Goal: Task Accomplishment & Management: Complete application form

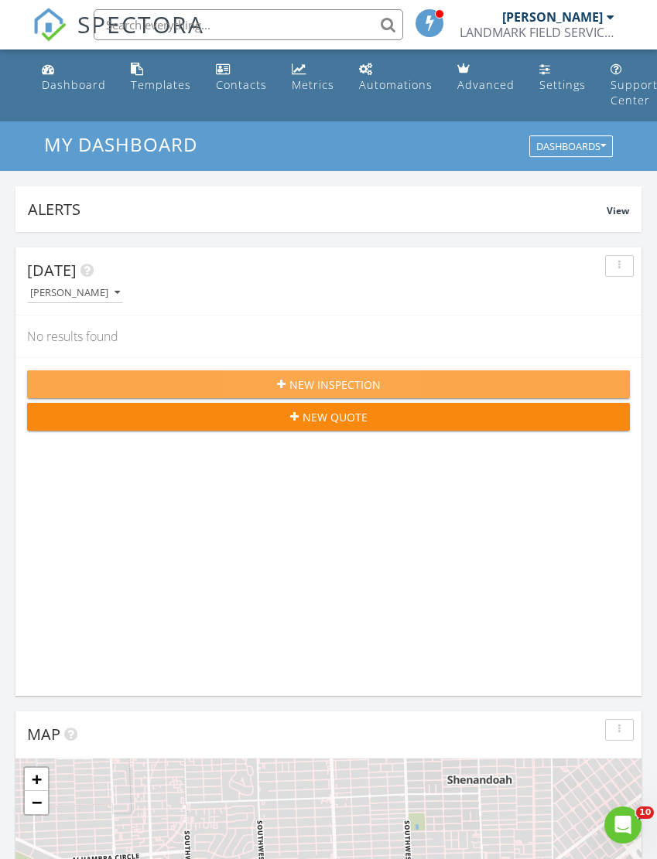
click at [299, 388] on span "New Inspection" at bounding box center [334, 385] width 91 height 16
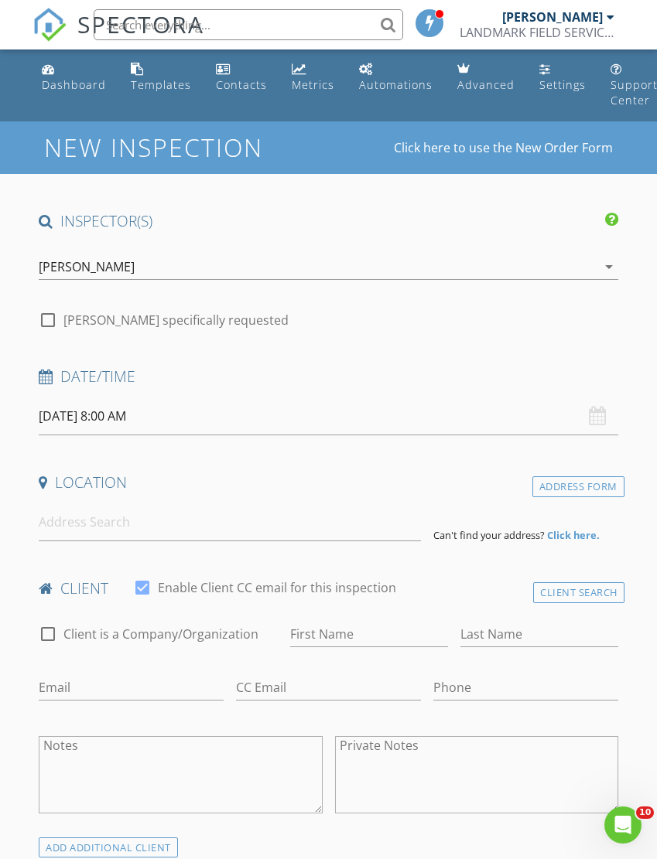
click at [106, 405] on input "08/29/2025 8:00 AM" at bounding box center [328, 417] width 579 height 38
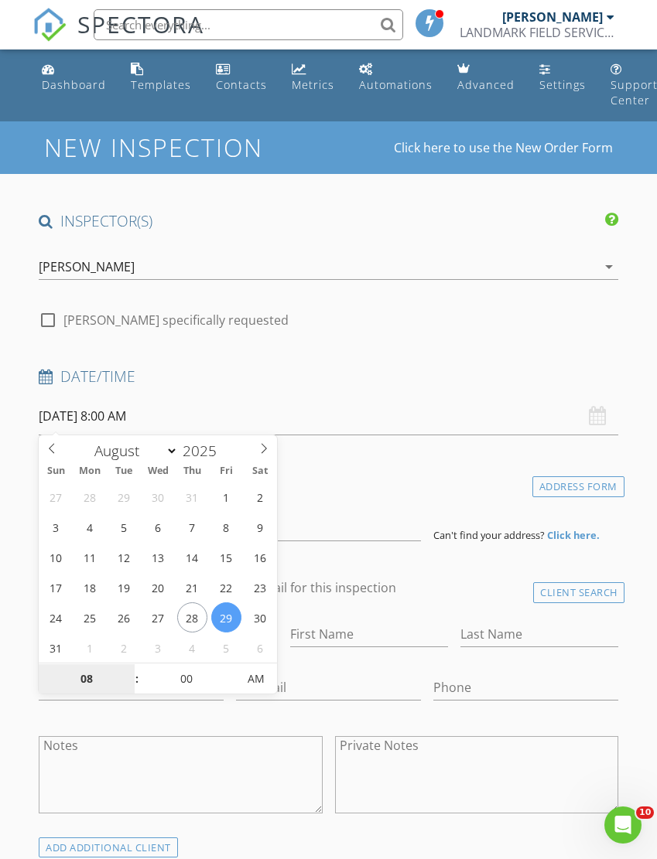
type input "08/25/2025 8:00 AM"
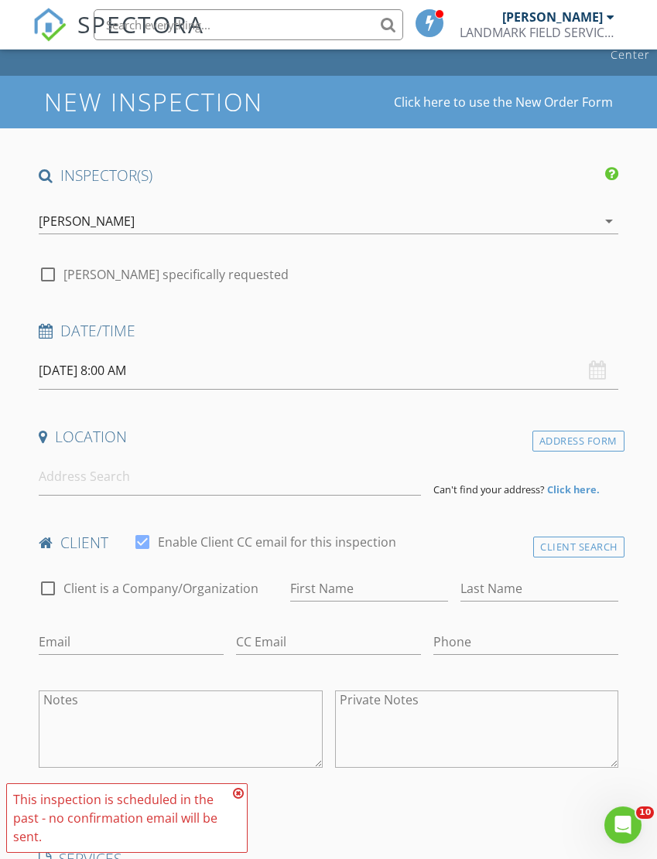
scroll to position [50, 0]
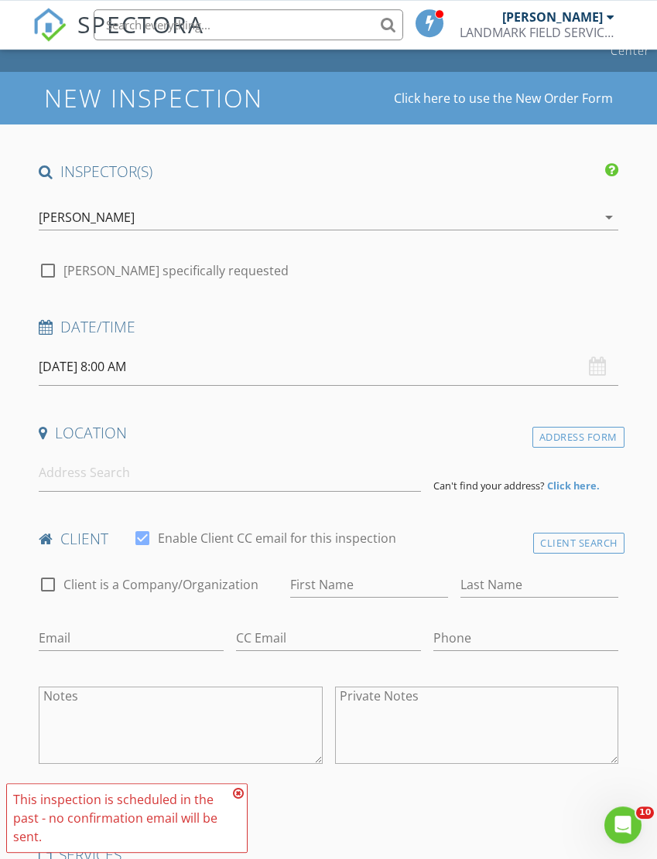
click at [87, 358] on input "08/25/2025 8:00 AM" at bounding box center [328, 367] width 579 height 38
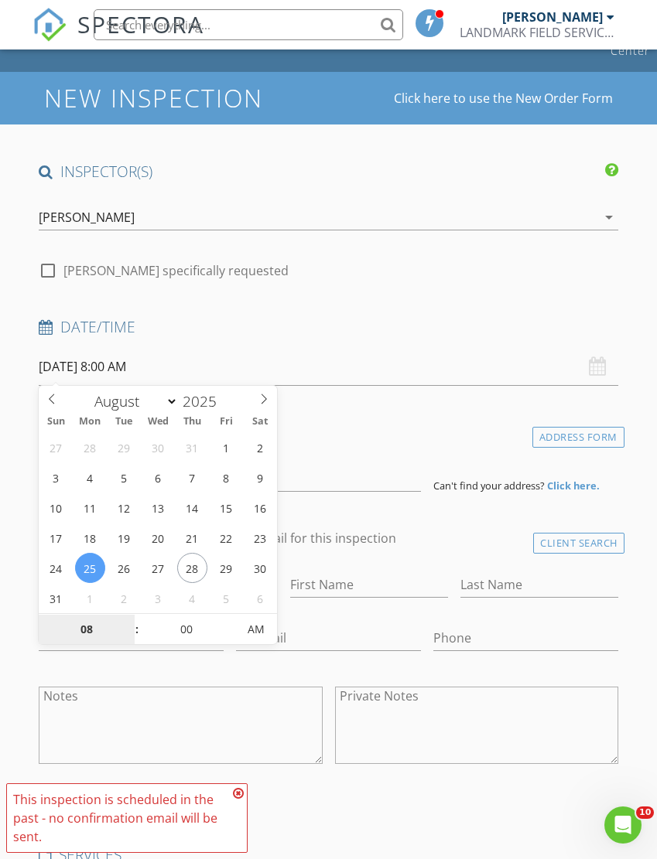
click at [90, 624] on input "08" at bounding box center [86, 630] width 95 height 31
type input "10"
type input "[DATE] 10:00 AM"
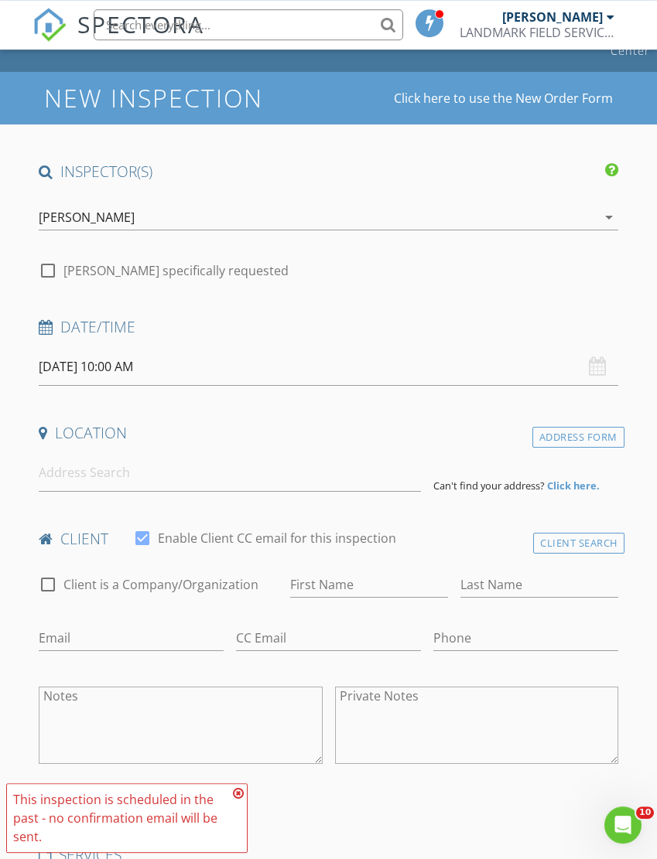
click at [314, 330] on h4 "Date/Time" at bounding box center [328, 327] width 579 height 20
click at [81, 466] on input at bounding box center [229, 473] width 381 height 38
click at [86, 365] on input "08/25/2025 10:00 AM" at bounding box center [328, 367] width 579 height 38
click at [355, 432] on h4 "Location" at bounding box center [328, 433] width 579 height 20
click at [83, 466] on input at bounding box center [229, 473] width 381 height 38
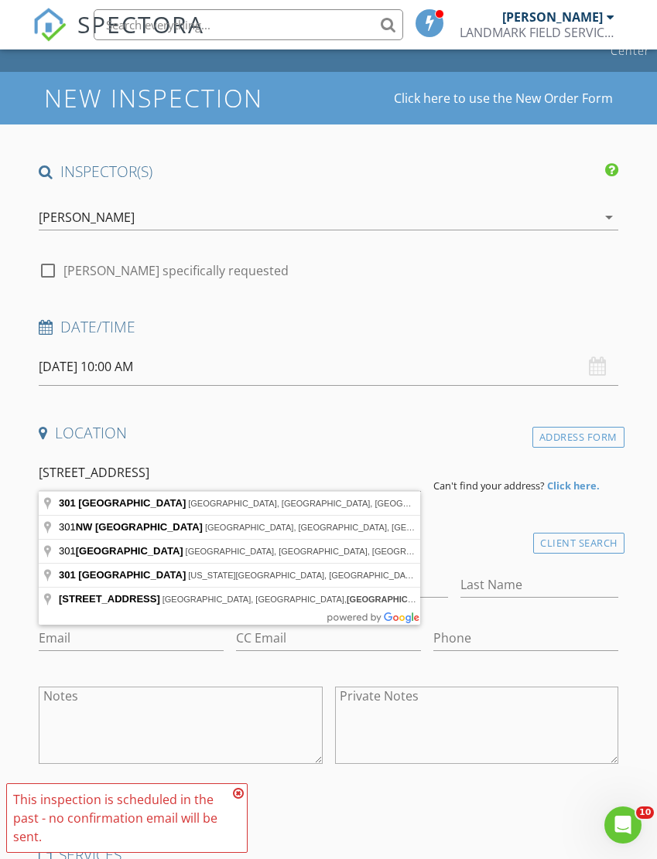
type input "301 Northwest 120th Street, Miami, FL, USA"
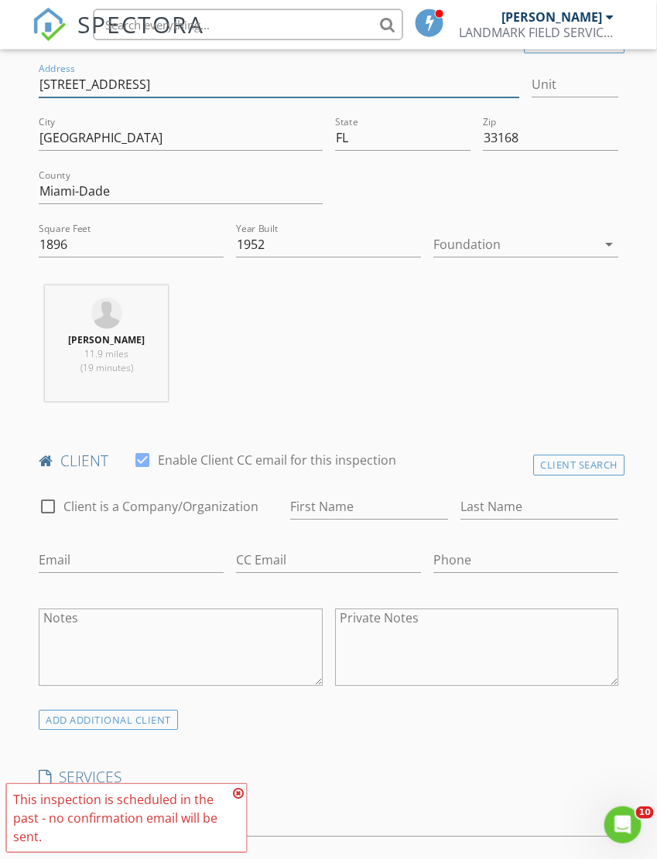
scroll to position [445, 0]
click at [319, 500] on input "First Name" at bounding box center [369, 507] width 158 height 26
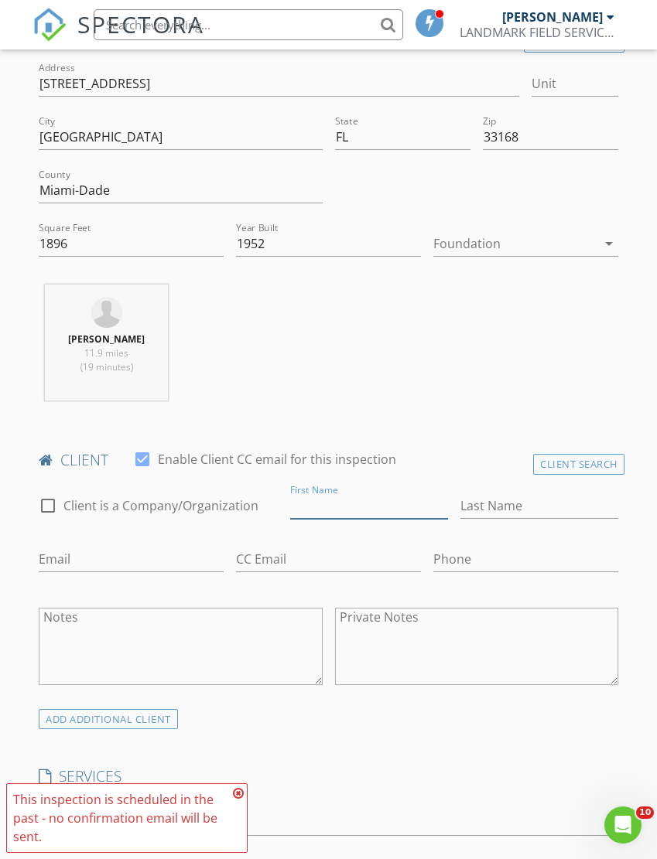
click at [314, 500] on input "First Name" at bounding box center [369, 507] width 158 height 26
click at [316, 497] on input "First Name" at bounding box center [369, 507] width 158 height 26
paste input "BRYAN PICADO"
click at [353, 504] on input "BRYAN PICADO" at bounding box center [369, 507] width 158 height 26
click at [358, 497] on input "BRYAN PICADO" at bounding box center [369, 507] width 158 height 26
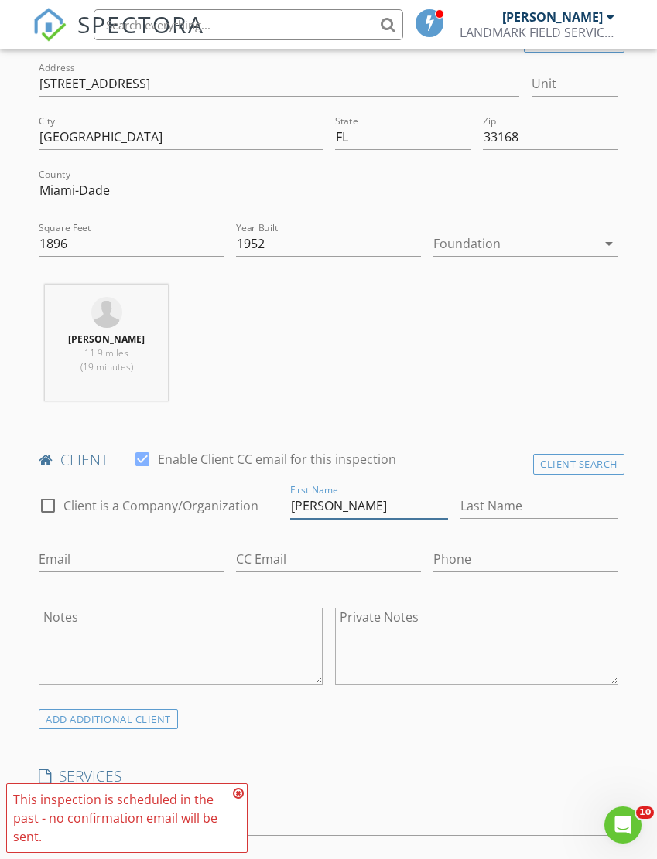
type input "BRYAN"
click at [483, 494] on input "Last Name" at bounding box center [539, 507] width 158 height 26
click at [483, 495] on input "Last Name" at bounding box center [539, 507] width 158 height 26
click at [480, 501] on input "Last Name" at bounding box center [539, 507] width 158 height 26
click at [478, 500] on input "Last Name" at bounding box center [539, 507] width 158 height 26
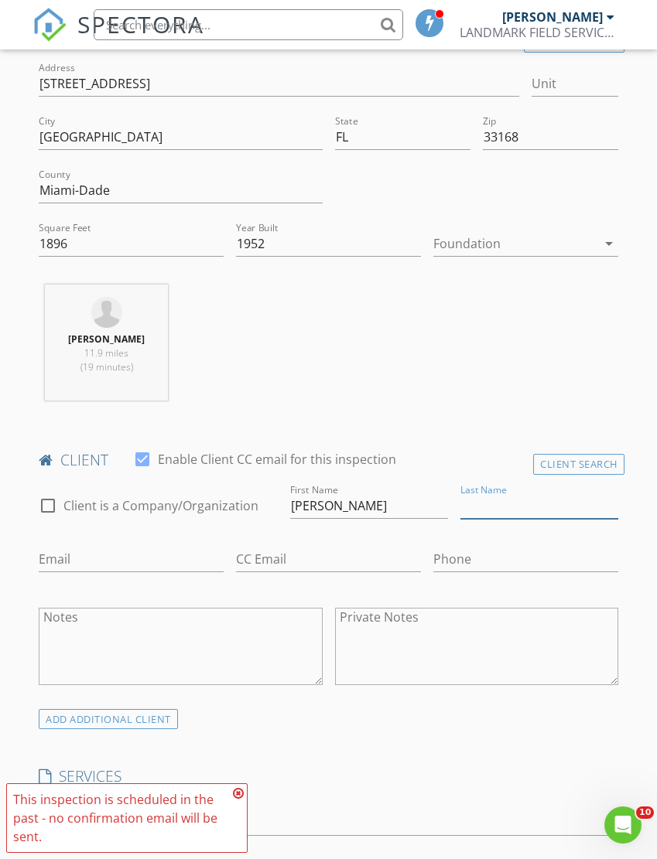
paste input "[PERSON_NAME]"
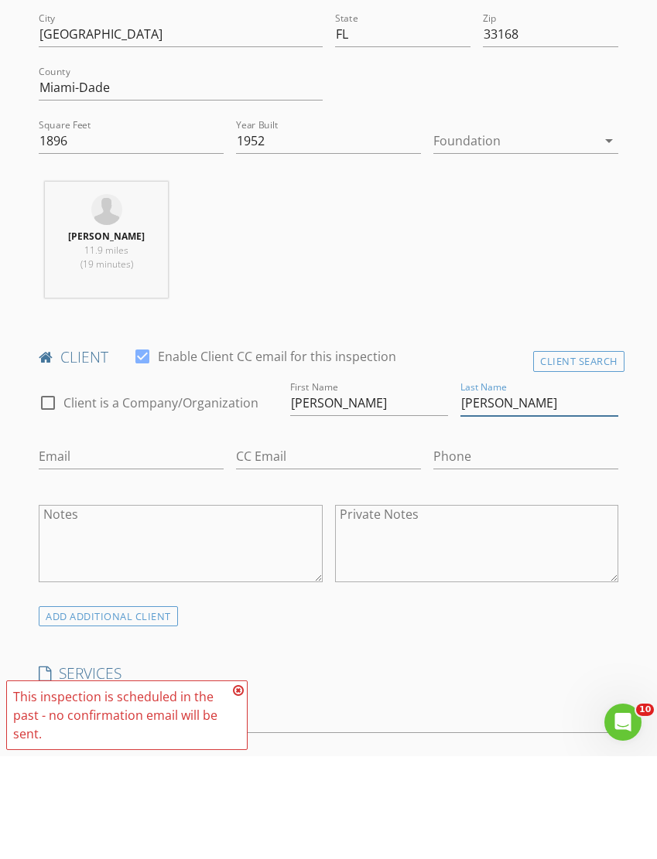
type input "[PERSON_NAME]"
click at [82, 547] on input "Email" at bounding box center [131, 560] width 185 height 26
type input "Bpmomentum@GMAIL.COM"
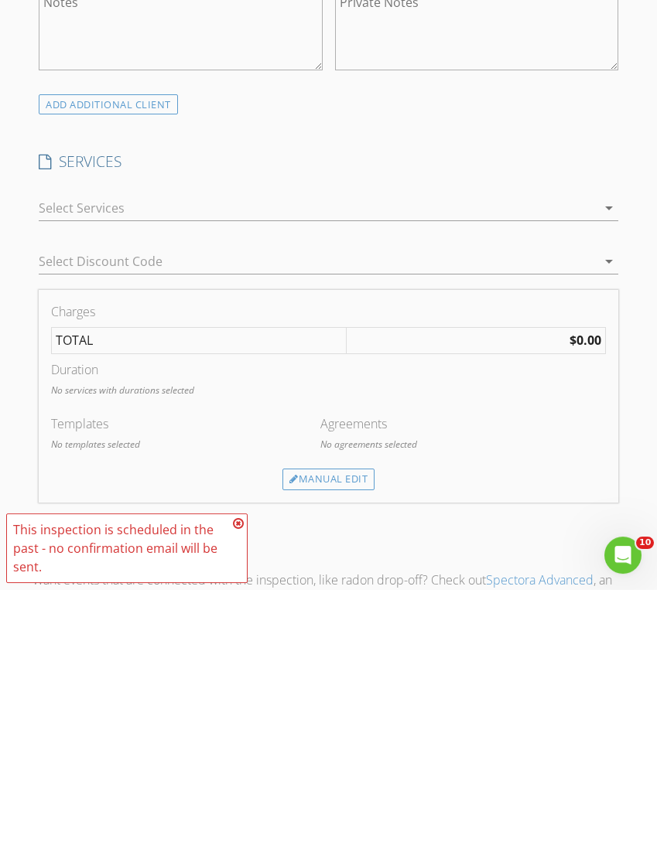
scroll to position [804, 0]
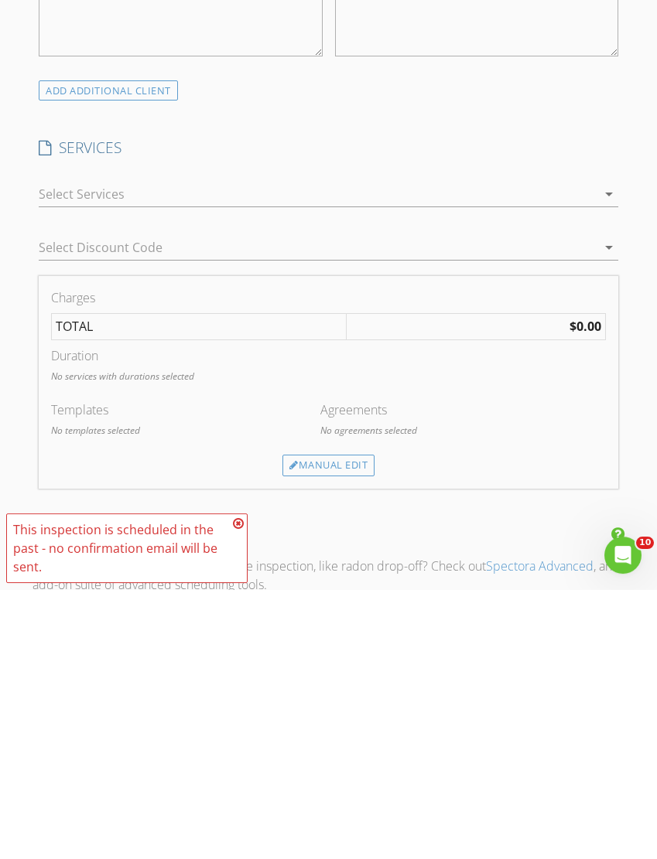
type input "[PHONE_NUMBER]"
click at [233, 787] on icon at bounding box center [238, 793] width 11 height 12
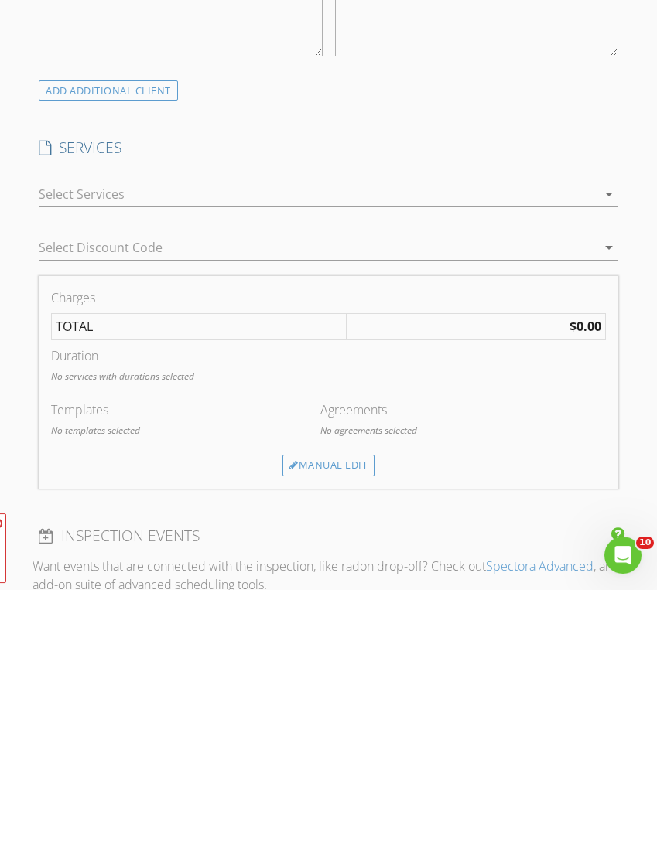
scroll to position [1074, 1]
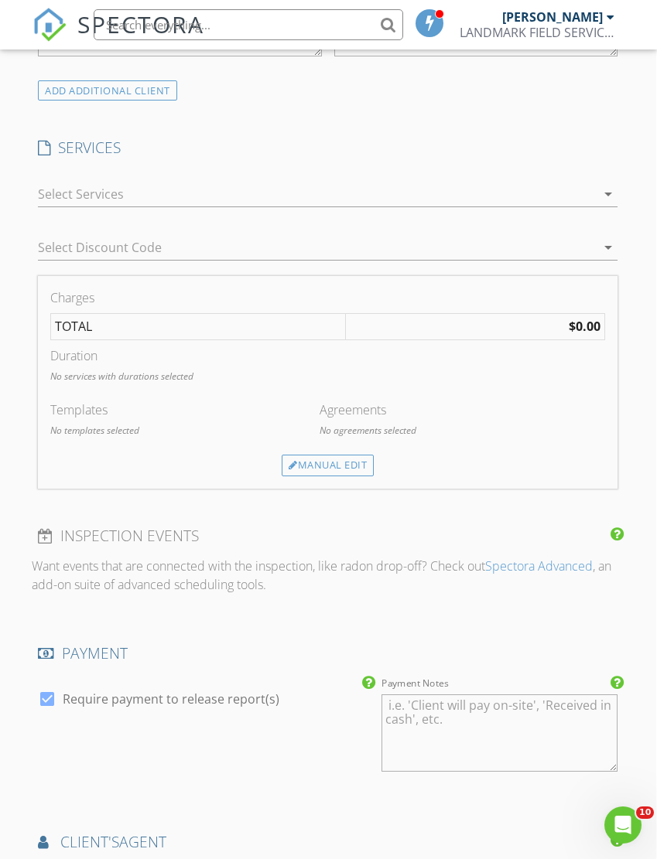
click at [320, 471] on div "Manual Edit" at bounding box center [328, 466] width 92 height 22
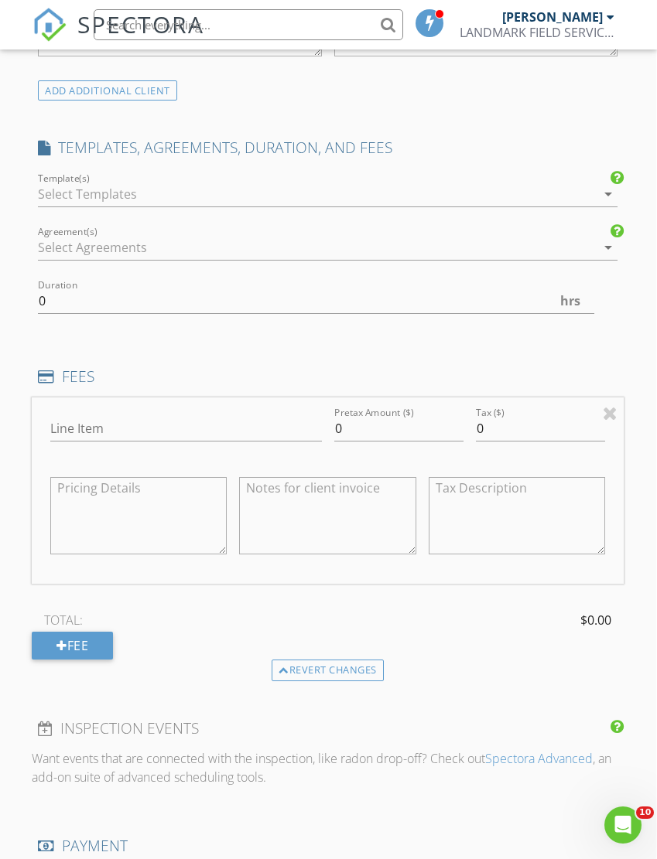
click at [606, 411] on div at bounding box center [610, 413] width 15 height 19
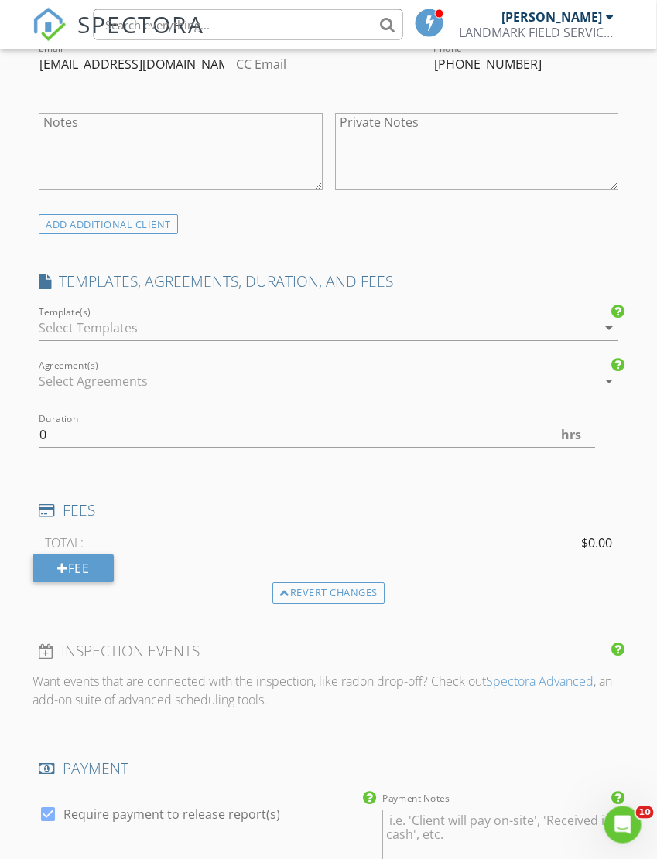
scroll to position [938, 0]
click at [599, 328] on icon "arrow_drop_down" at bounding box center [608, 329] width 19 height 19
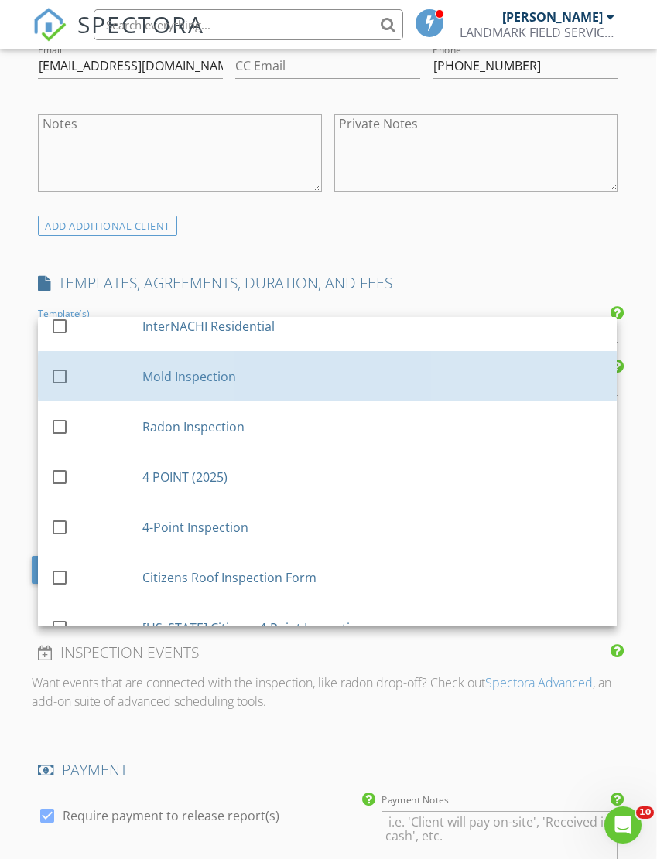
scroll to position [198, 0]
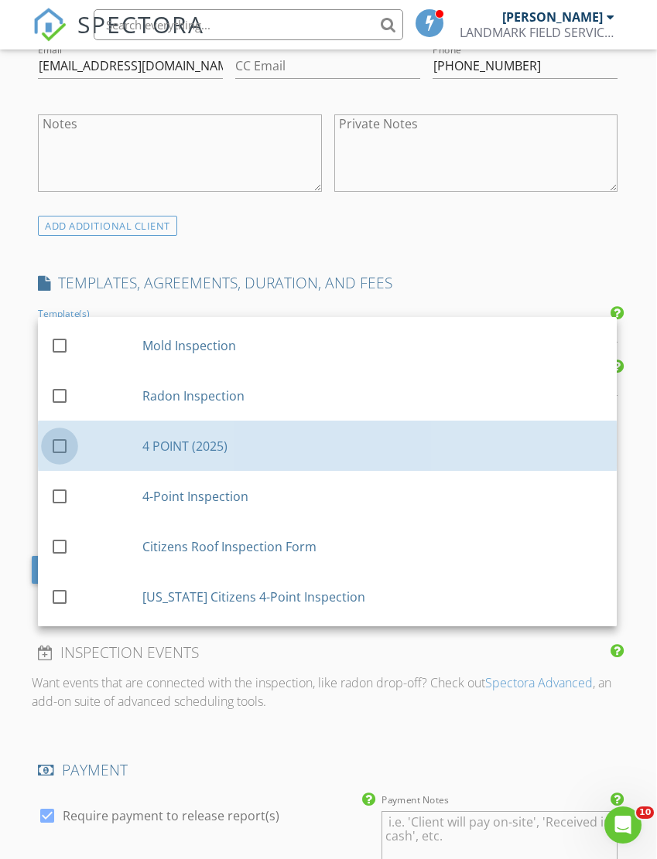
click at [56, 435] on div at bounding box center [59, 446] width 26 height 26
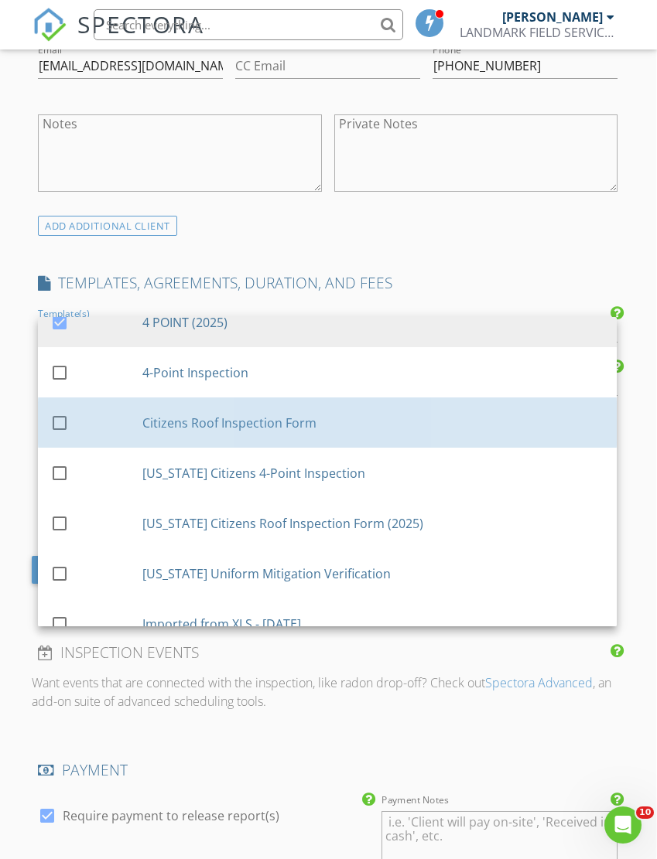
scroll to position [359, 0]
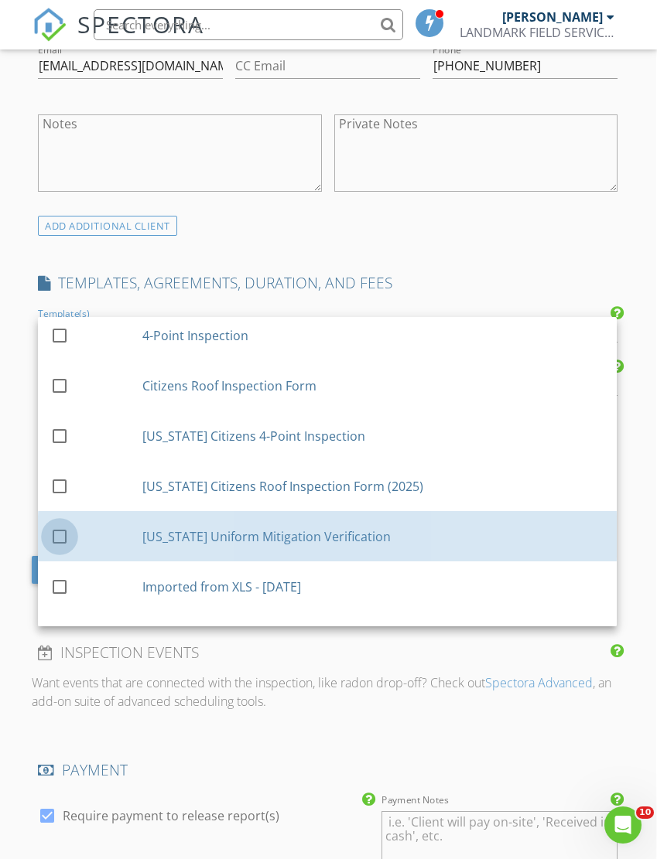
click at [62, 527] on div at bounding box center [59, 537] width 26 height 26
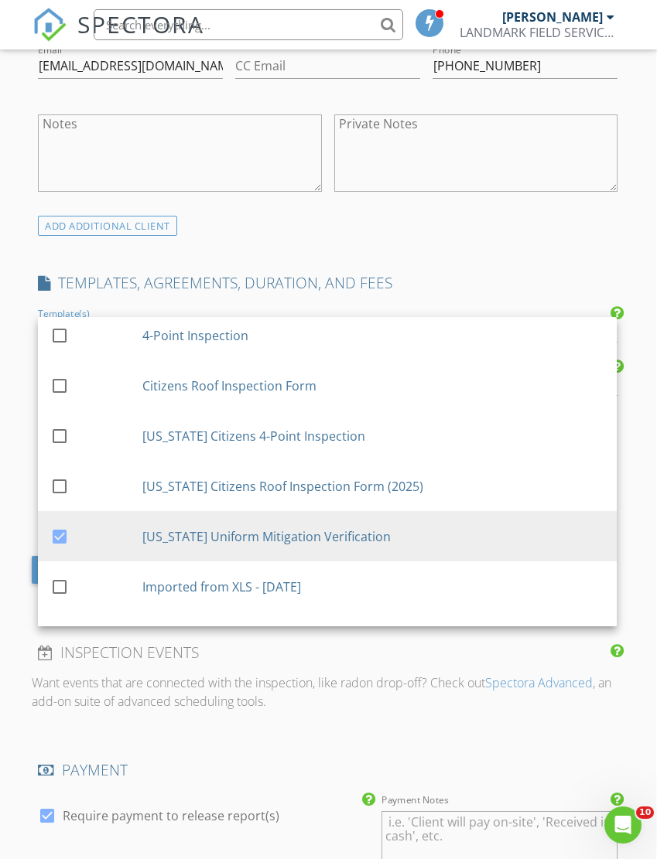
click at [319, 716] on div "Want events that are connected with the inspection, like radon drop-off? Check …" at bounding box center [327, 699] width 591 height 50
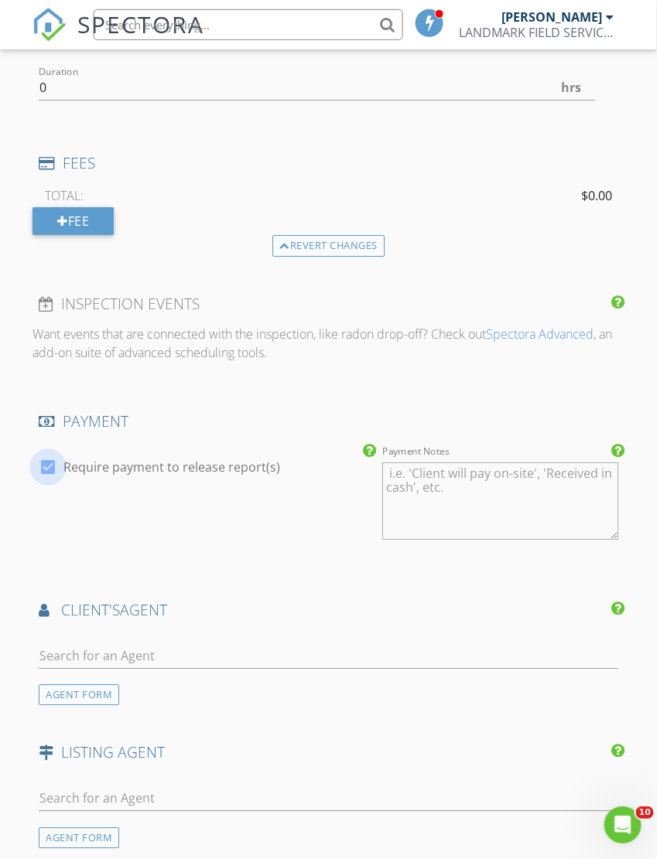
scroll to position [1287, 1]
click at [51, 466] on div at bounding box center [47, 467] width 26 height 26
checkbox input "false"
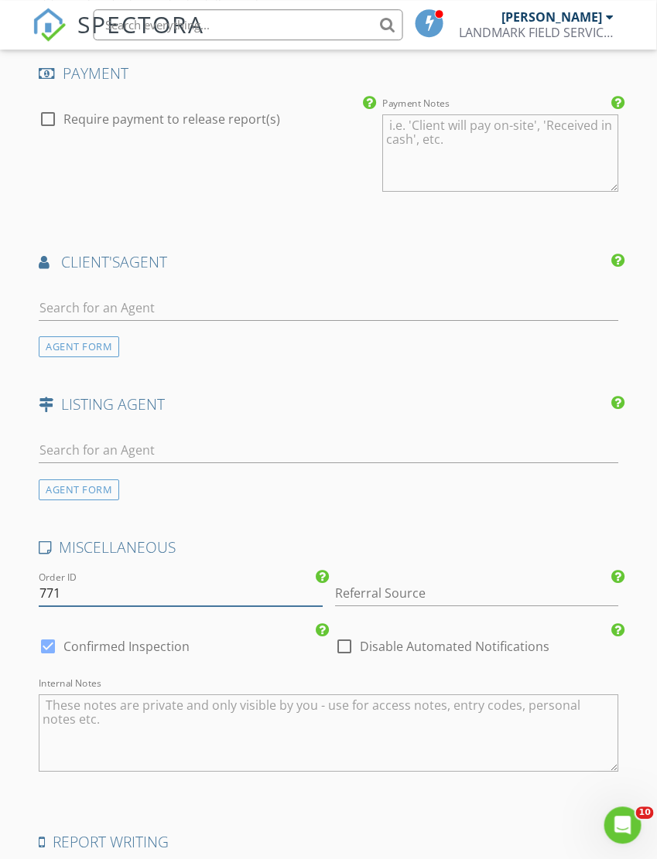
click at [62, 589] on input "771" at bounding box center [180, 594] width 283 height 26
type input "7"
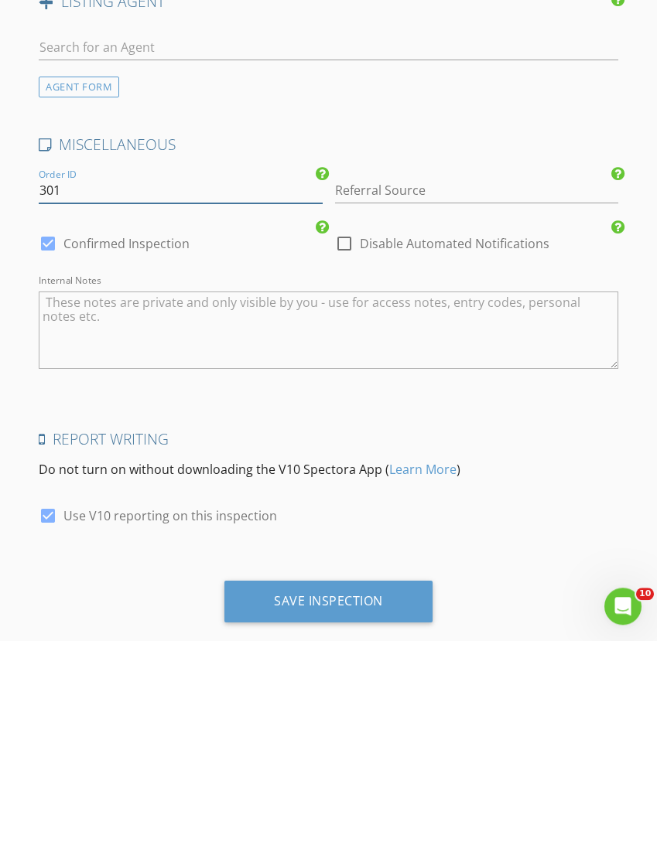
scroll to position [1843, 0]
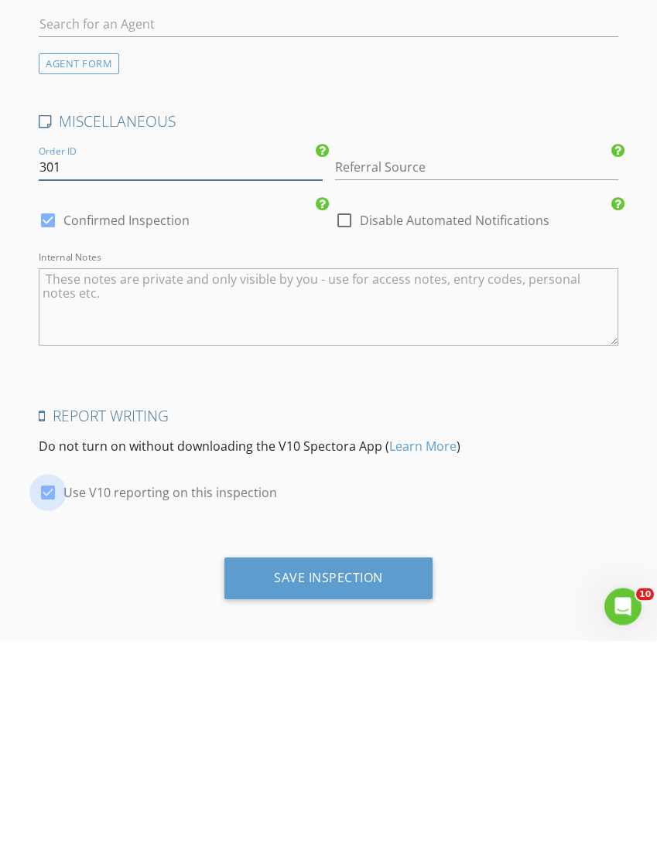
type input "301"
click at [51, 698] on div at bounding box center [48, 711] width 26 height 26
checkbox input "false"
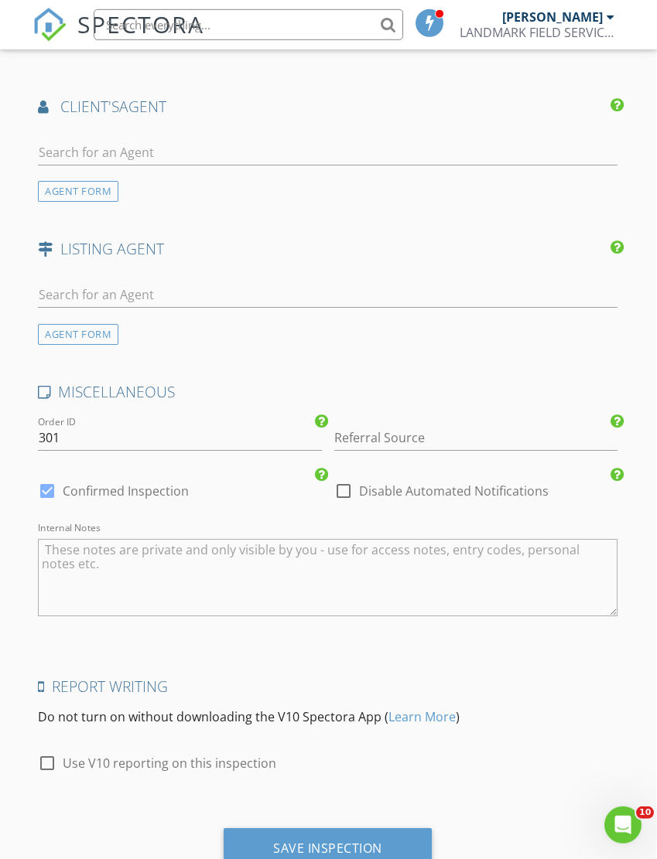
click at [299, 842] on div "Save Inspection" at bounding box center [327, 848] width 109 height 15
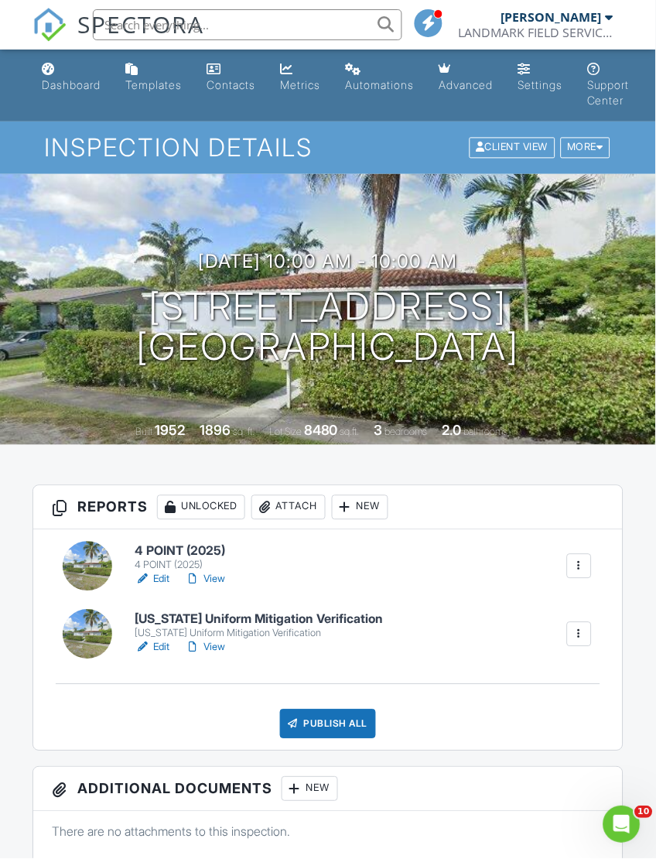
click at [272, 623] on h6 "[US_STATE] Uniform Mitigation Verification" at bounding box center [259, 620] width 248 height 14
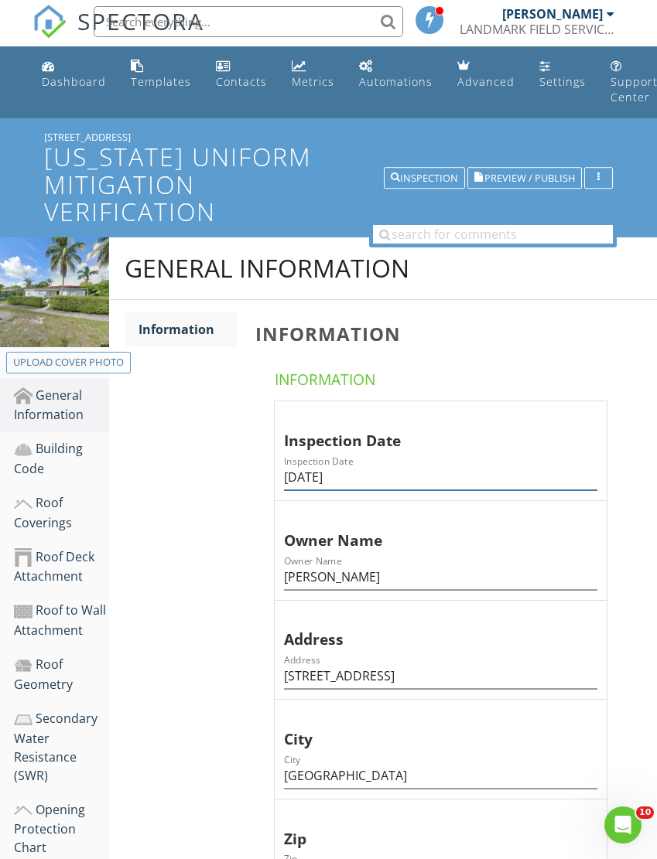
click at [324, 473] on input "3/27/20" at bounding box center [440, 478] width 313 height 26
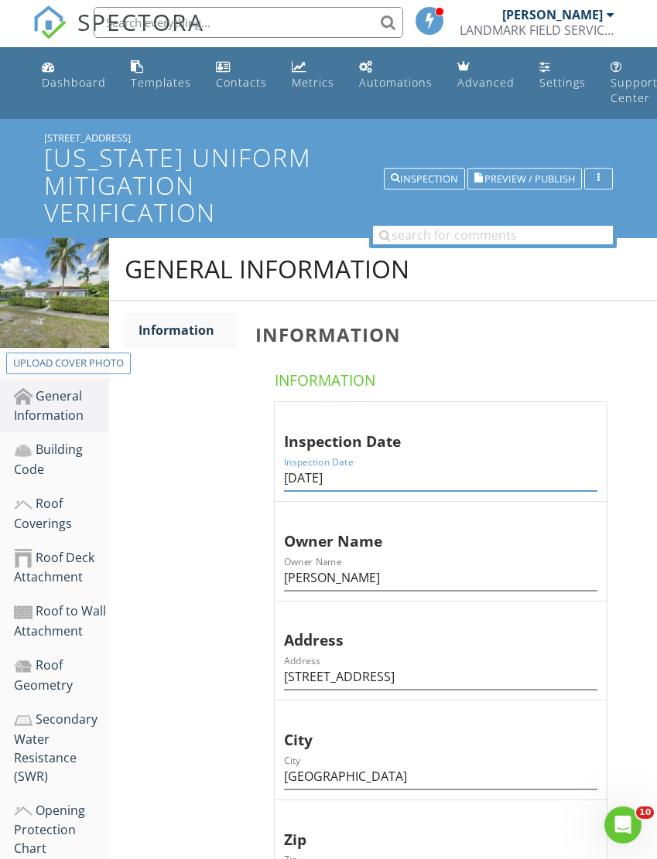
click at [296, 473] on input "3/27/20" at bounding box center [440, 479] width 313 height 26
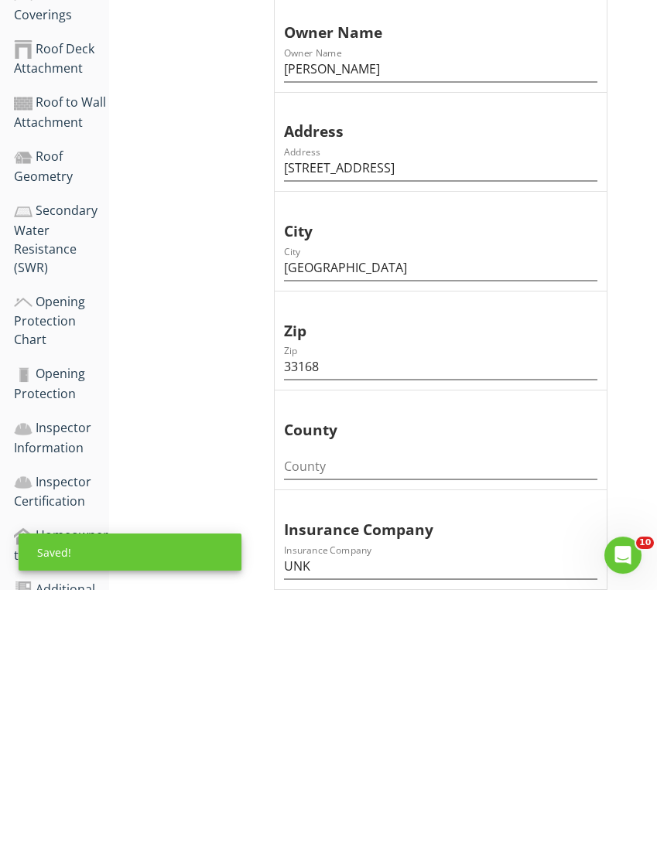
scroll to position [310, 0]
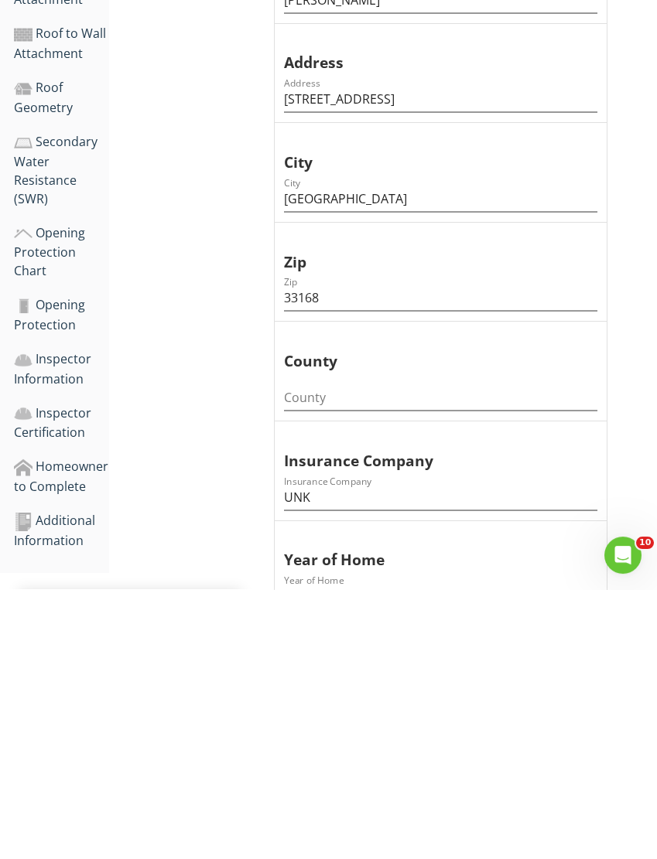
type input "08/25/2025"
click at [301, 655] on input "County" at bounding box center [440, 668] width 313 height 26
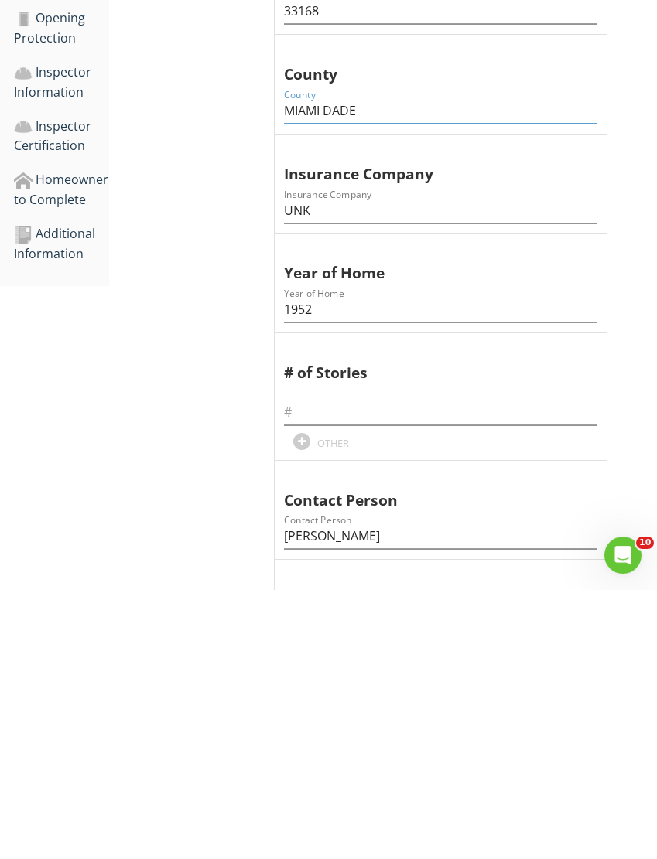
scroll to position [601, 0]
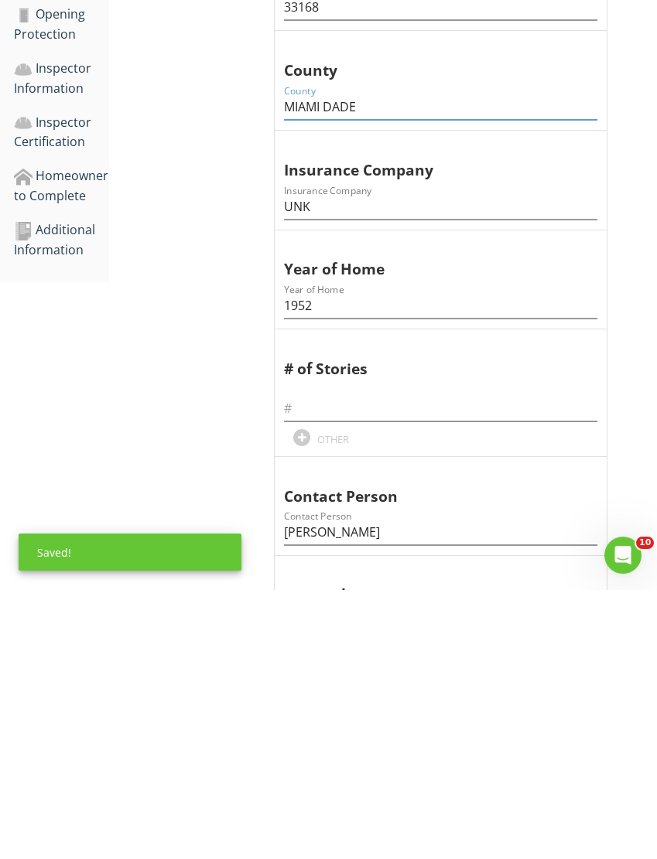
type input "MIAMI DADE"
click at [302, 666] on input "text" at bounding box center [440, 679] width 313 height 26
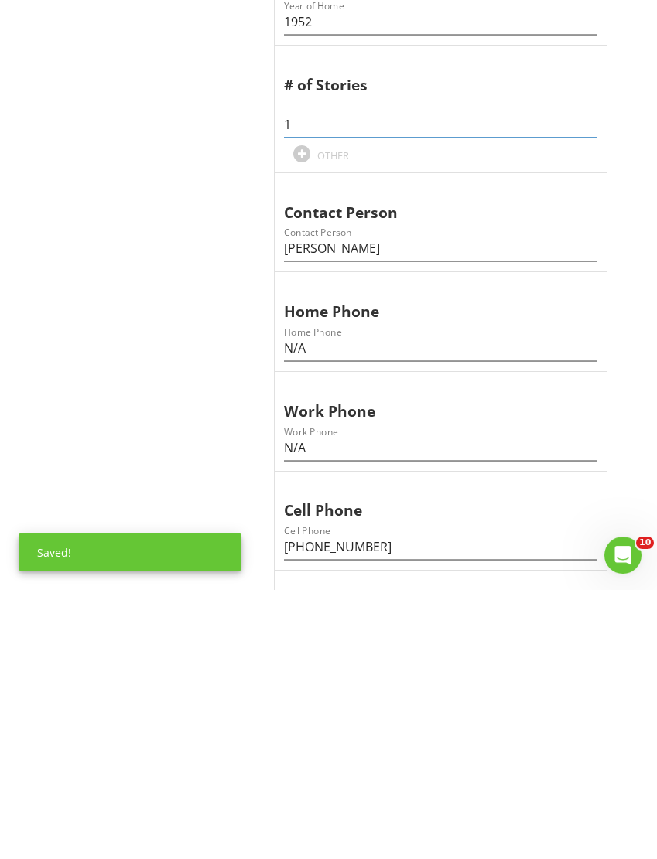
scroll to position [886, 0]
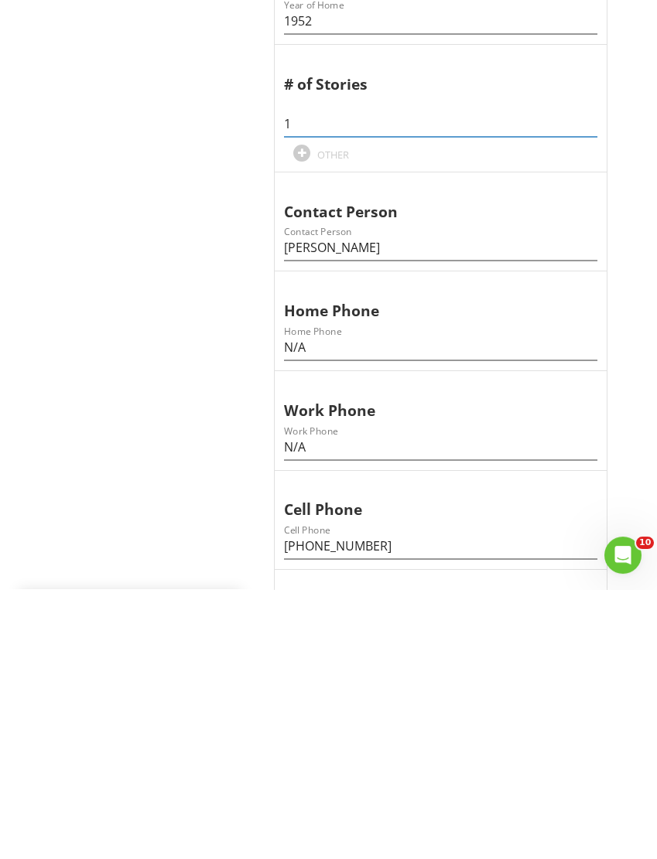
type input "1"
click at [347, 505] on input "[PERSON_NAME]" at bounding box center [440, 518] width 313 height 26
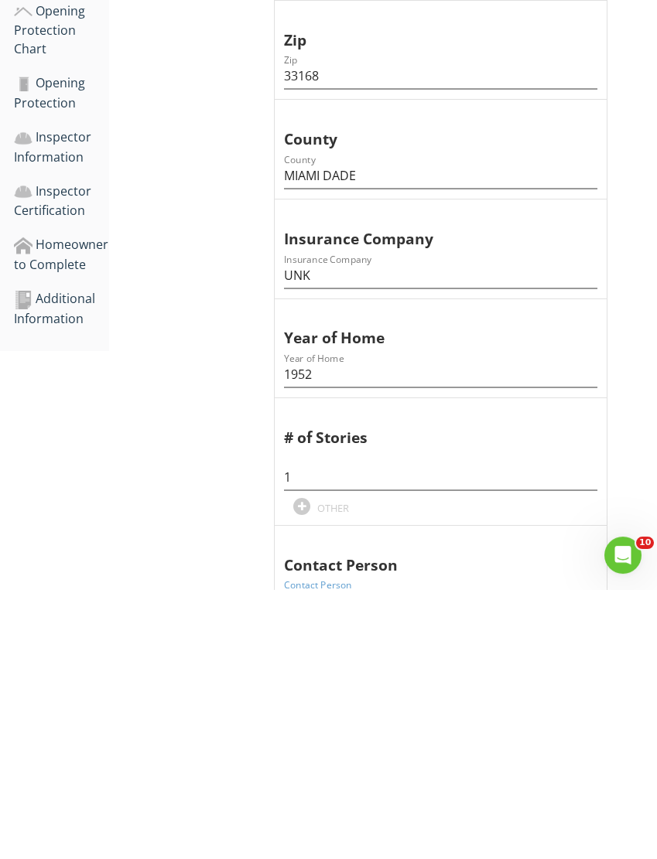
scroll to position [547, 0]
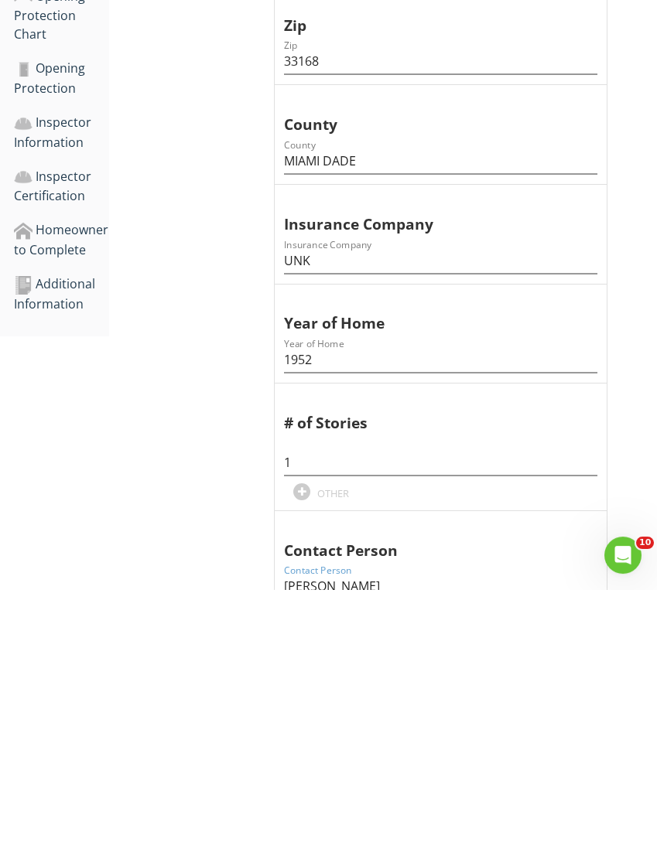
type input "BRYAN"
click at [56, 545] on div "Additional Information" at bounding box center [61, 564] width 95 height 39
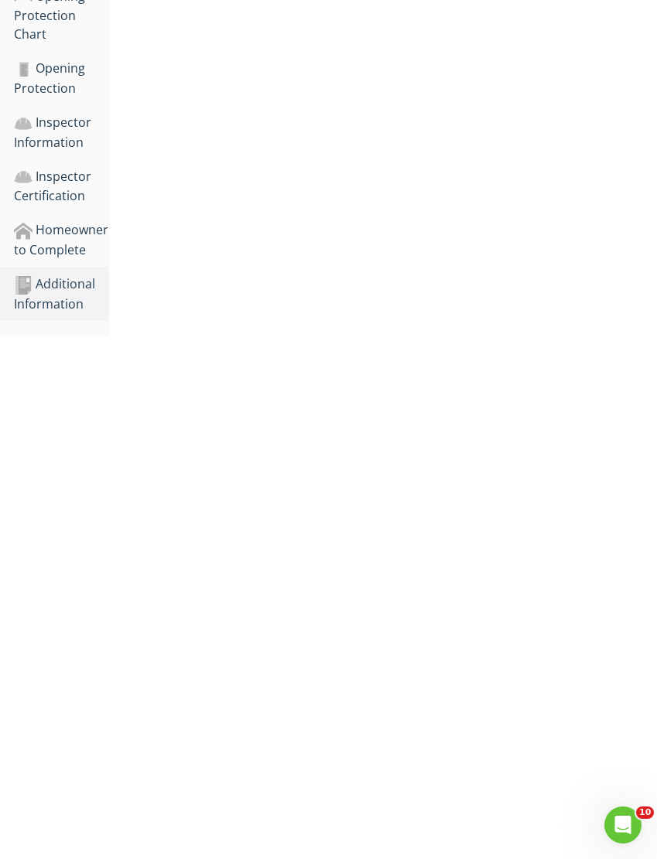
scroll to position [222, 0]
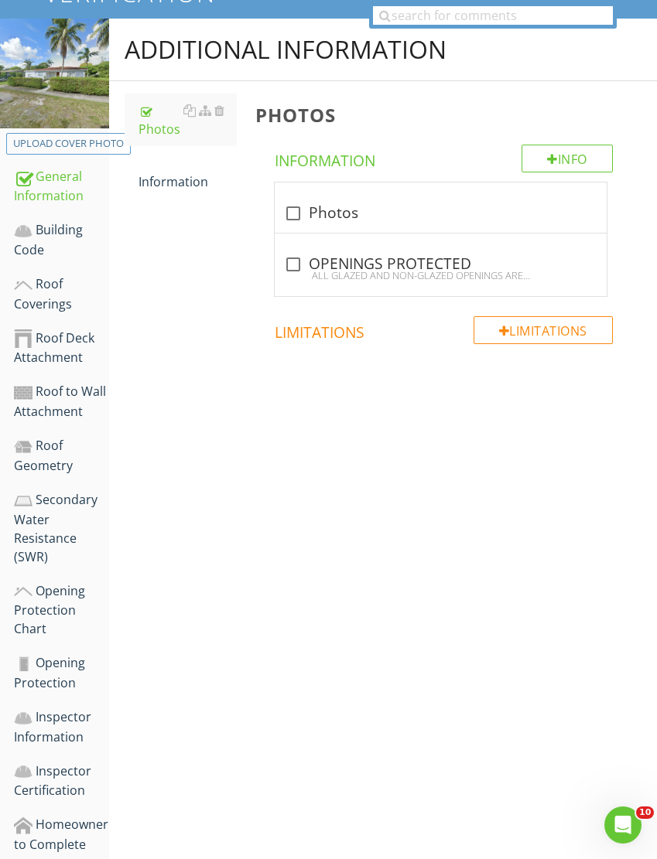
click at [330, 212] on div "check_box_outline_blank Photos" at bounding box center [440, 213] width 313 height 19
checkbox input "true"
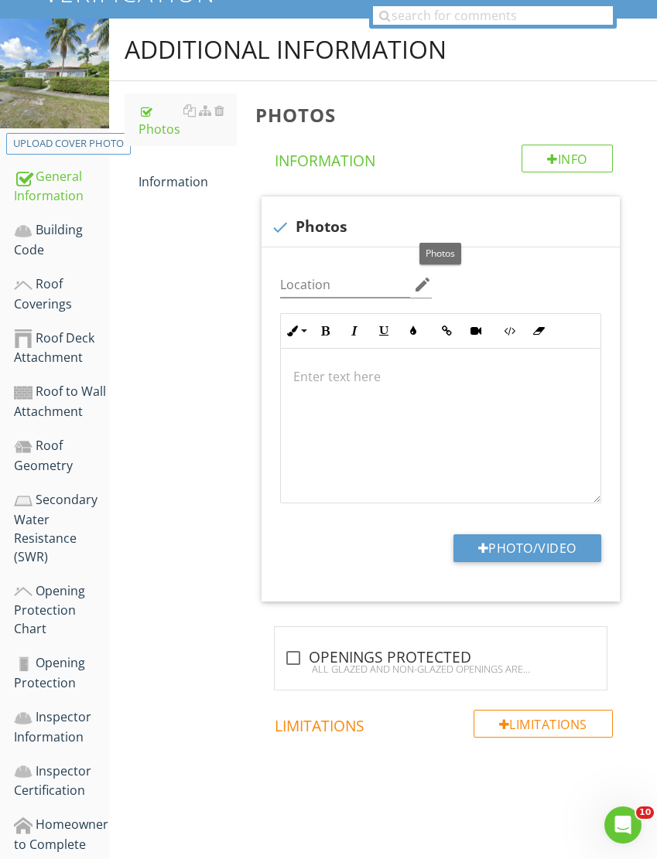
scroll to position [221, 0]
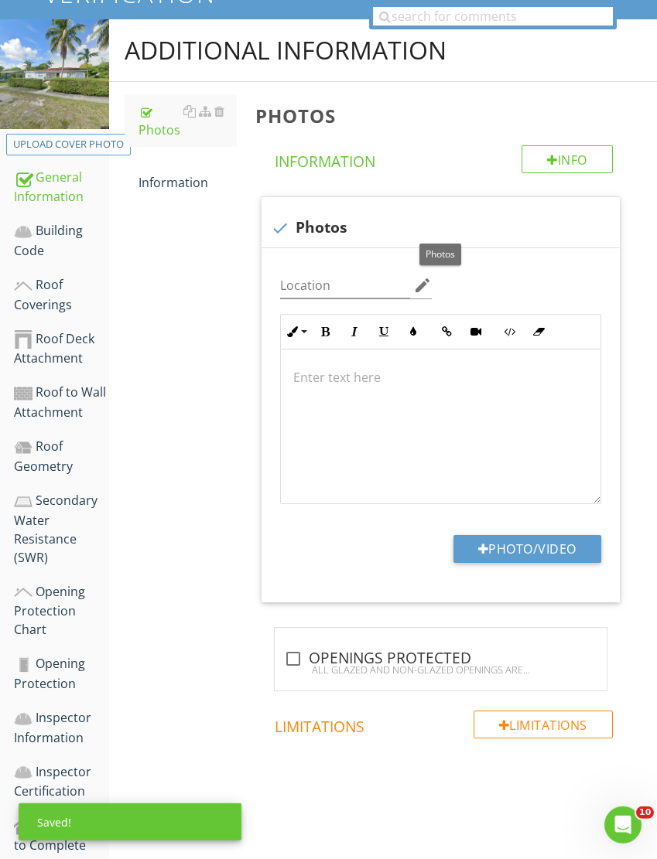
click at [511, 545] on button "Photo/Video" at bounding box center [527, 549] width 148 height 28
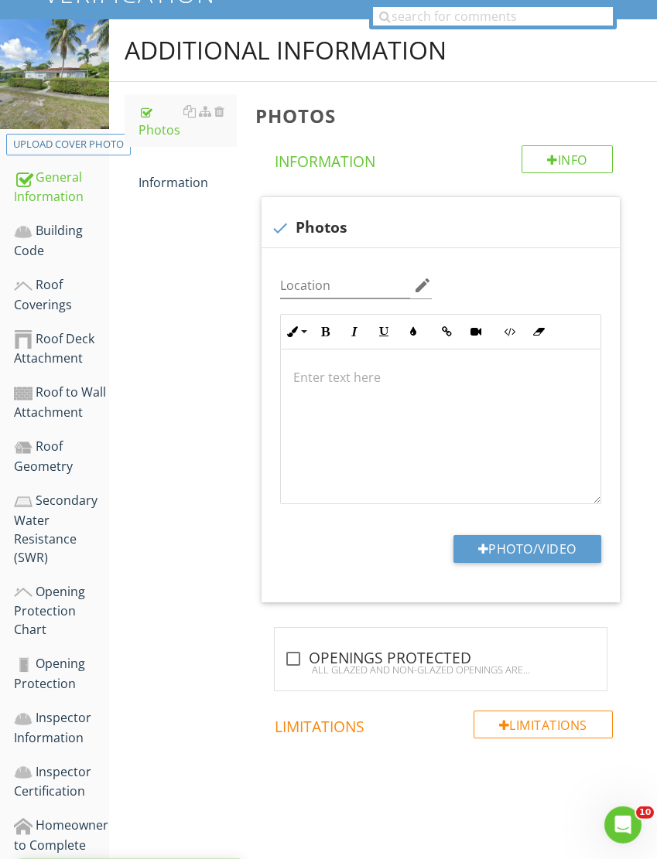
click at [507, 543] on button "Photo/Video" at bounding box center [527, 549] width 148 height 28
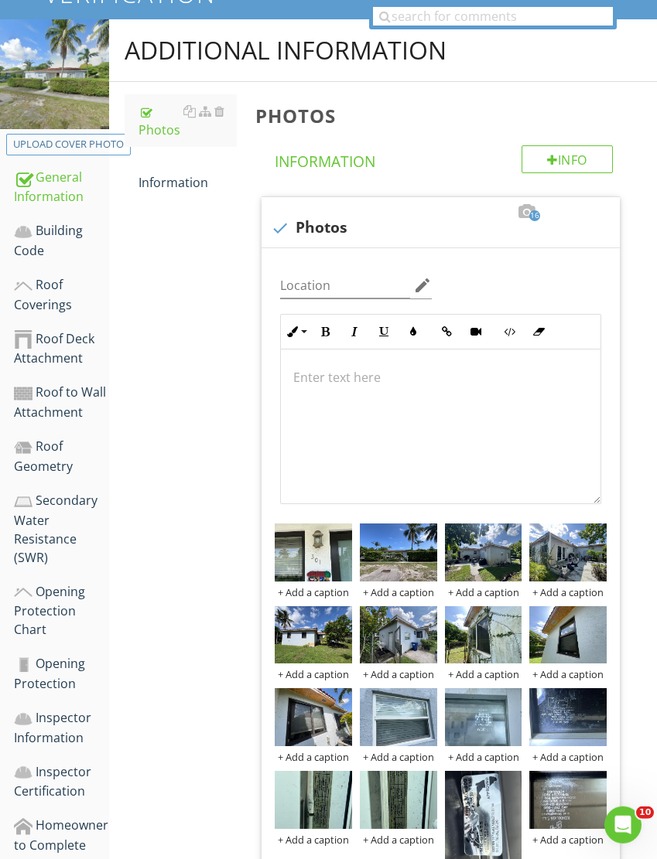
click at [472, 830] on img at bounding box center [483, 822] width 77 height 103
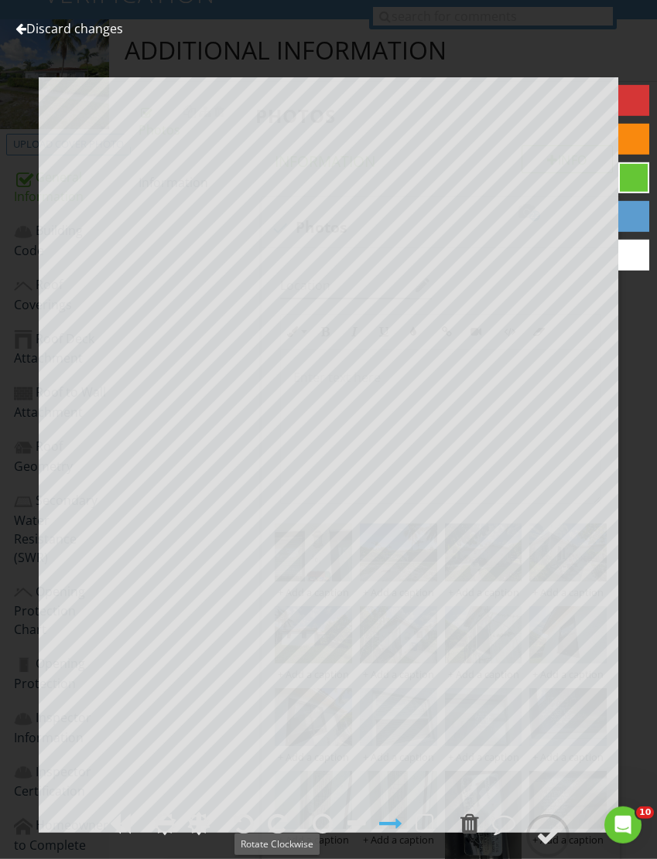
click at [278, 835] on div at bounding box center [278, 823] width 20 height 23
click at [547, 848] on div at bounding box center [547, 836] width 23 height 23
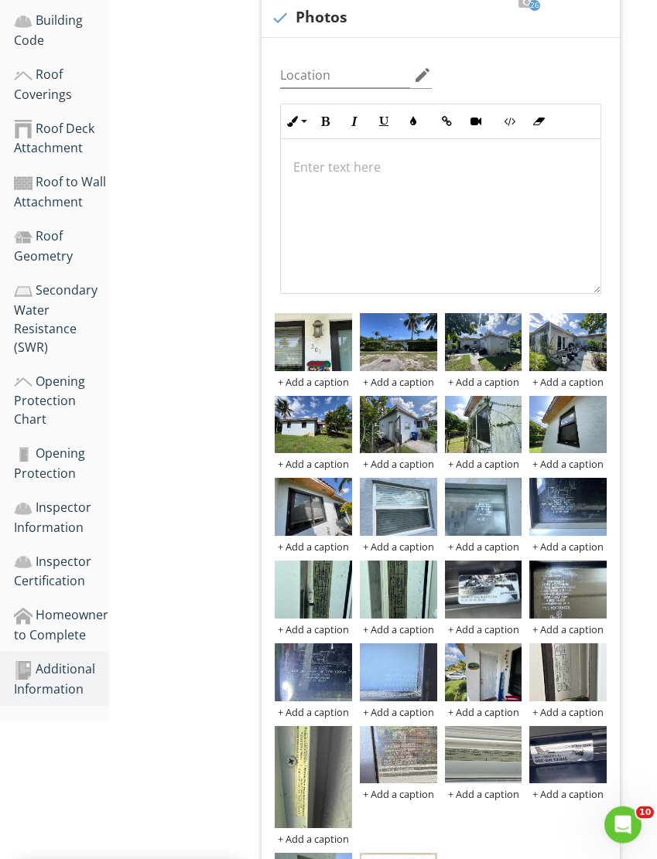
scroll to position [439, 0]
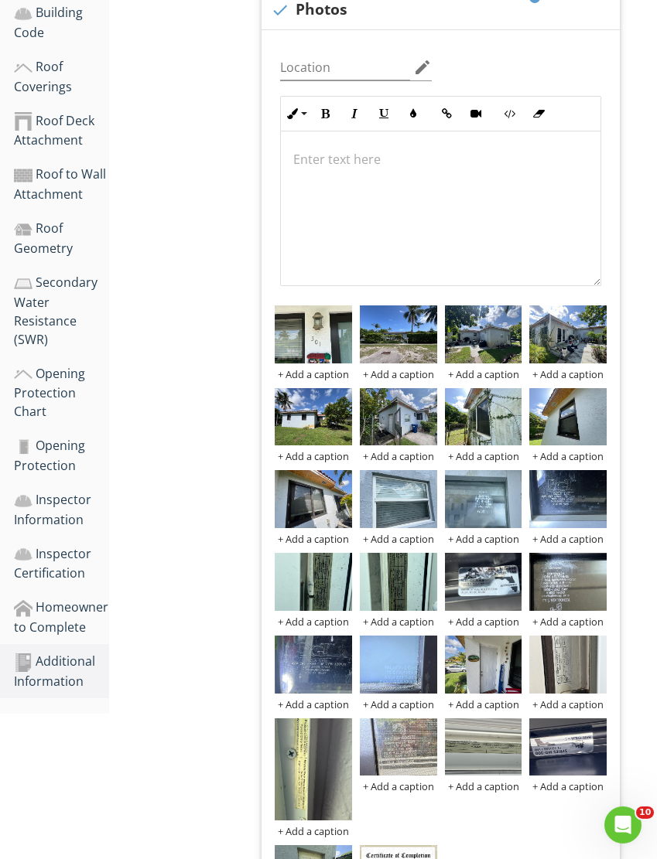
click at [299, 777] on img at bounding box center [313, 770] width 77 height 103
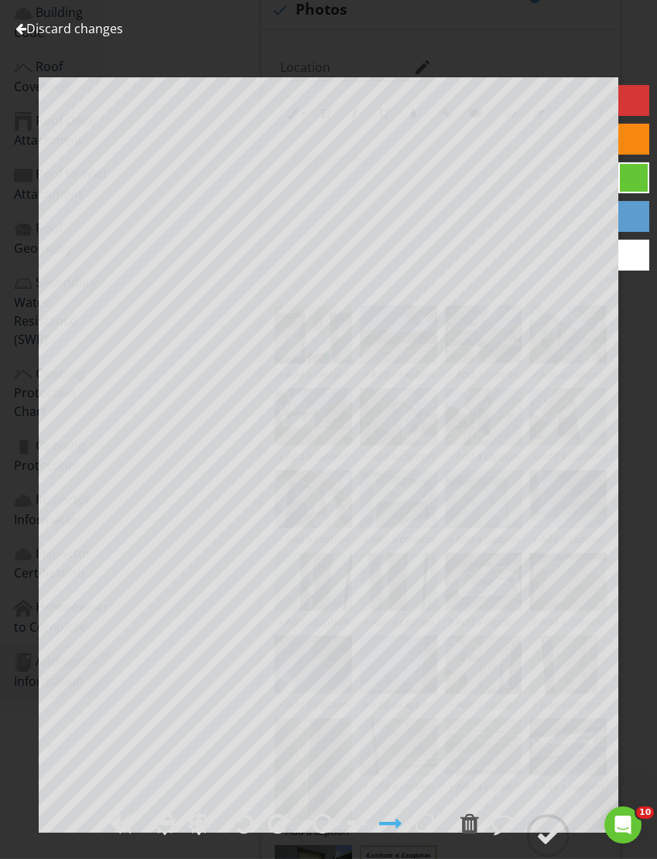
click at [244, 835] on div at bounding box center [244, 823] width 20 height 23
click at [541, 848] on div at bounding box center [547, 836] width 23 height 23
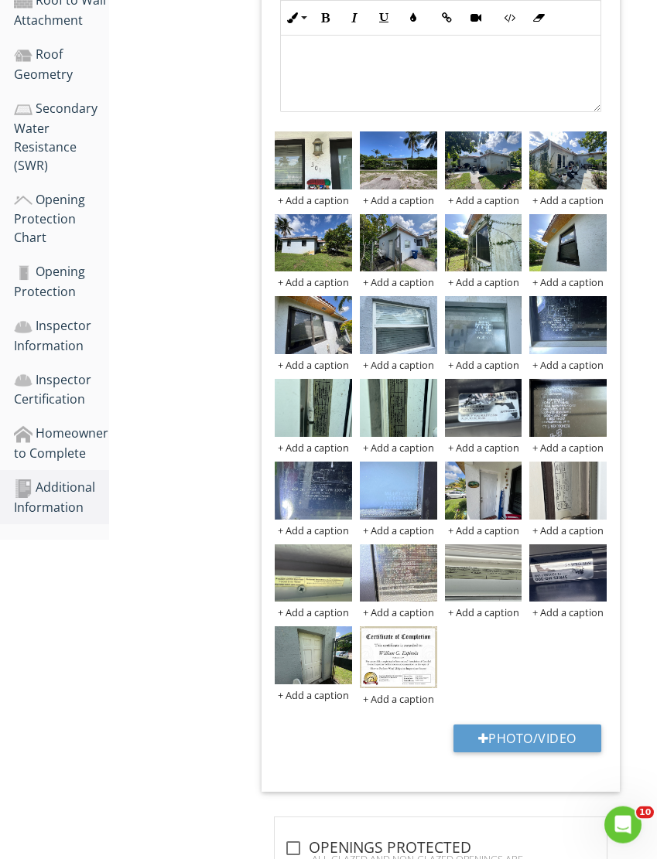
scroll to position [613, 0]
click at [507, 738] on button "Photo/Video" at bounding box center [527, 739] width 148 height 28
type input "C:\fakepath\IMG_5379.jpeg"
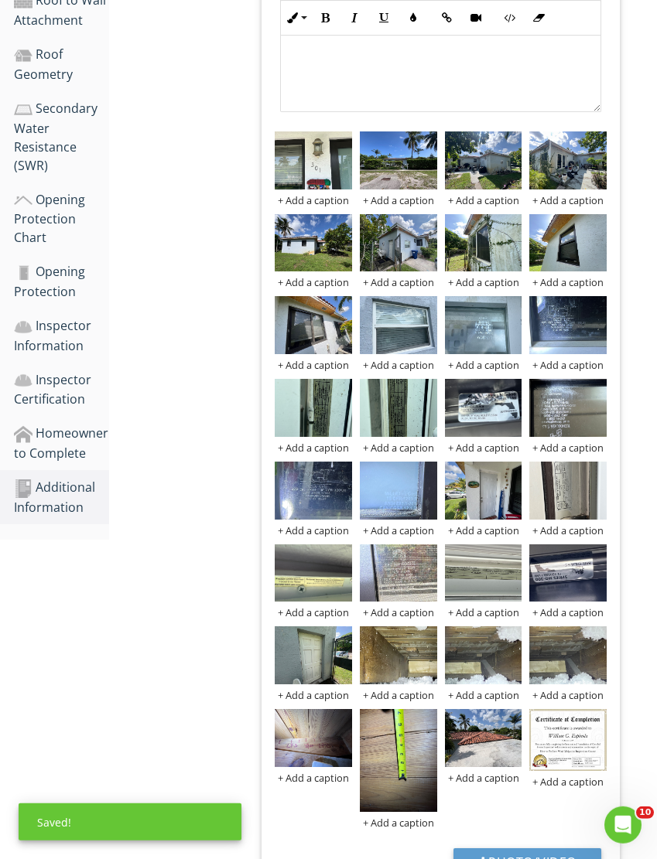
click at [390, 784] on img at bounding box center [398, 760] width 77 height 103
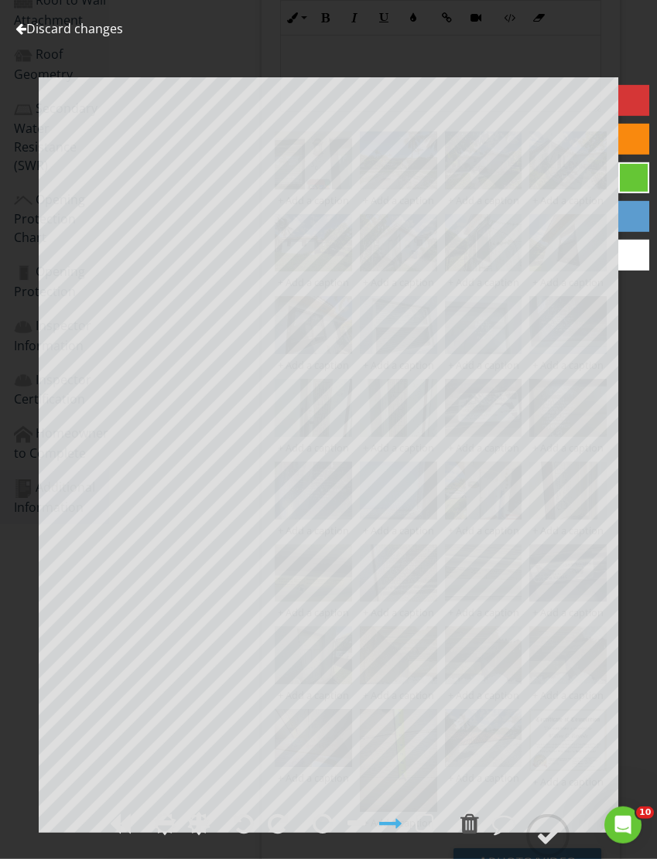
click at [287, 835] on div at bounding box center [278, 823] width 20 height 23
click at [543, 848] on div at bounding box center [547, 836] width 23 height 23
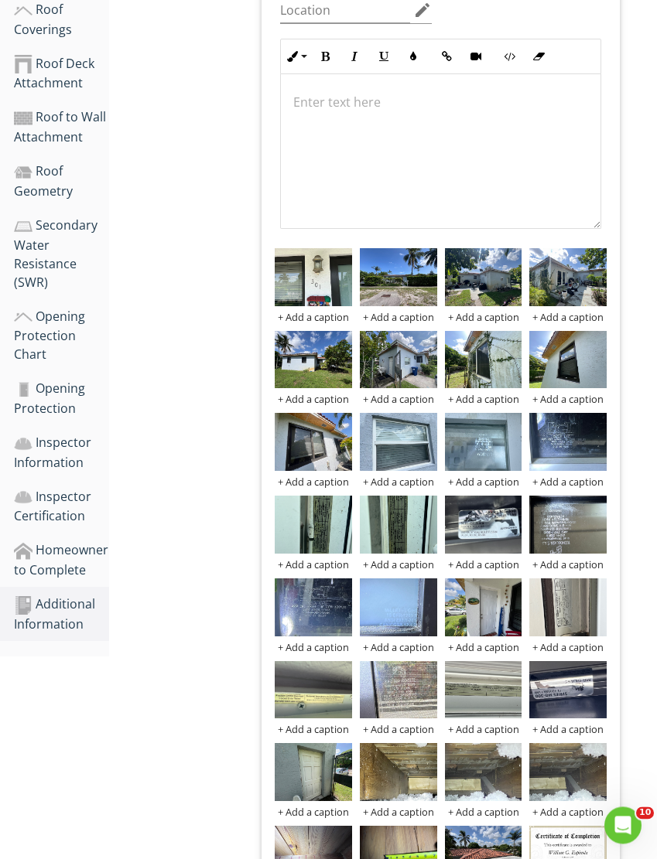
scroll to position [496, 0]
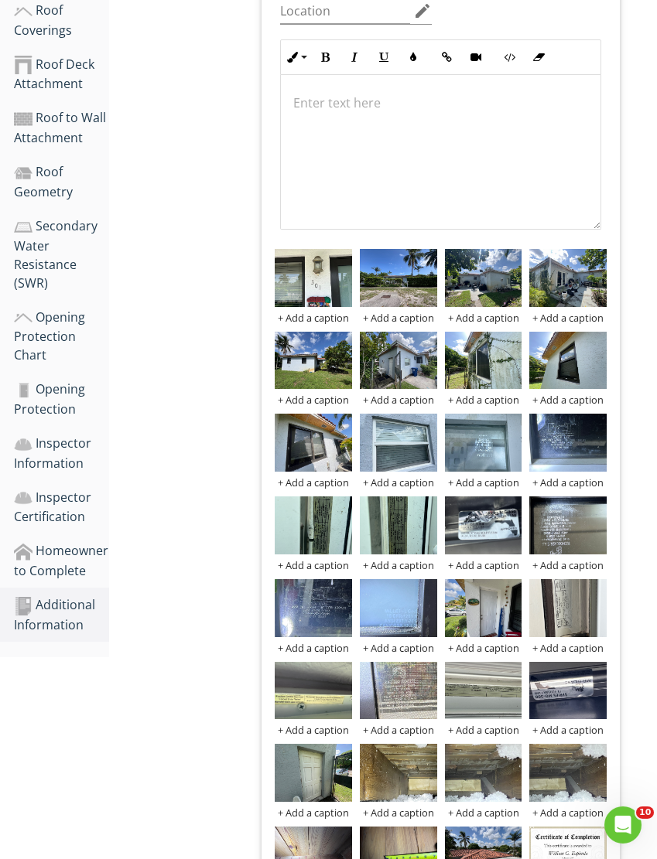
click at [61, 434] on div "Inspector Information" at bounding box center [61, 453] width 95 height 39
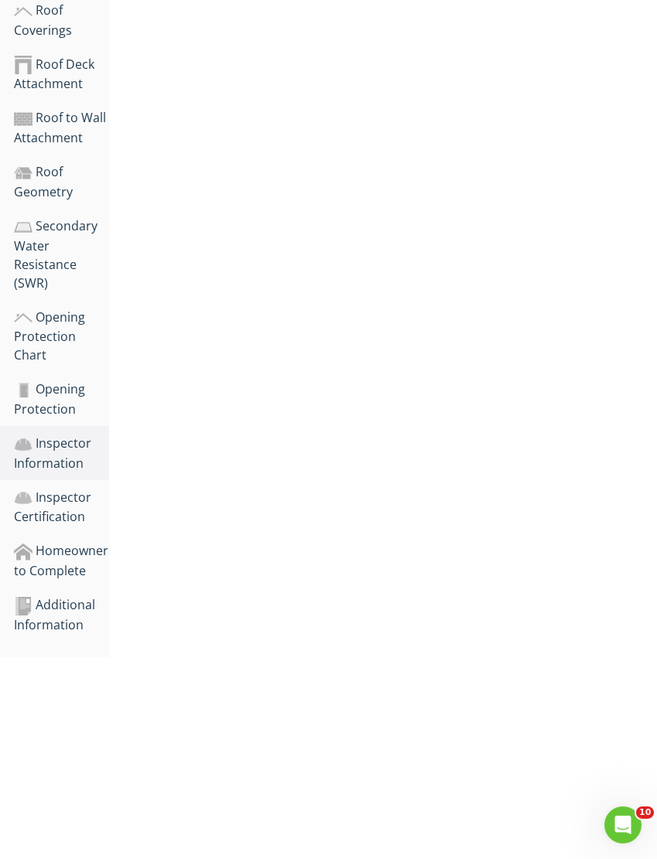
scroll to position [222, 0]
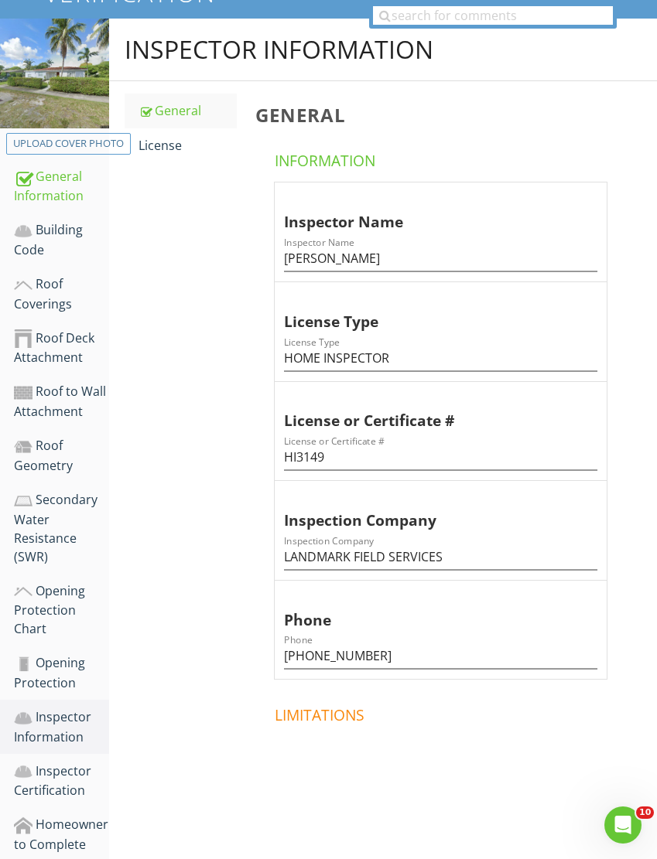
click at [61, 654] on div "Opening Protection" at bounding box center [61, 673] width 95 height 39
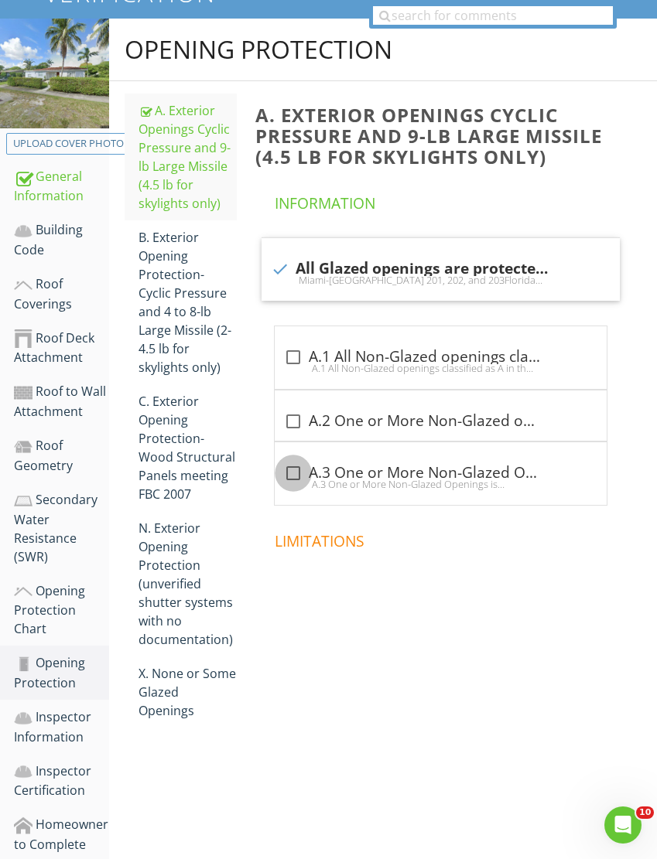
click at [289, 470] on div at bounding box center [293, 473] width 26 height 26
checkbox input "true"
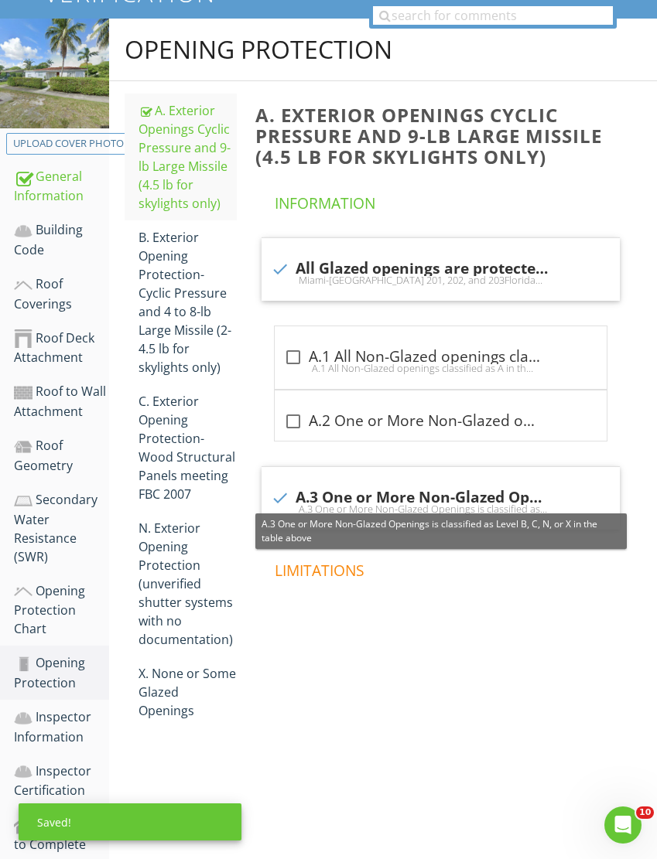
click at [67, 603] on div "Opening Protection Chart" at bounding box center [61, 610] width 95 height 57
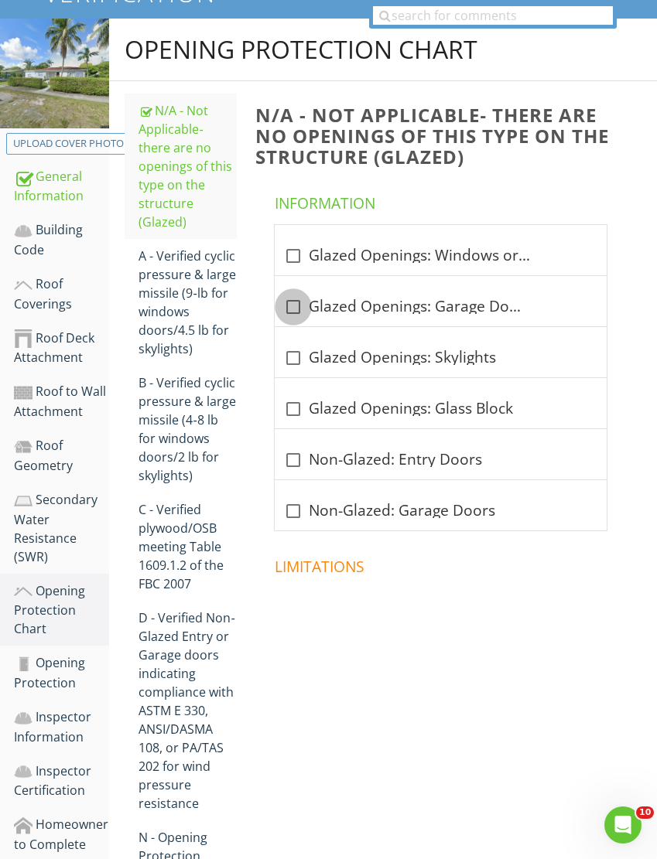
click at [291, 302] on div at bounding box center [293, 307] width 26 height 26
checkbox input "true"
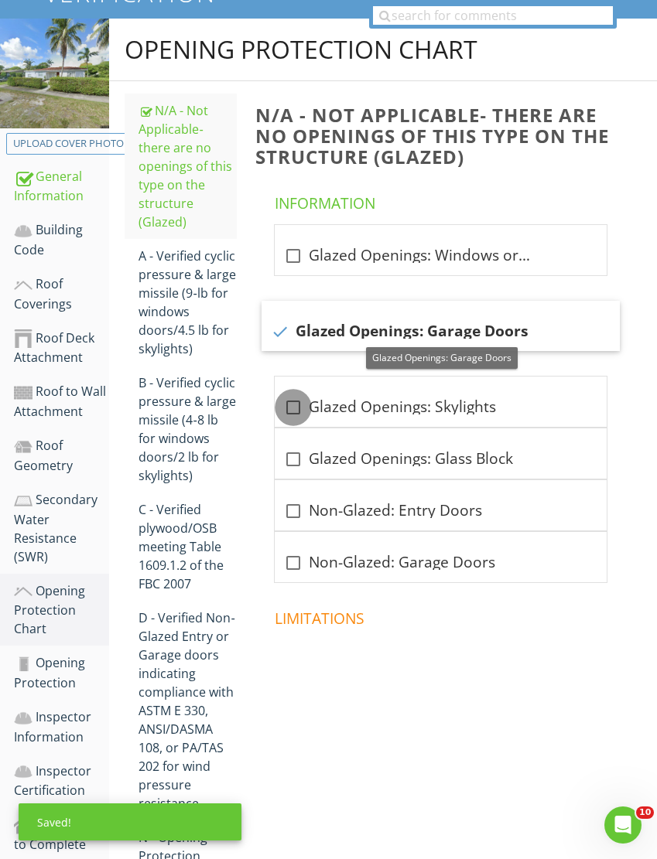
click at [302, 404] on div at bounding box center [293, 407] width 26 height 26
checkbox input "true"
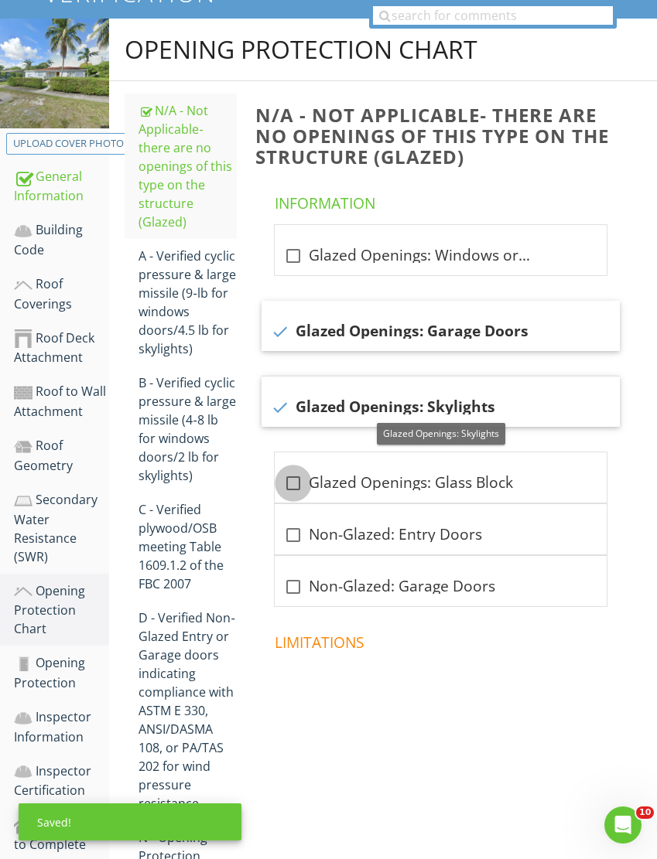
click at [296, 483] on div at bounding box center [293, 483] width 26 height 26
checkbox input "true"
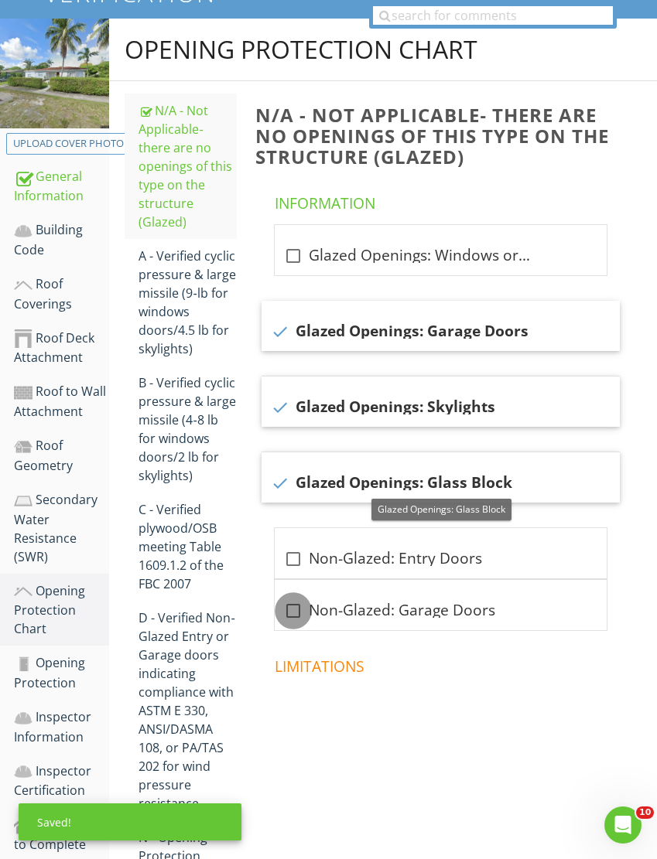
click at [299, 610] on div at bounding box center [293, 611] width 26 height 26
checkbox input "true"
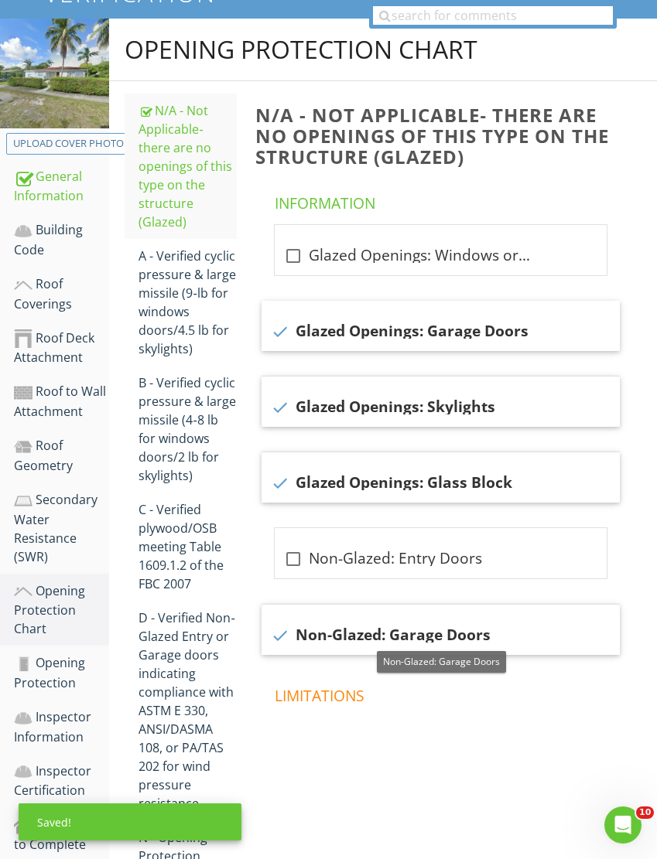
click at [182, 278] on div "A - Verified cyclic pressure & large missile (9‐lb for windows doors/4.5 lb for…" at bounding box center [187, 302] width 98 height 111
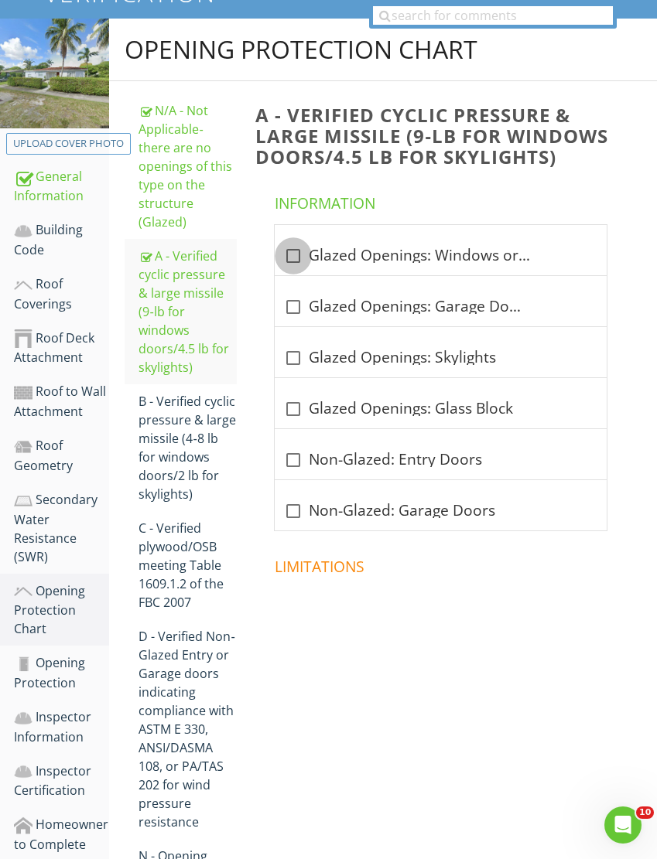
click at [292, 254] on div at bounding box center [293, 256] width 26 height 26
checkbox input "true"
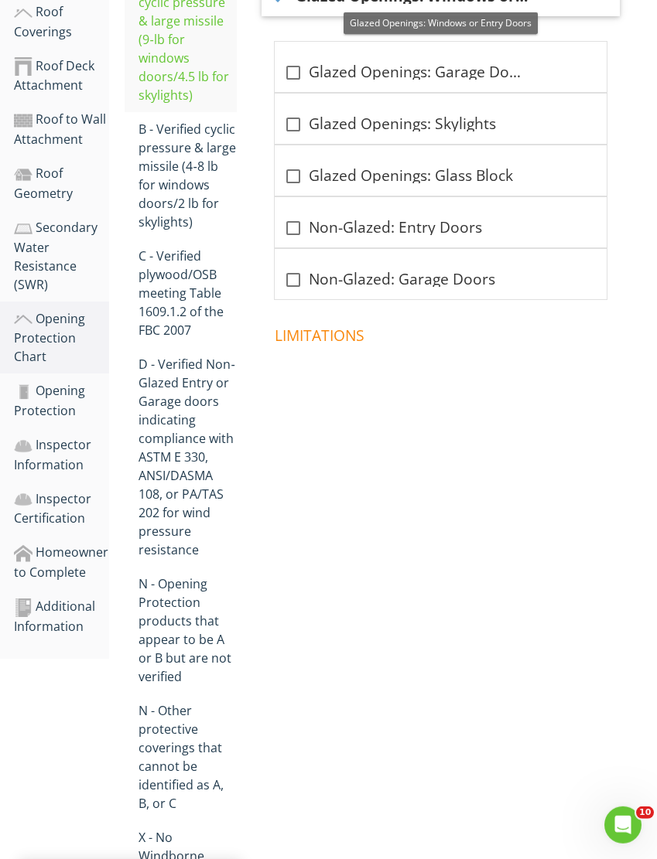
scroll to position [494, 0]
click at [166, 830] on div "X - No Windborne Debris Protection" at bounding box center [187, 865] width 98 height 74
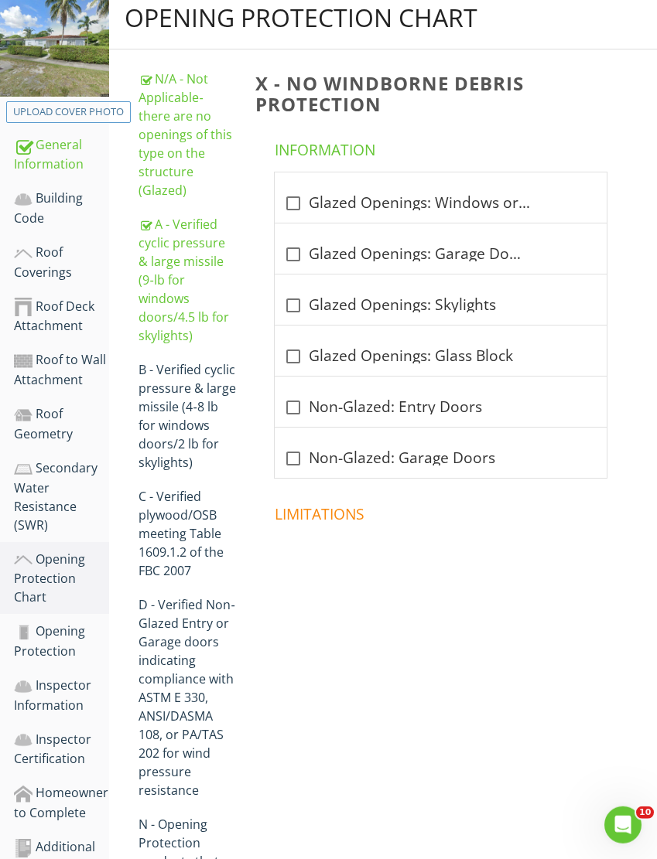
scroll to position [254, 0]
click at [294, 453] on div at bounding box center [293, 459] width 26 height 26
checkbox input "true"
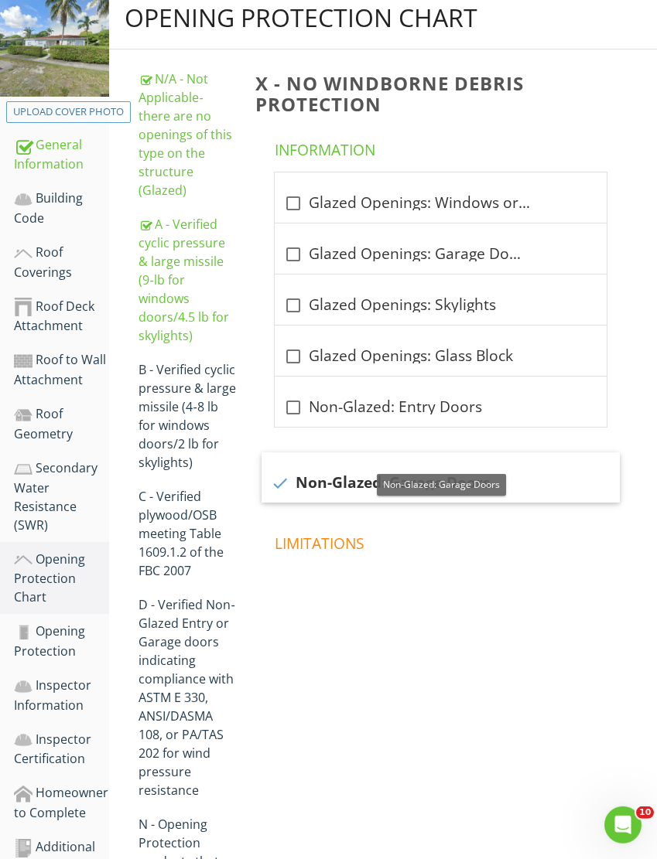
click at [49, 497] on div "Secondary Water Resistance (SWR)" at bounding box center [61, 497] width 95 height 76
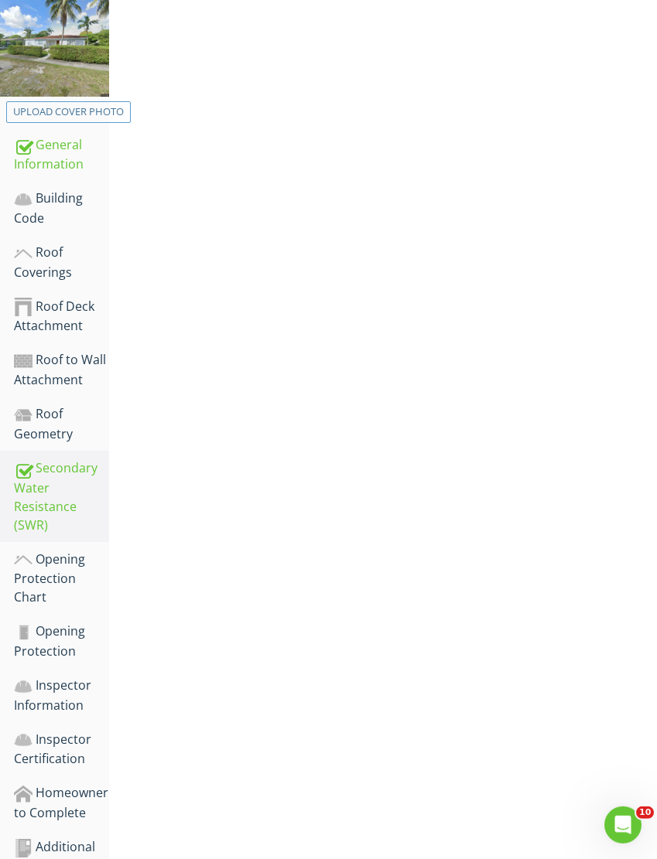
scroll to position [222, 0]
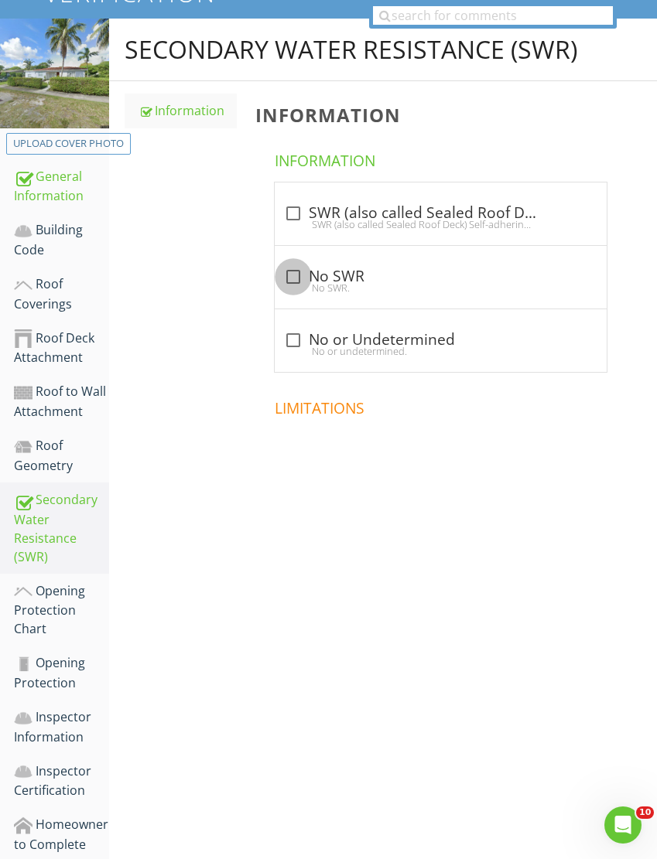
click at [292, 275] on div at bounding box center [293, 277] width 26 height 26
checkbox input "true"
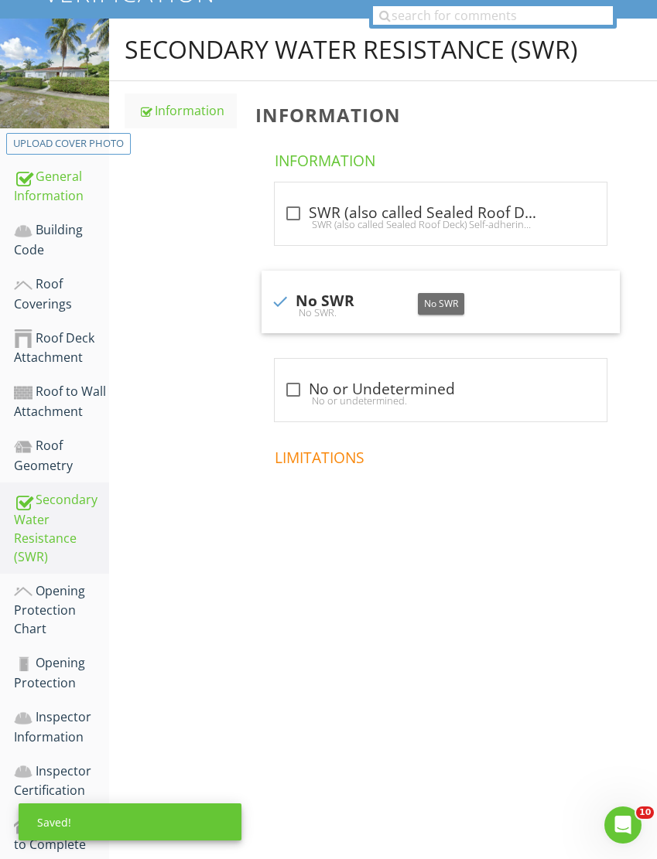
click at [56, 454] on div "Roof Geometry" at bounding box center [61, 455] width 95 height 39
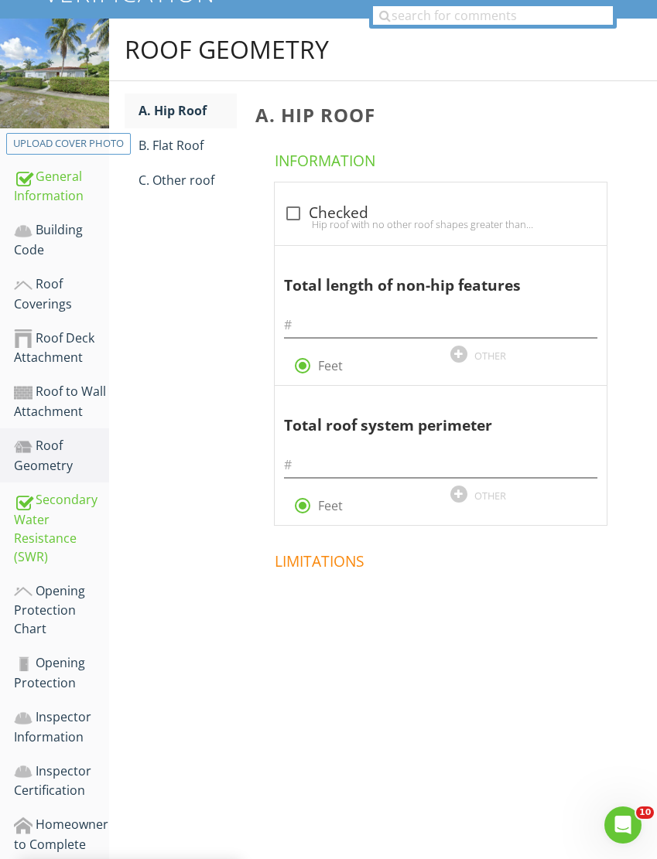
click at [190, 180] on div "C. Other roof" at bounding box center [187, 180] width 98 height 19
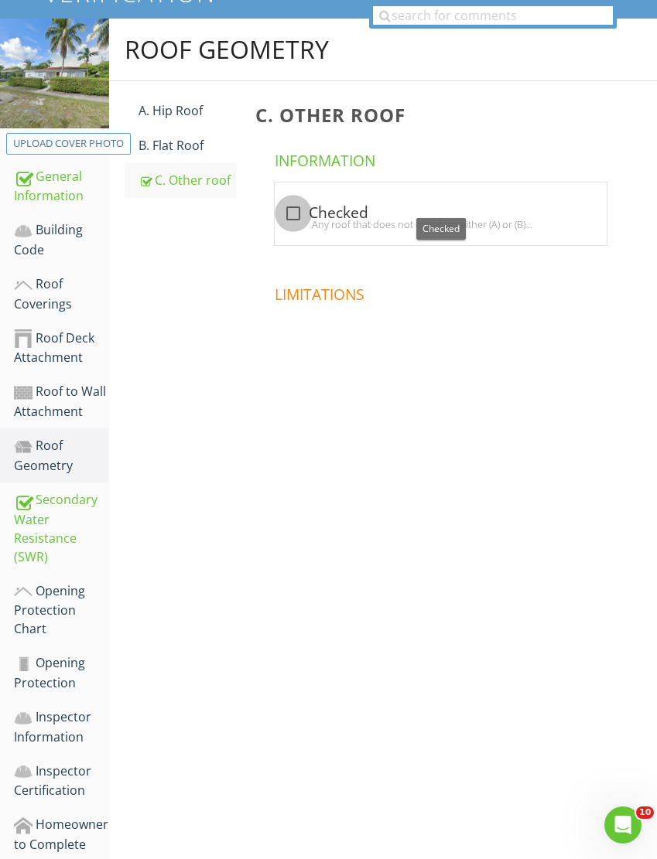
click at [293, 211] on div at bounding box center [293, 213] width 26 height 26
checkbox input "true"
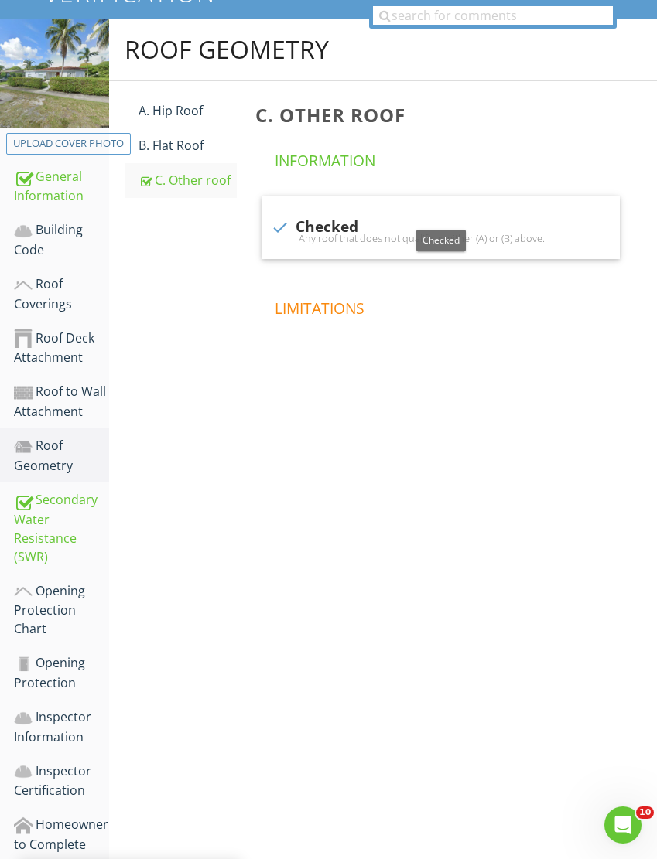
click at [77, 403] on div "Roof to Wall Attachment" at bounding box center [61, 401] width 95 height 39
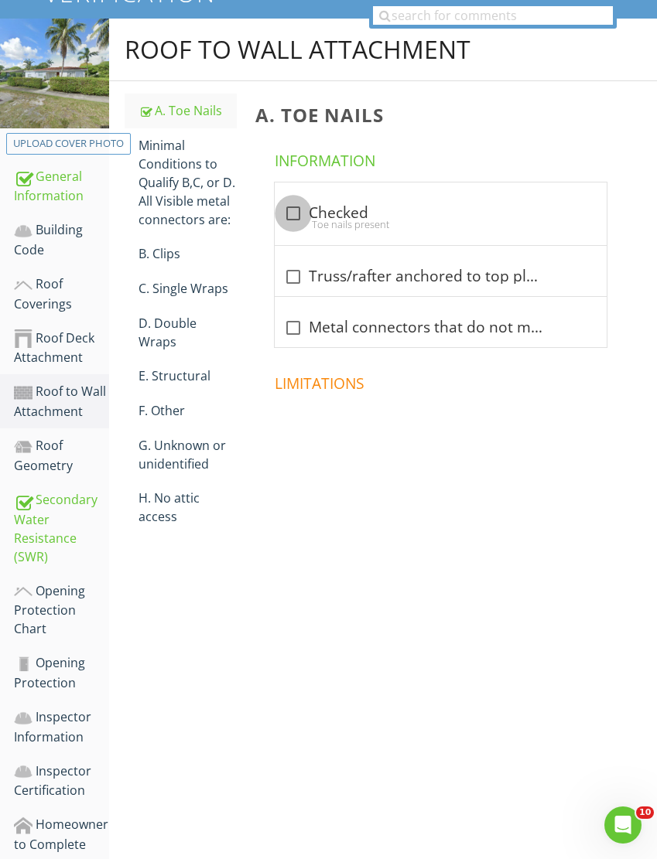
click at [290, 214] on div at bounding box center [293, 213] width 26 height 26
checkbox input "true"
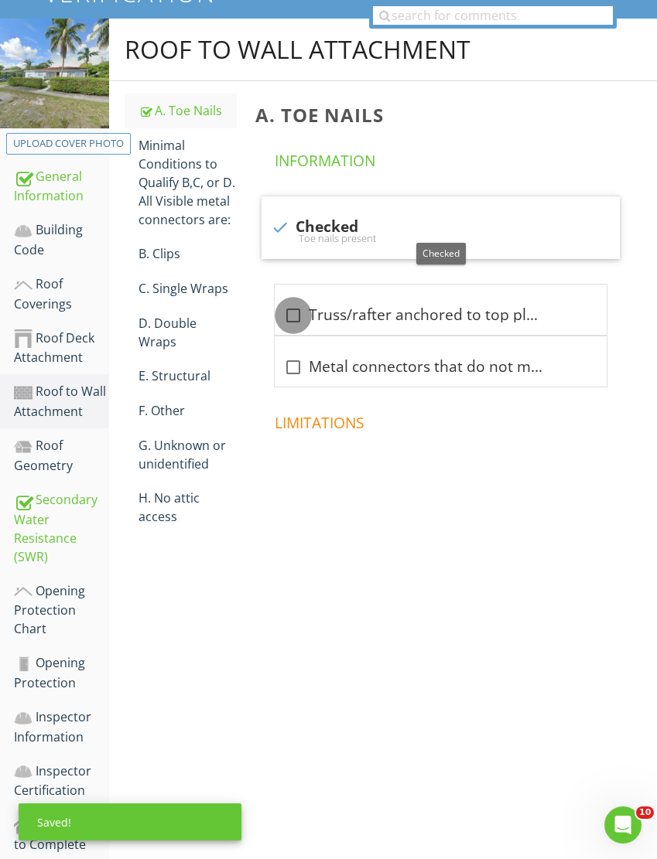
click at [292, 311] on div at bounding box center [293, 315] width 26 height 26
checkbox input "true"
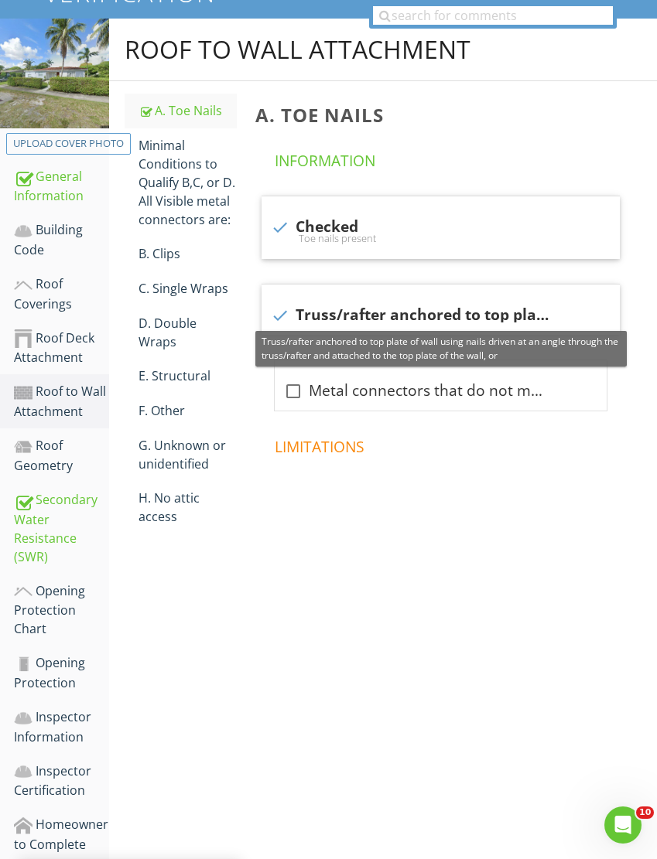
click at [65, 344] on div "Roof Deck Attachment" at bounding box center [61, 348] width 95 height 39
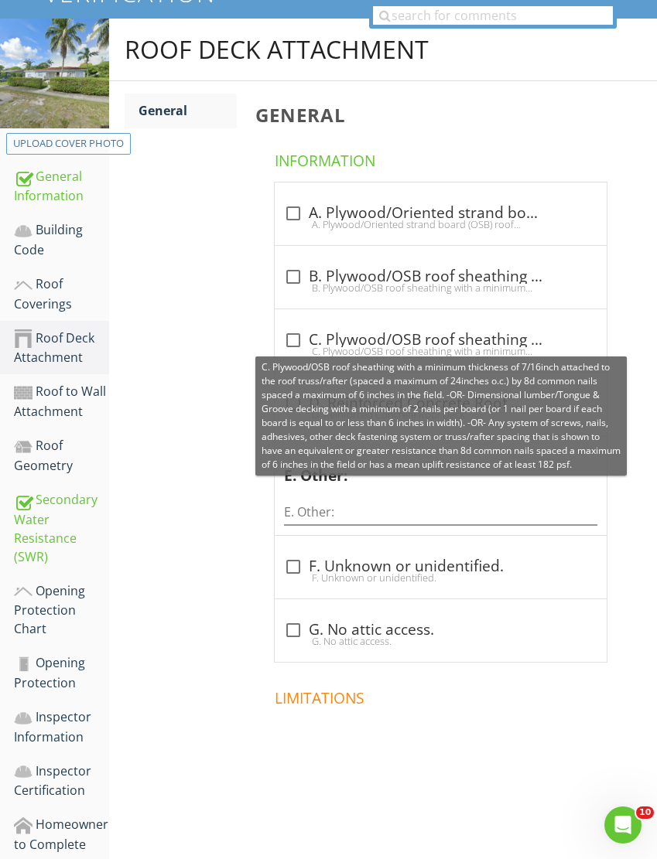
click at [289, 342] on div at bounding box center [293, 340] width 26 height 26
checkbox input "true"
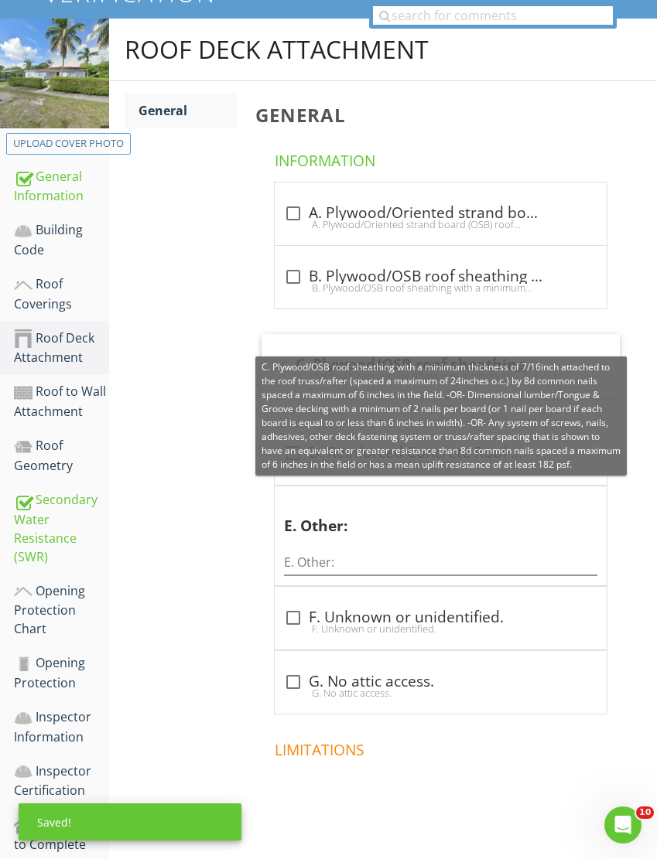
click at [56, 289] on div "Roof Coverings" at bounding box center [61, 294] width 95 height 39
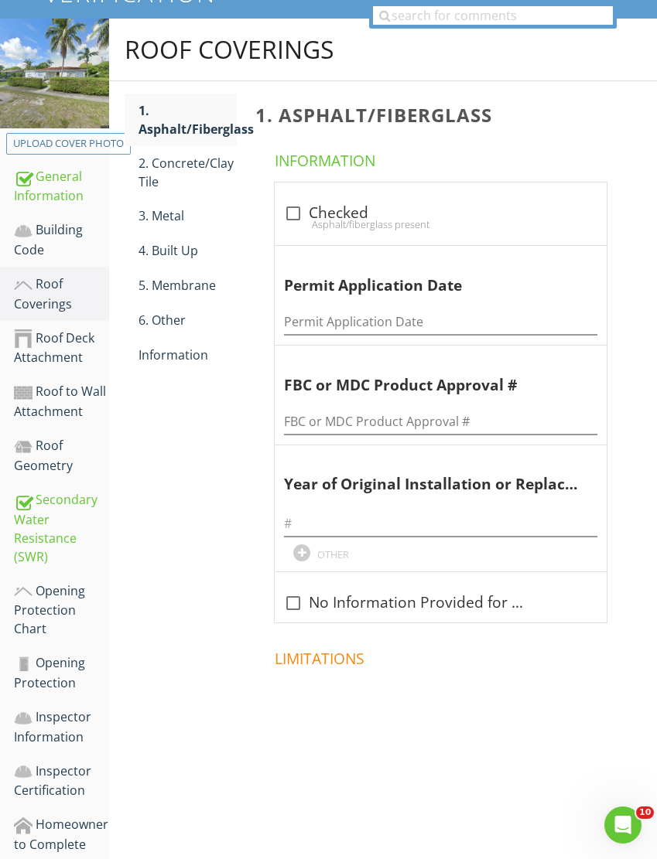
click at [192, 166] on div "2. Concrete/Clay Tile" at bounding box center [187, 172] width 98 height 37
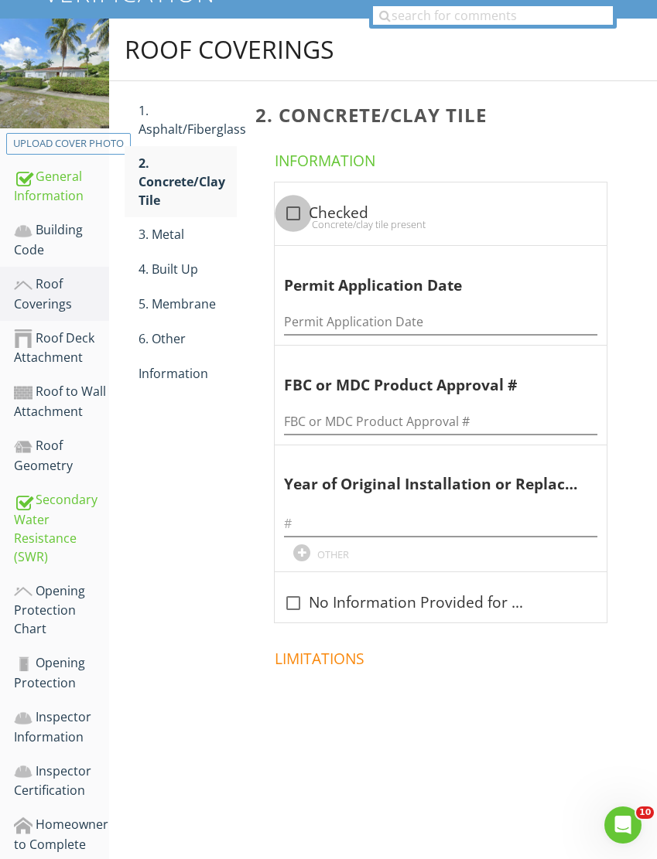
click at [293, 213] on div at bounding box center [293, 213] width 26 height 26
checkbox input "true"
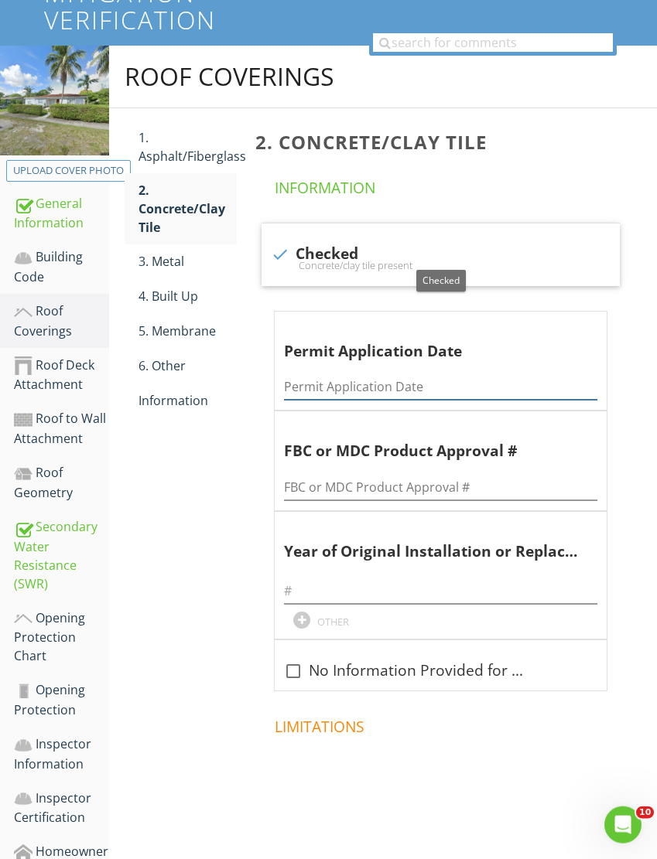
click at [317, 377] on input "Permit Application Date" at bounding box center [440, 387] width 313 height 26
type input "[DATE]"
click at [306, 483] on input "FBC or MDC Product Approval #" at bounding box center [440, 488] width 313 height 26
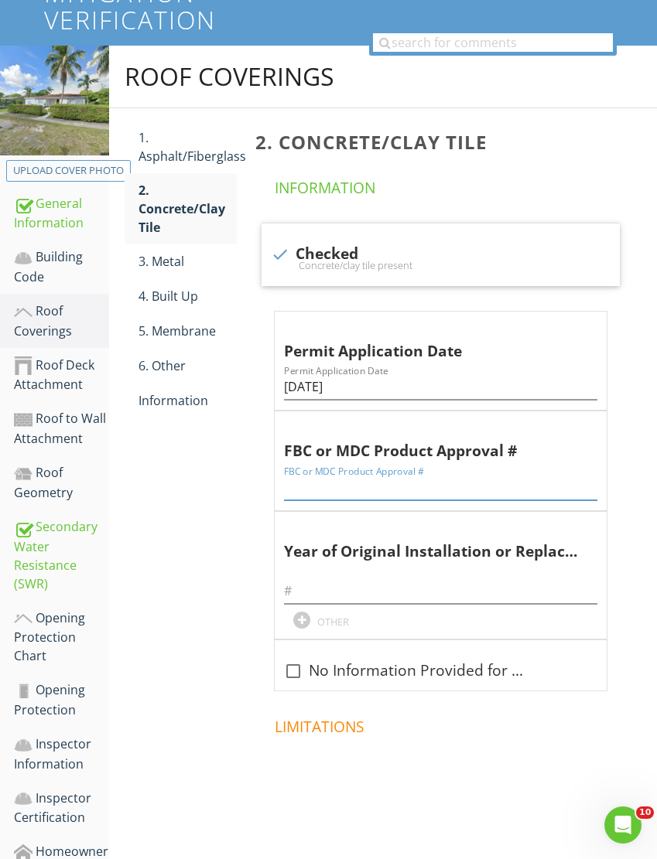
click at [305, 475] on input "FBC or MDC Product Approval #" at bounding box center [440, 488] width 313 height 26
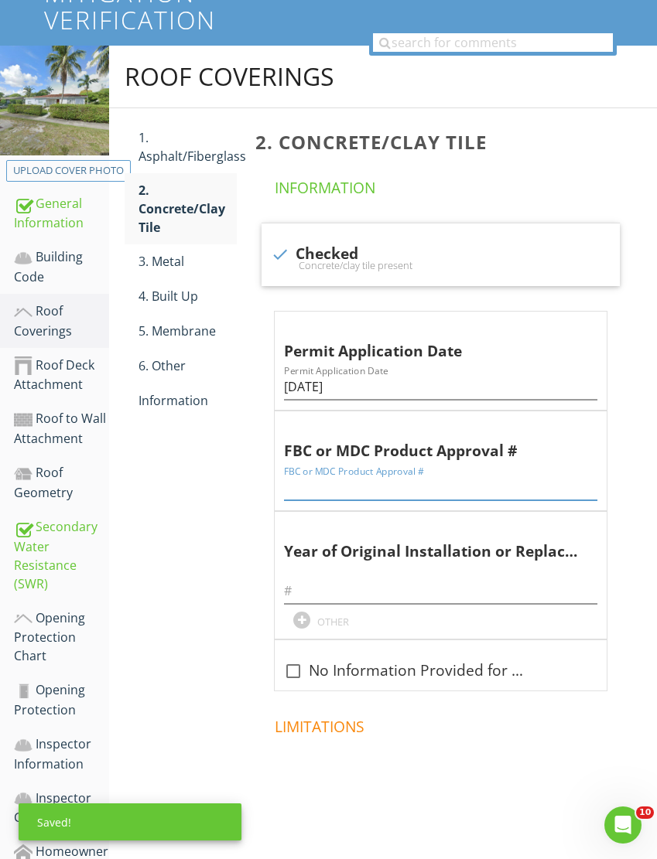
paste input "2005050545"
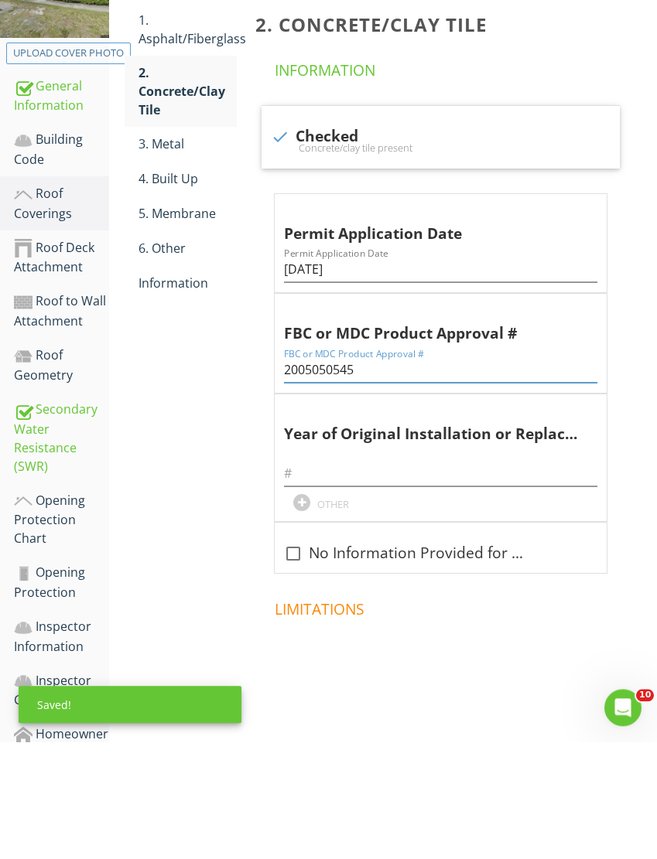
type input "2005050545"
click at [301, 579] on input "text" at bounding box center [440, 592] width 313 height 26
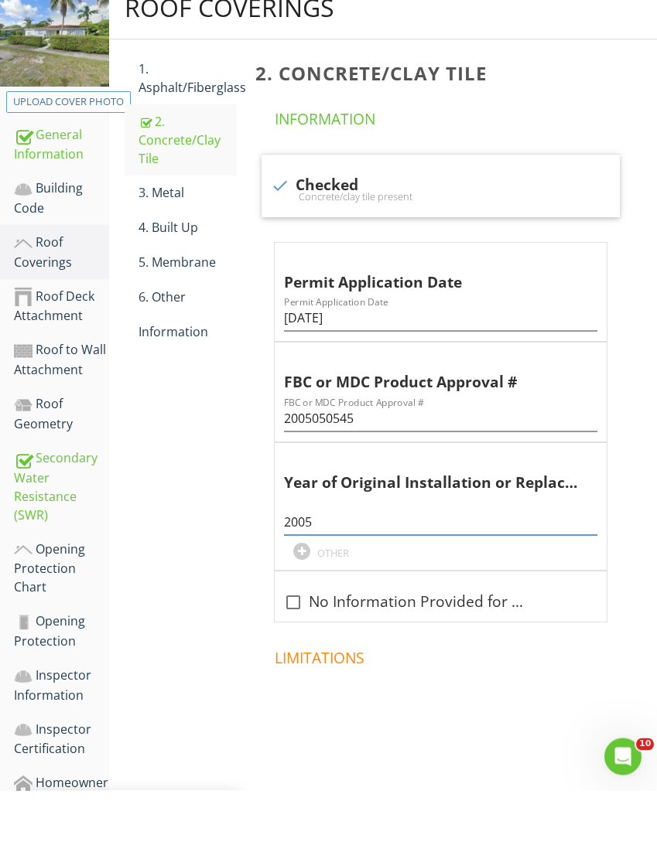
type input "2005"
click at [172, 349] on link "6. Other" at bounding box center [187, 366] width 98 height 34
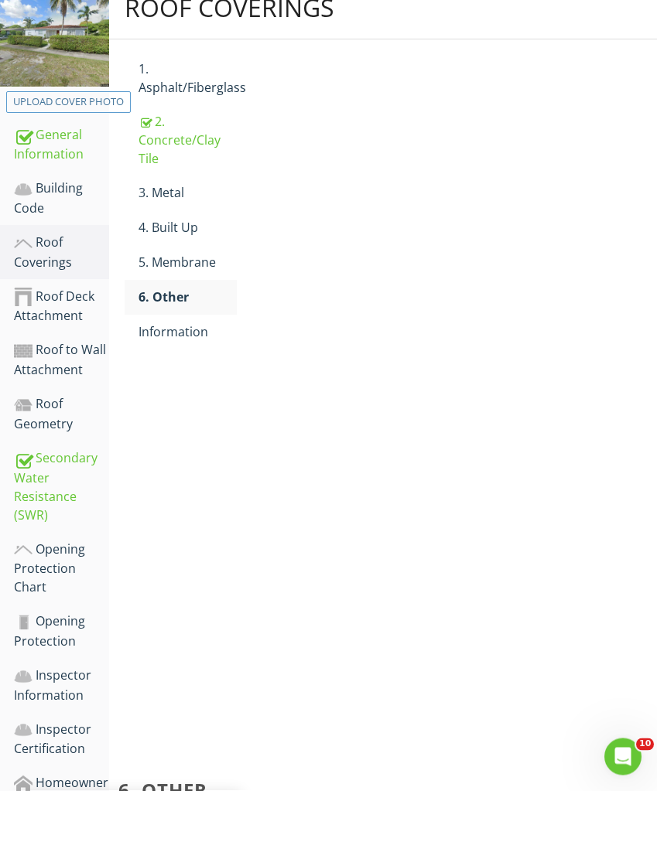
scroll to position [222, 0]
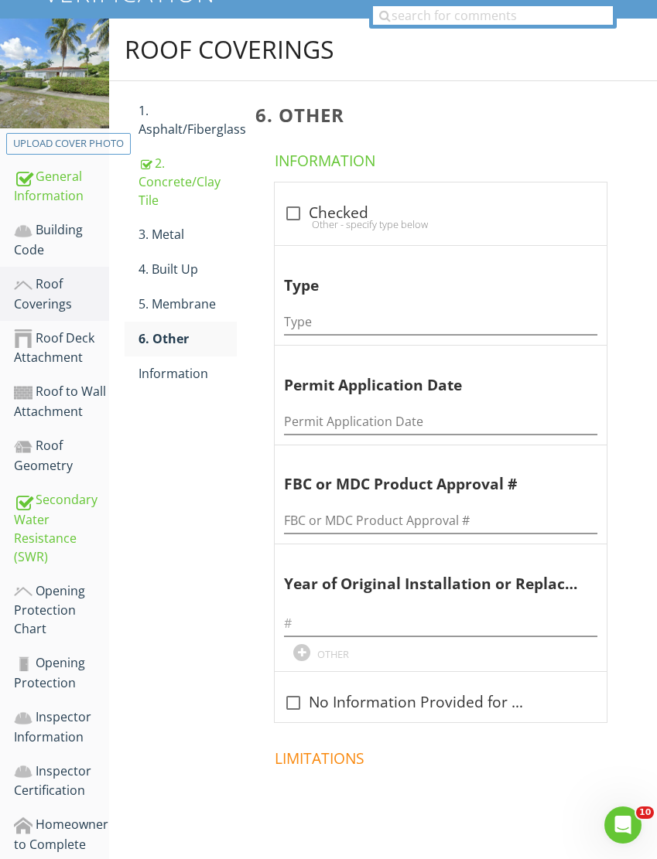
click at [289, 216] on div at bounding box center [293, 213] width 26 height 26
checkbox input "true"
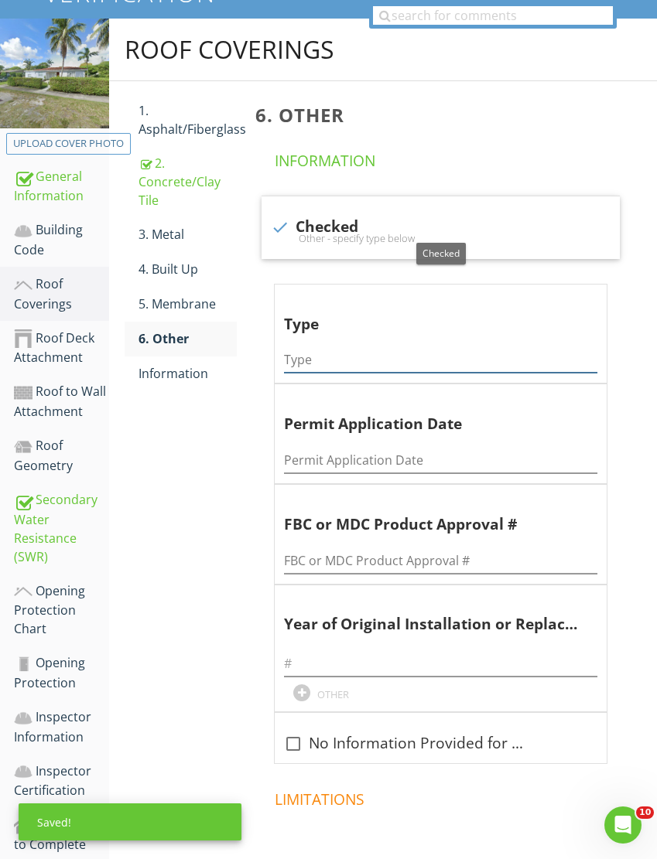
click at [314, 361] on input "Type" at bounding box center [440, 360] width 313 height 26
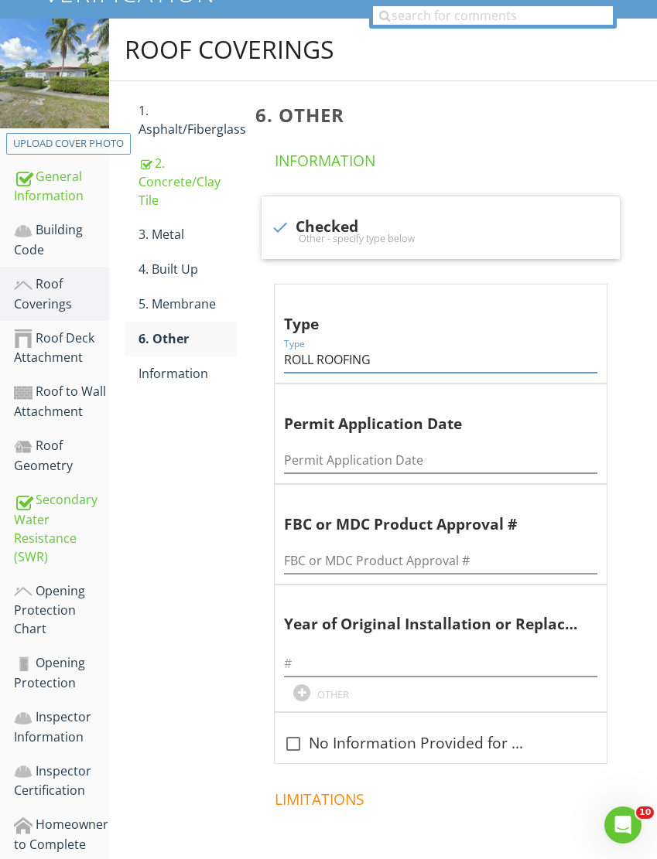
type input "ROLL ROOFING"
click at [308, 457] on input "Permit Application Date" at bounding box center [440, 461] width 313 height 26
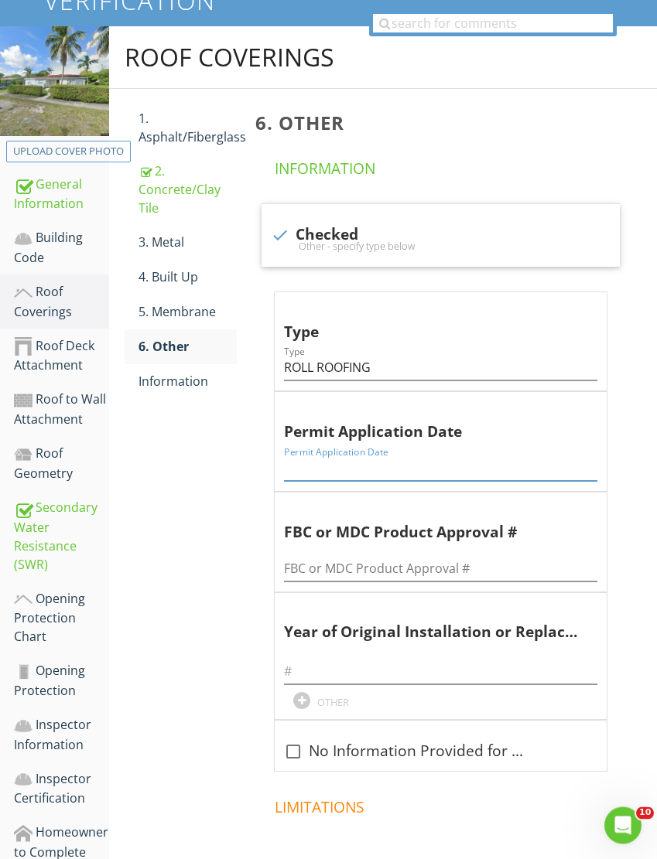
scroll to position [231, 0]
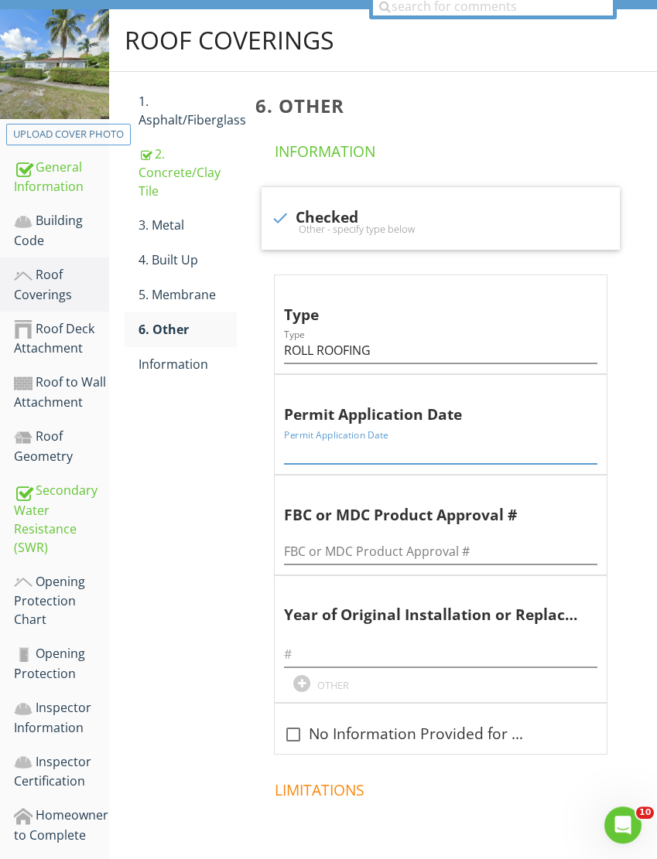
click at [304, 447] on input "Permit Application Date" at bounding box center [440, 452] width 313 height 26
click at [305, 447] on input "Permit Application Date" at bounding box center [440, 452] width 313 height 26
type input "03/15/2005"
click at [322, 547] on input "FBC or MDC Product Approval #" at bounding box center [440, 552] width 313 height 26
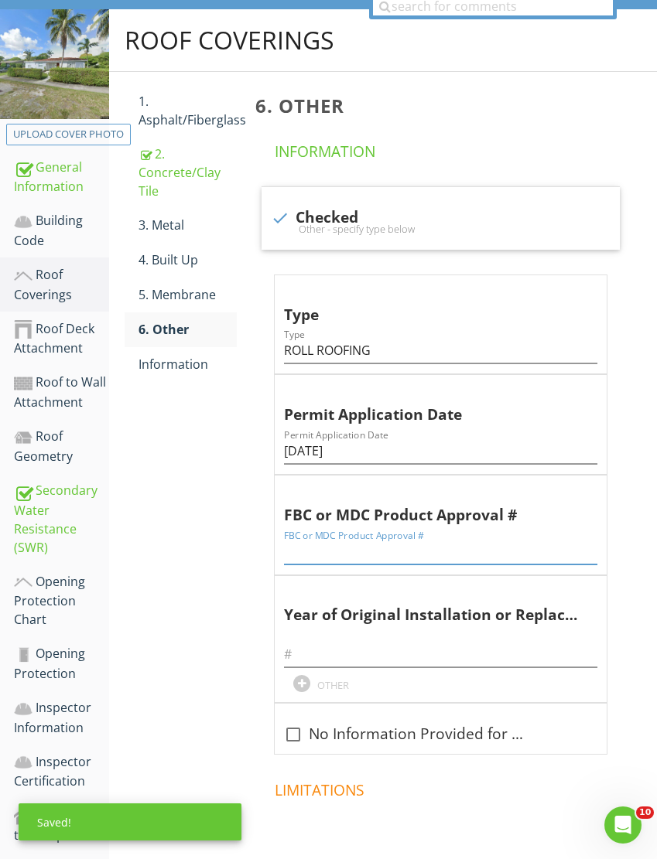
click at [301, 539] on input "FBC or MDC Product Approval #" at bounding box center [440, 552] width 313 height 26
click at [299, 541] on input "FBC or MDC Product Approval #" at bounding box center [440, 552] width 313 height 26
paste input "2005050545"
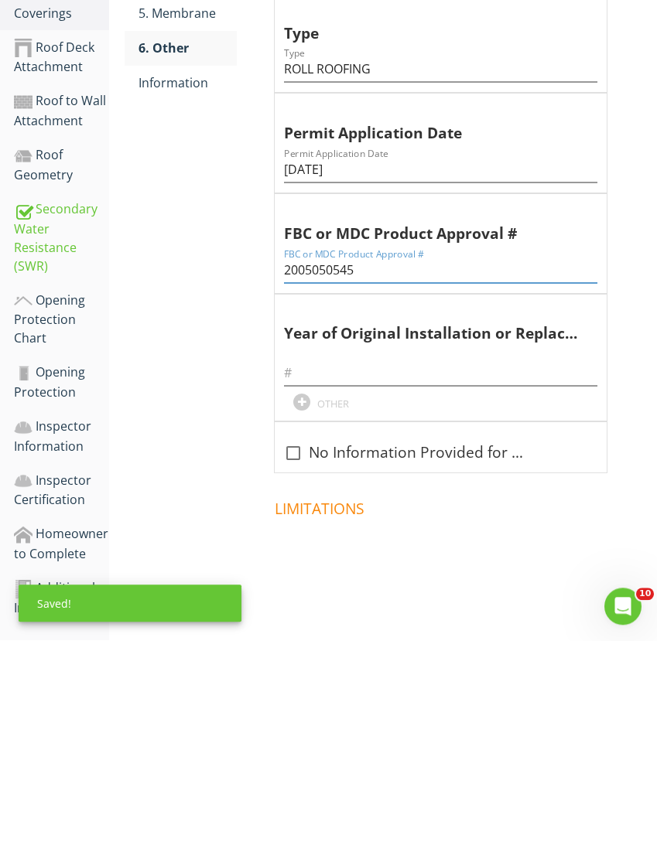
scroll to position [293, 0]
type input "2005050545"
click at [308, 580] on input "text" at bounding box center [440, 593] width 313 height 26
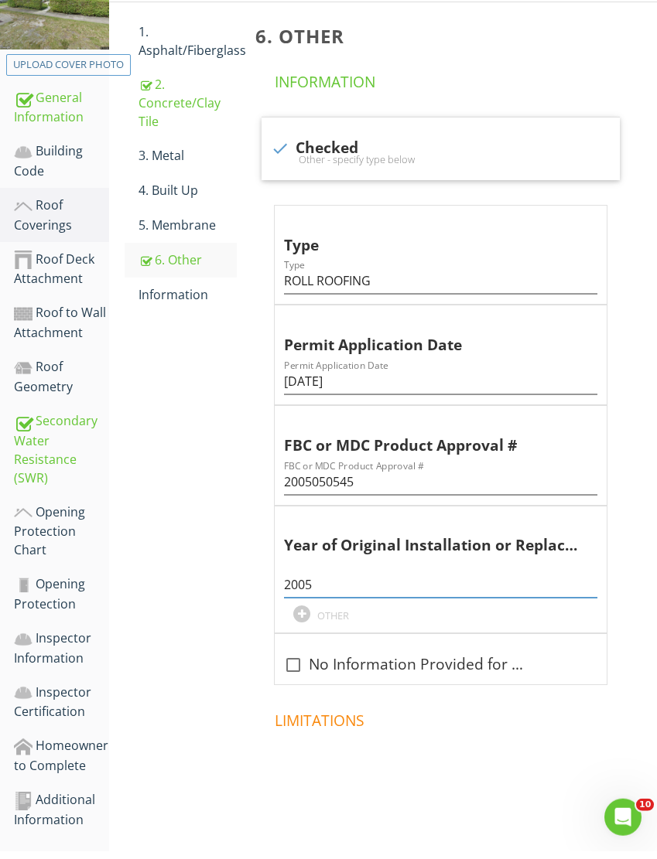
scroll to position [273, 0]
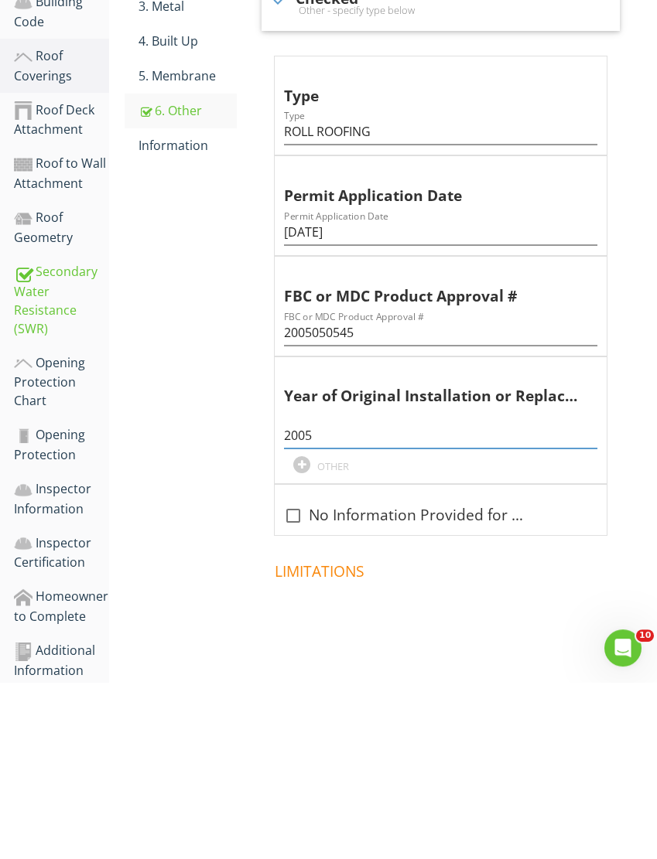
type input "2005"
click at [173, 313] on div "Information" at bounding box center [187, 322] width 98 height 19
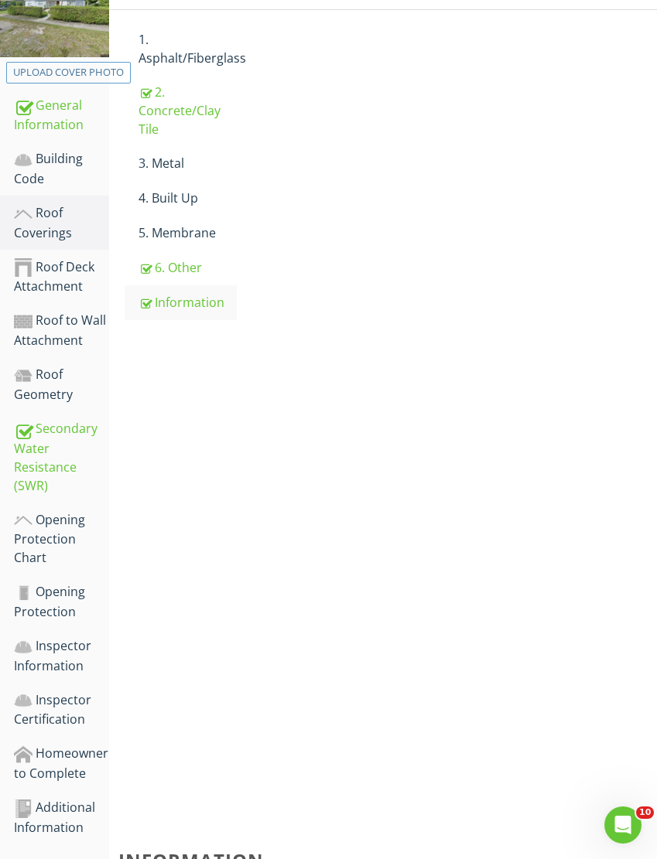
scroll to position [274, 0]
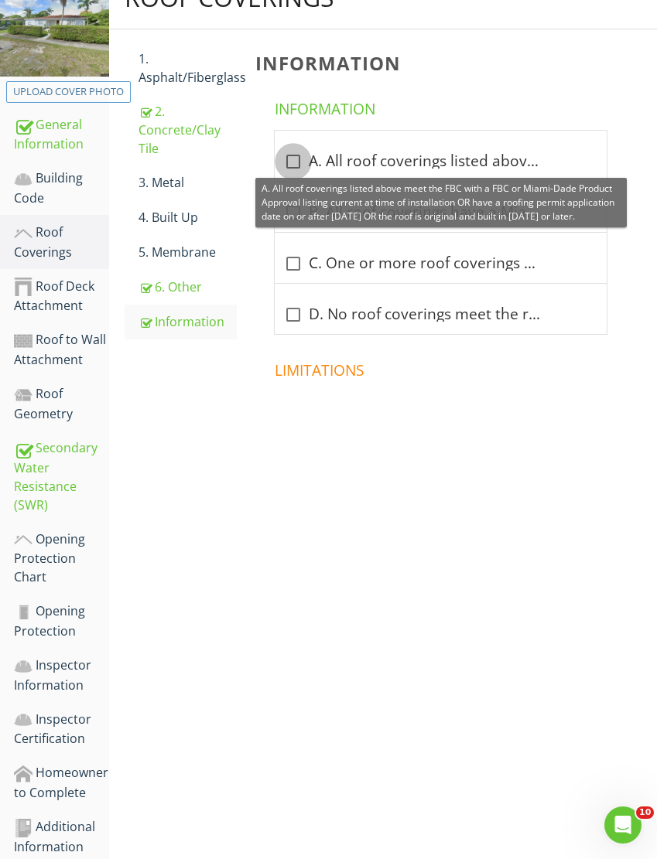
click at [296, 154] on div at bounding box center [293, 162] width 26 height 26
checkbox input "true"
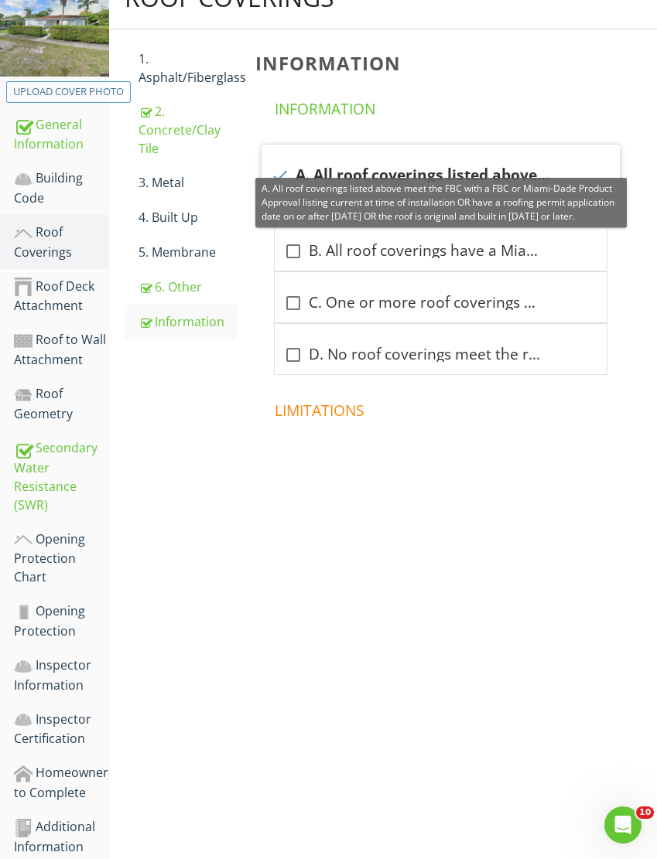
click at [63, 187] on div "Building Code" at bounding box center [61, 188] width 95 height 39
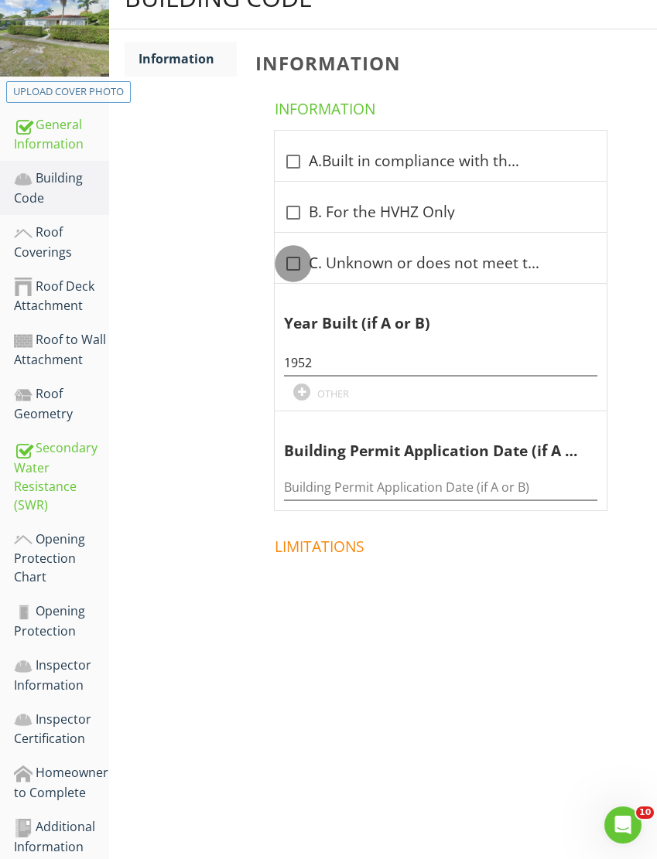
click at [292, 269] on div at bounding box center [293, 264] width 26 height 26
checkbox input "true"
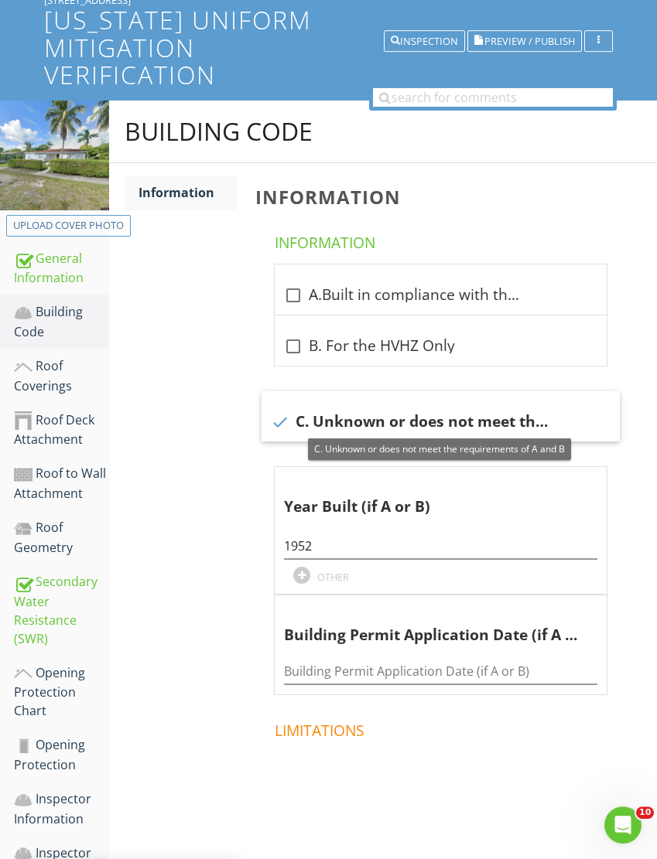
scroll to position [140, 0]
click at [513, 38] on span "Preview / Publish" at bounding box center [529, 41] width 91 height 10
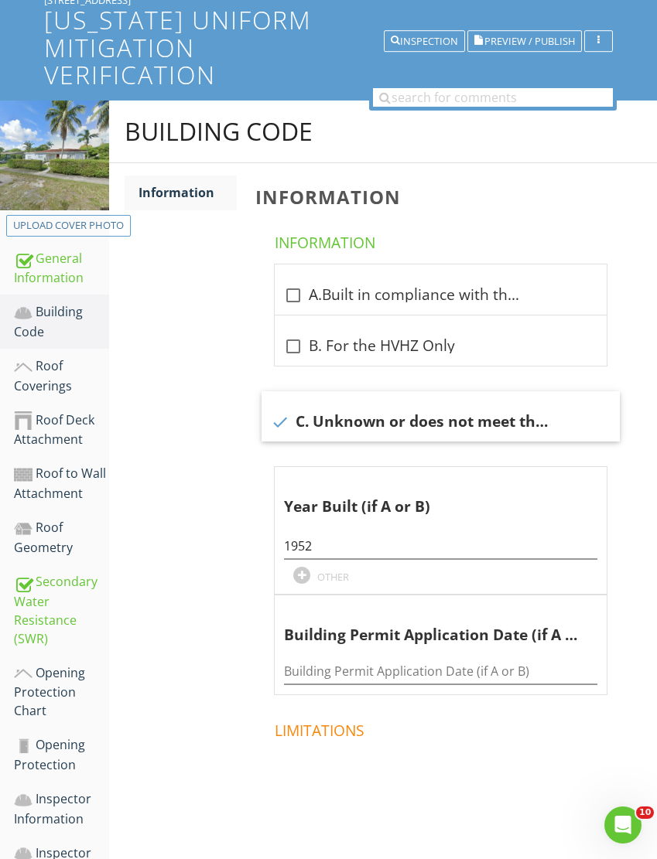
click at [63, 682] on div "Opening Protection Chart" at bounding box center [61, 692] width 95 height 57
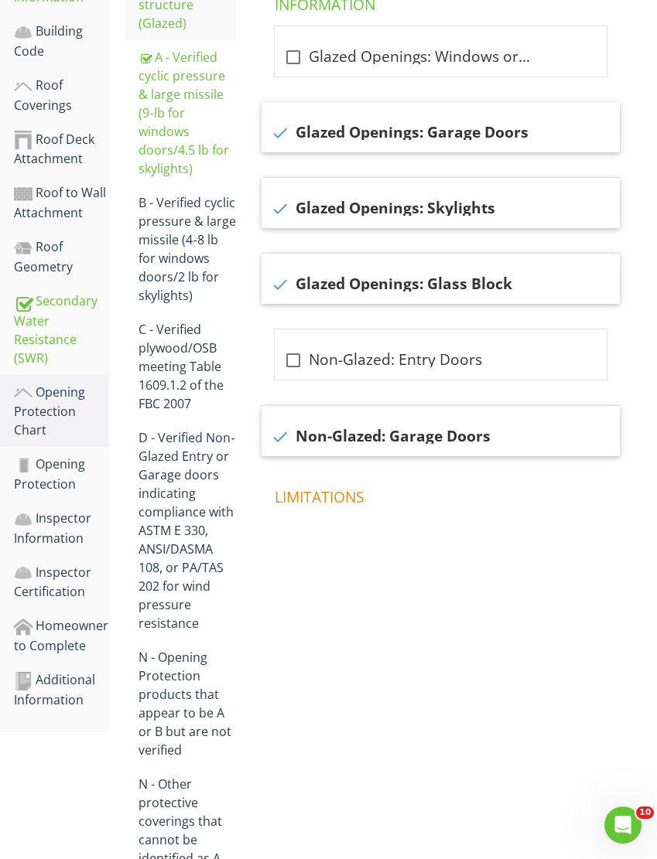
scroll to position [494, 0]
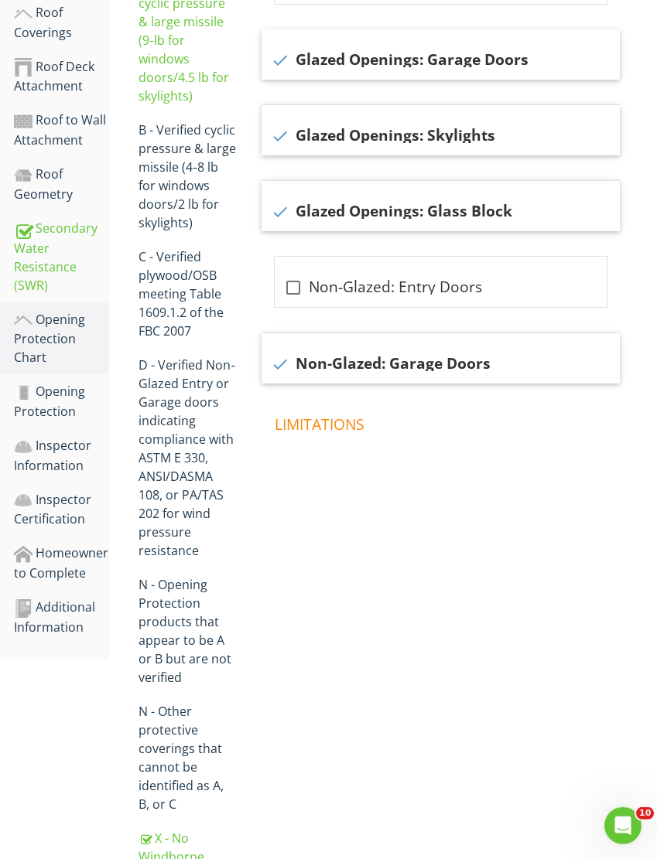
click at [163, 834] on div "X - No Windborne Debris Protection" at bounding box center [187, 865] width 98 height 74
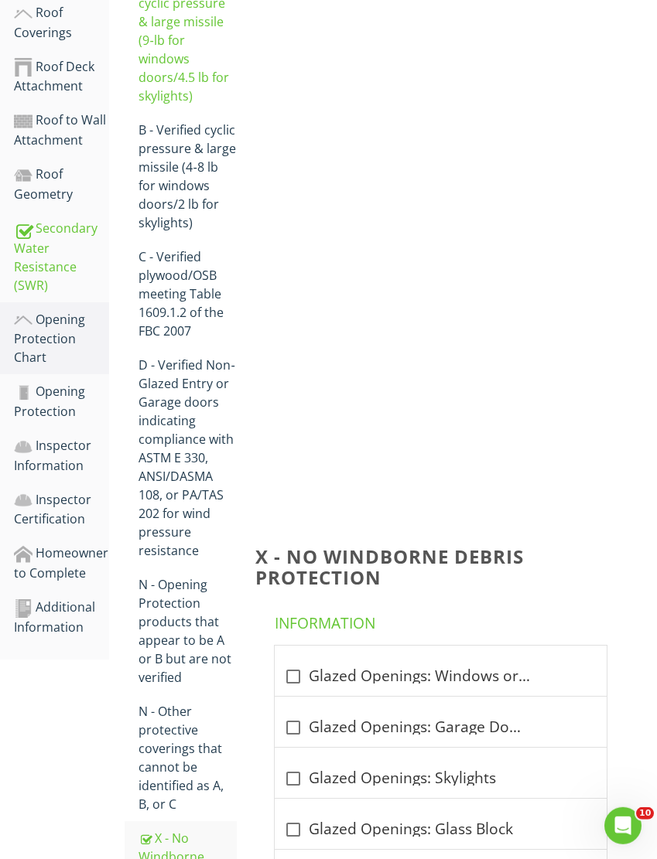
scroll to position [494, 0]
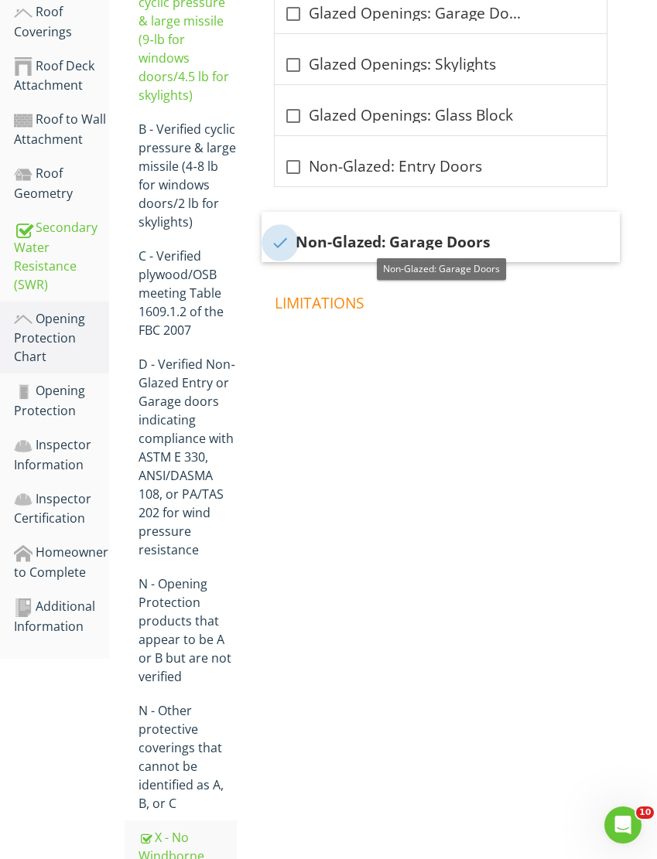
click at [273, 239] on div at bounding box center [280, 243] width 26 height 26
checkbox input "false"
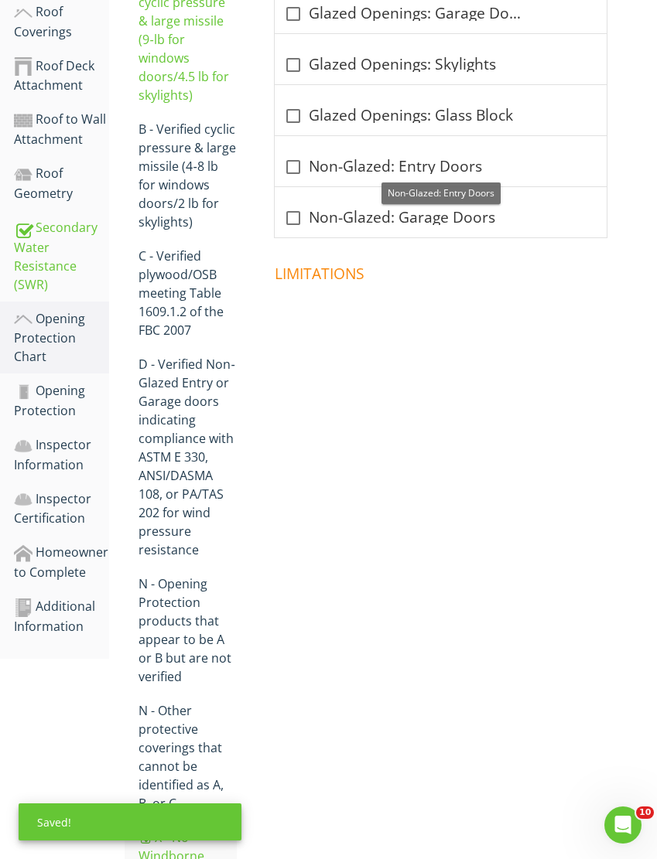
click at [286, 155] on div at bounding box center [293, 167] width 26 height 26
checkbox input "true"
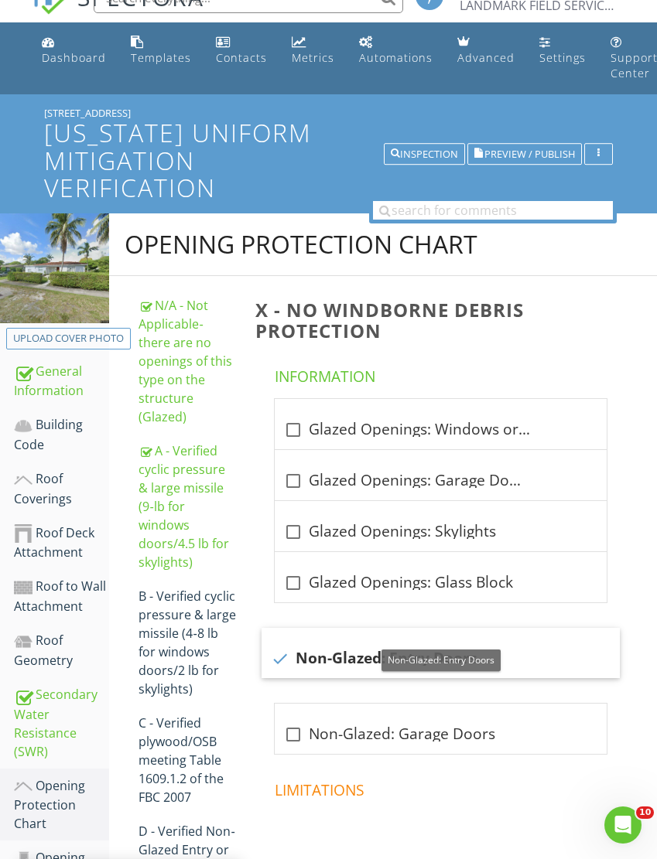
scroll to position [0, 0]
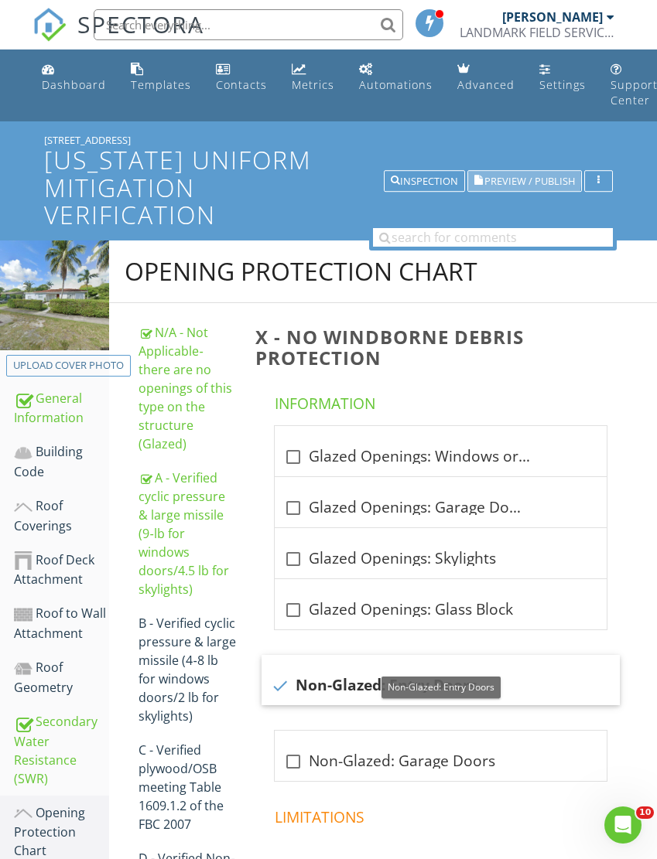
click at [507, 178] on span "Preview / Publish" at bounding box center [529, 181] width 91 height 10
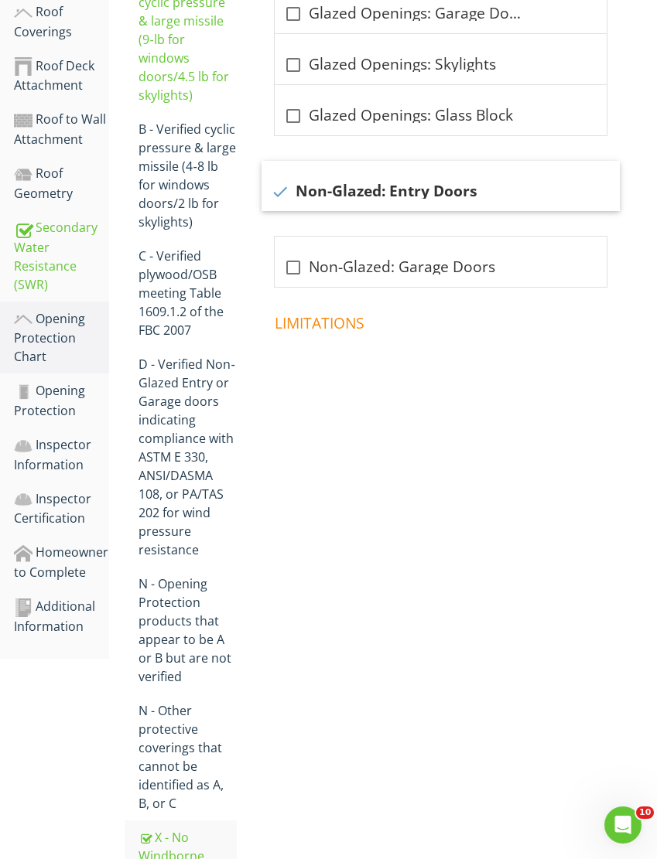
click at [67, 597] on div "Additional Information" at bounding box center [61, 616] width 95 height 39
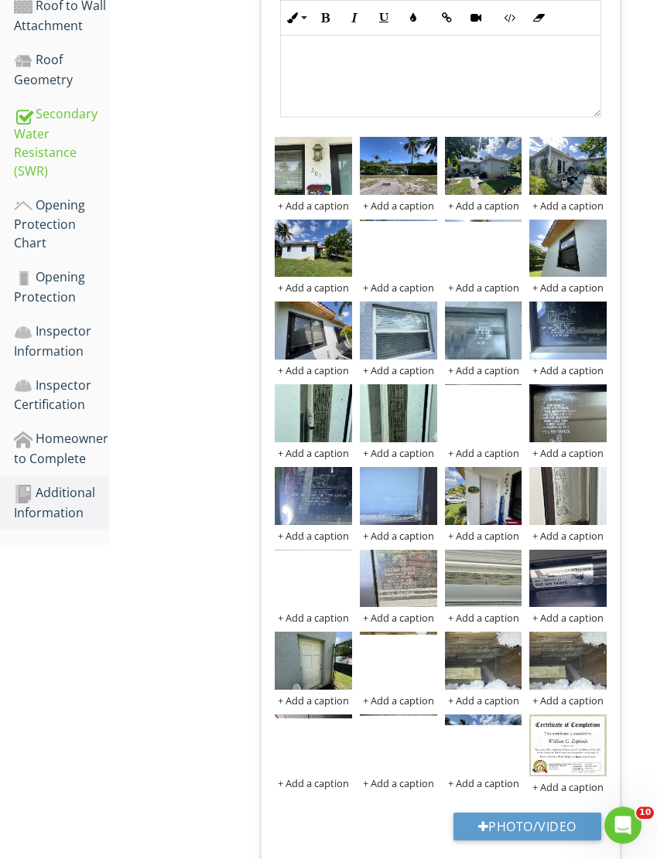
scroll to position [608, 0]
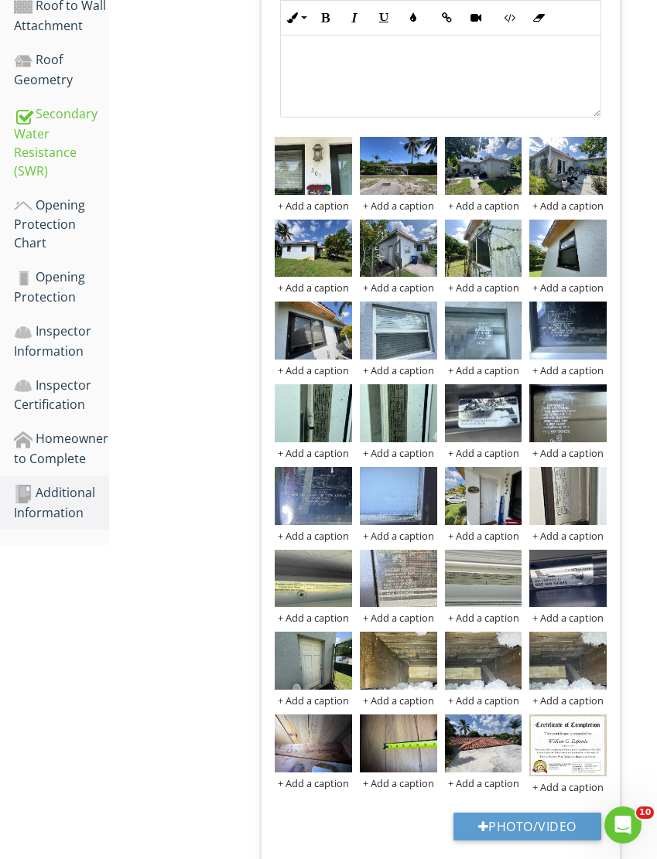
click at [553, 575] on img at bounding box center [567, 579] width 77 height 58
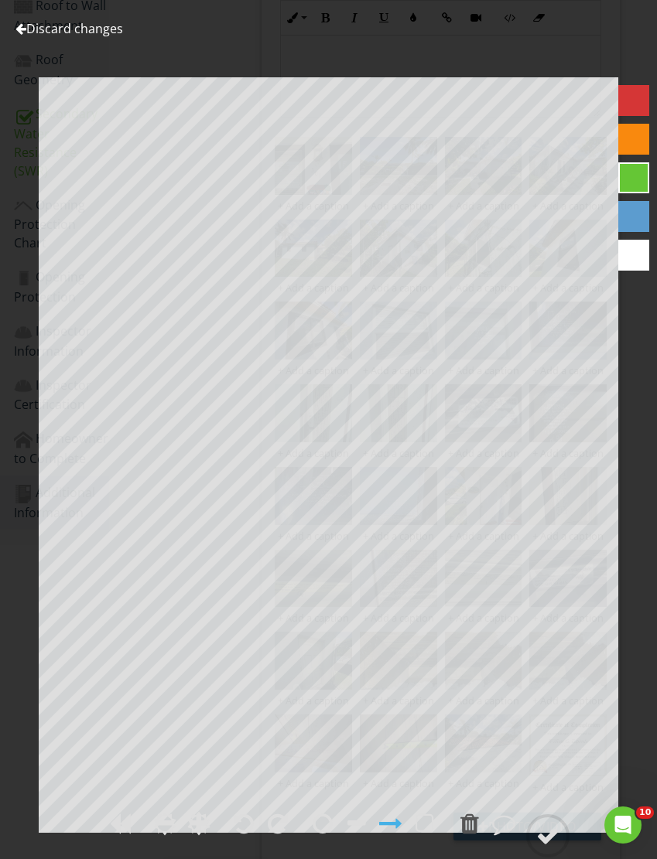
click at [238, 835] on div at bounding box center [244, 823] width 20 height 23
click at [242, 835] on div at bounding box center [244, 823] width 20 height 23
click at [546, 856] on circle at bounding box center [548, 836] width 40 height 40
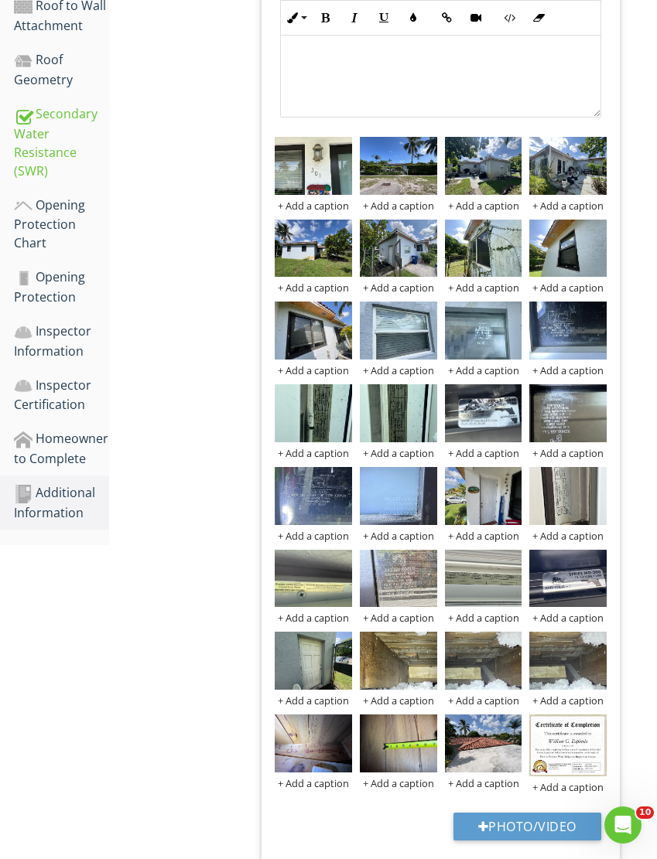
click at [497, 828] on button "Photo/Video" at bounding box center [527, 827] width 148 height 28
click at [483, 829] on div at bounding box center [483, 827] width 11 height 12
type input "C:\fakepath\IMG_5367.jpeg"
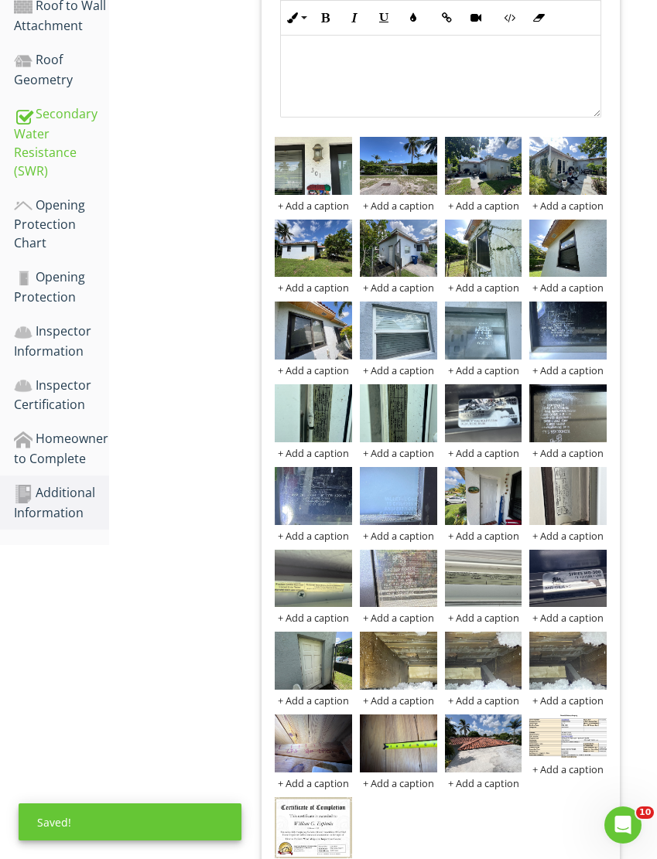
click at [567, 736] on img at bounding box center [567, 737] width 77 height 44
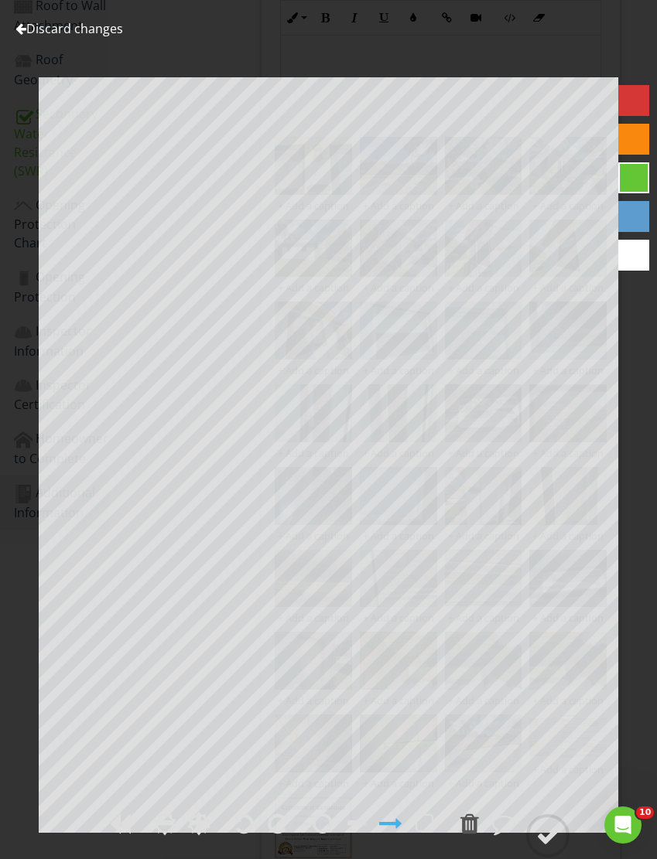
click at [52, 36] on link "Discard changes" at bounding box center [69, 28] width 108 height 17
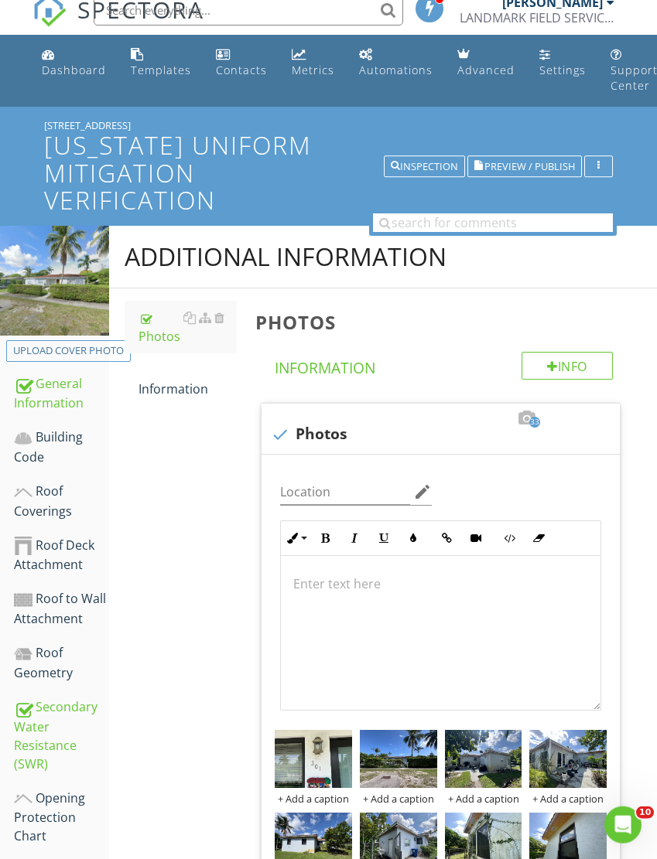
scroll to position [0, 0]
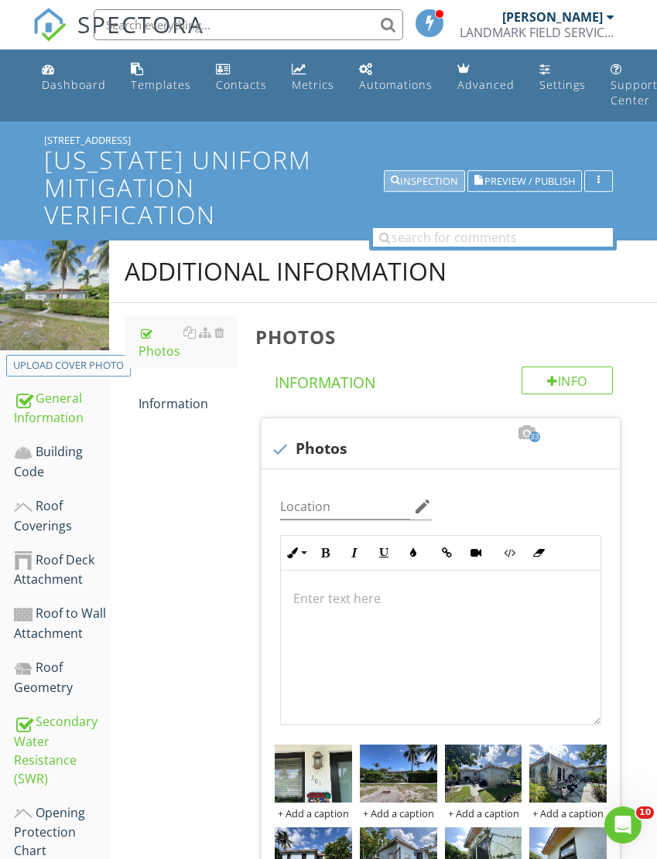
click at [416, 182] on div "Inspection" at bounding box center [424, 181] width 67 height 11
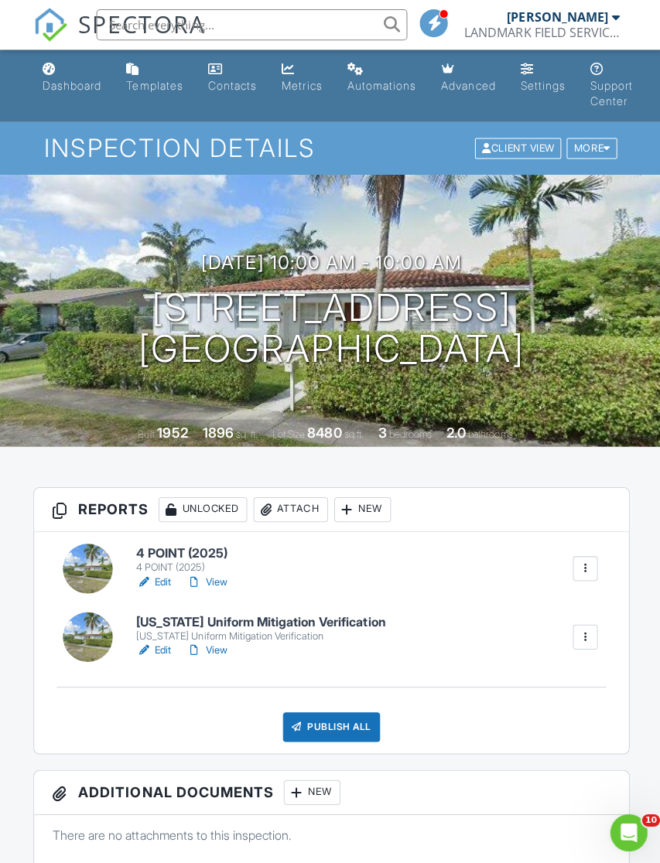
click at [188, 548] on h6 "4 POINT (2025)" at bounding box center [183, 552] width 97 height 14
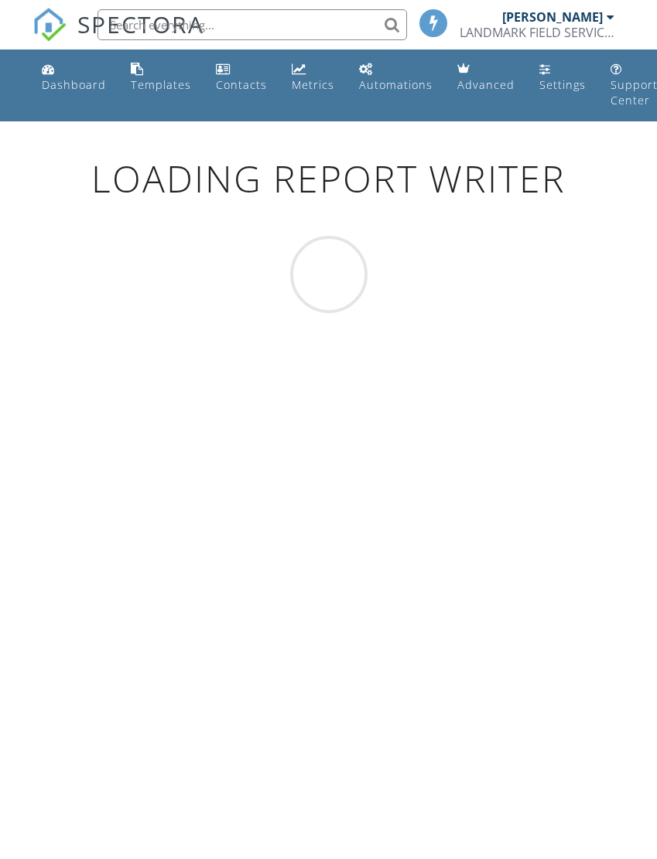
scroll to position [3, 0]
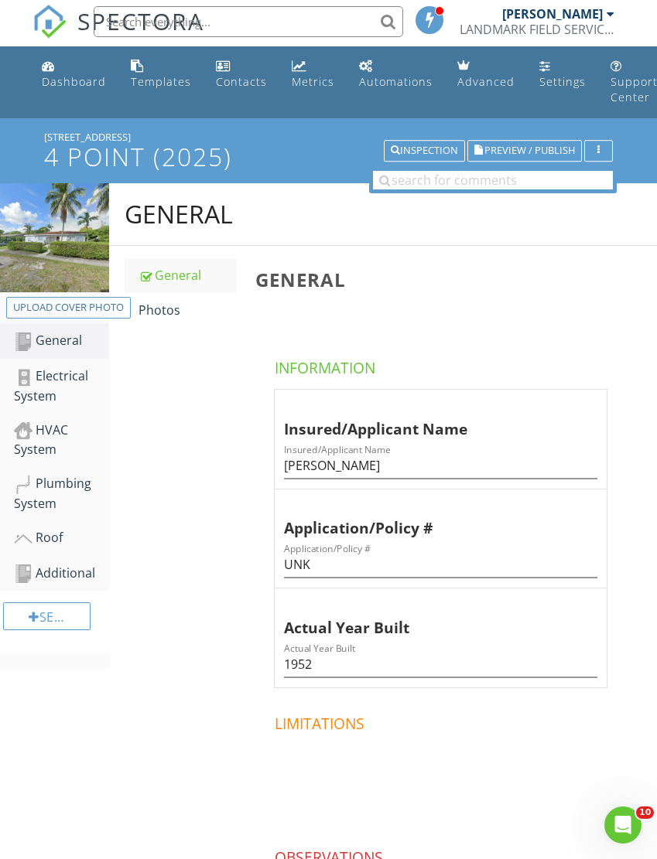
click at [164, 313] on div "Photos" at bounding box center [187, 310] width 98 height 19
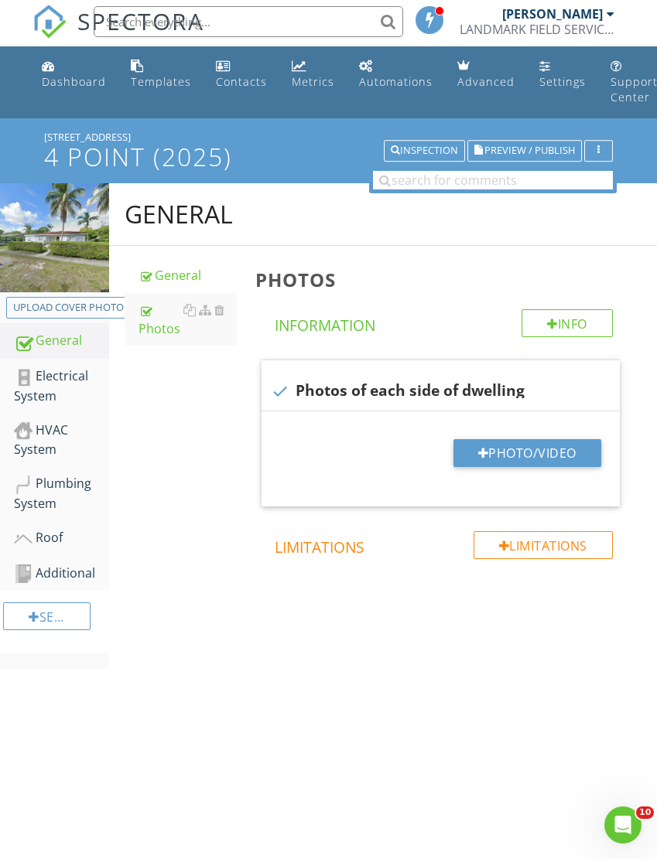
click at [531, 459] on button "Photo/Video" at bounding box center [527, 453] width 148 height 28
type input "C:\fakepath\IMG_5314.jpeg"
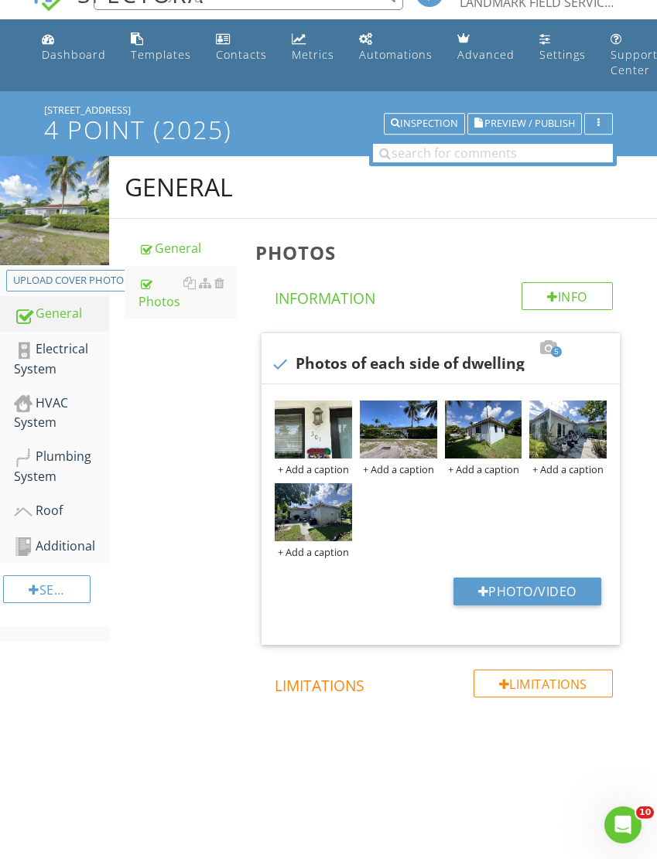
scroll to position [31, 0]
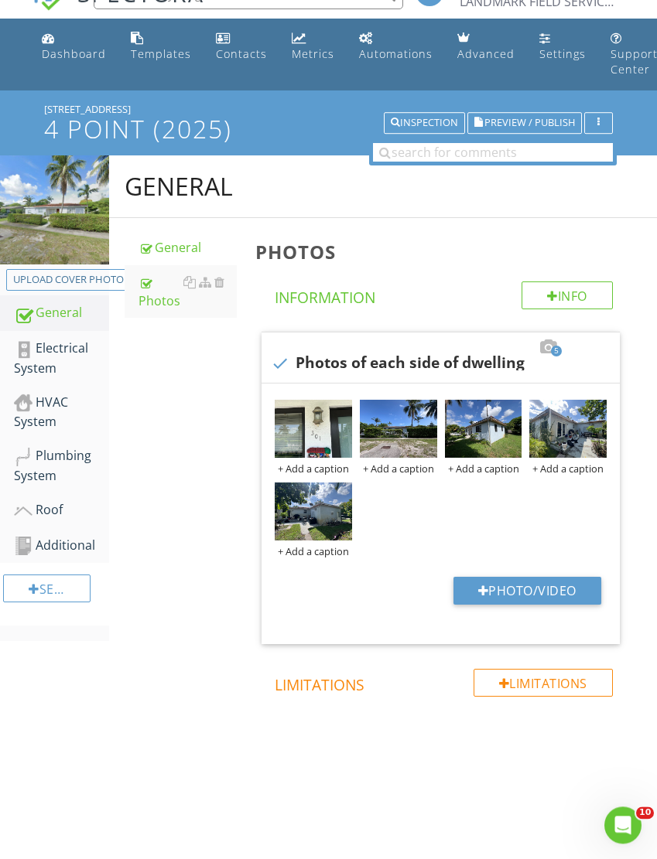
click at [63, 517] on div "Roof" at bounding box center [61, 510] width 95 height 20
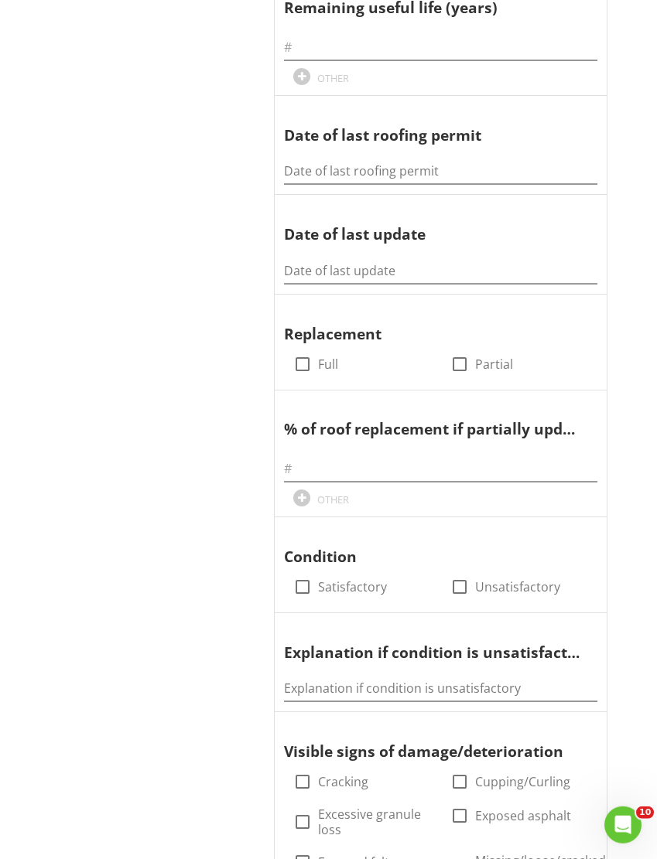
scroll to position [877, 0]
click at [306, 584] on div at bounding box center [302, 586] width 26 height 26
checkbox input "true"
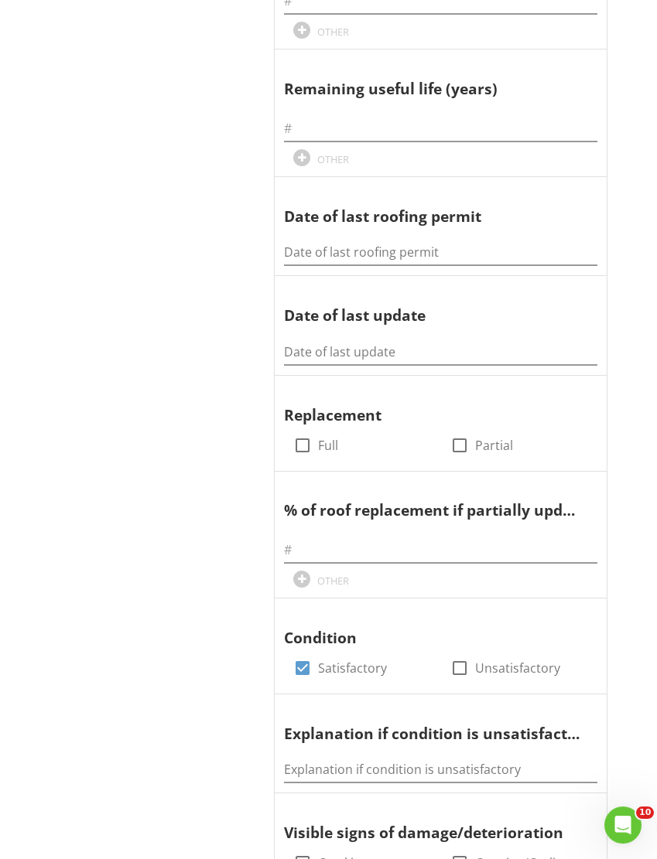
scroll to position [795, 0]
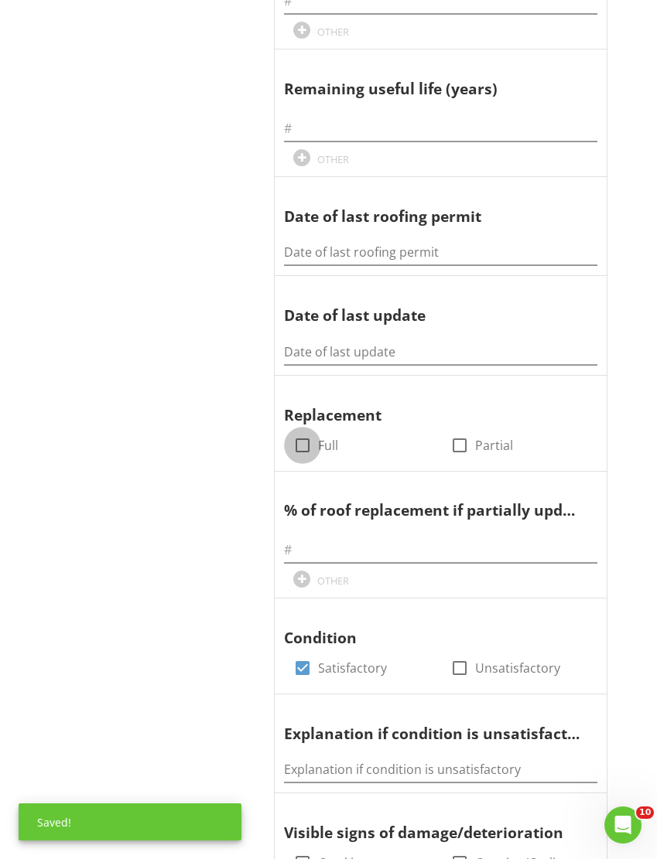
click at [309, 439] on div at bounding box center [302, 445] width 26 height 26
checkbox input "true"
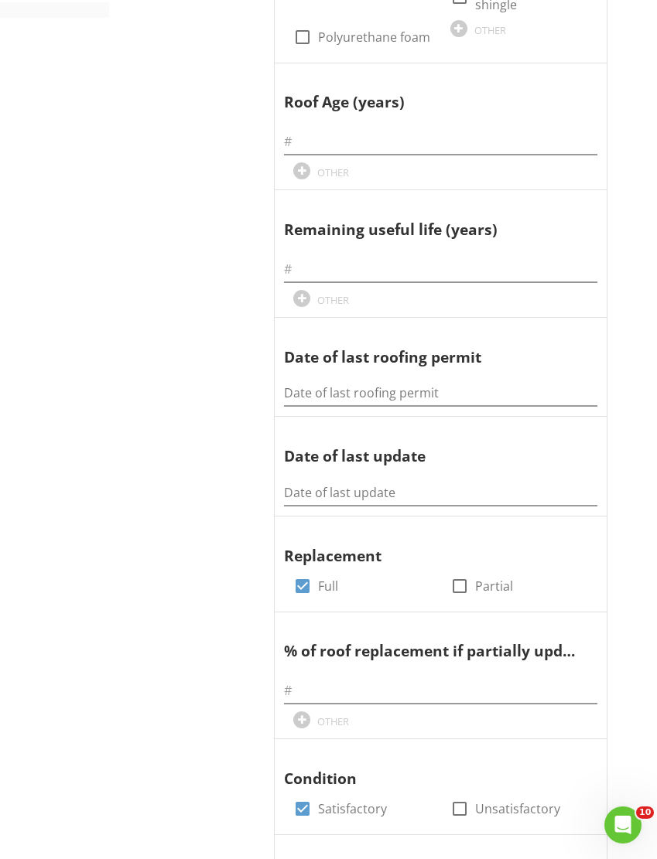
scroll to position [651, 0]
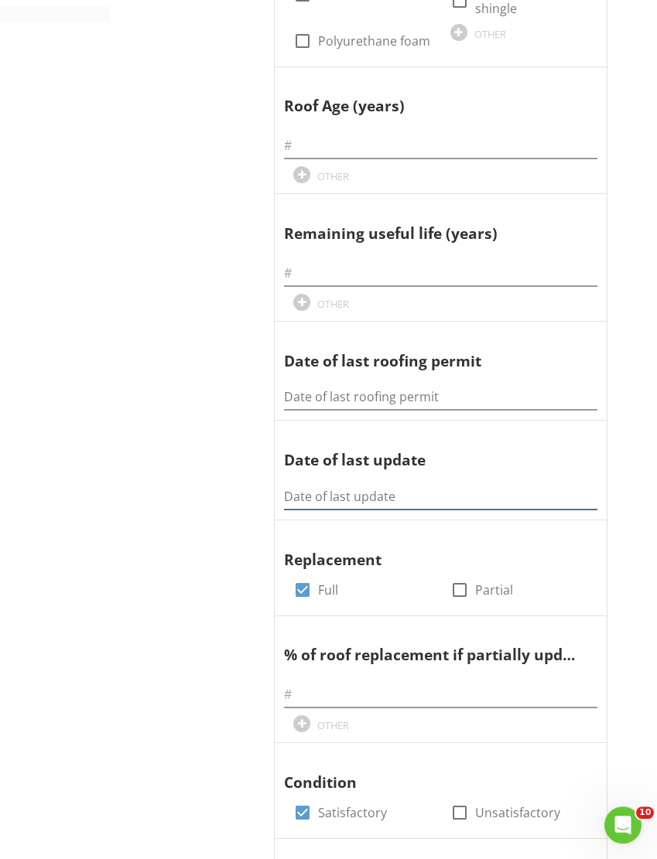
click at [300, 492] on input "Date of last update" at bounding box center [440, 497] width 313 height 26
click at [302, 487] on input "Date of last update" at bounding box center [440, 497] width 313 height 26
click at [308, 490] on input "Date of last update" at bounding box center [440, 497] width 313 height 26
paste input "03/15/2005"
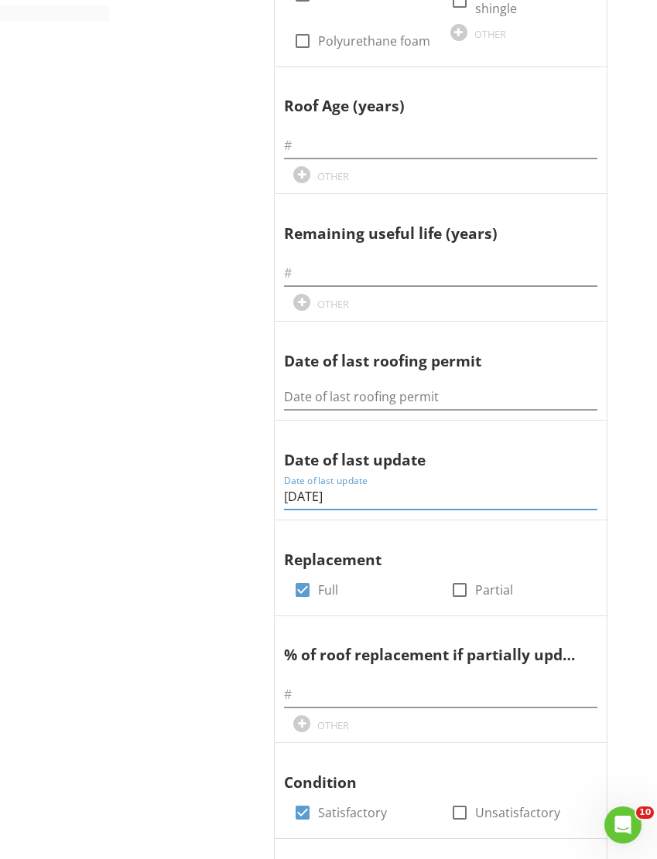
type input "03/15/2005"
click at [316, 401] on input "Date of last roofing permit" at bounding box center [440, 397] width 313 height 26
click at [303, 399] on input "Date of last roofing permit" at bounding box center [440, 397] width 313 height 26
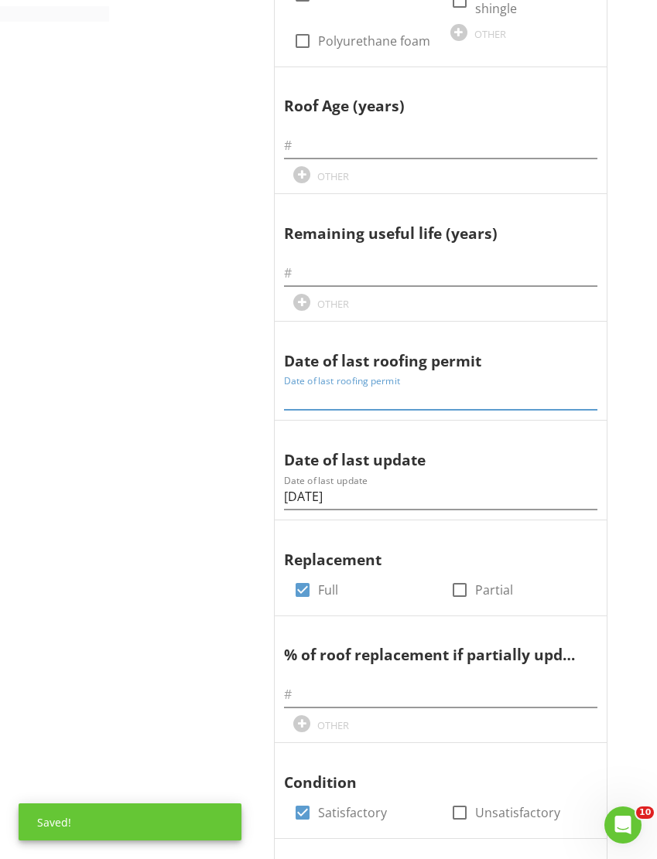
click at [304, 398] on input "Date of last roofing permit" at bounding box center [440, 397] width 313 height 26
paste input "03/15/2005"
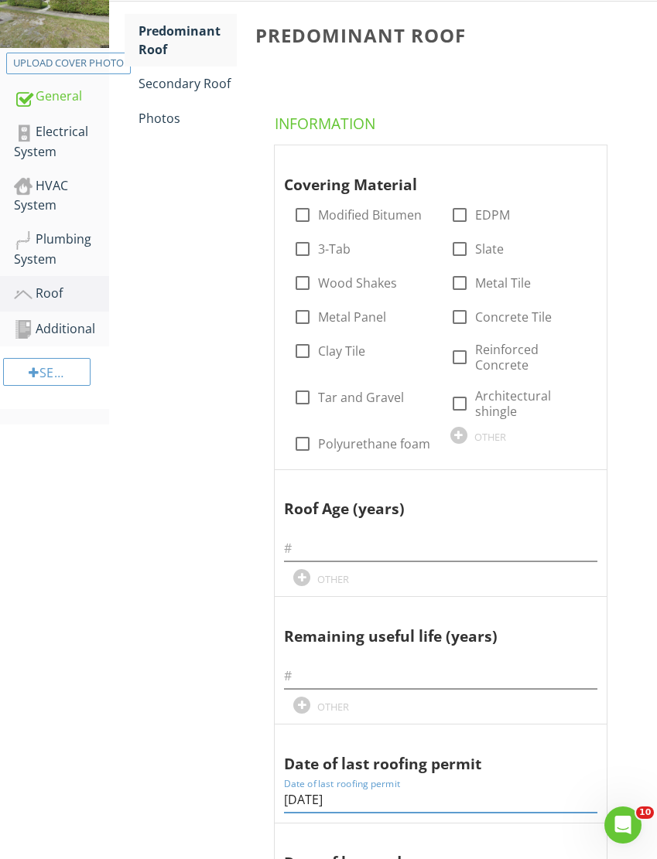
scroll to position [246, 0]
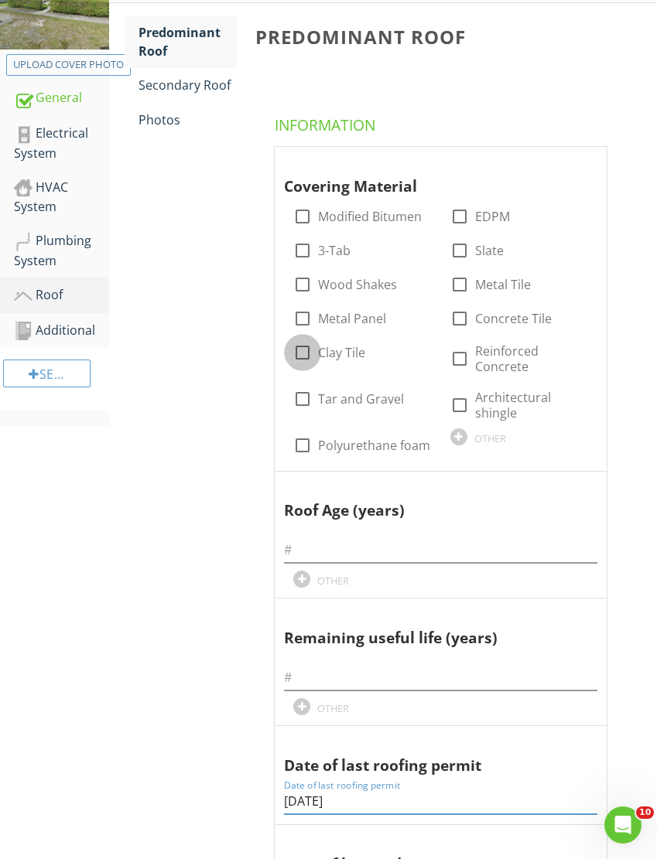
type input "03/15/2005"
click at [308, 351] on div at bounding box center [302, 353] width 26 height 26
checkbox input "true"
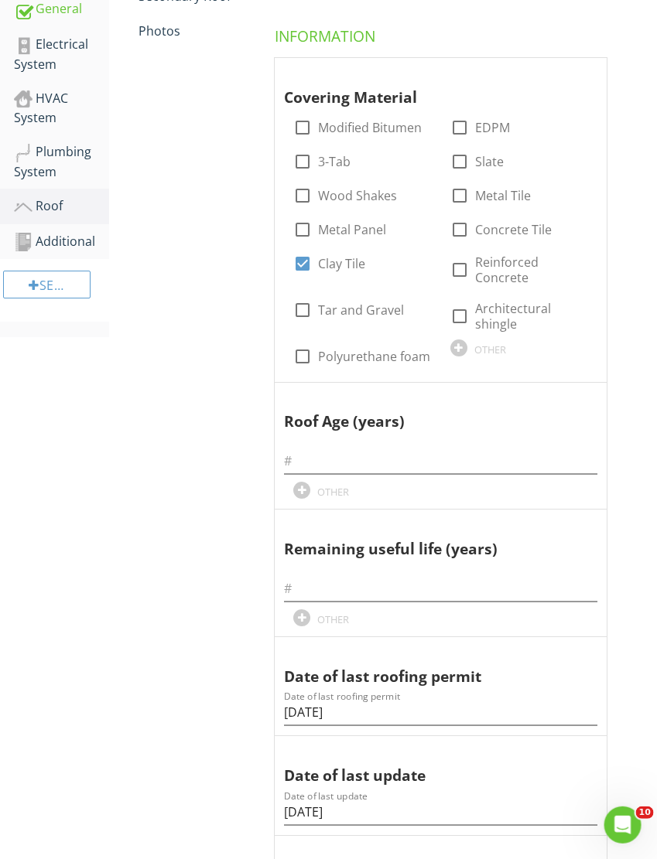
scroll to position [335, 1]
click at [313, 458] on input "text" at bounding box center [439, 462] width 313 height 26
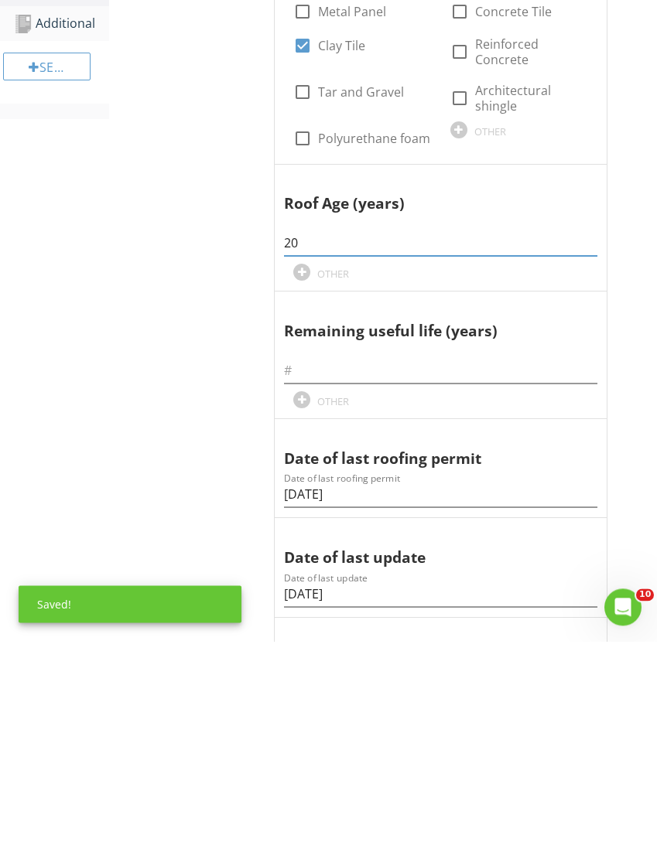
type input "20"
click at [306, 576] on input "text" at bounding box center [440, 589] width 313 height 26
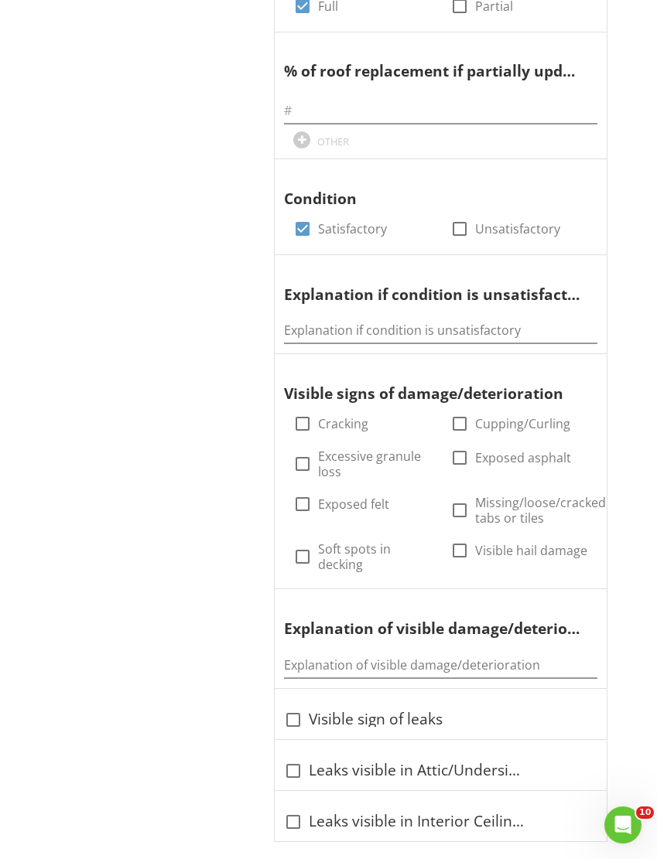
scroll to position [1226, 0]
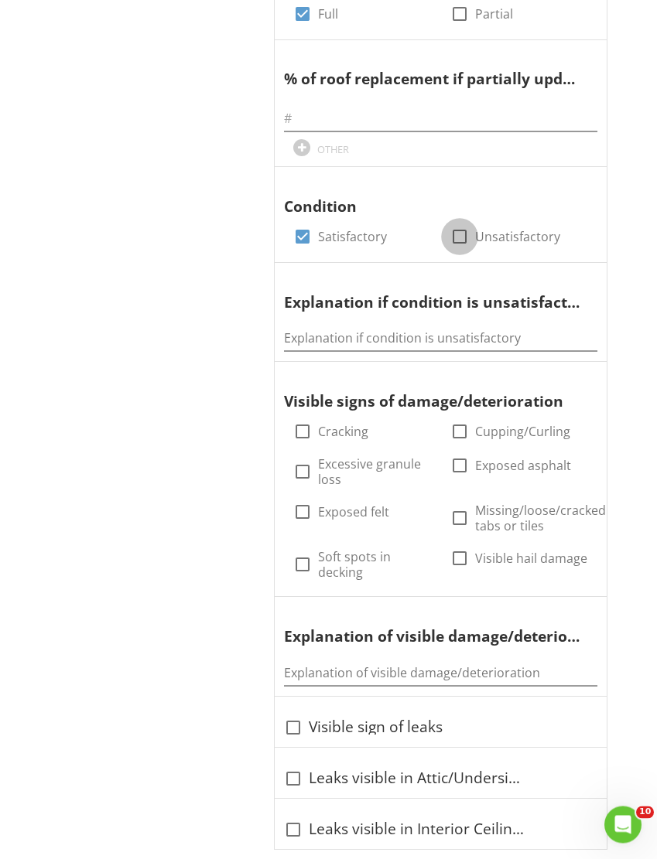
type input "7"
click at [456, 224] on div at bounding box center [459, 237] width 26 height 26
checkbox input "true"
click at [303, 224] on div at bounding box center [302, 237] width 26 height 26
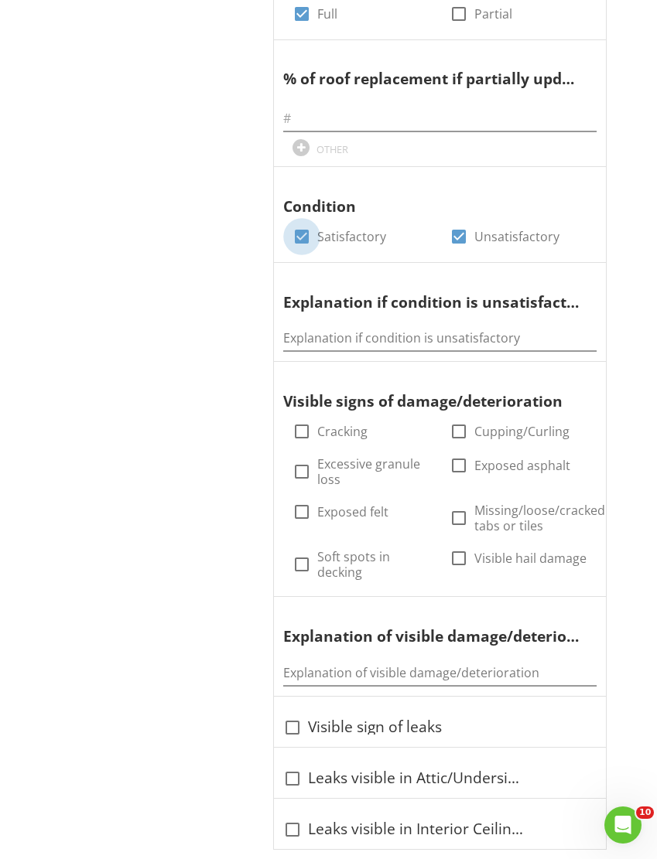
checkbox input "false"
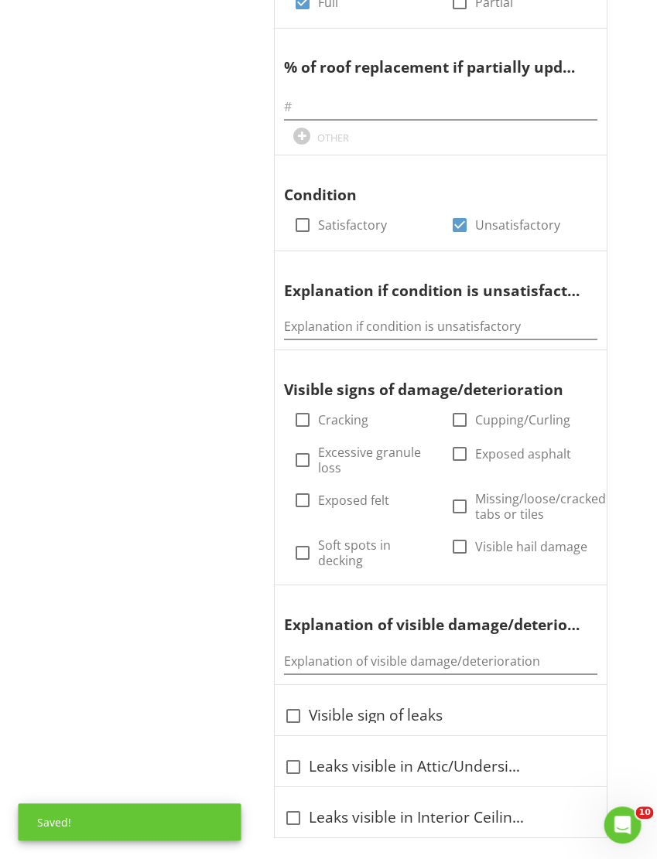
scroll to position [1238, 1]
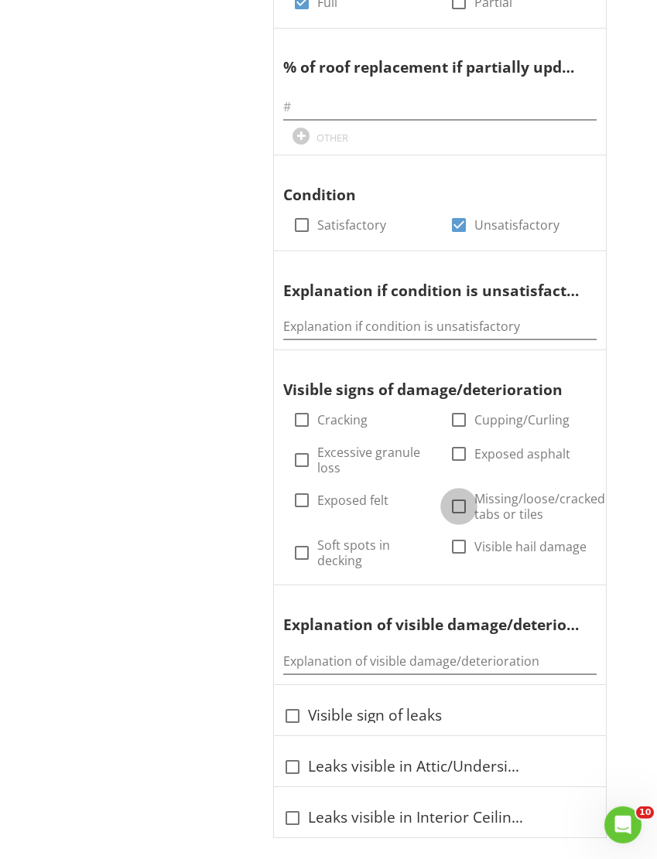
click at [464, 494] on div at bounding box center [459, 507] width 26 height 26
checkbox input "true"
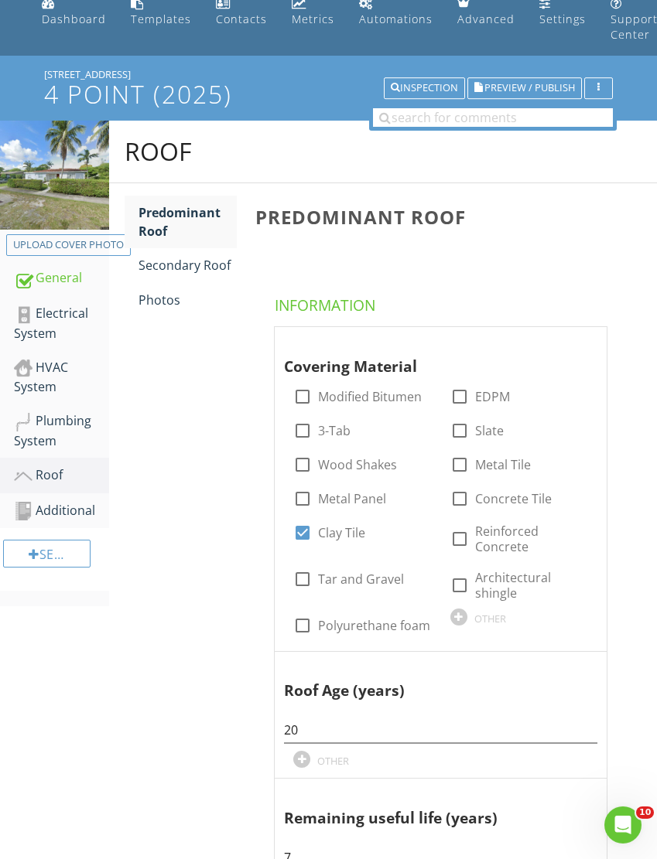
scroll to position [0, 0]
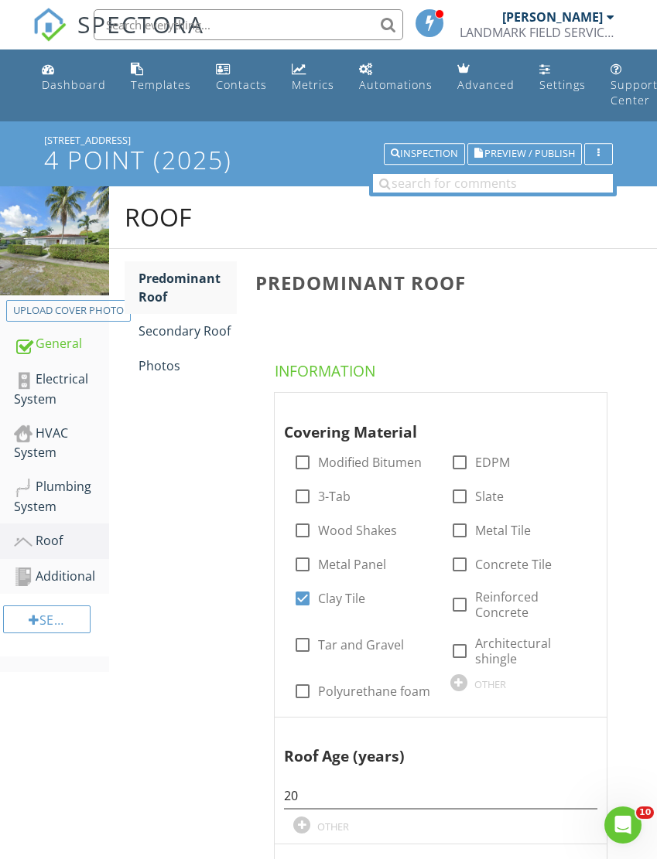
click at [201, 330] on div "Secondary Roof" at bounding box center [187, 331] width 98 height 19
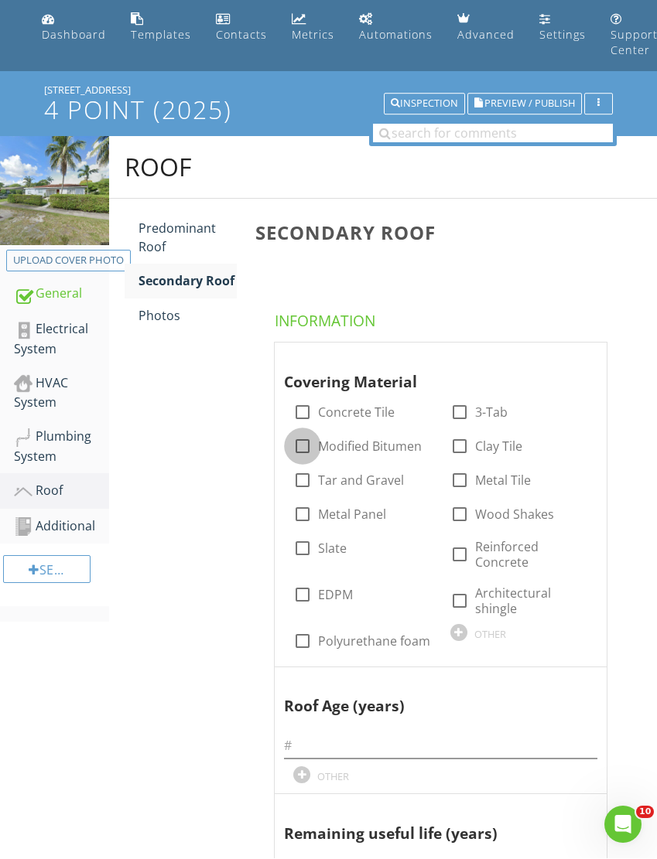
scroll to position [50, 0]
click at [302, 444] on div at bounding box center [302, 446] width 26 height 26
checkbox input "true"
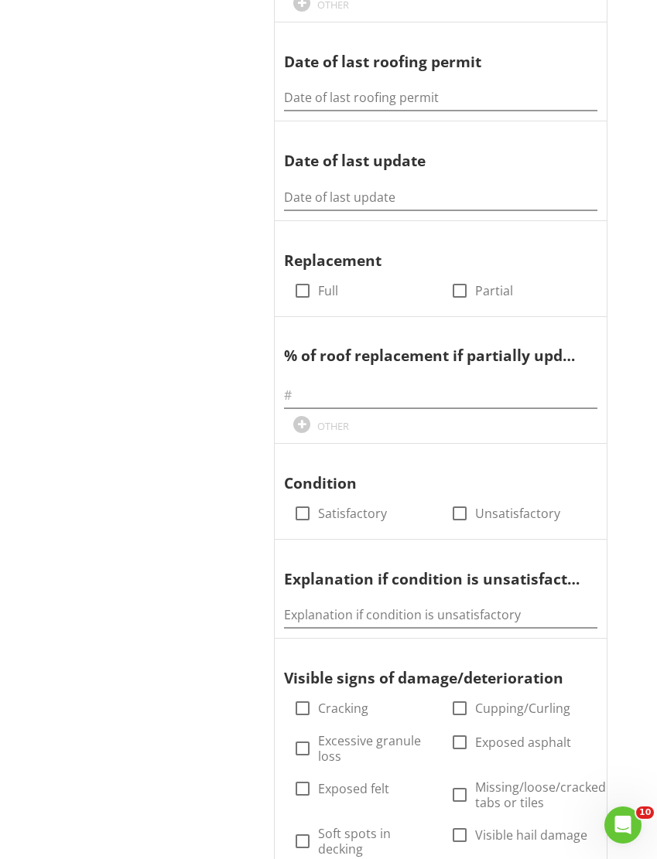
scroll to position [951, 0]
click at [303, 502] on div at bounding box center [302, 513] width 26 height 26
checkbox input "true"
click at [306, 281] on div at bounding box center [302, 290] width 26 height 26
checkbox input "true"
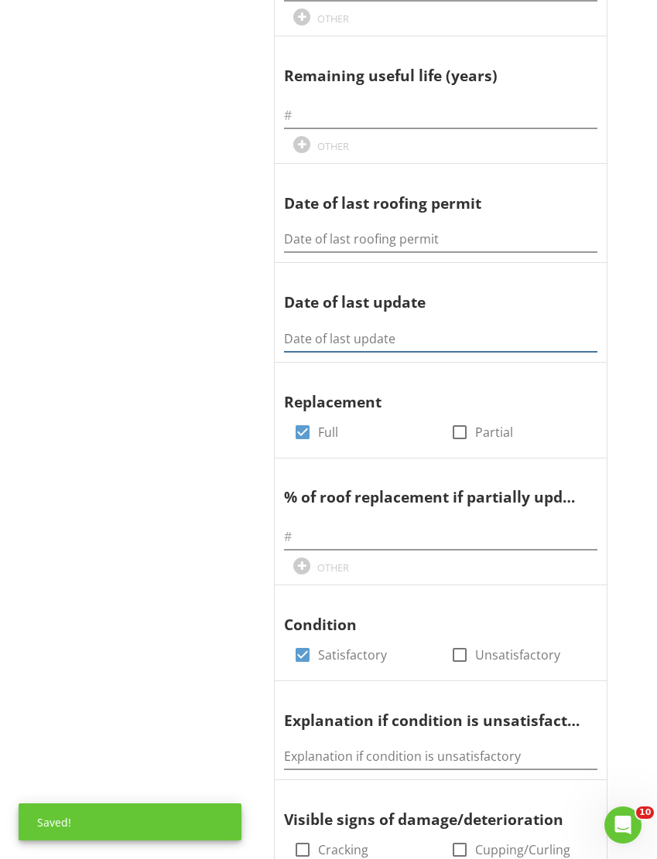
click at [306, 327] on input "Date of last update" at bounding box center [440, 339] width 313 height 26
click at [306, 326] on input "Date of last update" at bounding box center [440, 339] width 313 height 26
click at [308, 326] on input "Date of last update" at bounding box center [440, 339] width 313 height 26
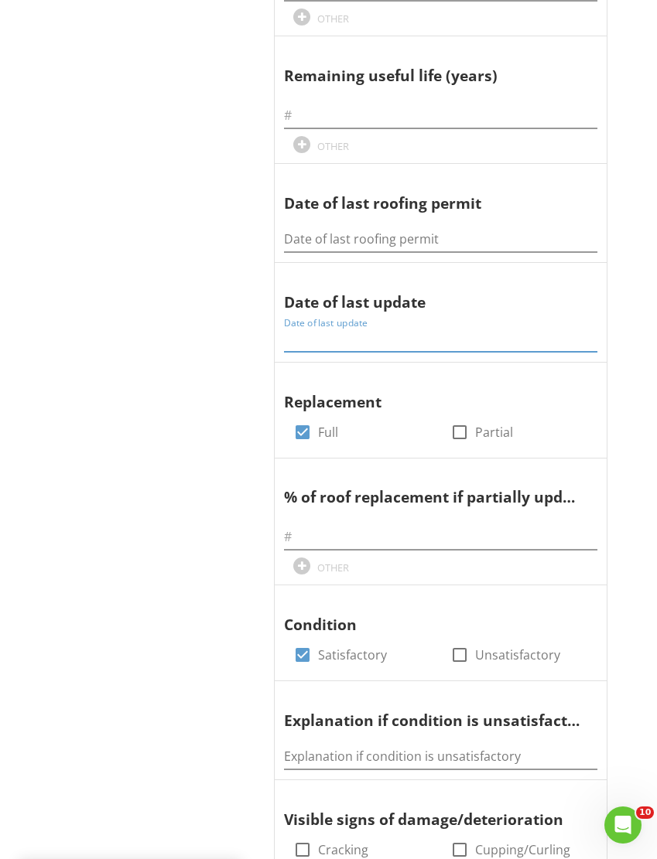
paste input "03/15/2005"
type input "03/15/2005"
click at [308, 237] on input "Date of last roofing permit" at bounding box center [440, 240] width 313 height 26
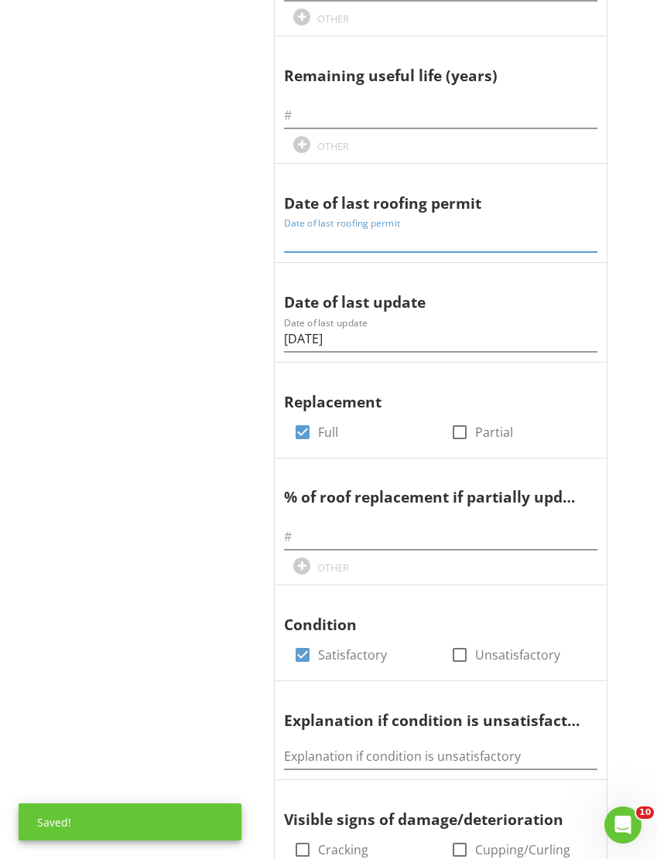
click at [301, 233] on input "Date of last roofing permit" at bounding box center [440, 240] width 313 height 26
click at [302, 231] on input "Date of last roofing permit" at bounding box center [440, 240] width 313 height 26
paste input "03/15/2005"
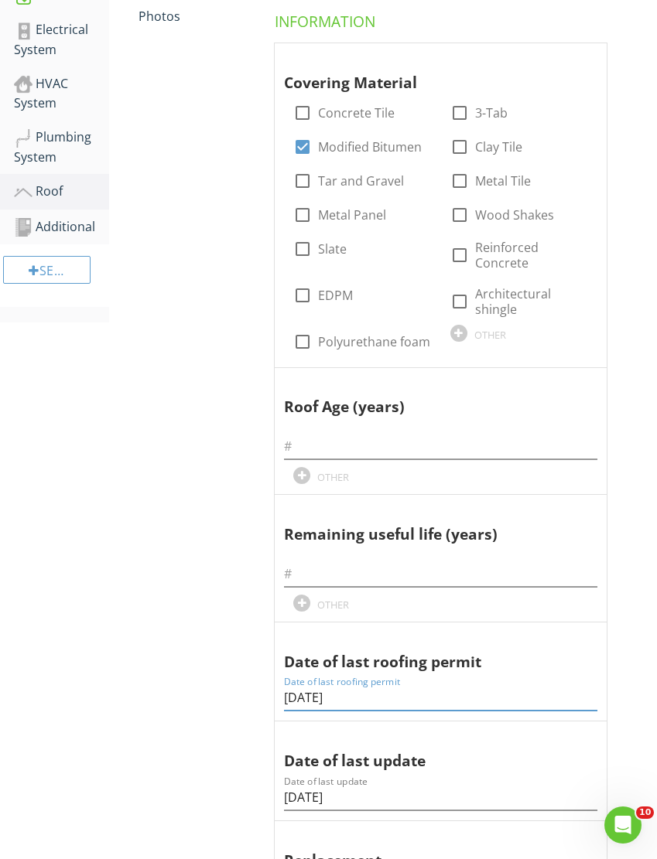
scroll to position [296, 0]
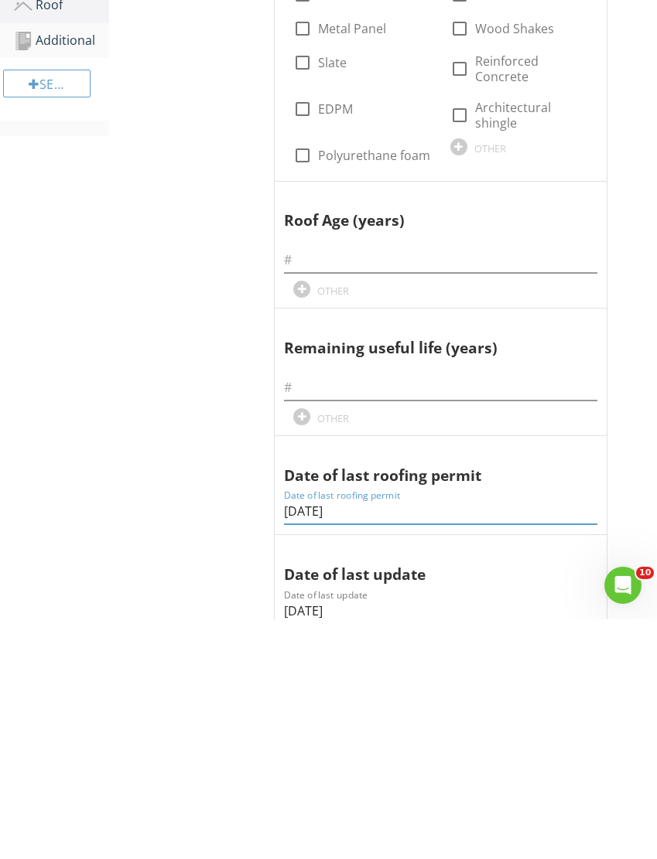
type input "03/15/2005"
click at [306, 487] on input "text" at bounding box center [440, 500] width 313 height 26
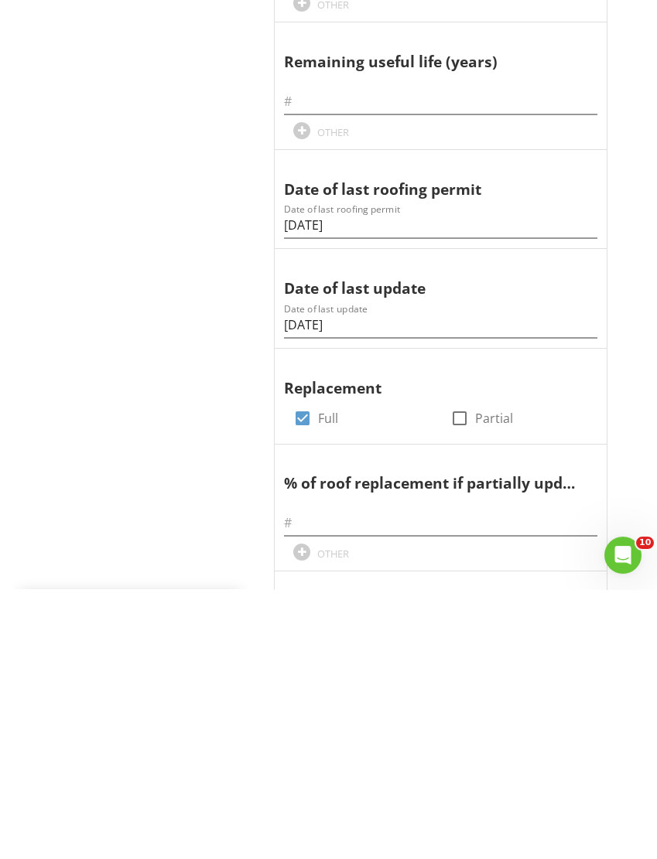
scroll to position [553, 0]
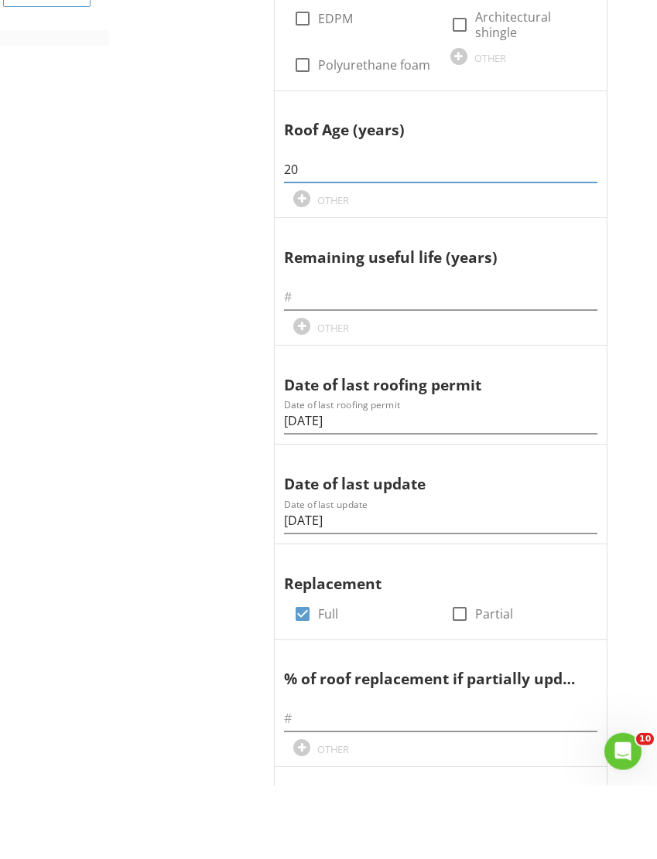
type input "20"
click at [300, 358] on input "text" at bounding box center [440, 371] width 313 height 26
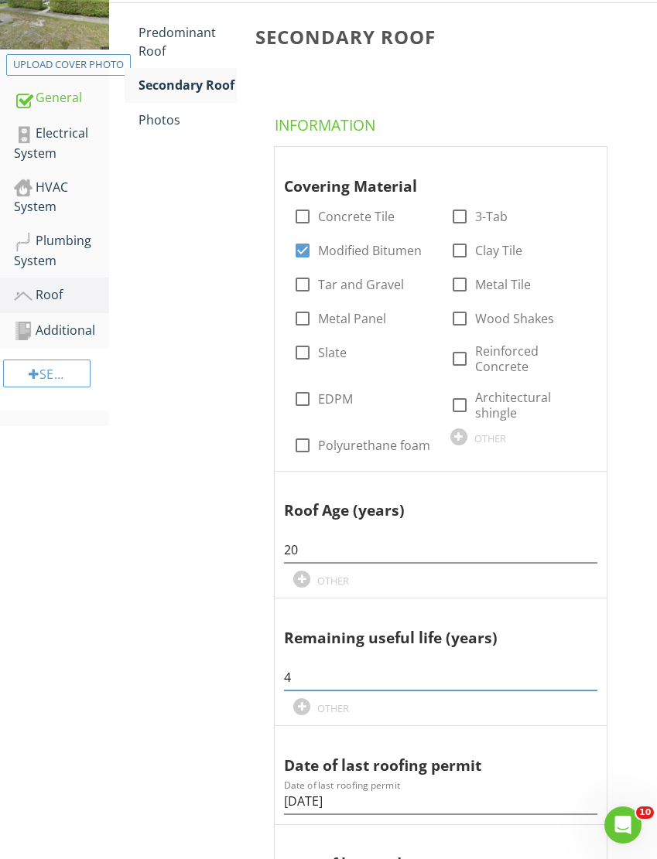
scroll to position [237, 0]
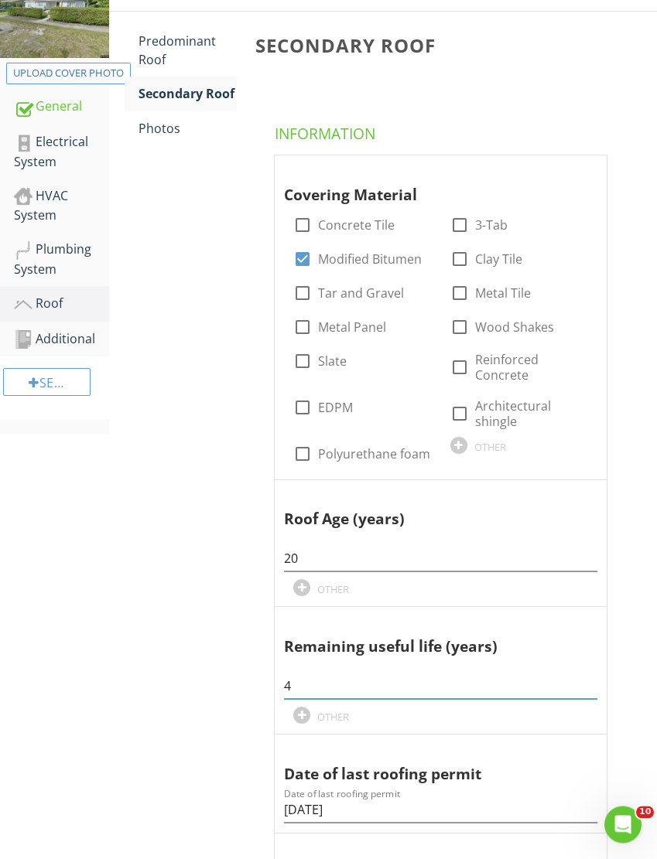
type input "4"
click at [166, 132] on div "Photos" at bounding box center [187, 129] width 98 height 19
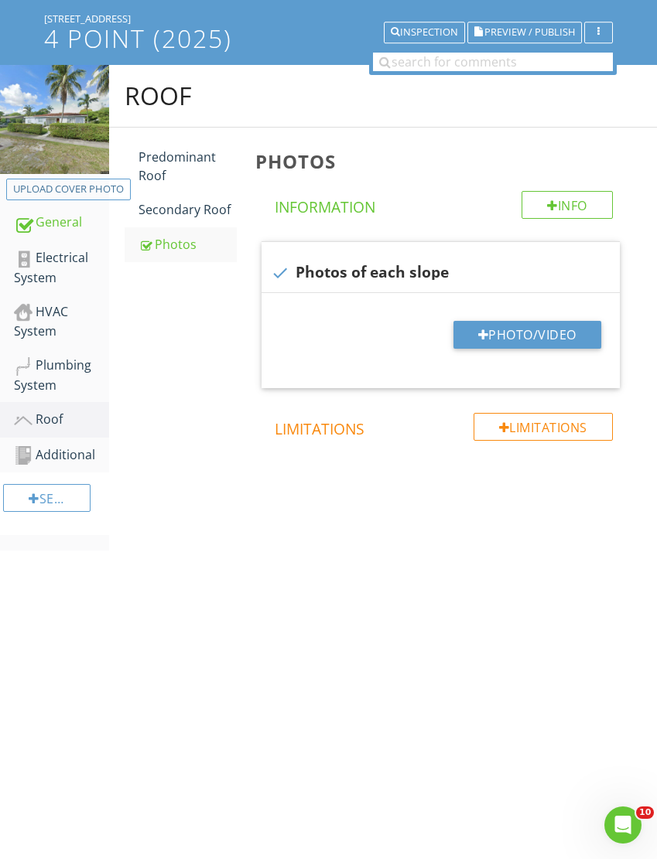
scroll to position [172, 0]
click at [502, 321] on button "Photo/Video" at bounding box center [527, 335] width 148 height 28
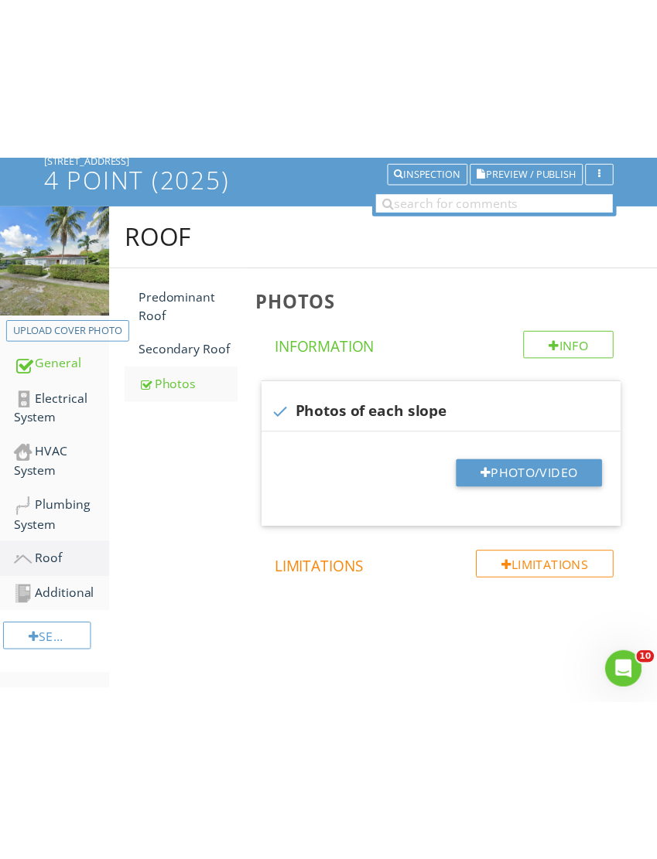
scroll to position [0, 0]
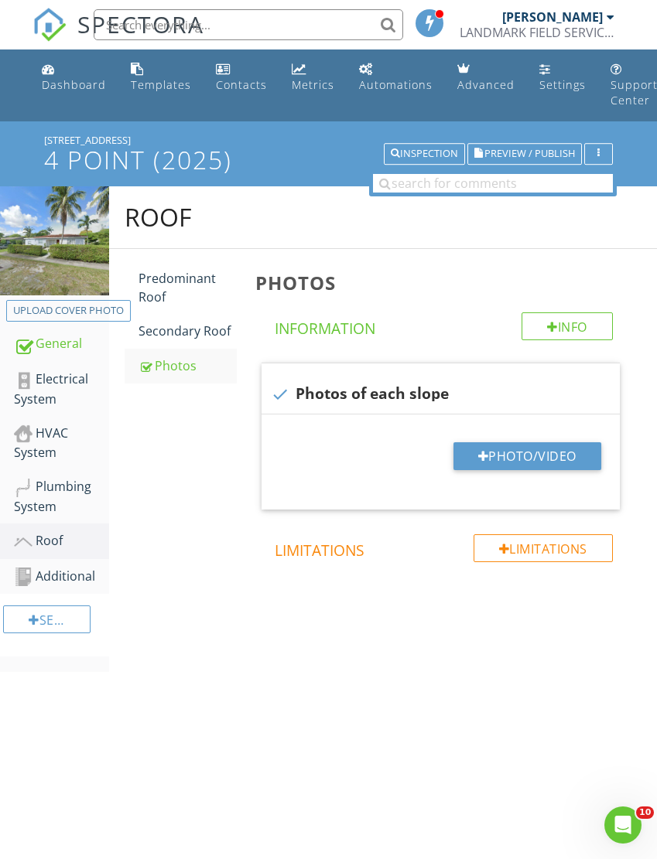
type input "C:\fakepath\IMG_5385.jpeg"
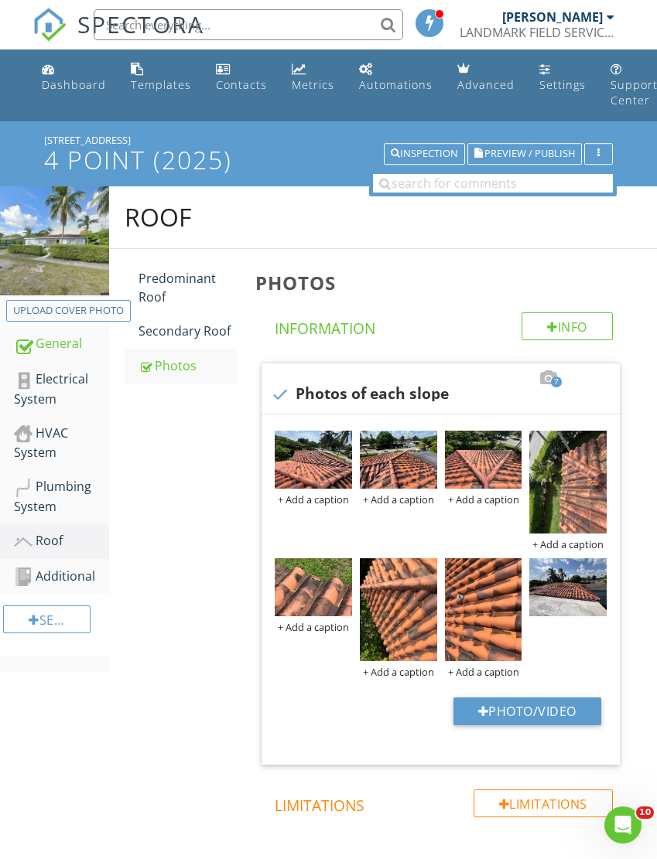
click at [565, 507] on img at bounding box center [567, 482] width 77 height 103
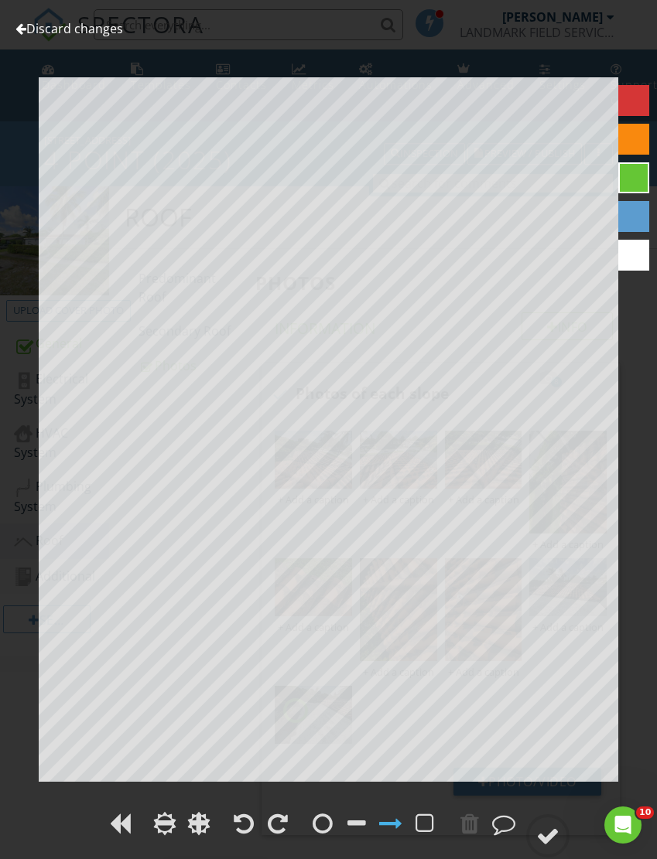
click at [275, 830] on div at bounding box center [278, 823] width 20 height 23
click at [547, 822] on circle at bounding box center [548, 836] width 40 height 40
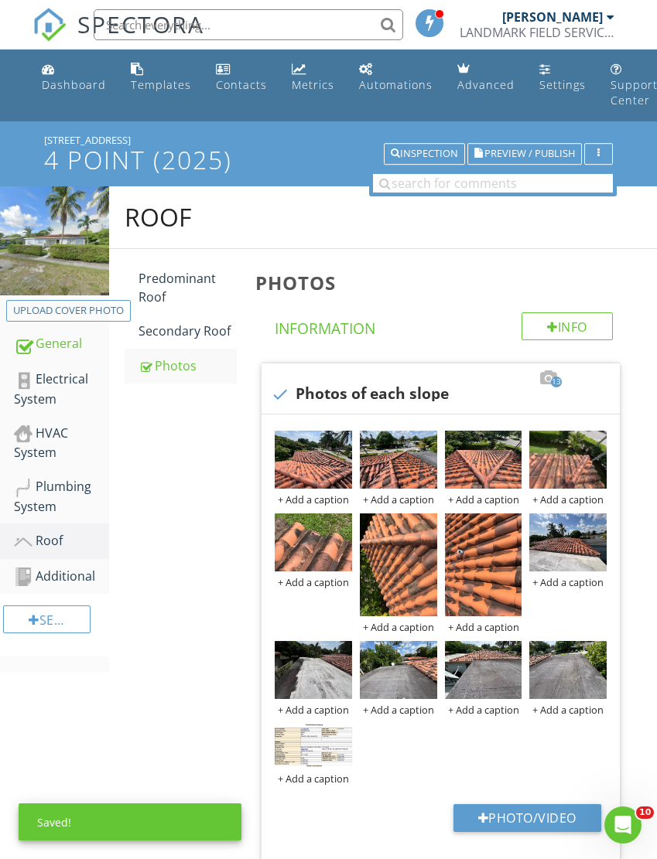
click at [384, 602] on img at bounding box center [398, 565] width 77 height 103
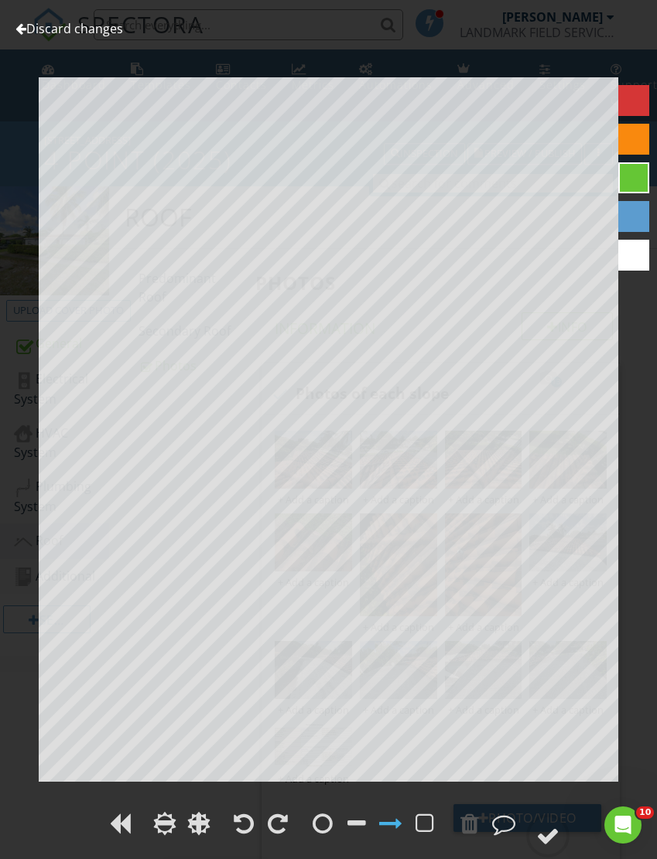
click at [281, 828] on div at bounding box center [278, 823] width 20 height 23
click at [555, 832] on div at bounding box center [547, 836] width 23 height 23
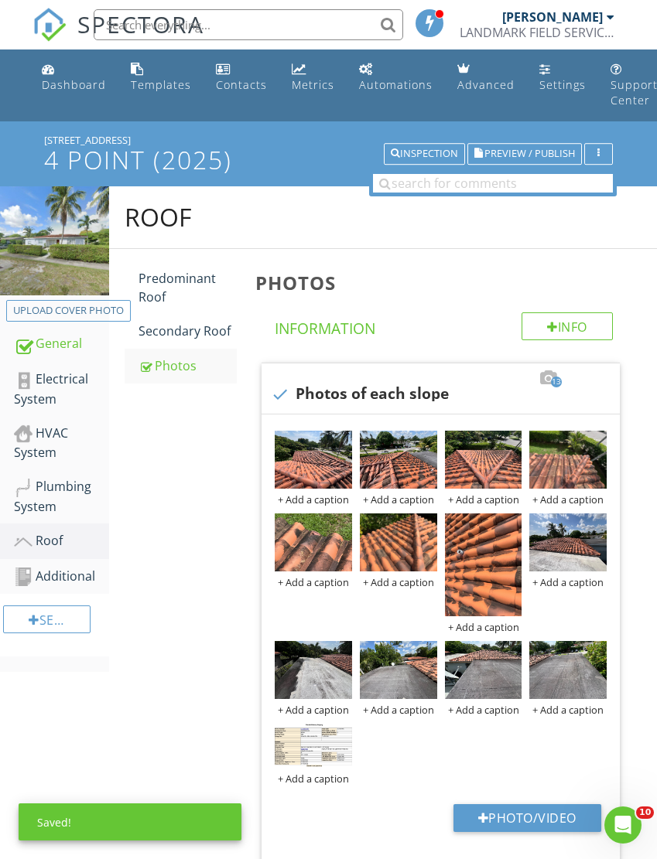
click at [485, 594] on img at bounding box center [483, 565] width 77 height 103
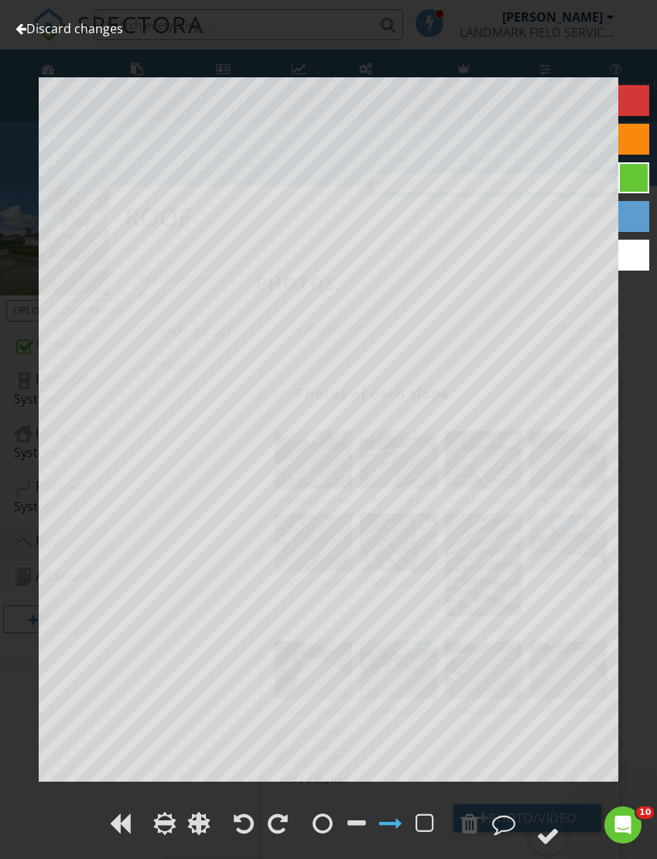
click at [277, 825] on div at bounding box center [278, 823] width 20 height 23
click at [548, 832] on div at bounding box center [547, 836] width 23 height 23
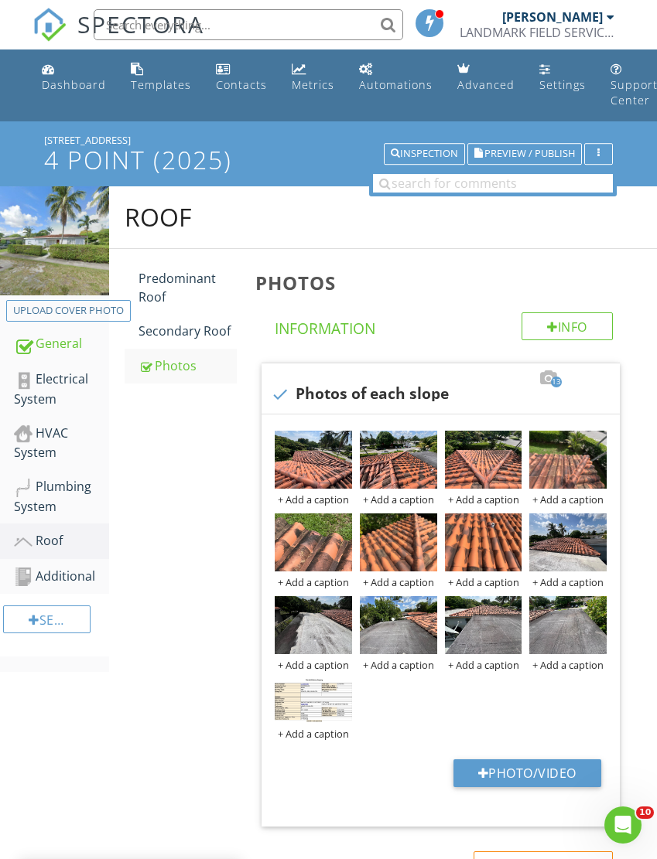
click at [297, 633] on img at bounding box center [313, 625] width 77 height 58
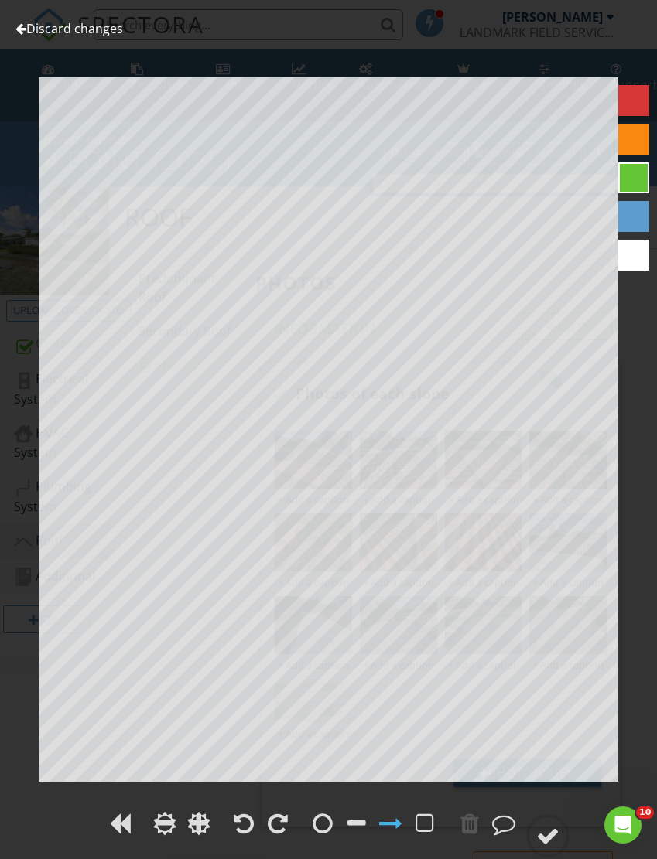
click at [33, 36] on link "Discard changes" at bounding box center [69, 28] width 108 height 17
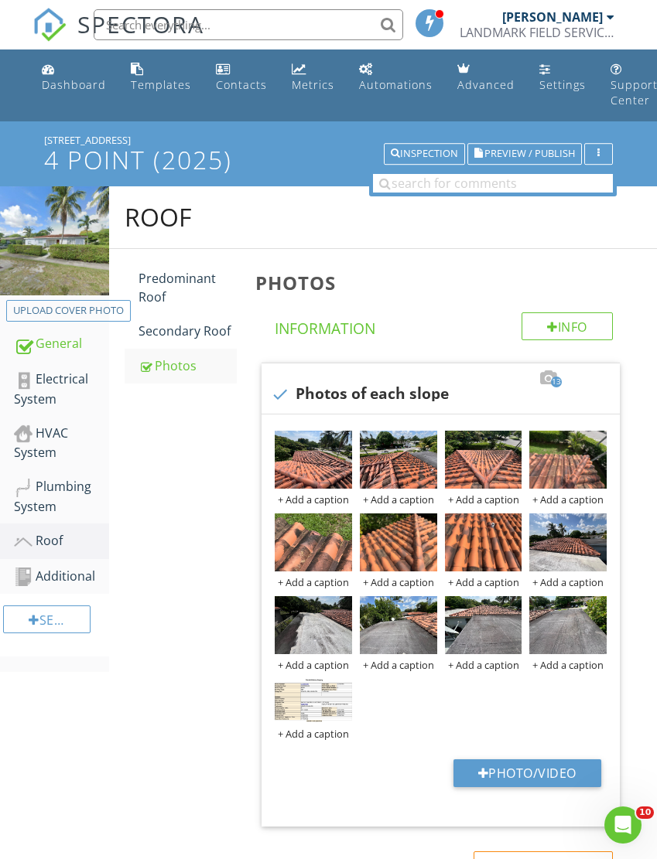
click at [482, 629] on img at bounding box center [483, 625] width 77 height 58
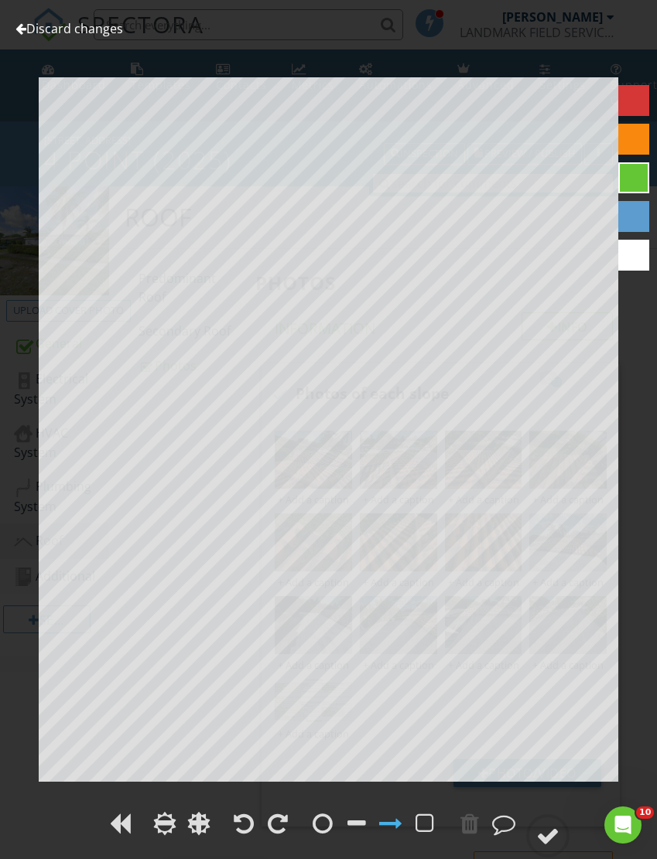
click at [33, 36] on link "Discard changes" at bounding box center [69, 28] width 108 height 17
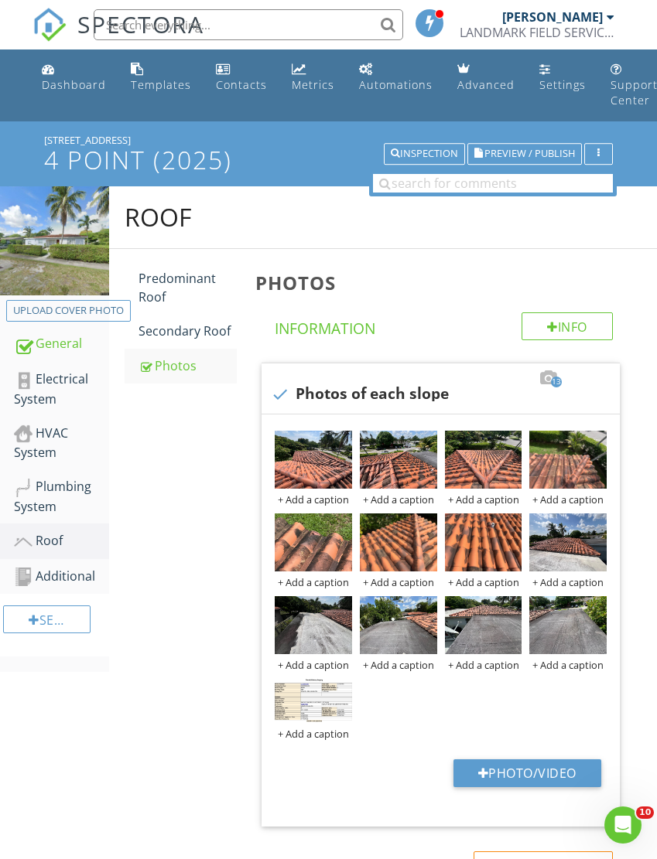
click at [55, 499] on div "Plumbing System" at bounding box center [61, 496] width 95 height 39
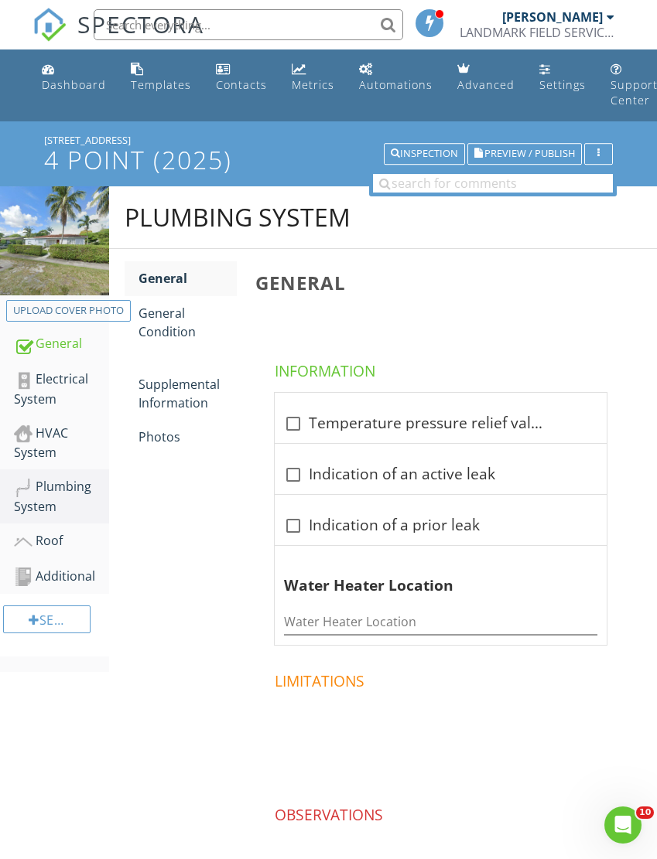
click at [158, 450] on link "Photos" at bounding box center [187, 437] width 98 height 34
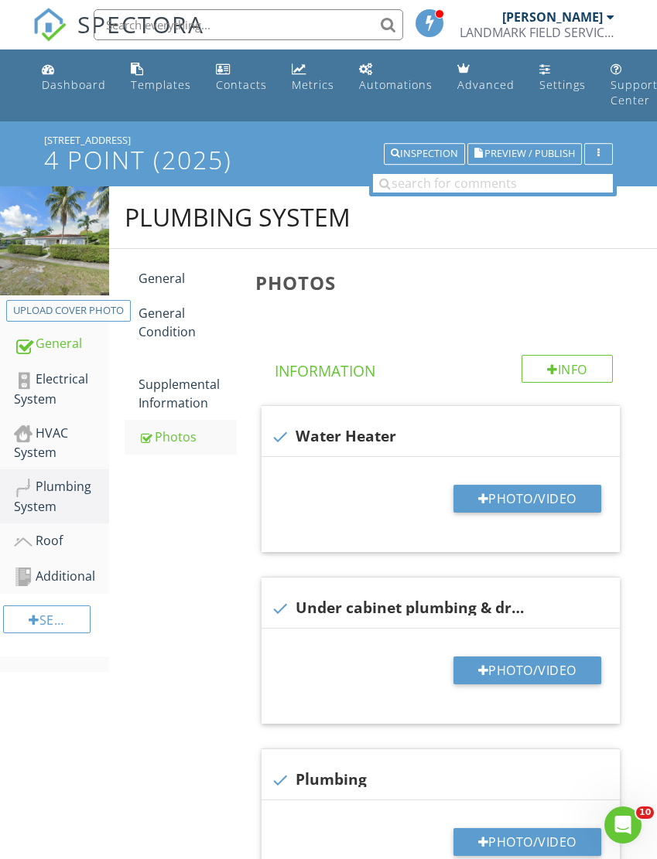
click at [522, 502] on button "Photo/Video" at bounding box center [527, 499] width 148 height 28
type input "C:\fakepath\IMG_5317.jpeg"
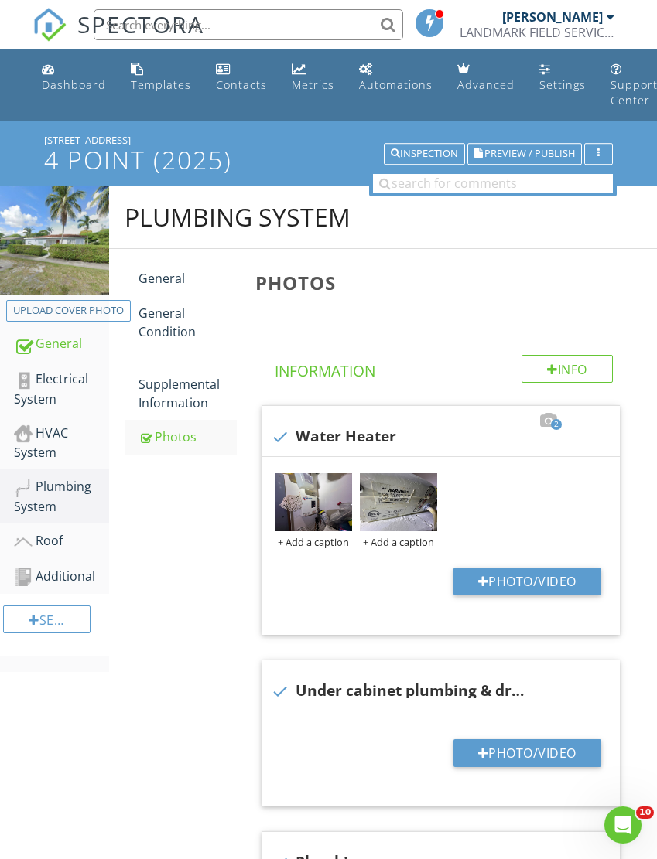
click at [390, 504] on img at bounding box center [398, 502] width 77 height 58
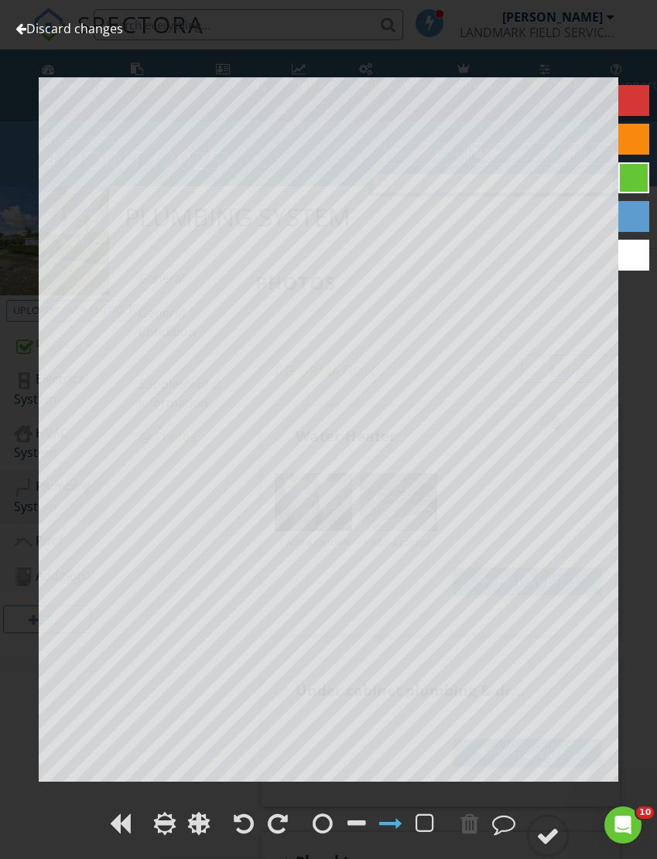
click at [46, 32] on link "Discard changes" at bounding box center [69, 28] width 108 height 17
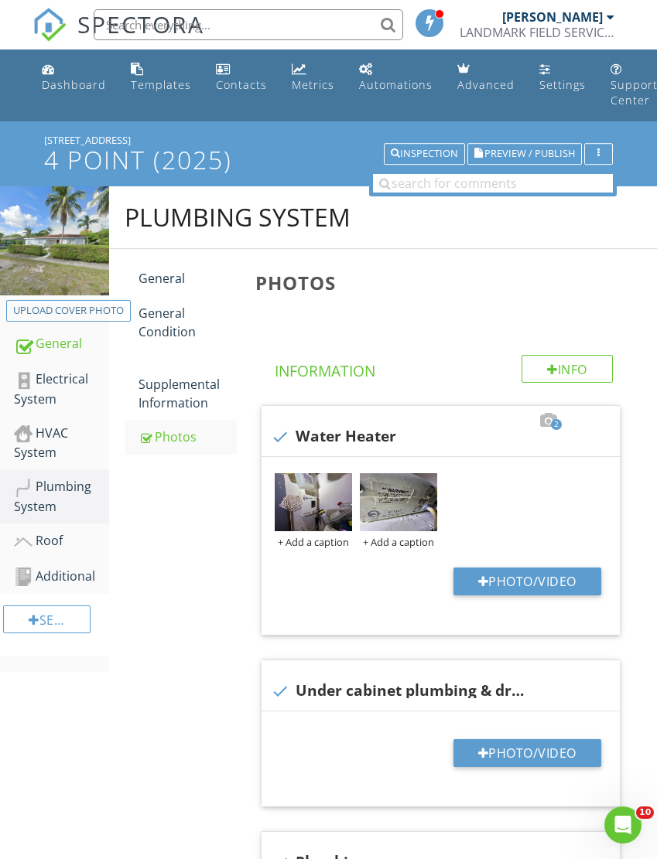
click at [516, 757] on button "Photo/Video" at bounding box center [527, 753] width 148 height 28
type input "C:\fakepath\IMG_5340.jpeg"
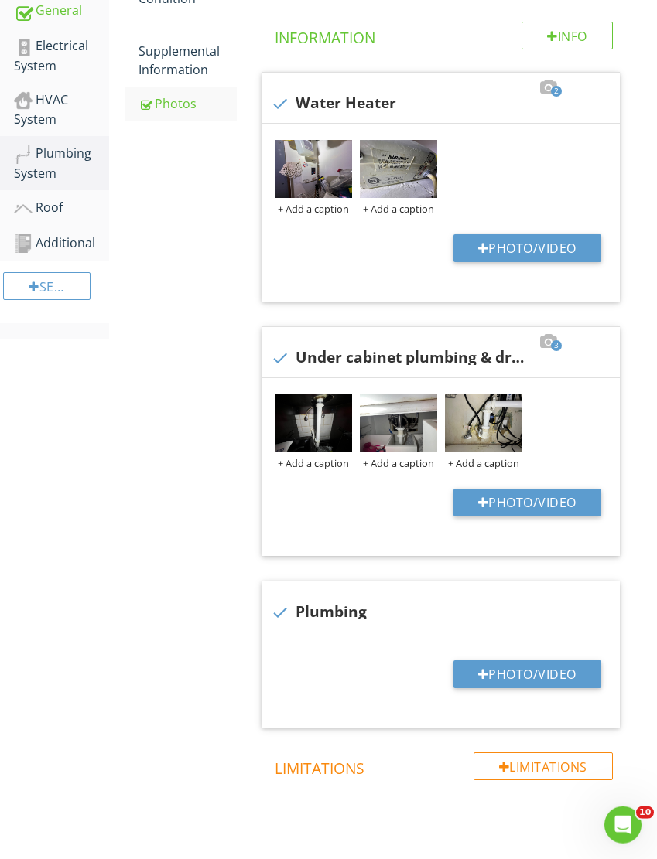
scroll to position [333, 0]
click at [506, 675] on button "Photo/Video" at bounding box center [527, 675] width 148 height 28
type input "C:\fakepath\IMG_5327.jpeg"
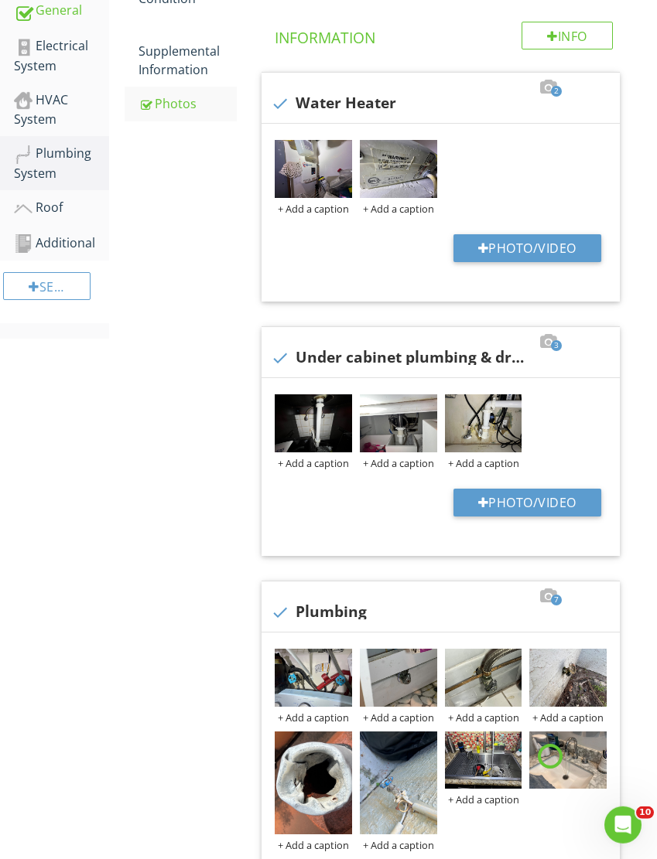
click at [299, 805] on img at bounding box center [313, 783] width 77 height 103
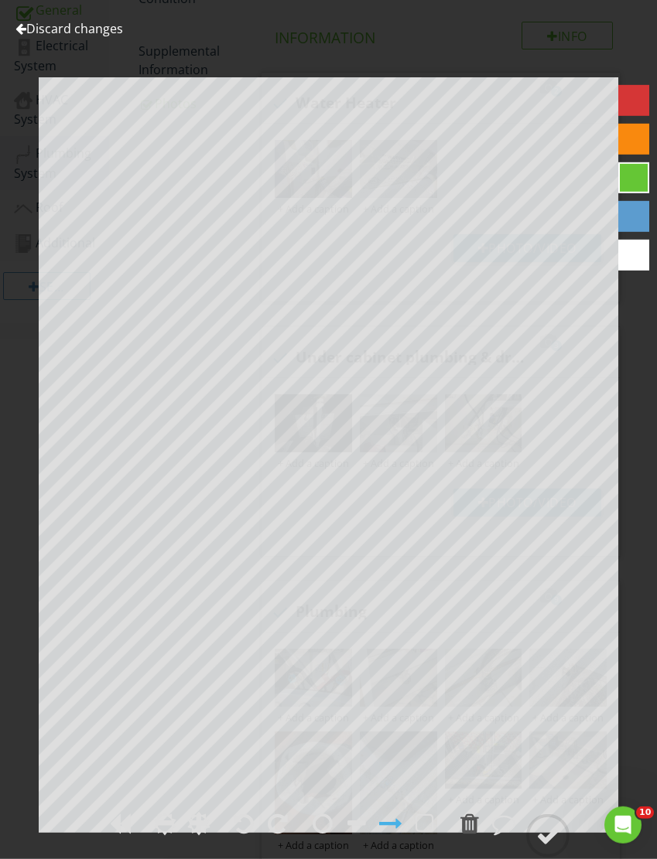
click at [280, 835] on div at bounding box center [278, 823] width 20 height 23
click at [548, 848] on div at bounding box center [547, 836] width 23 height 23
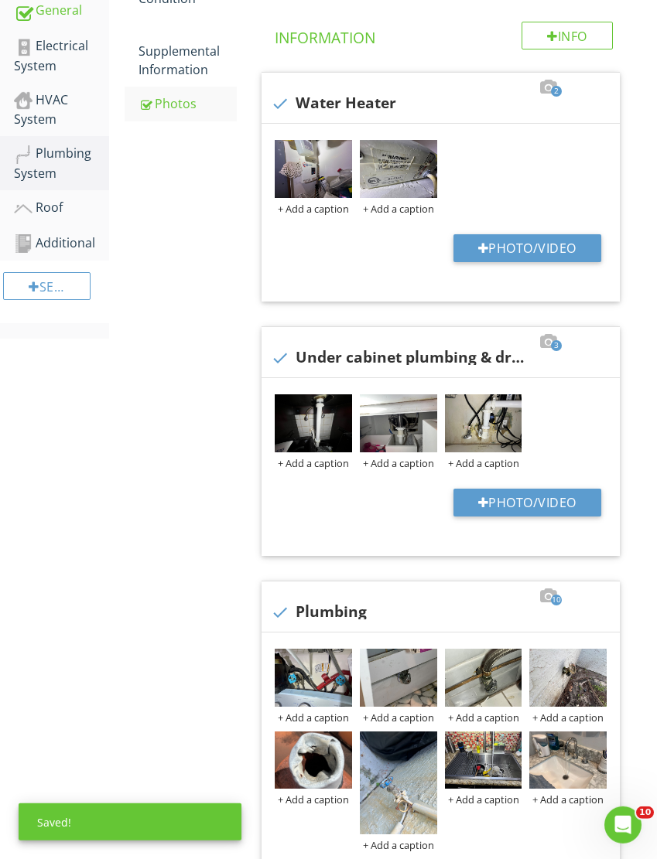
click at [391, 811] on img at bounding box center [398, 783] width 77 height 103
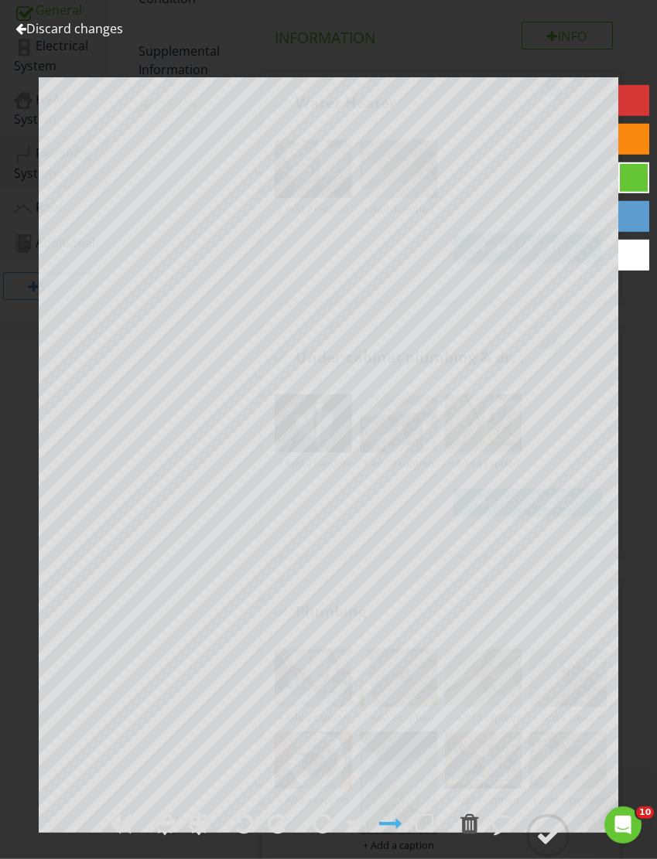
click at [244, 835] on div at bounding box center [244, 823] width 20 height 23
click at [546, 848] on div at bounding box center [547, 836] width 23 height 23
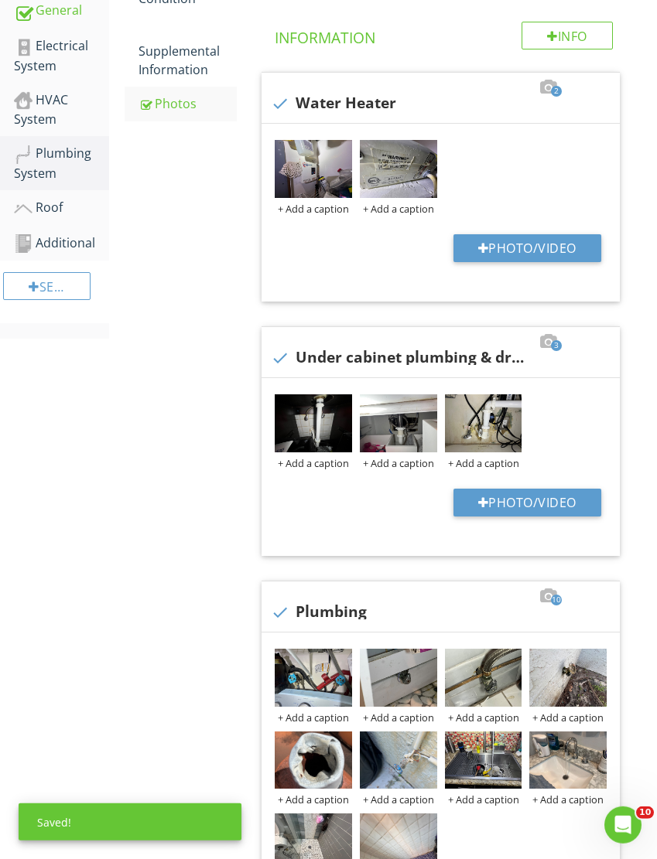
click at [398, 853] on img at bounding box center [398, 865] width 77 height 103
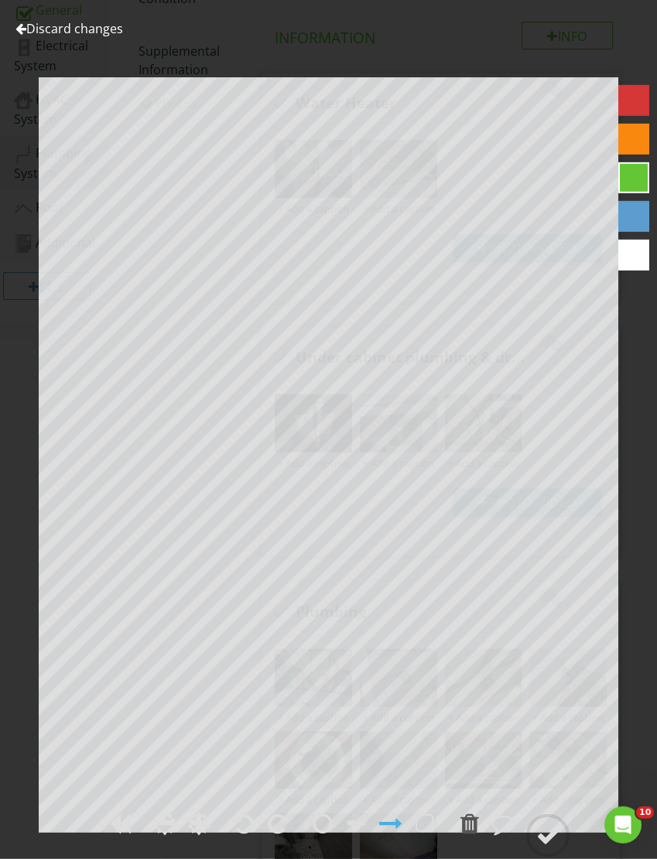
click at [278, 835] on div at bounding box center [278, 823] width 20 height 23
click at [547, 848] on div at bounding box center [547, 836] width 23 height 23
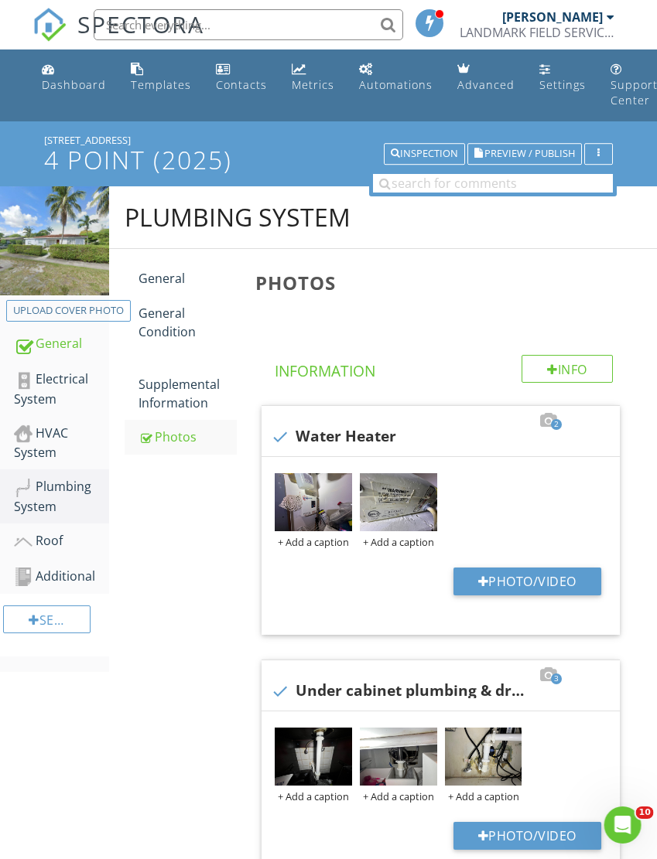
scroll to position [0, 1]
click at [179, 398] on div "Supplemental Information" at bounding box center [187, 385] width 98 height 56
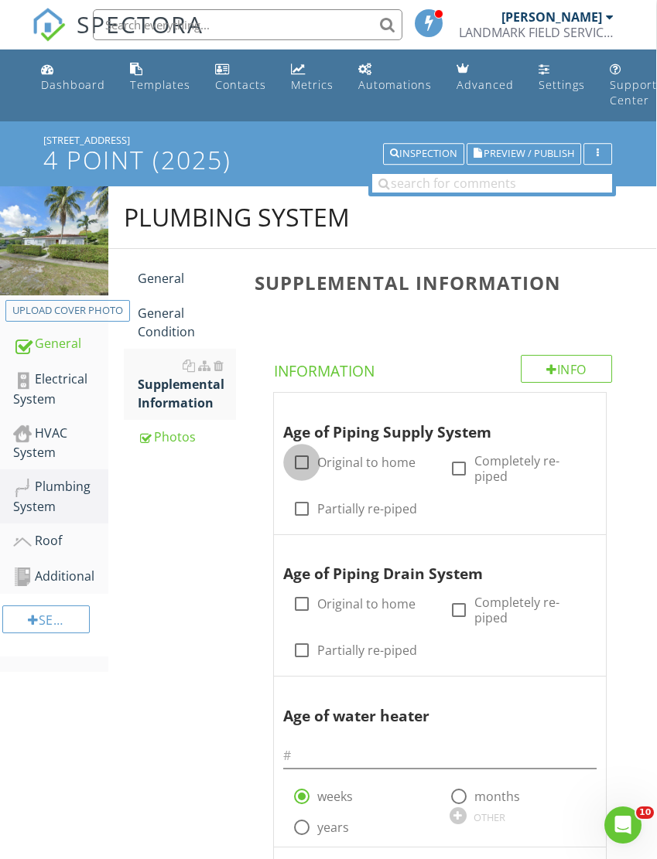
click at [309, 465] on div at bounding box center [302, 462] width 26 height 26
checkbox input "true"
click at [306, 604] on div at bounding box center [302, 604] width 26 height 26
checkbox input "true"
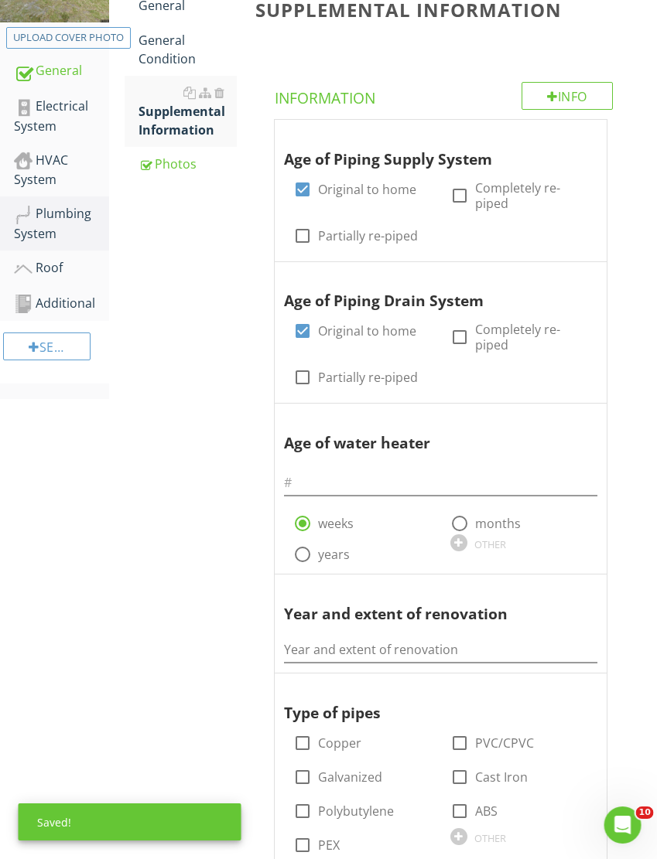
scroll to position [273, 1]
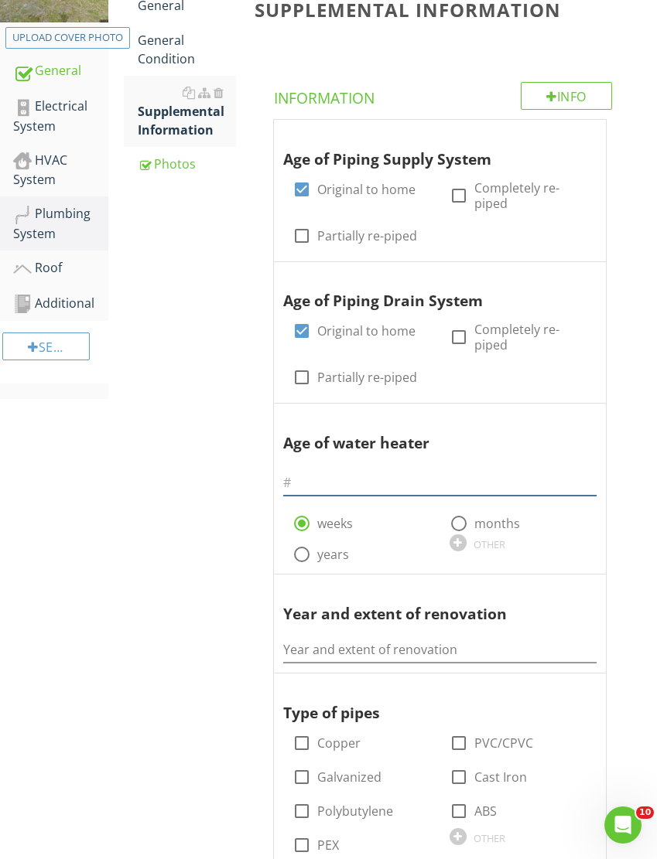
click at [310, 477] on input "text" at bounding box center [439, 483] width 313 height 26
type input "4"
click at [300, 555] on div at bounding box center [302, 554] width 26 height 26
radio input "false"
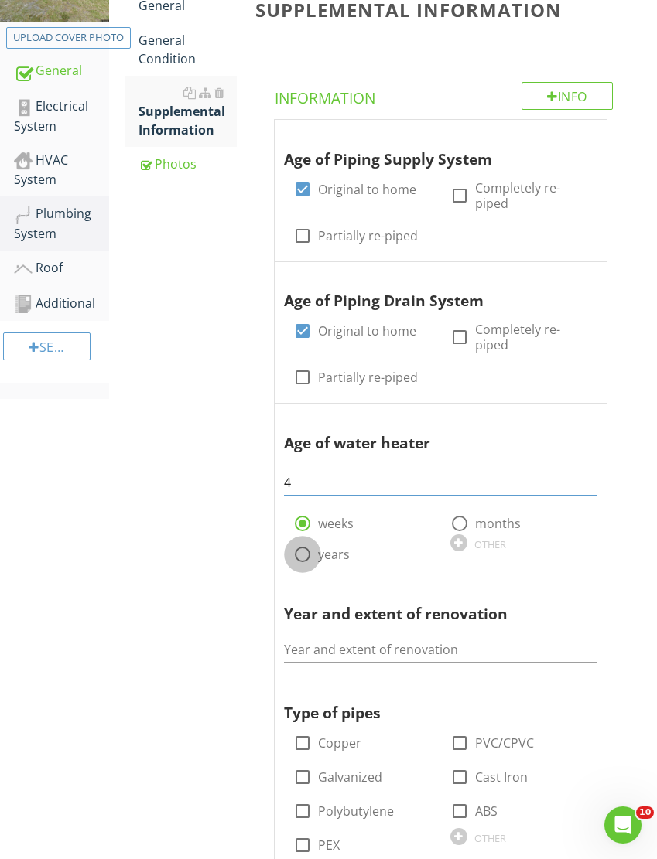
radio input "true"
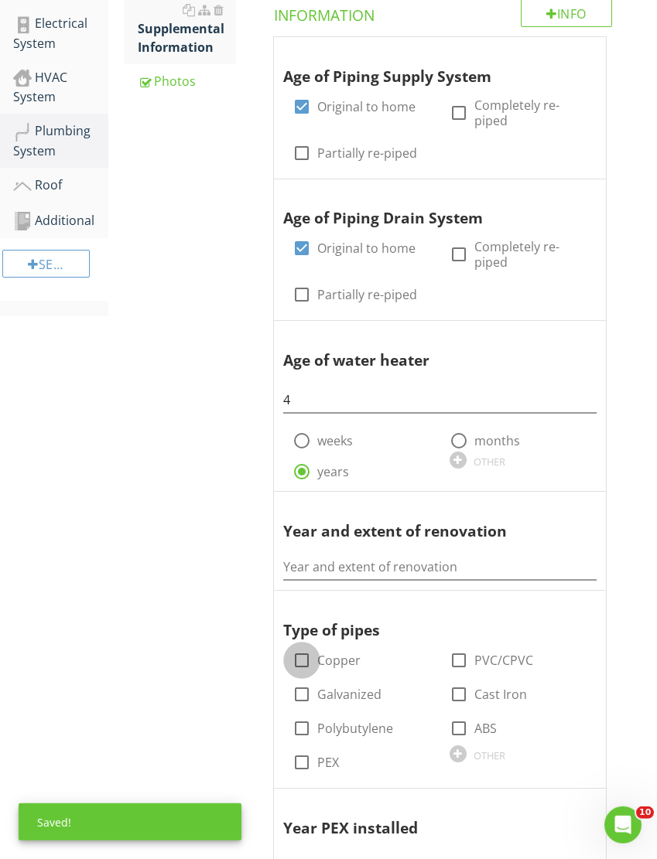
click at [306, 664] on div at bounding box center [302, 660] width 26 height 26
checkbox input "true"
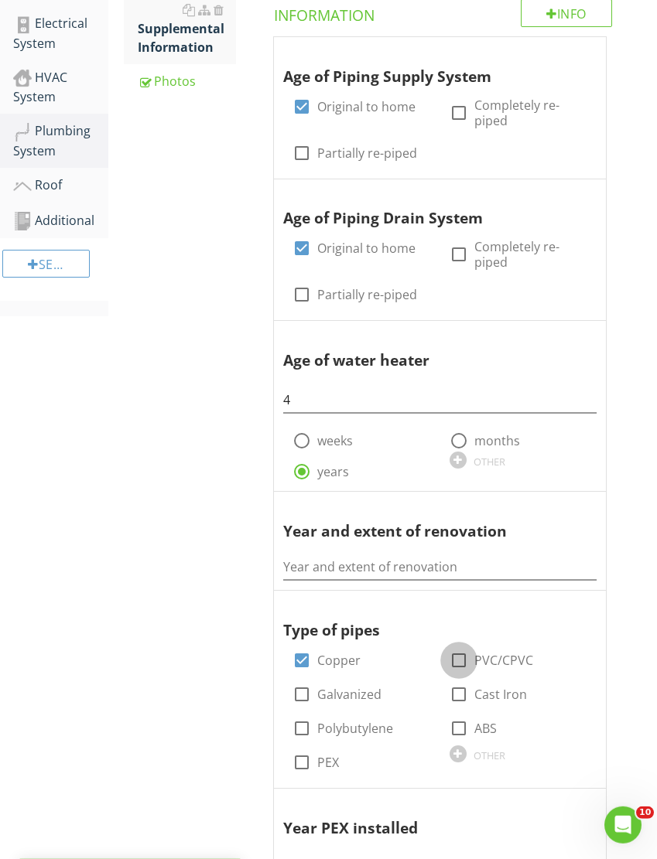
click at [454, 657] on div at bounding box center [459, 660] width 26 height 26
checkbox input "true"
click at [457, 688] on div at bounding box center [459, 694] width 26 height 26
checkbox input "true"
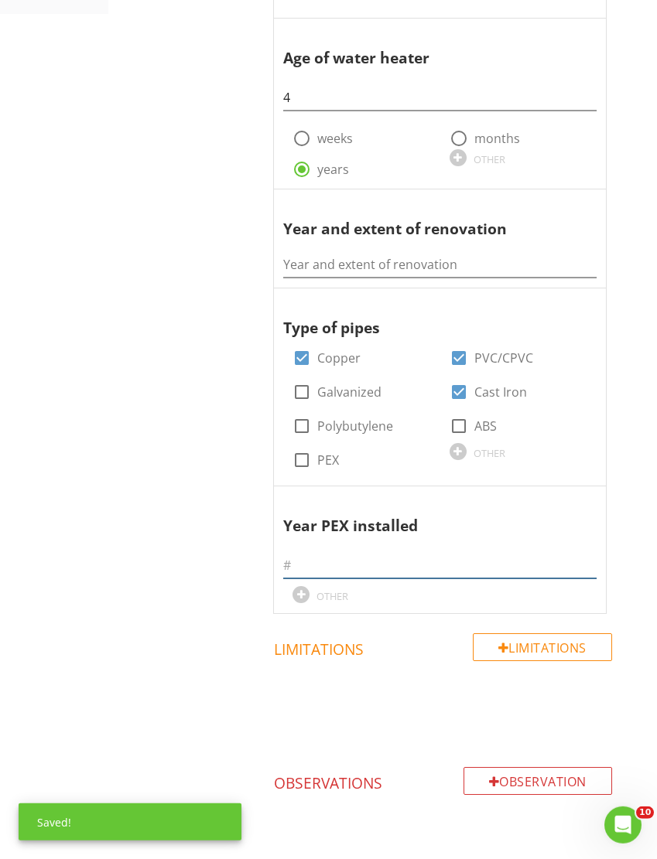
click at [309, 553] on input "text" at bounding box center [439, 566] width 313 height 26
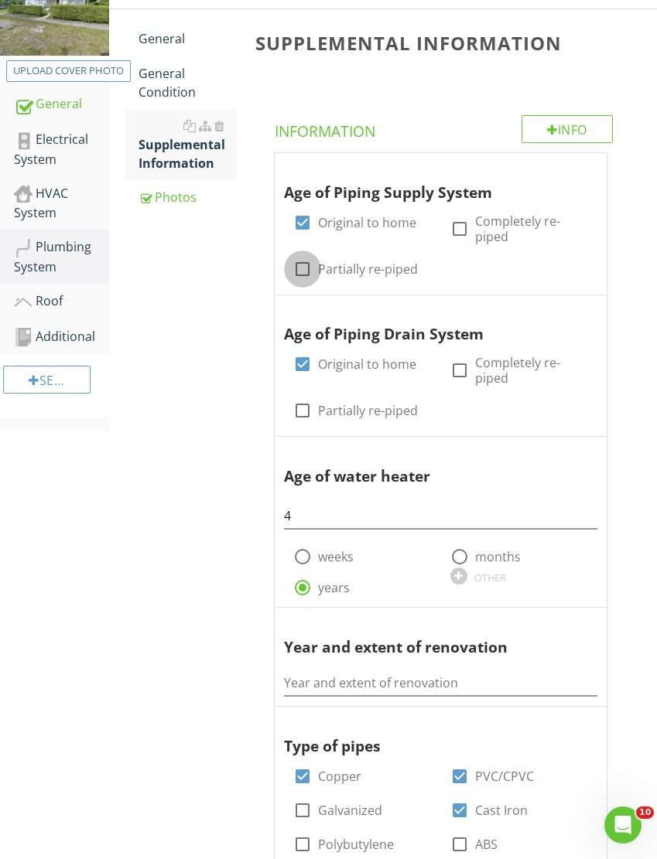
type input "N/A"
click at [298, 261] on div at bounding box center [302, 269] width 26 height 26
checkbox input "true"
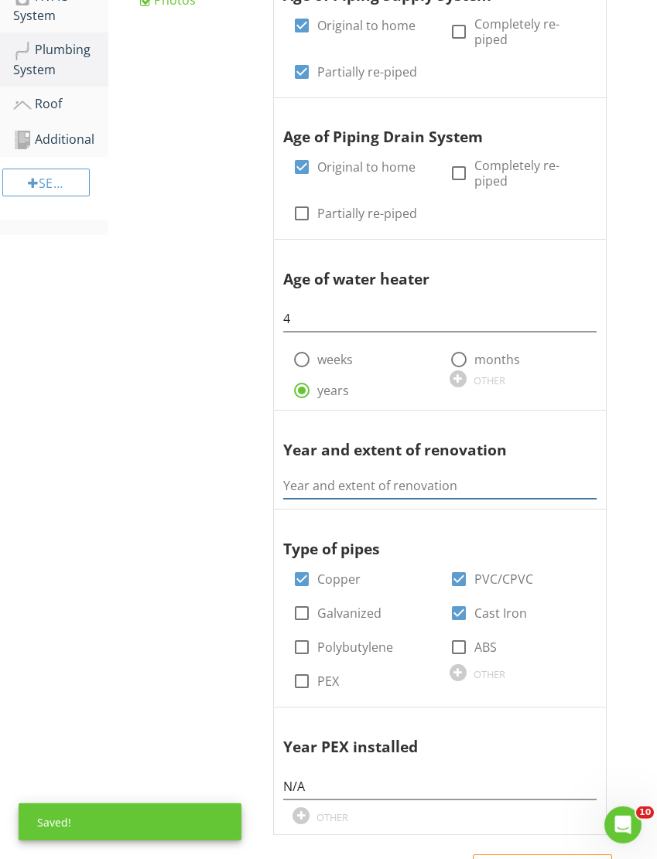
click at [311, 486] on input "Year and extent of renovation" at bounding box center [439, 486] width 313 height 26
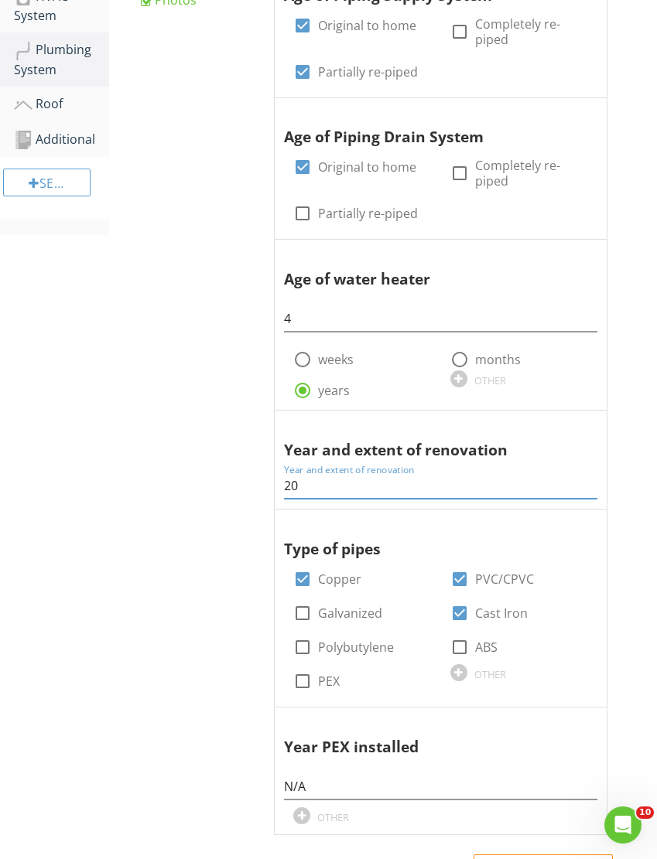
type input "2"
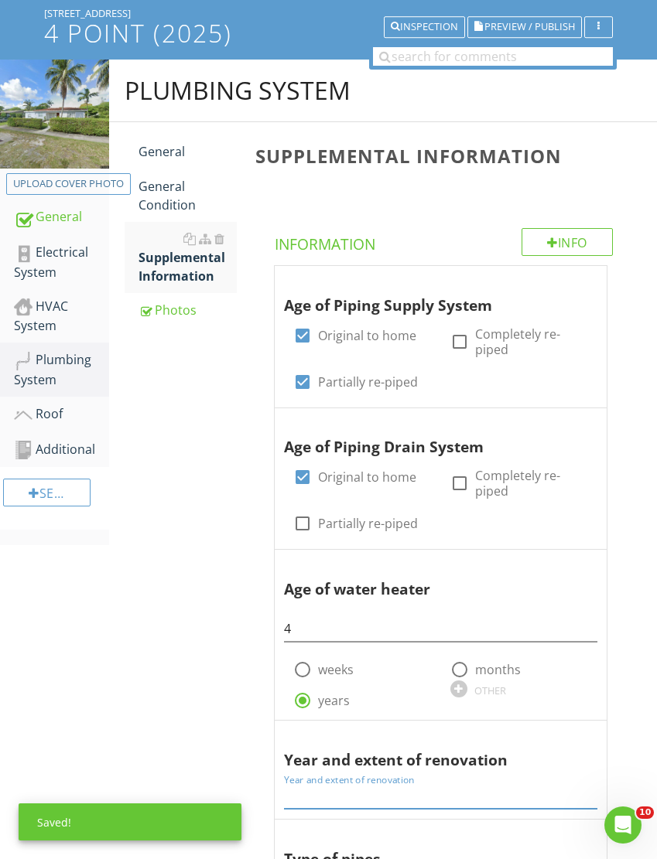
click at [174, 311] on div "Photos" at bounding box center [187, 310] width 98 height 19
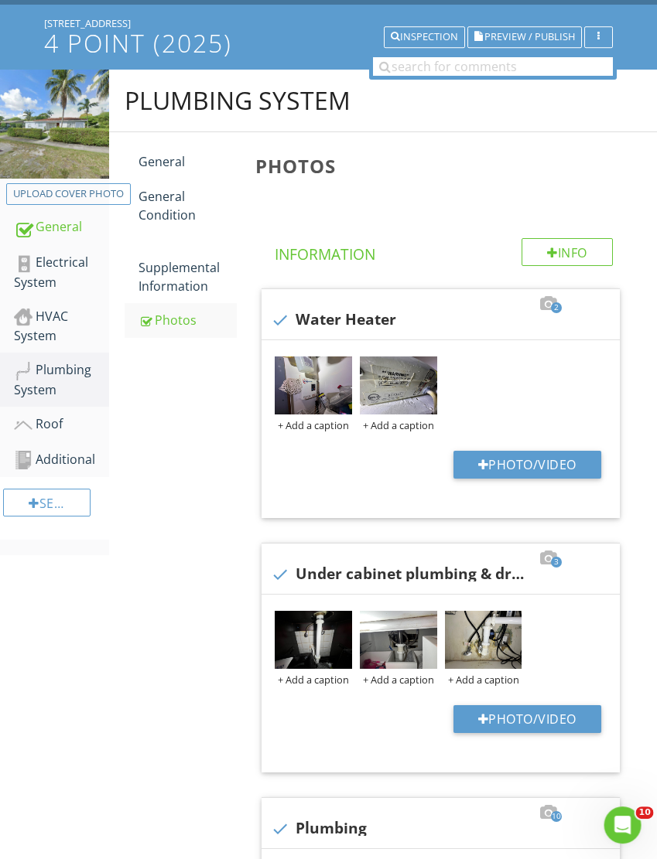
click at [165, 215] on div "General Condition" at bounding box center [187, 205] width 98 height 37
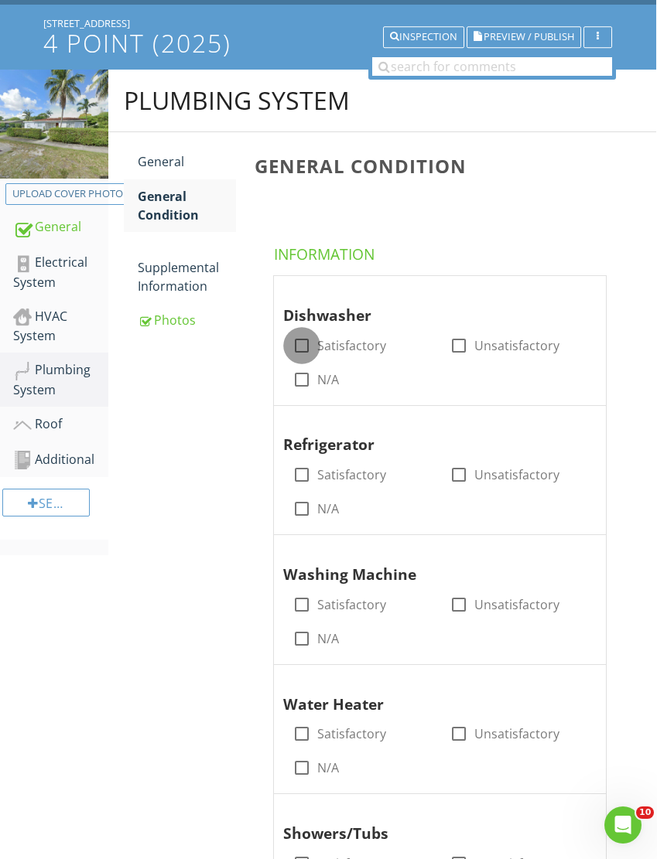
click at [294, 342] on div at bounding box center [302, 346] width 26 height 26
checkbox input "true"
click at [292, 470] on div at bounding box center [302, 475] width 26 height 26
checkbox input "true"
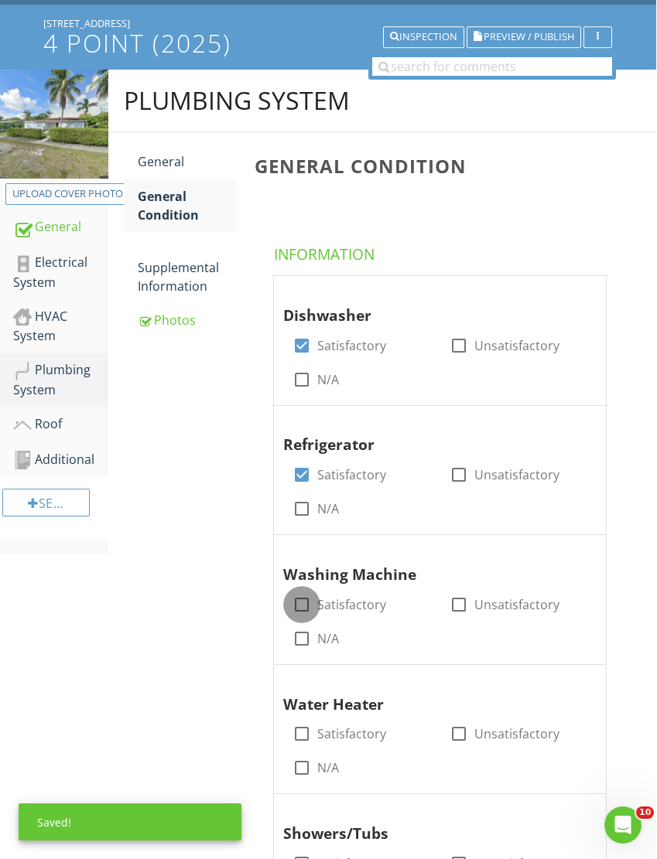
click at [294, 599] on div at bounding box center [302, 605] width 26 height 26
checkbox input "true"
click at [298, 729] on div at bounding box center [302, 734] width 26 height 26
checkbox input "true"
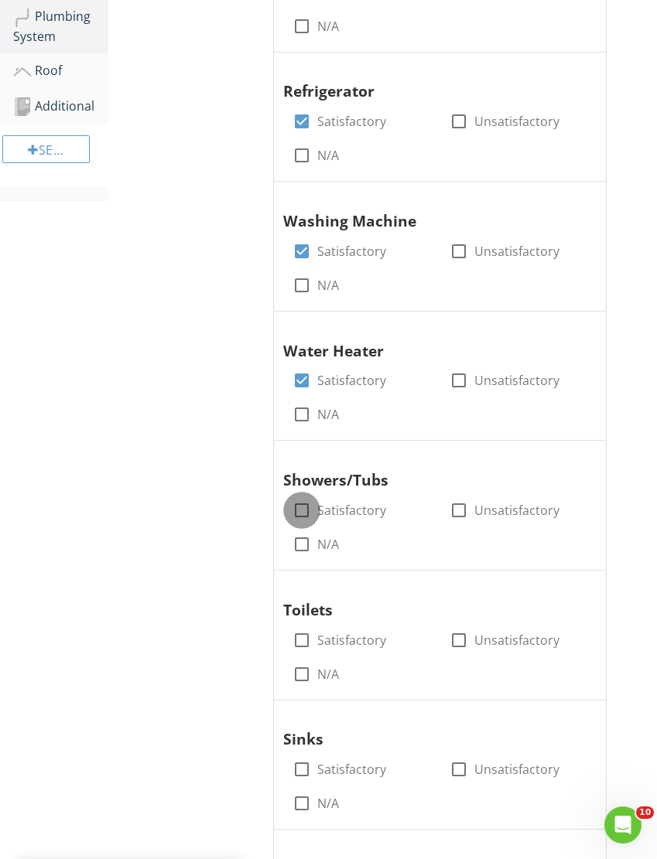
click at [292, 507] on div at bounding box center [302, 510] width 26 height 26
checkbox input "true"
click at [296, 638] on div at bounding box center [302, 640] width 26 height 26
checkbox input "true"
click at [292, 757] on div at bounding box center [302, 770] width 26 height 26
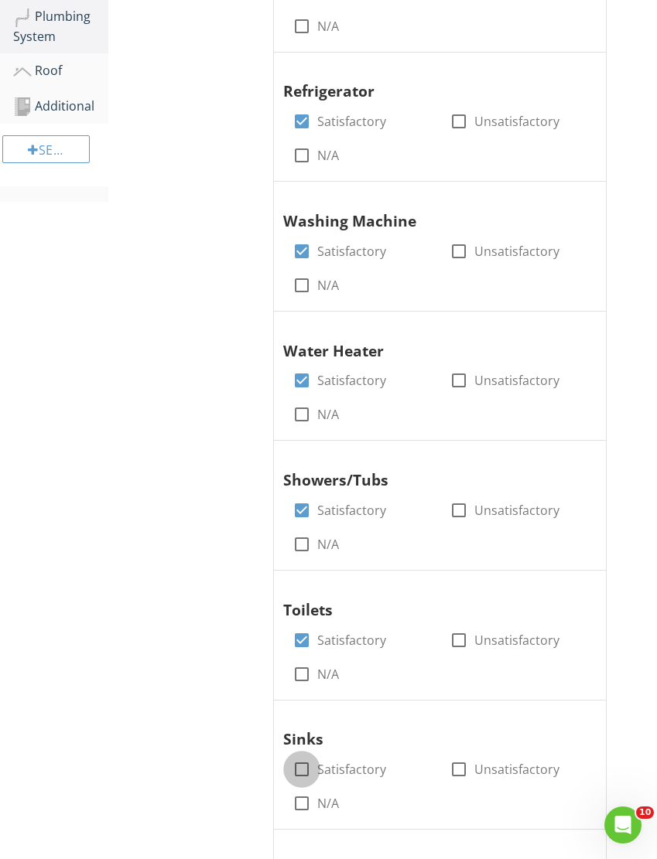
checkbox input "true"
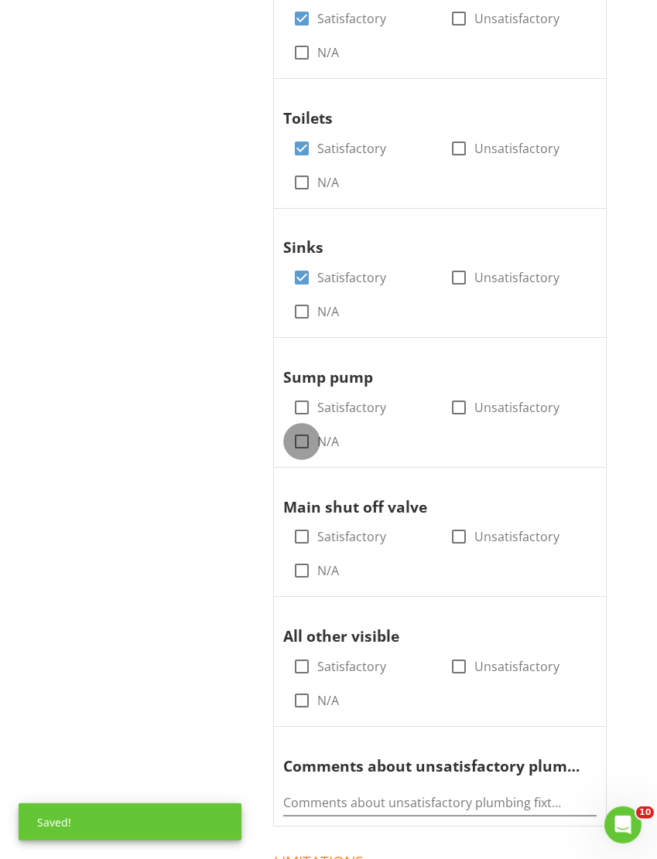
click at [298, 432] on div at bounding box center [302, 442] width 26 height 26
checkbox input "true"
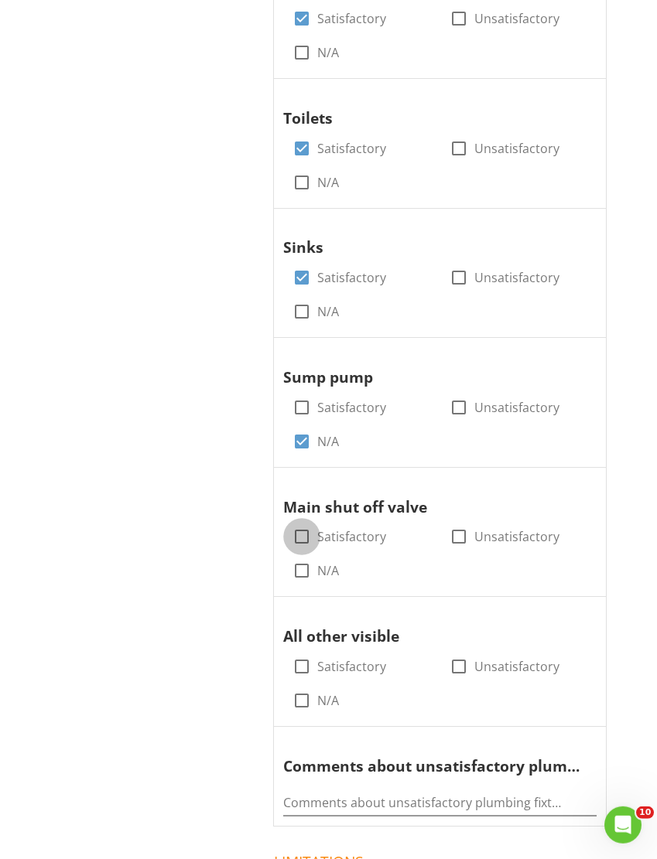
click at [301, 528] on div at bounding box center [302, 537] width 26 height 26
checkbox input "true"
click at [294, 654] on div at bounding box center [302, 667] width 26 height 26
checkbox input "true"
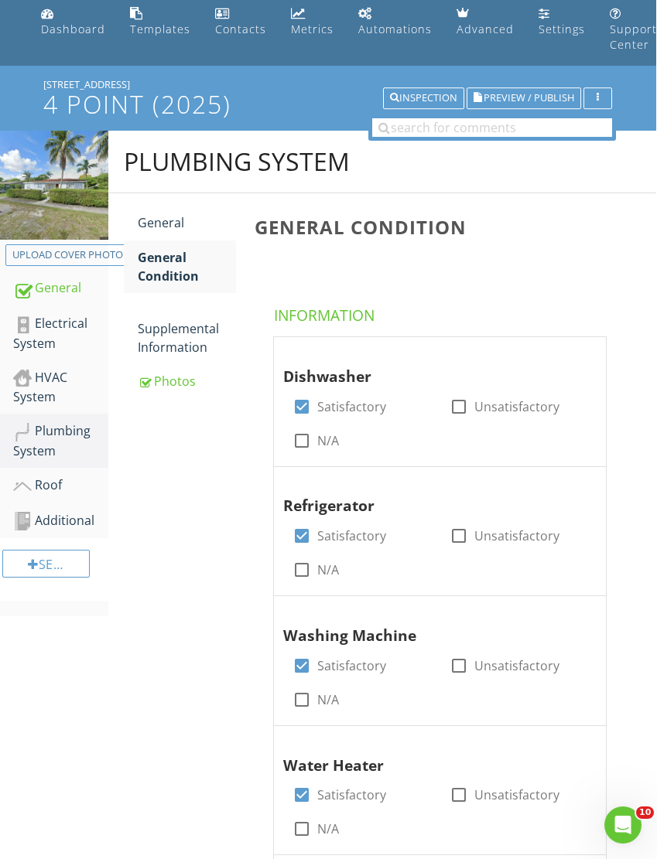
click at [183, 348] on div "Supplemental Information" at bounding box center [187, 329] width 98 height 56
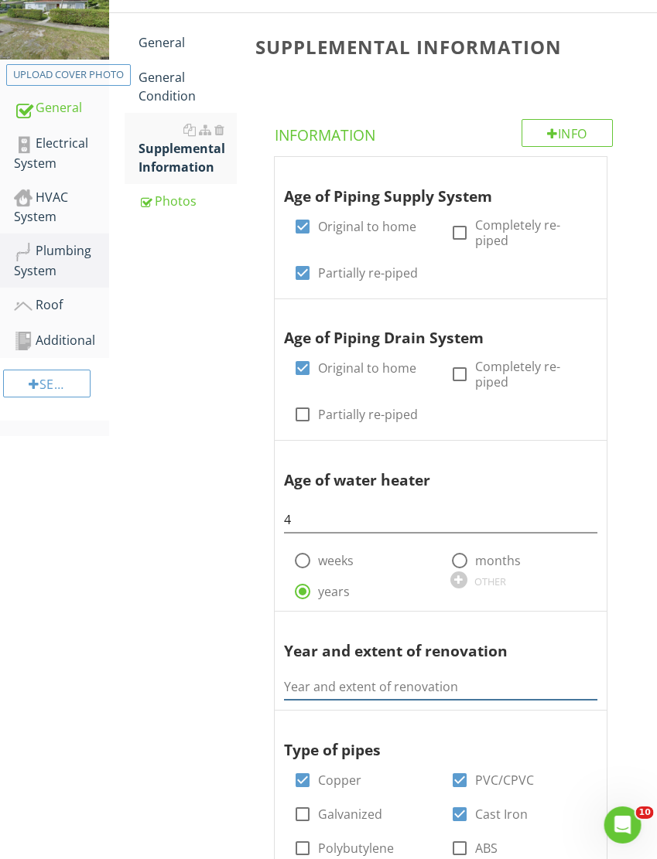
click at [308, 681] on input "Year and extent of renovation" at bounding box center [440, 688] width 313 height 26
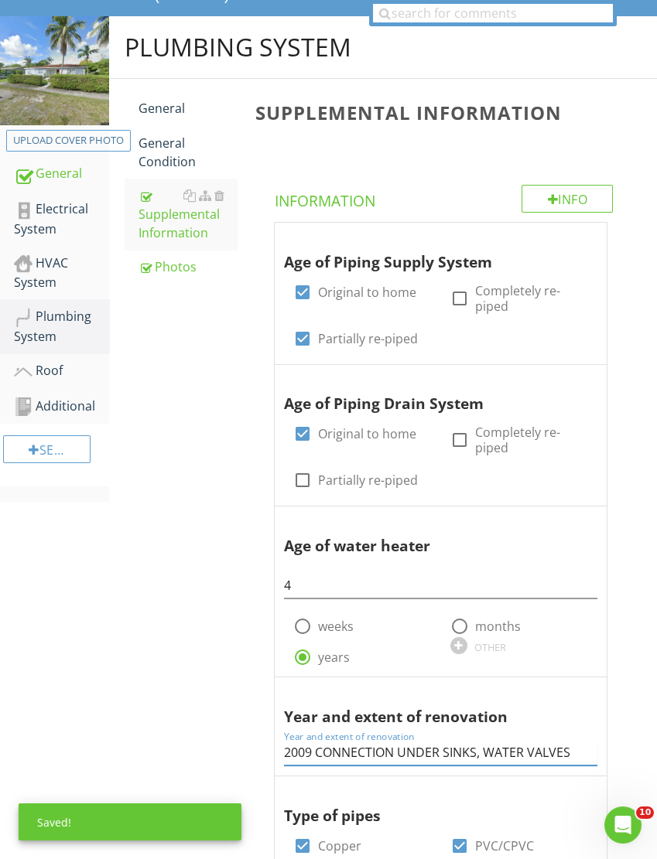
scroll to position [169, 0]
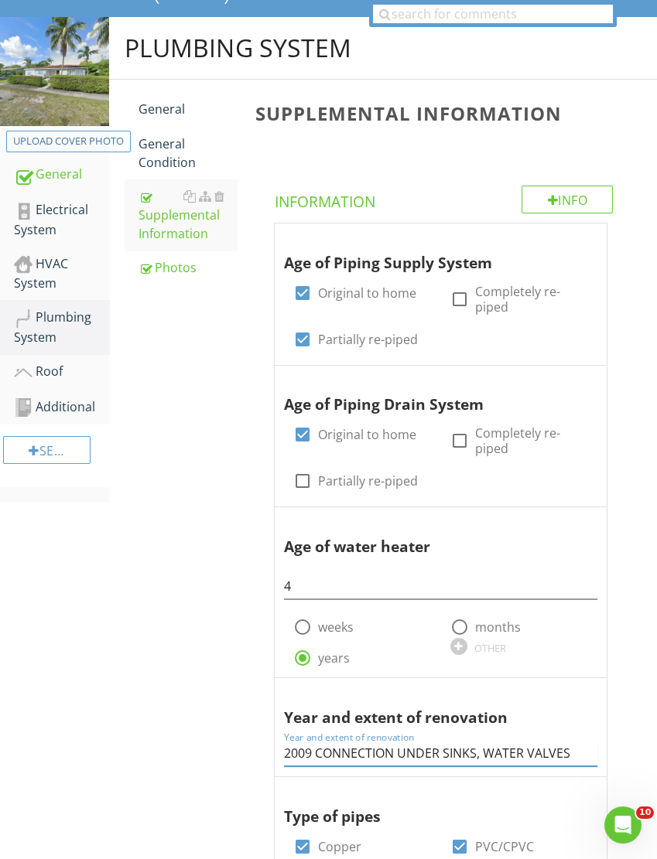
type input "2009 CONNECTION UNDER SINKS, WATER VALVES"
click at [179, 108] on div "General" at bounding box center [187, 109] width 98 height 19
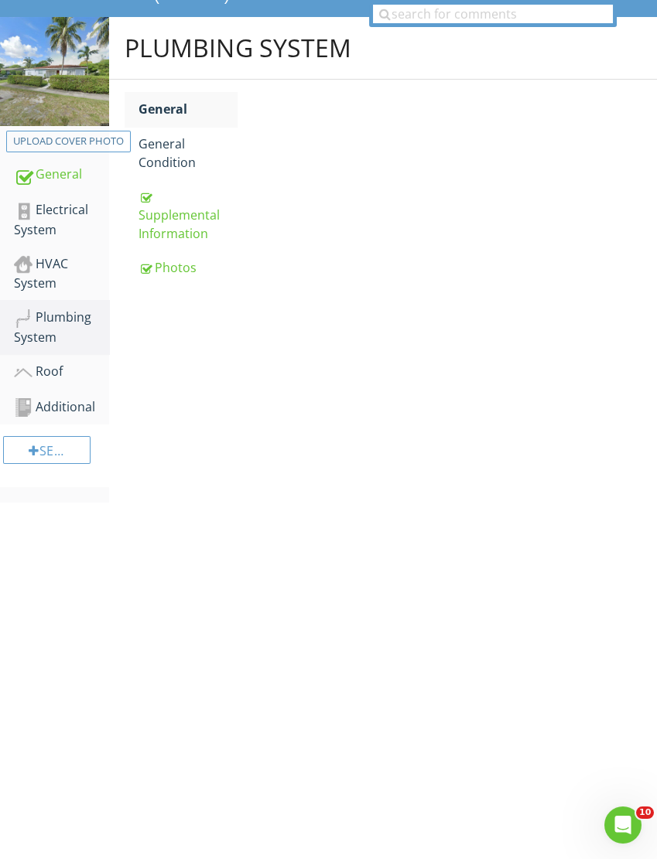
scroll to position [169, 1]
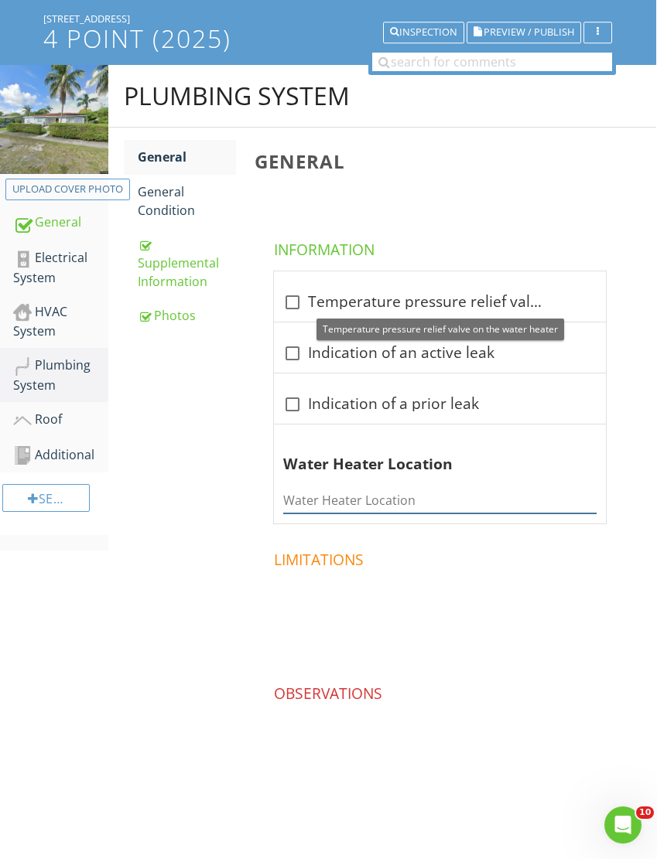
click at [312, 488] on input "Water Heater Location" at bounding box center [439, 501] width 313 height 26
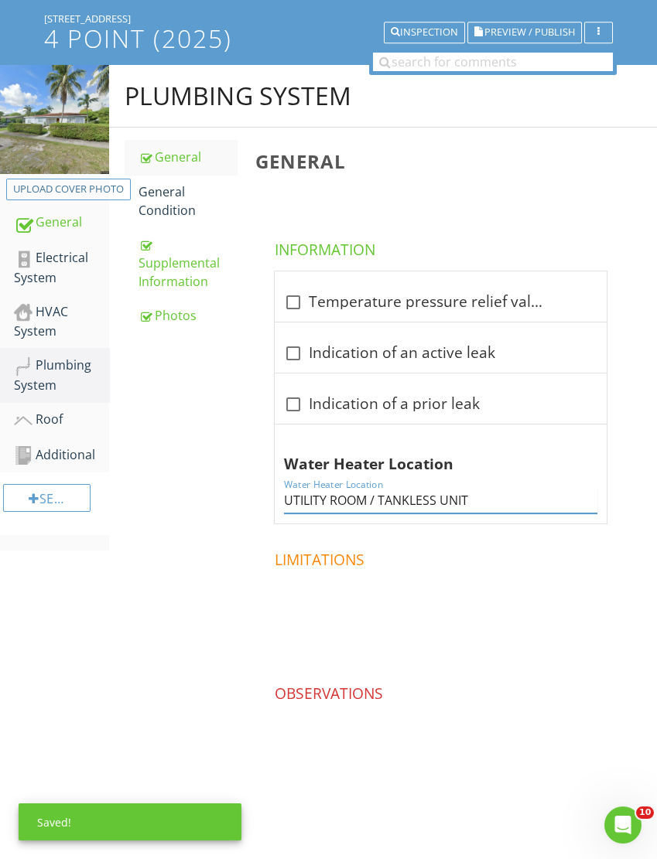
type input "UTILITY ROOM / TANKLESS UNIT"
click at [60, 302] on div "HVAC System" at bounding box center [61, 321] width 95 height 39
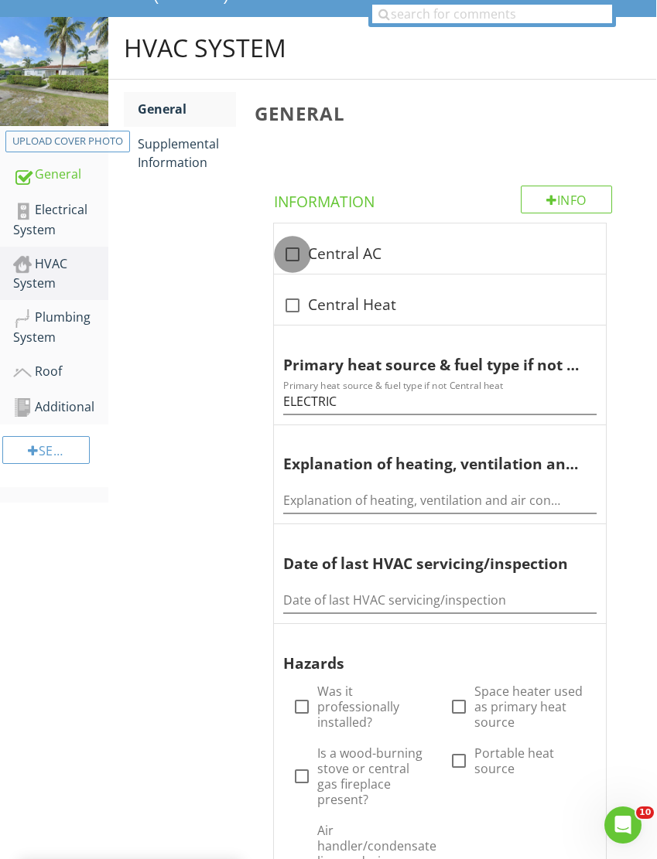
click at [291, 259] on div at bounding box center [292, 254] width 26 height 26
checkbox input "true"
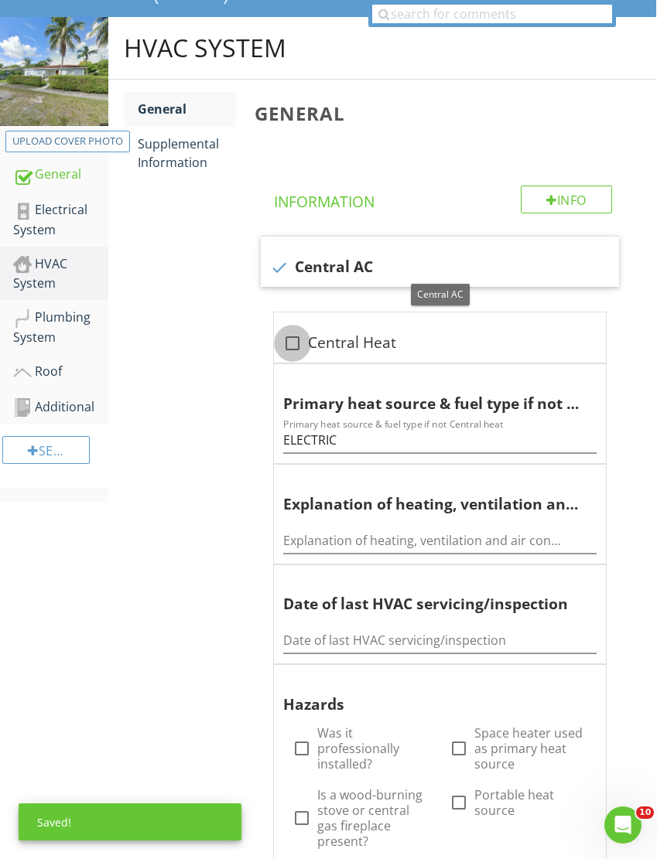
click at [292, 343] on div at bounding box center [292, 343] width 26 height 26
checkbox input "true"
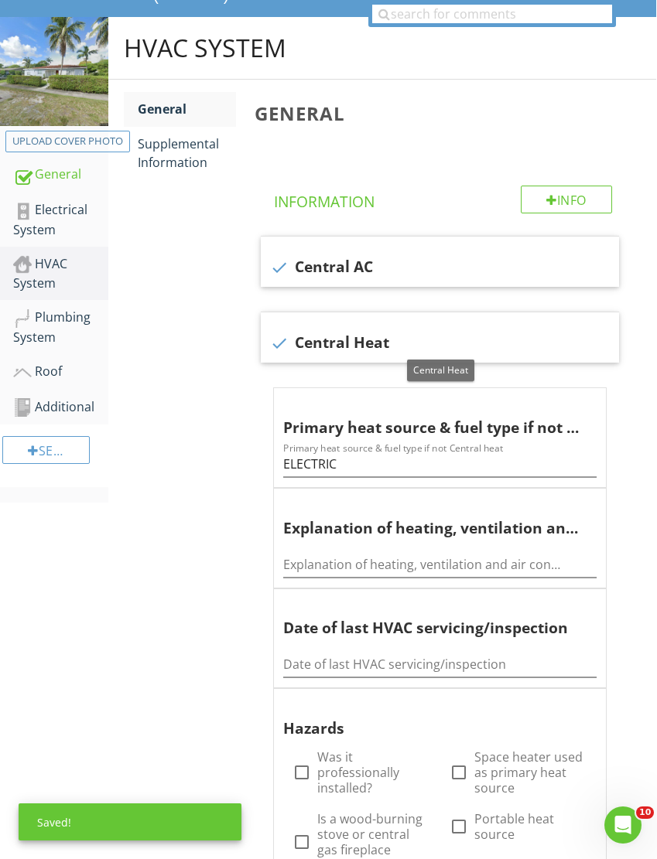
click at [184, 165] on div "Supplemental Information" at bounding box center [187, 153] width 98 height 37
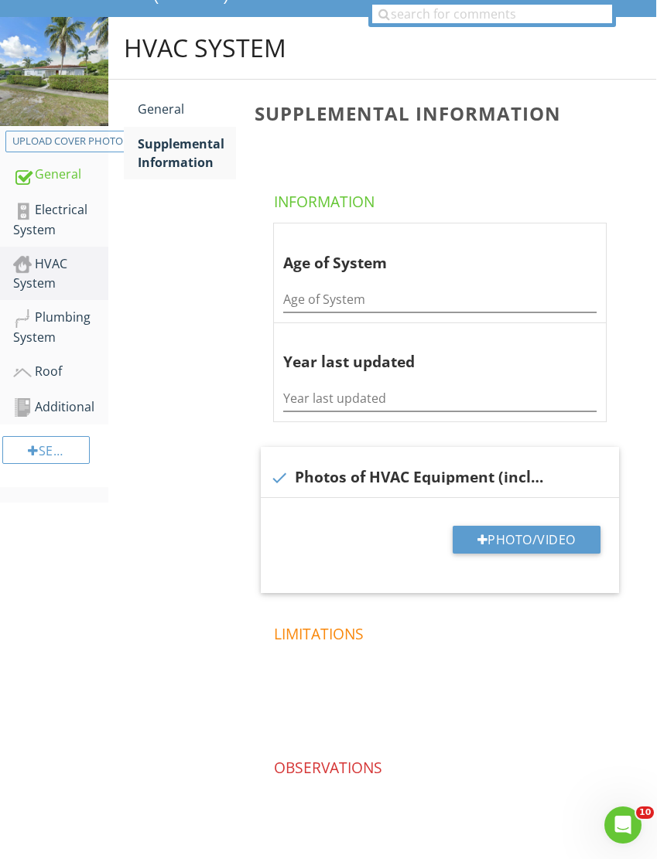
click at [504, 535] on button "Photo/Video" at bounding box center [527, 540] width 148 height 28
type input "C:\fakepath\IMG_5362.jpeg"
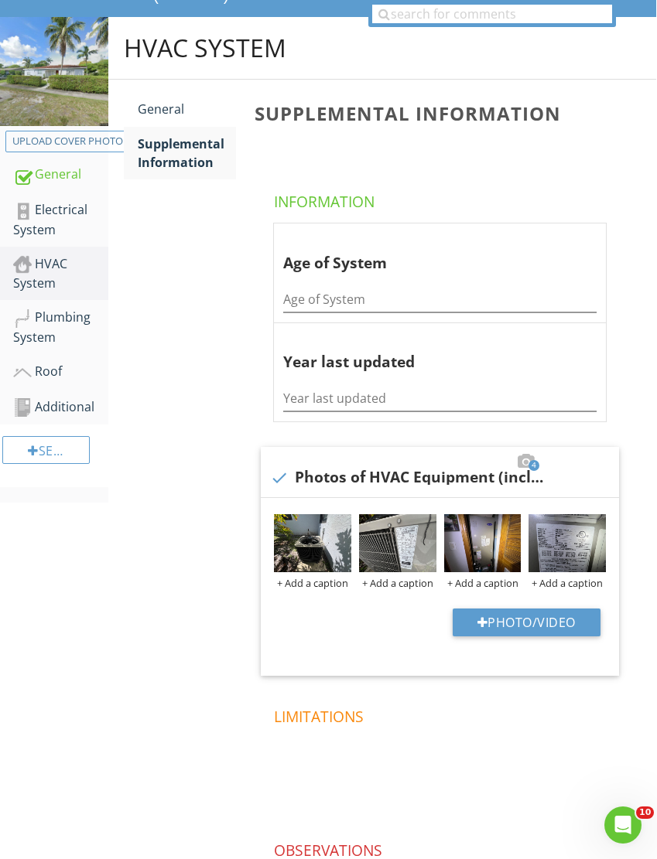
click at [386, 553] on img at bounding box center [397, 543] width 77 height 58
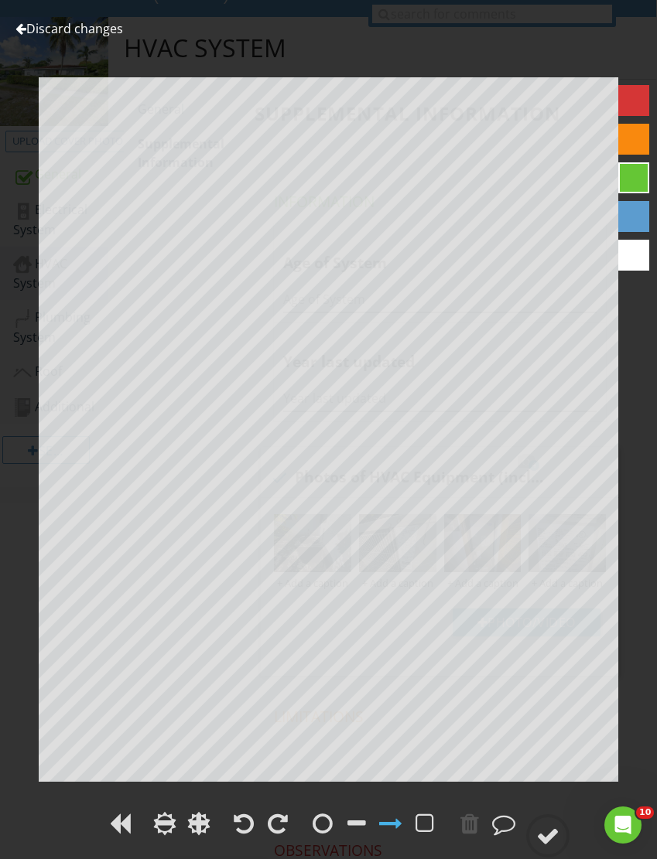
click at [40, 33] on link "Discard changes" at bounding box center [69, 28] width 108 height 17
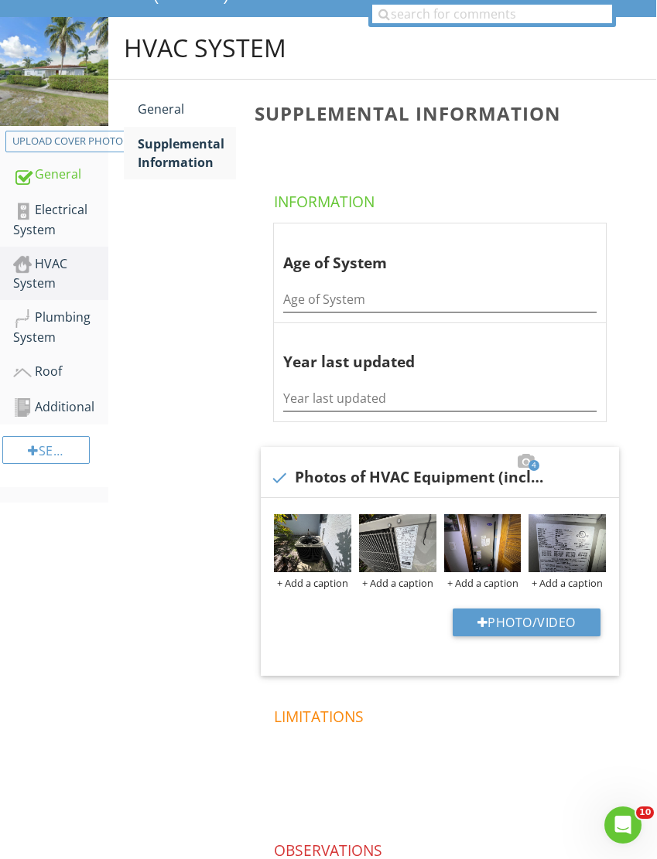
click at [569, 549] on img at bounding box center [566, 543] width 77 height 58
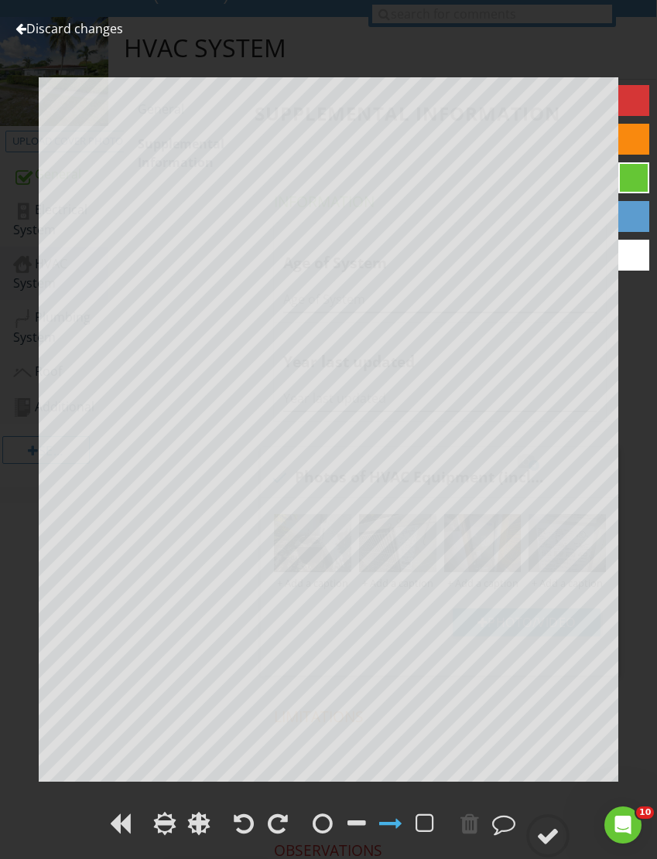
click at [39, 32] on link "Discard changes" at bounding box center [69, 28] width 108 height 17
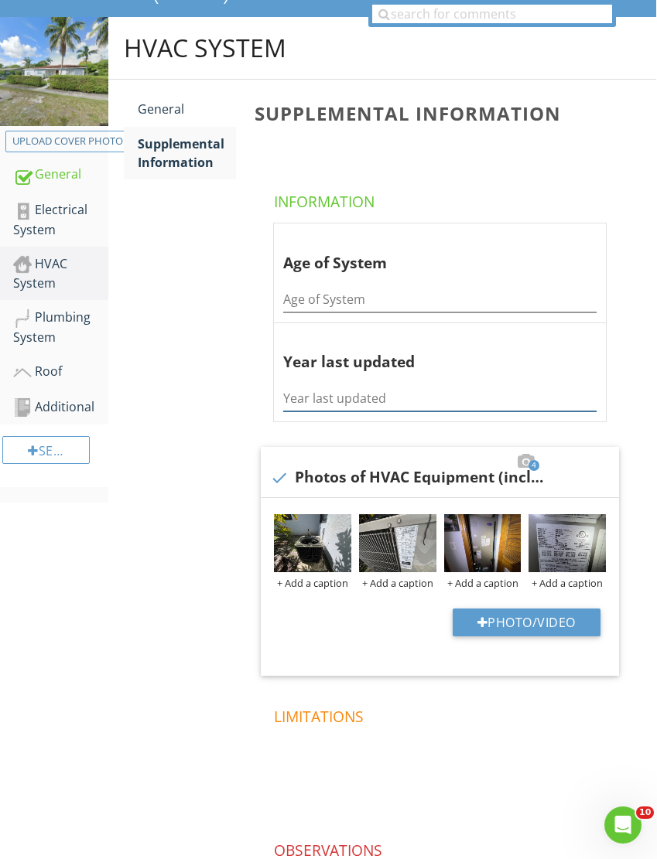
click at [319, 407] on input "Year last updated" at bounding box center [439, 399] width 313 height 26
type input "2017"
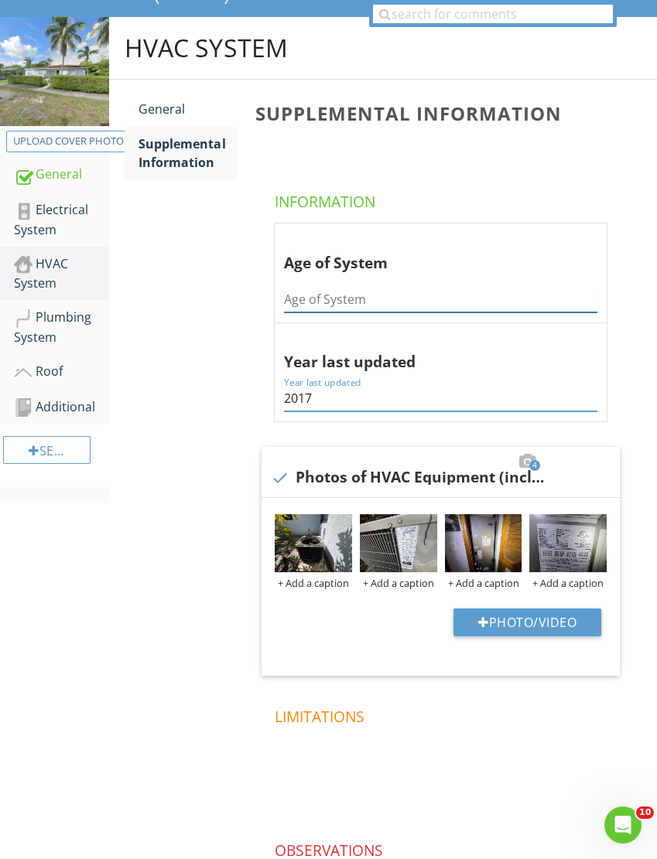
click at [314, 303] on input "Age of System" at bounding box center [440, 300] width 313 height 26
type input "8"
click at [171, 104] on div "General" at bounding box center [187, 109] width 98 height 19
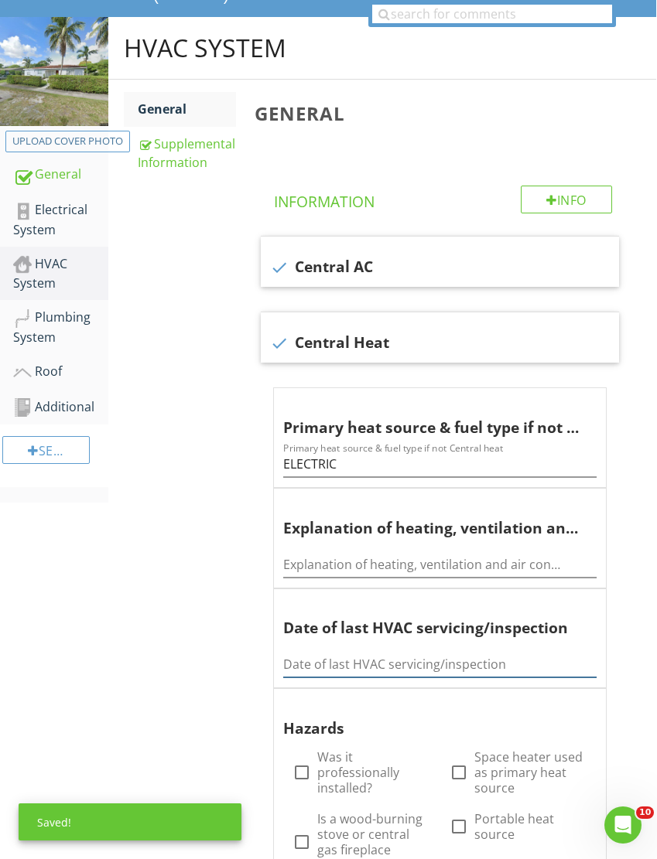
click at [312, 661] on input "Date of last HVAC servicing/inspection" at bounding box center [439, 665] width 313 height 26
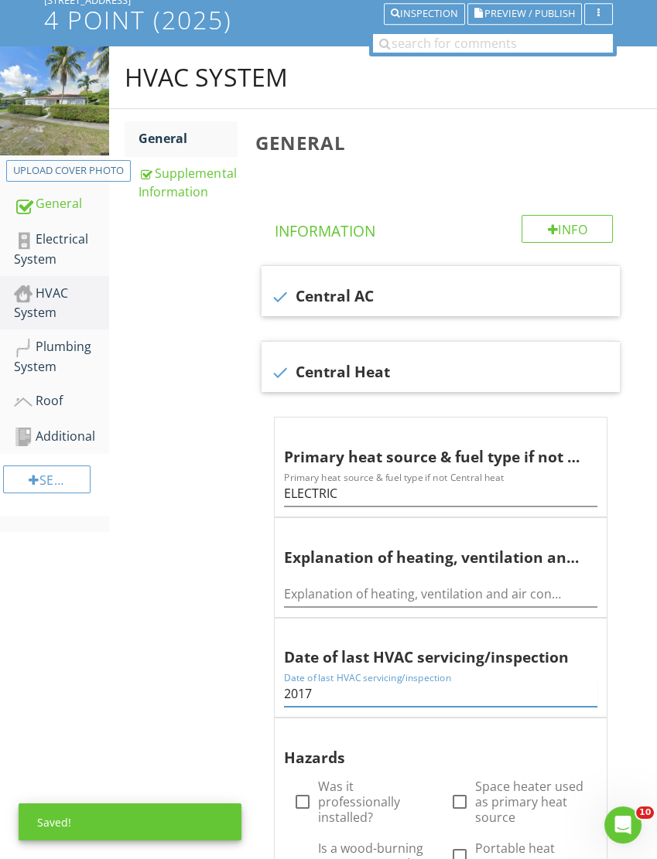
scroll to position [138, 0]
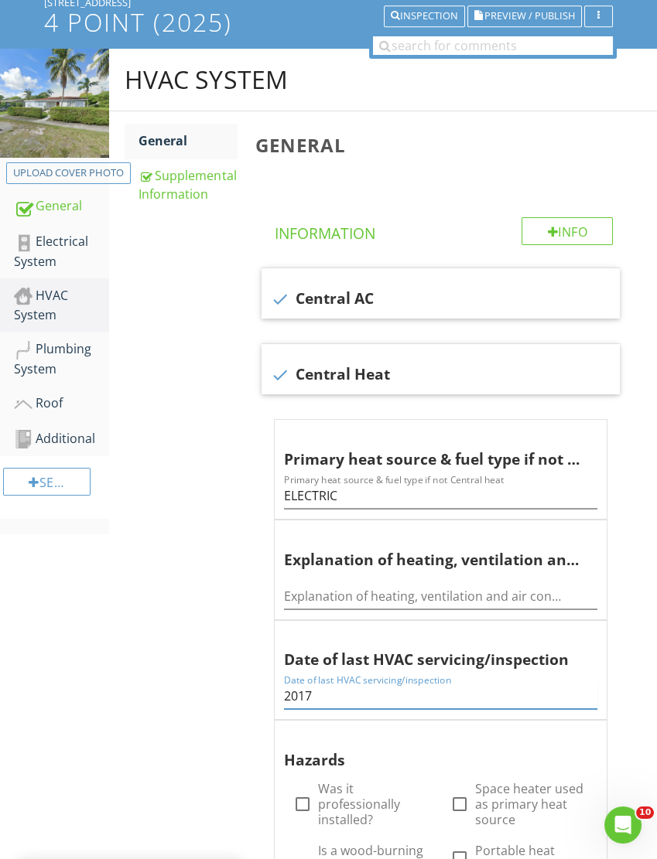
type input "2017"
click at [50, 245] on div "Electrical System" at bounding box center [61, 251] width 95 height 39
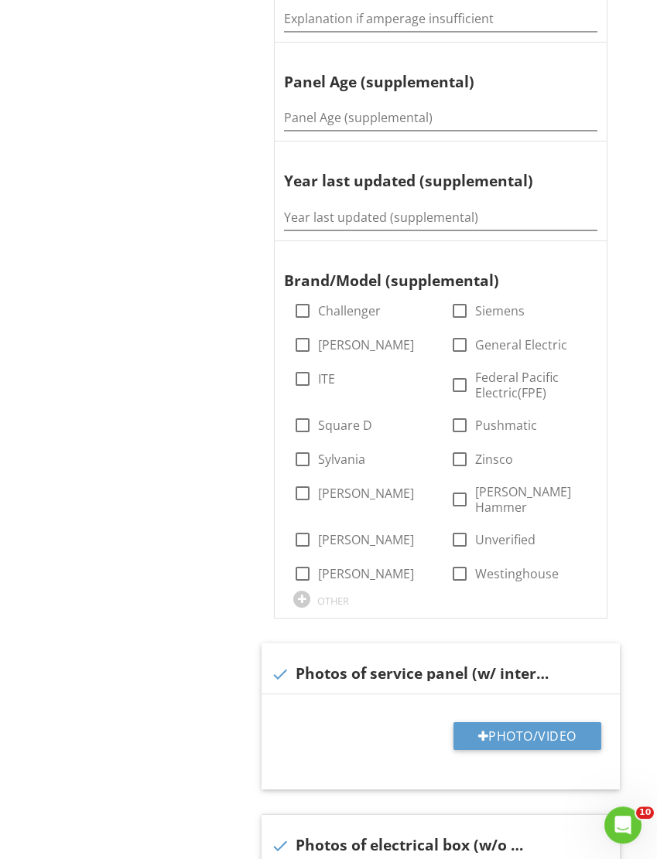
scroll to position [685, 0]
click at [507, 722] on button "Photo/Video" at bounding box center [527, 736] width 148 height 28
type input "C:\fakepath\IMG_5350.jpeg"
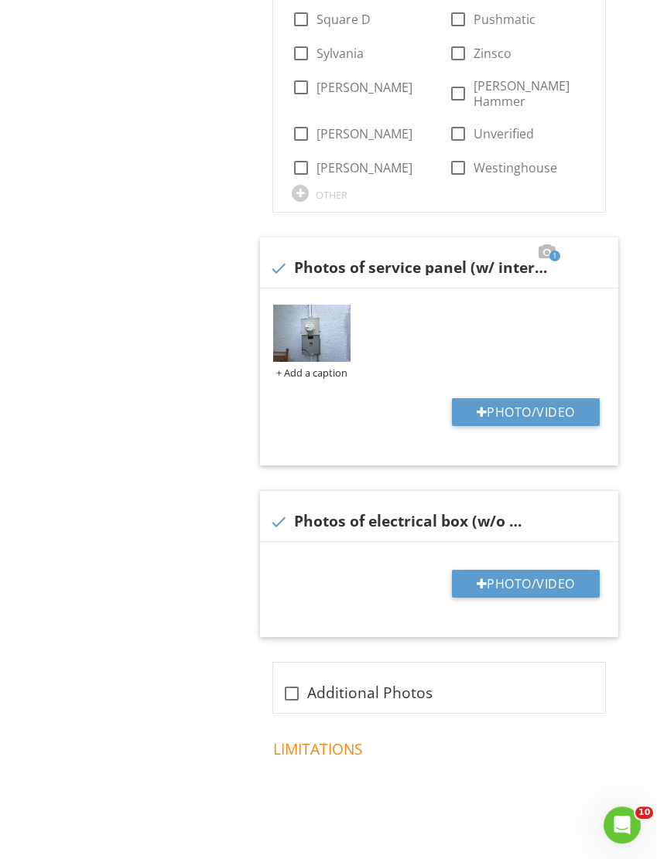
scroll to position [1091, 1]
click at [516, 570] on button "Photo/Video" at bounding box center [527, 584] width 148 height 28
type input "C:\fakepath\IMG_5352.jpeg"
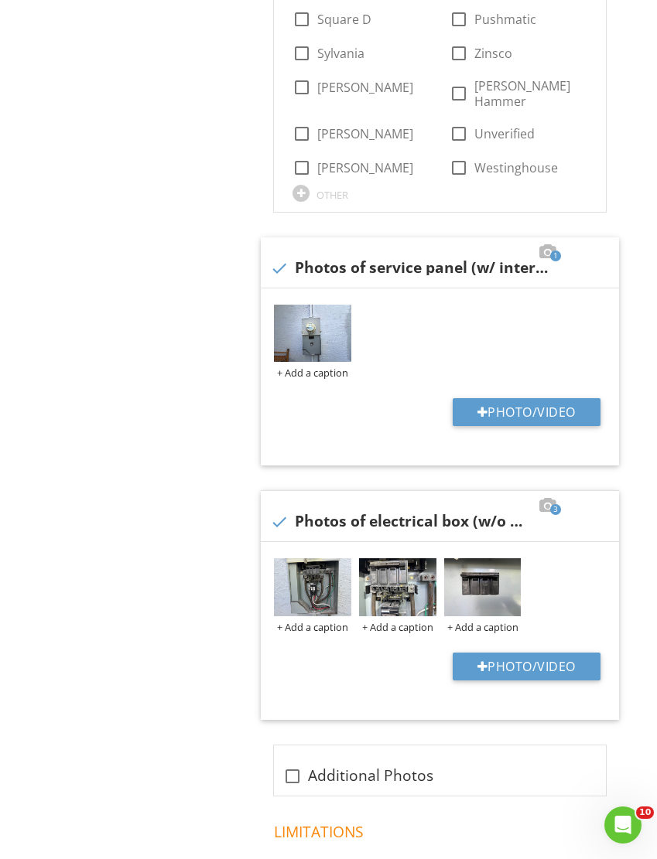
click at [388, 579] on img at bounding box center [397, 587] width 77 height 58
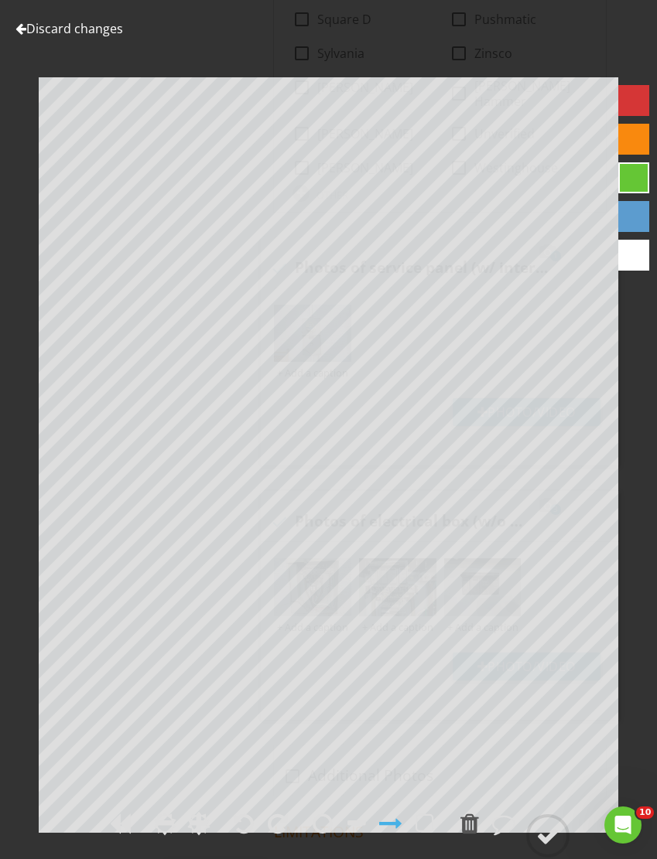
click at [36, 25] on link "Discard changes" at bounding box center [69, 28] width 108 height 17
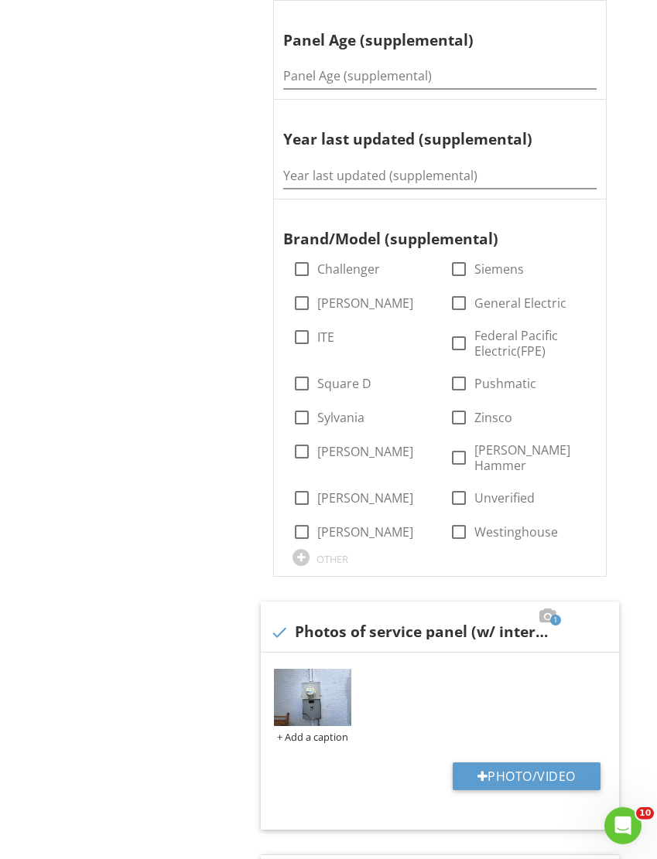
scroll to position [728, 1]
click at [459, 294] on div at bounding box center [459, 302] width 26 height 26
checkbox input "true"
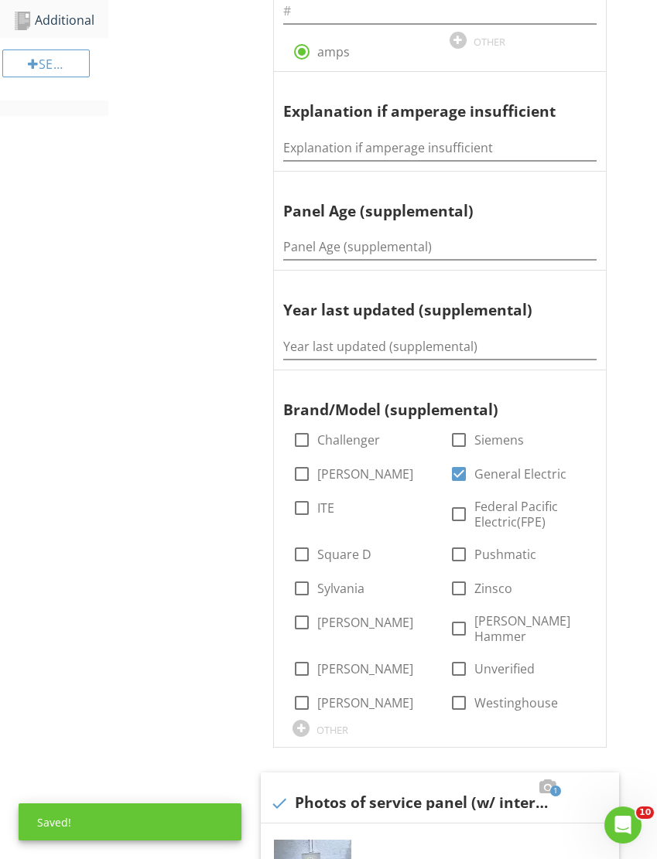
scroll to position [555, 1]
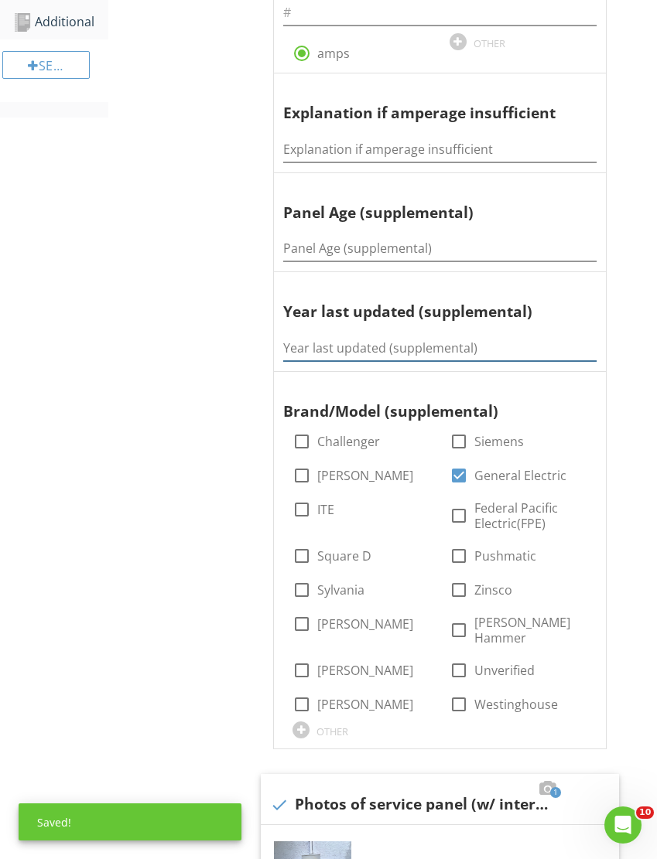
click at [319, 336] on input "Year last updated (supplemental)" at bounding box center [439, 349] width 313 height 26
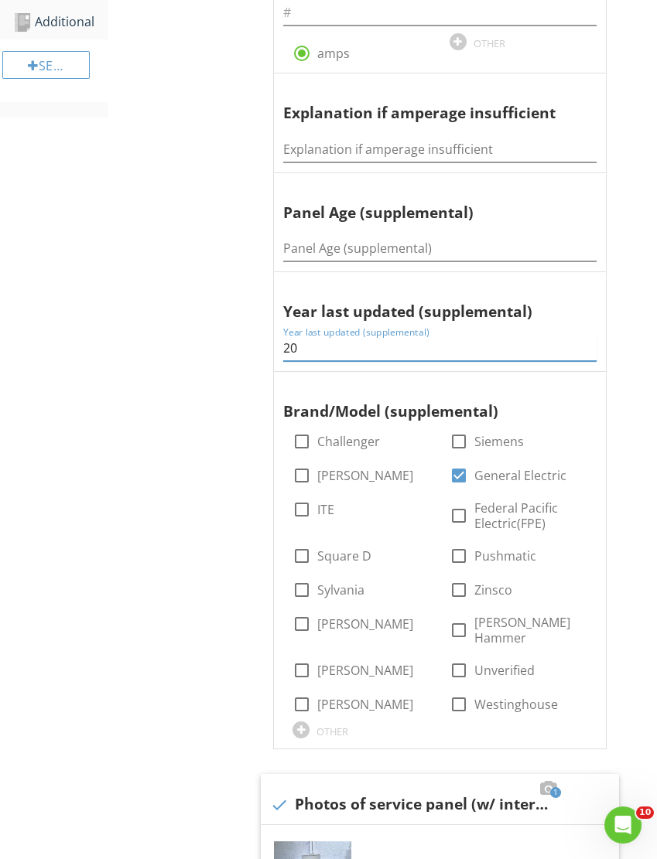
type input "20"
click at [308, 241] on input "Panel Age (supplemental)" at bounding box center [439, 249] width 313 height 26
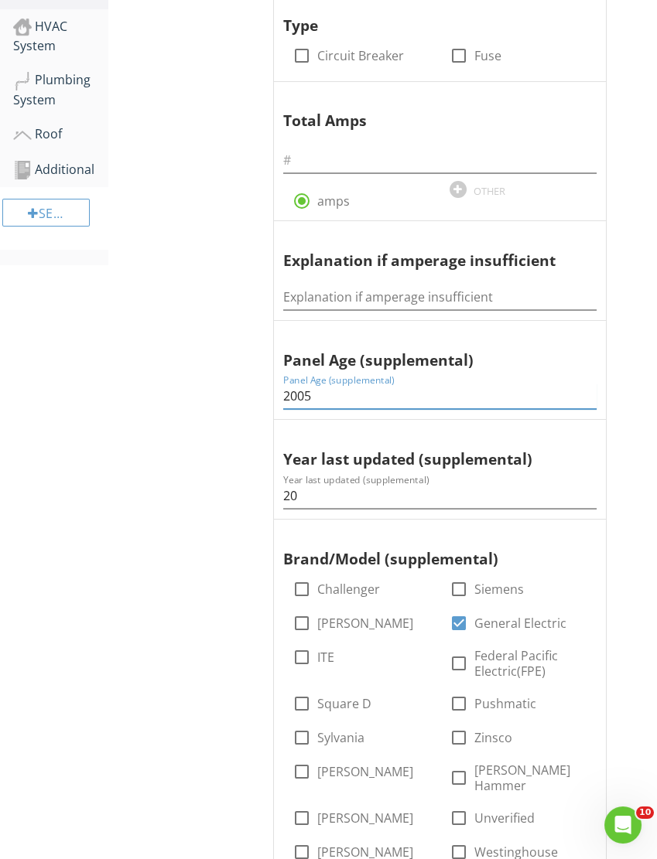
scroll to position [374, 1]
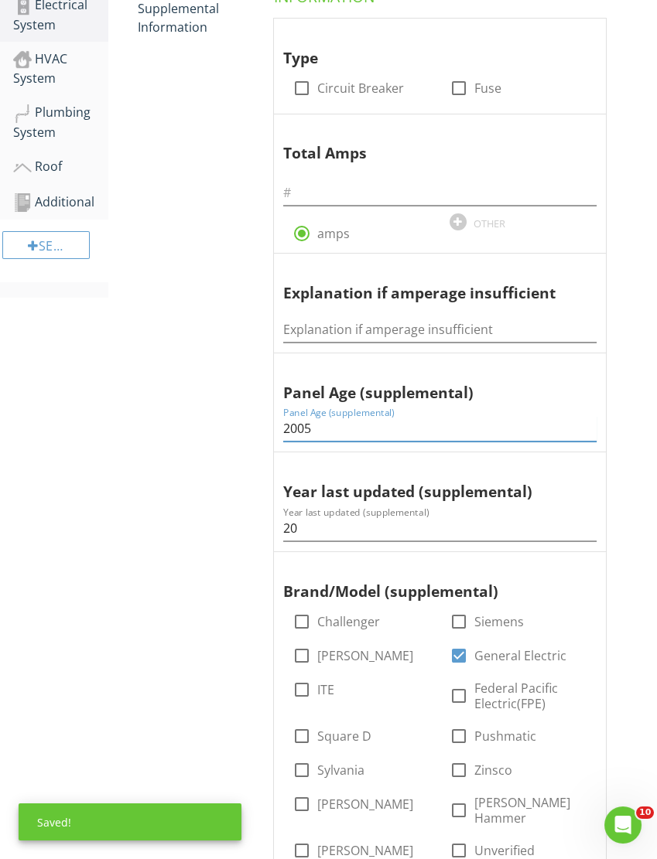
type input "2005"
click at [307, 190] on input "text" at bounding box center [439, 193] width 313 height 26
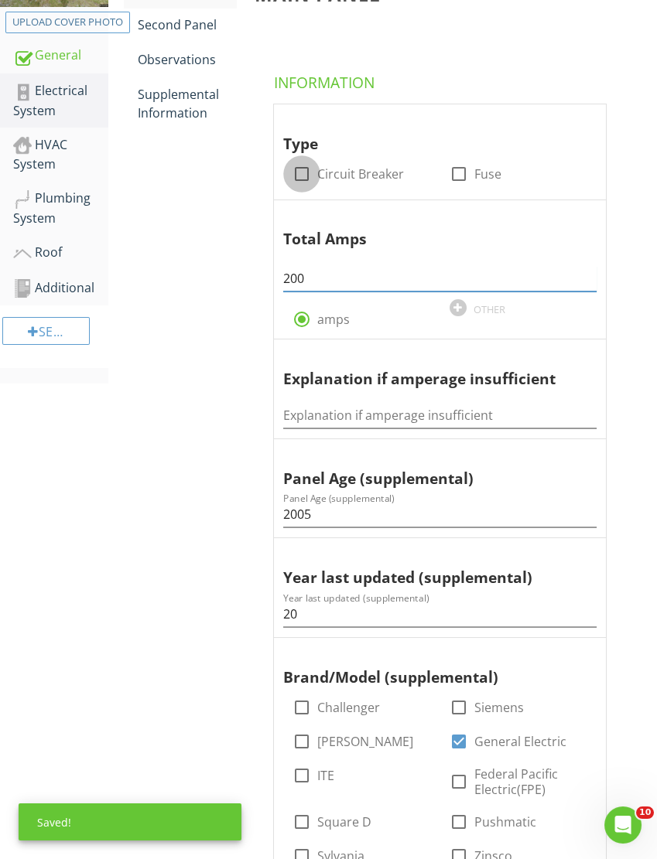
type input "200"
click at [294, 174] on div at bounding box center [302, 174] width 26 height 26
checkbox input "true"
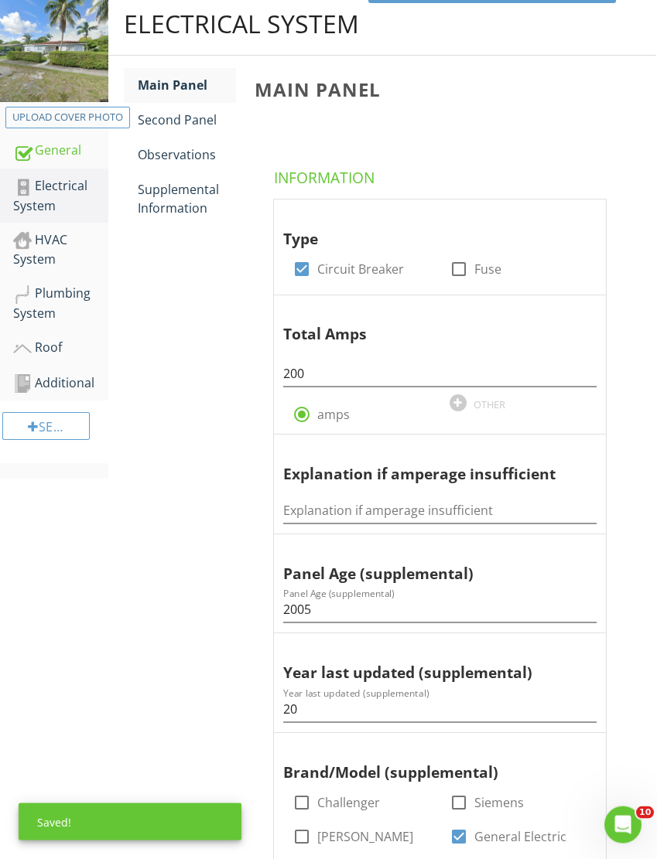
click at [176, 121] on div "Second Panel" at bounding box center [187, 120] width 98 height 19
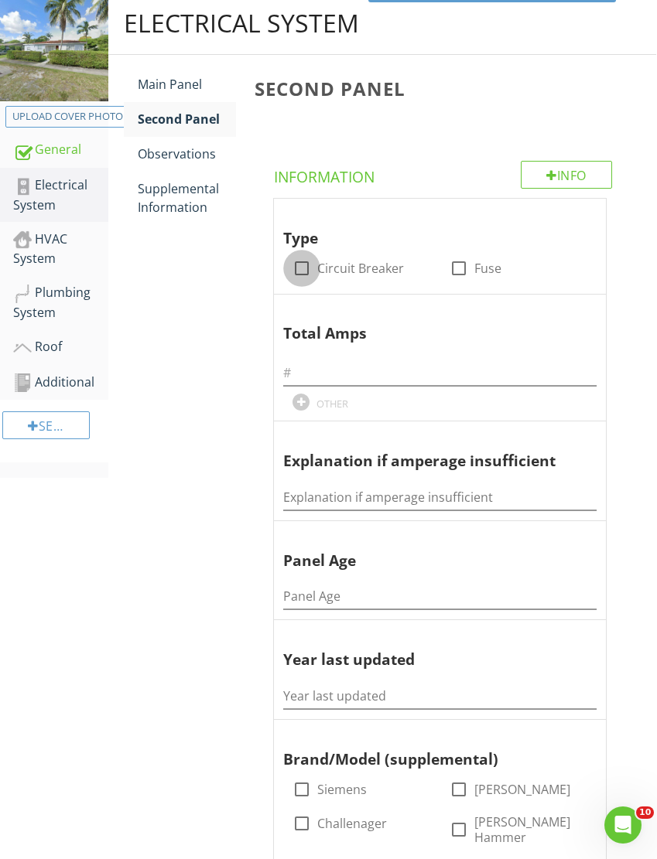
click at [301, 267] on div at bounding box center [302, 268] width 26 height 26
checkbox input "true"
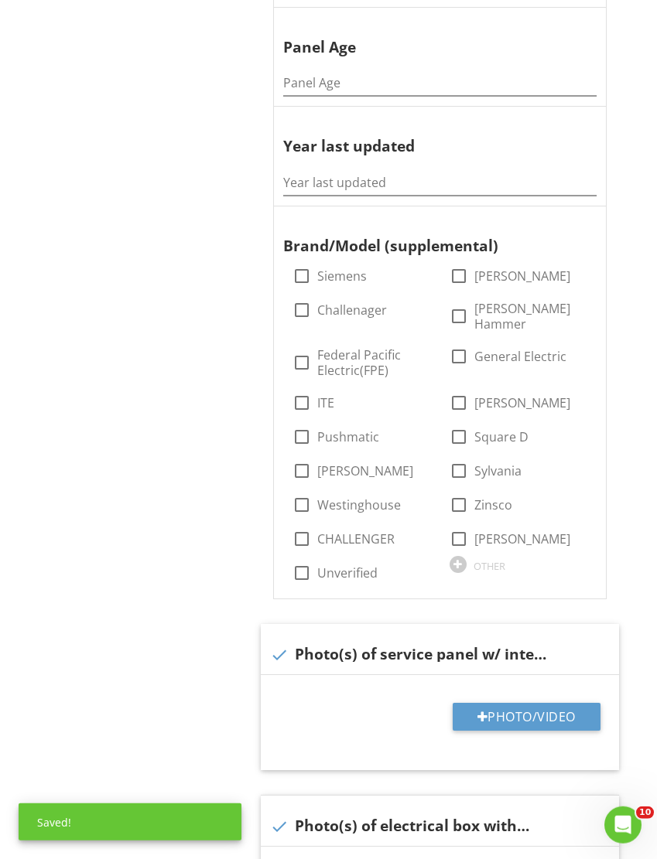
scroll to position [708, 1]
click at [517, 703] on button "Photo/Video" at bounding box center [527, 717] width 148 height 28
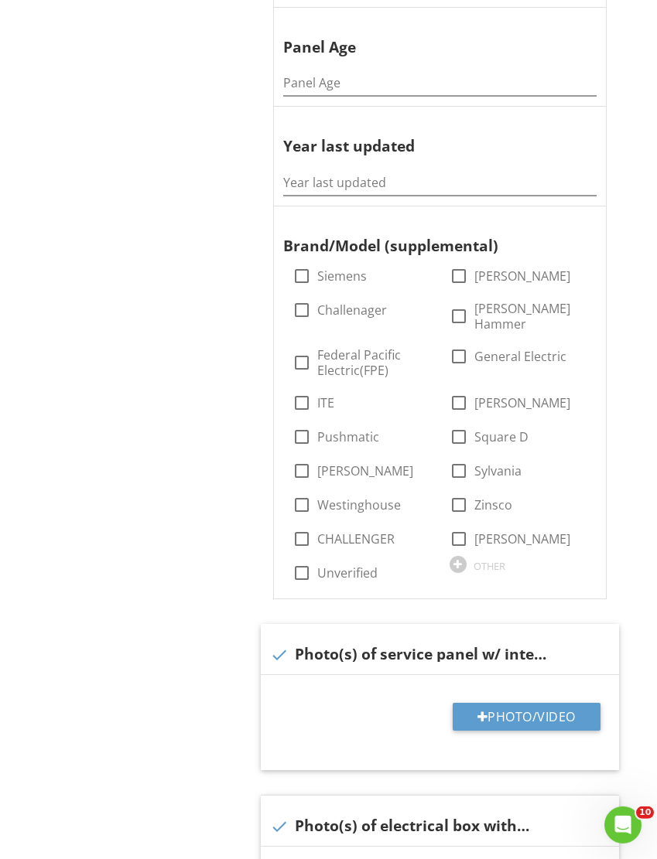
type input "C:\fakepath\IMG_5319.jpeg"
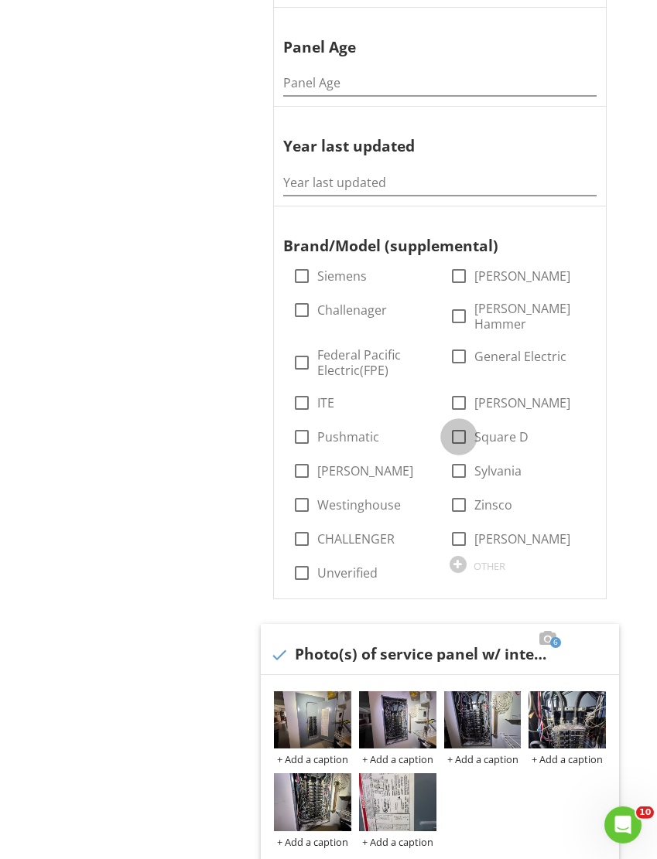
click at [455, 424] on div at bounding box center [459, 437] width 26 height 26
checkbox input "true"
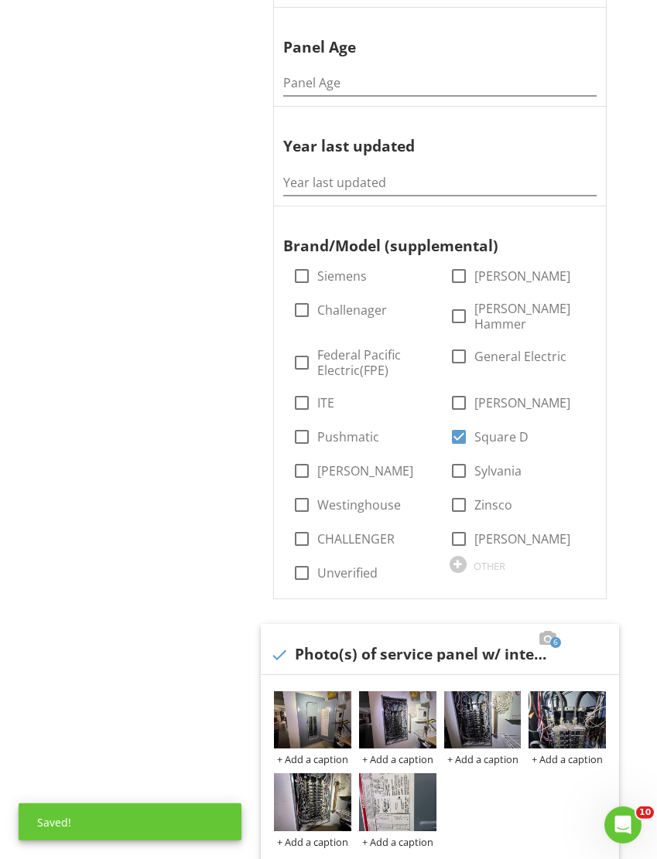
click at [295, 709] on img at bounding box center [312, 721] width 77 height 58
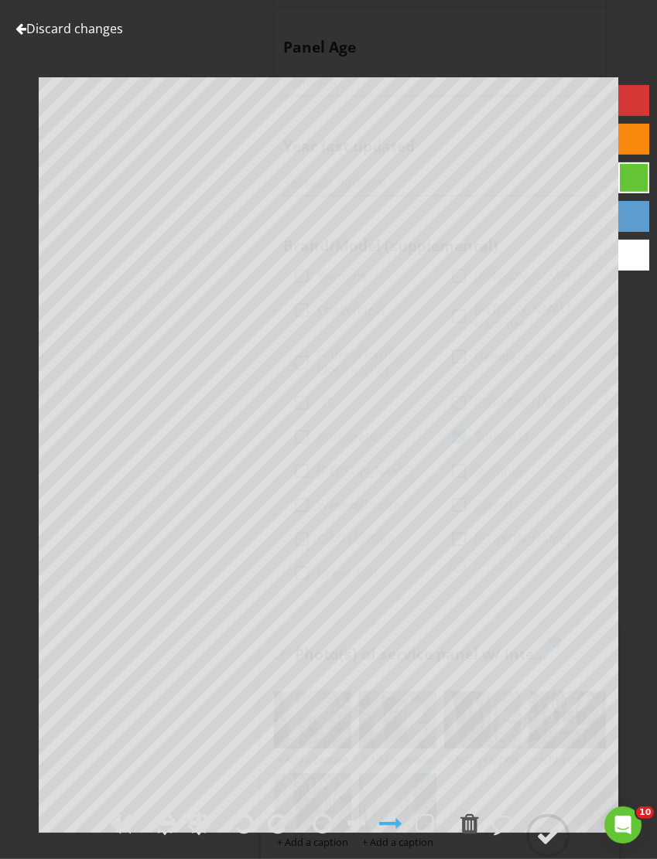
click at [28, 32] on link "Discard changes" at bounding box center [69, 28] width 108 height 17
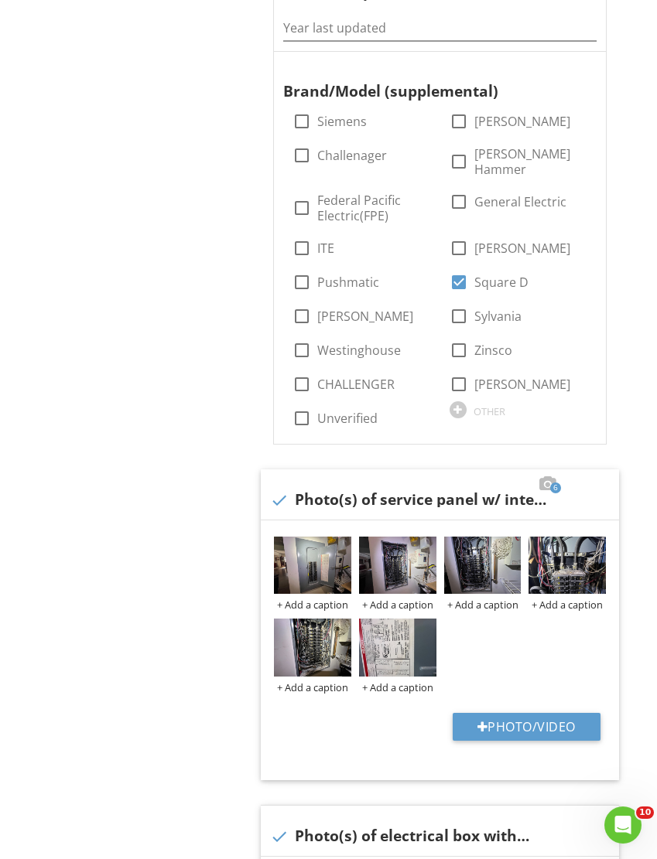
scroll to position [862, 1]
click at [301, 635] on img at bounding box center [312, 648] width 77 height 58
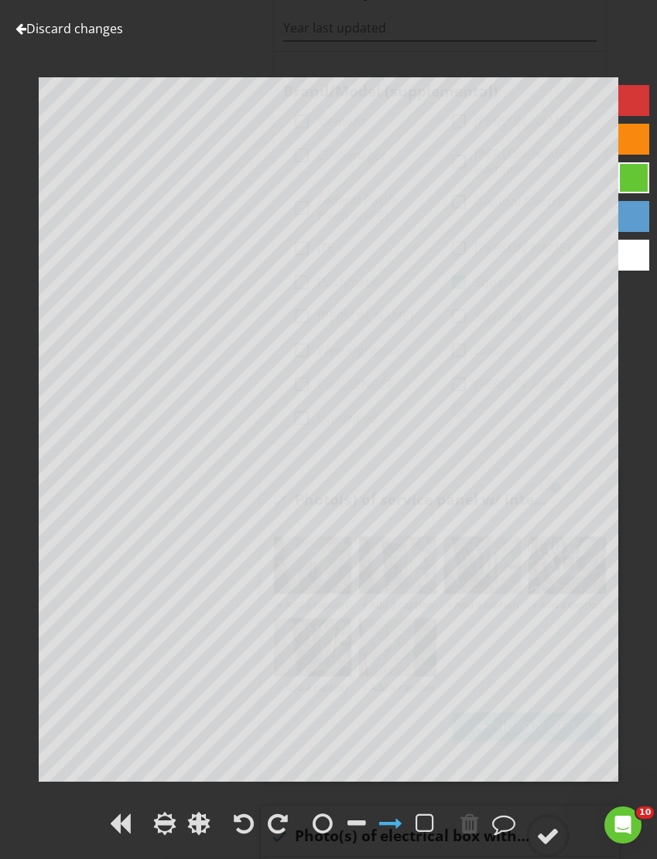
click at [40, 32] on link "Discard changes" at bounding box center [69, 28] width 108 height 17
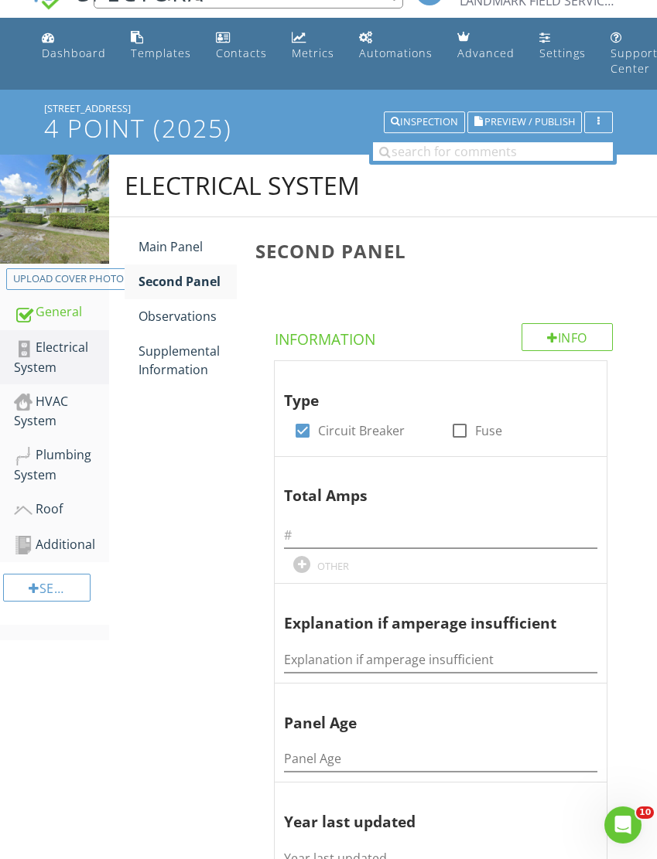
scroll to position [32, 0]
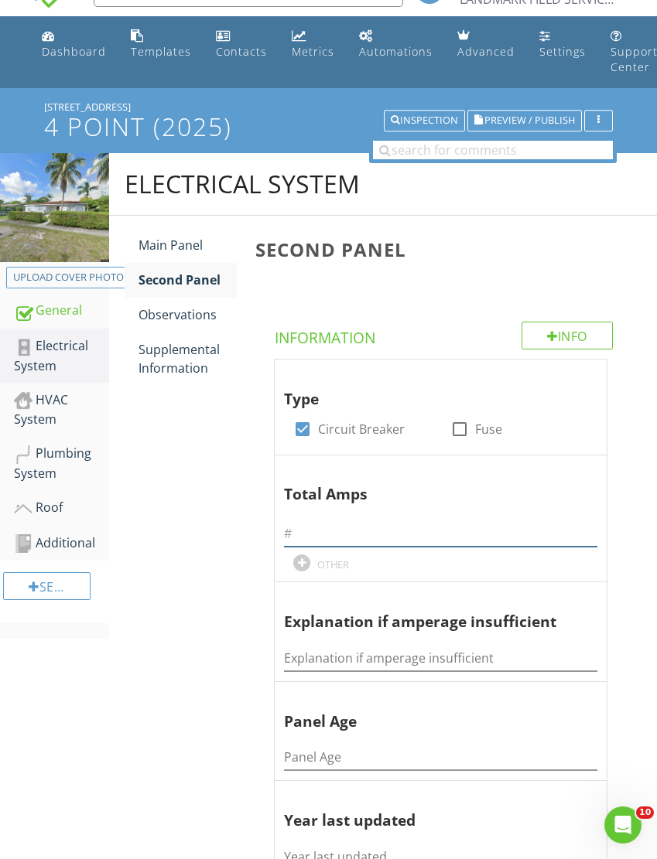
click at [300, 533] on input "text" at bounding box center [440, 534] width 313 height 26
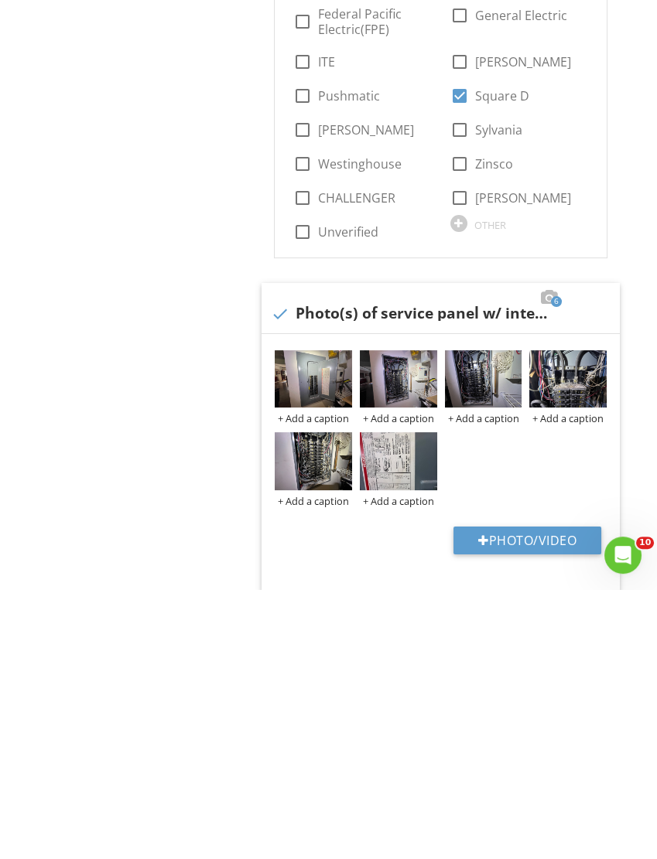
scroll to position [790, 0]
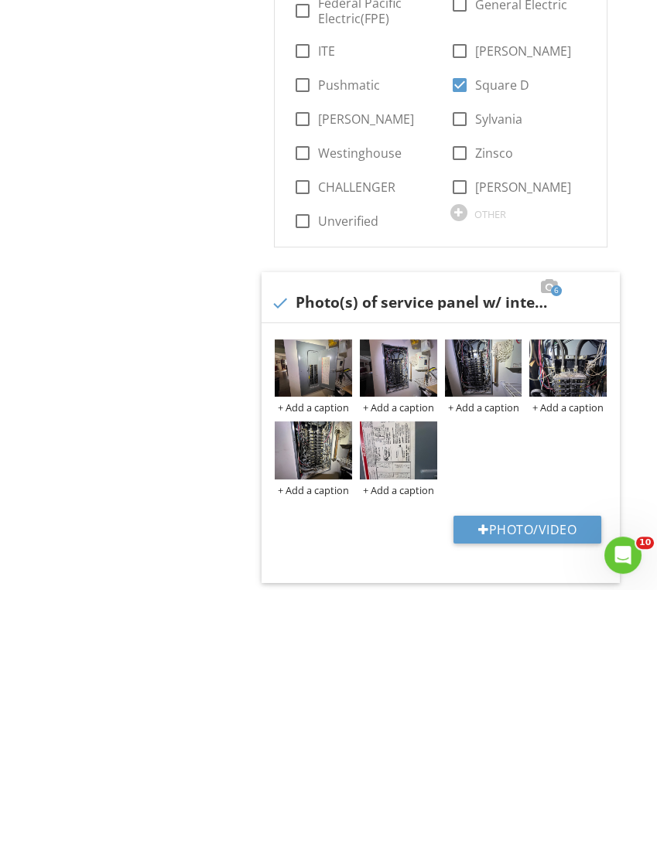
click at [300, 610] on img at bounding box center [313, 639] width 77 height 58
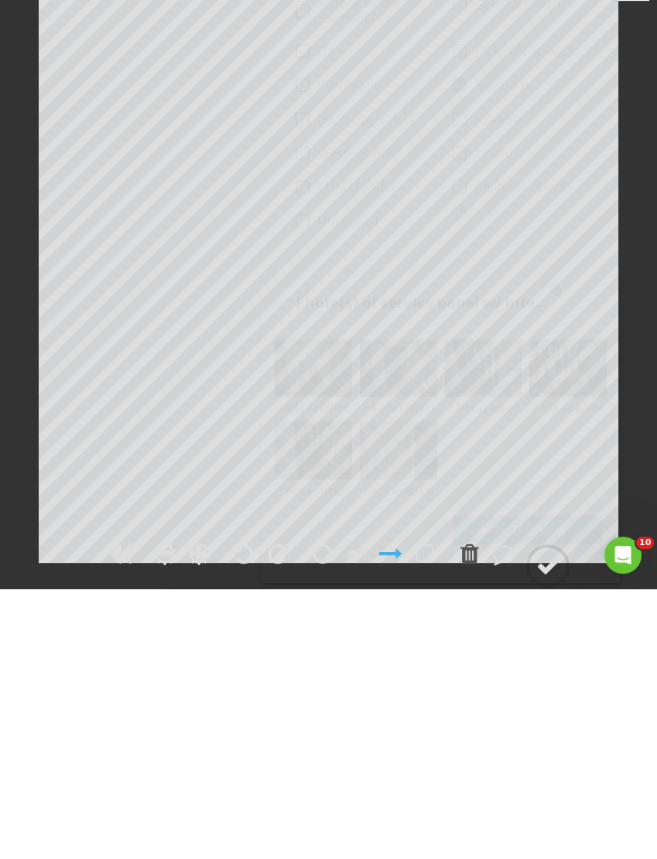
scroll to position [1060, 0]
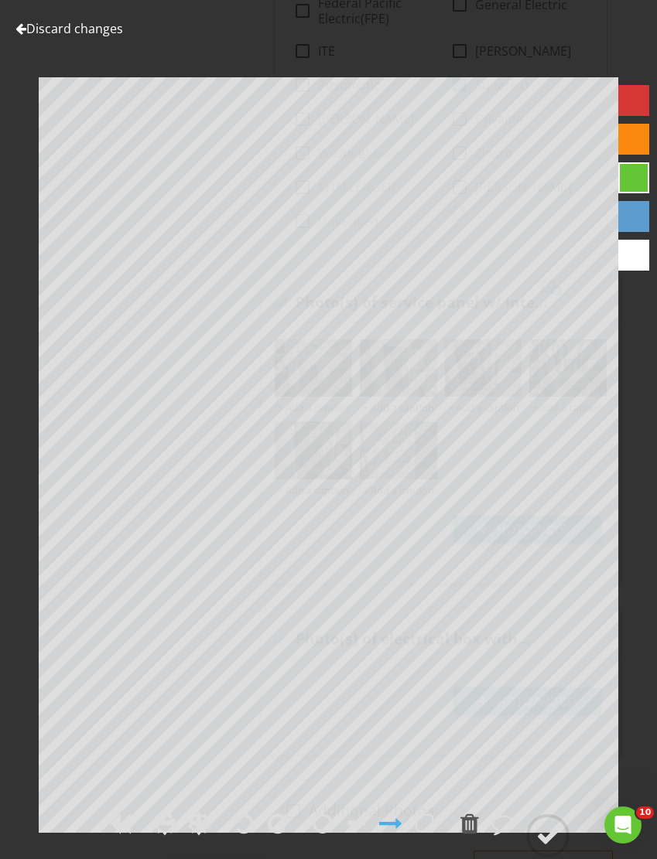
click at [42, 34] on link "Discard changes" at bounding box center [69, 28] width 108 height 17
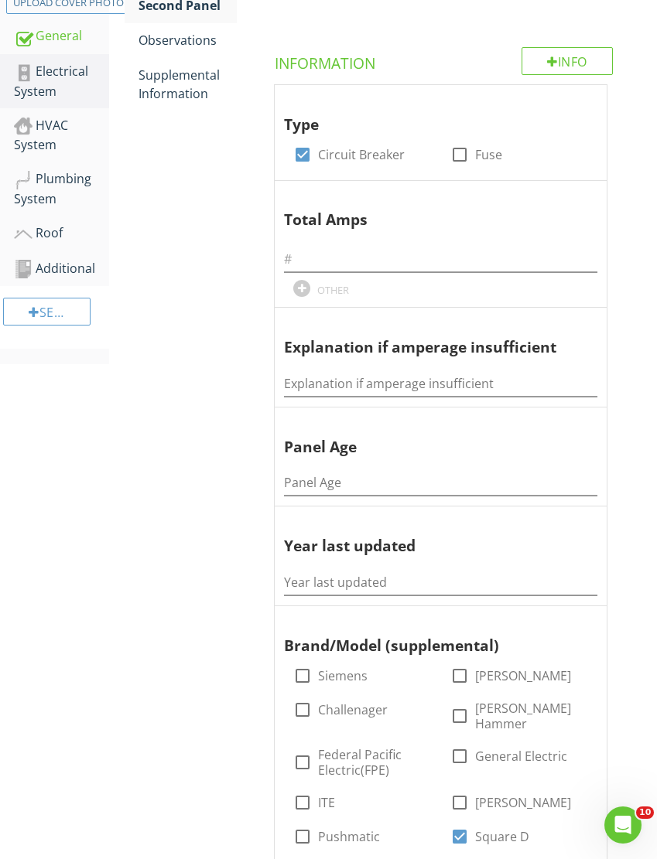
scroll to position [309, 0]
click at [293, 251] on input "text" at bounding box center [440, 259] width 313 height 26
type input "150"
click at [306, 477] on input "Panel Age" at bounding box center [440, 483] width 313 height 26
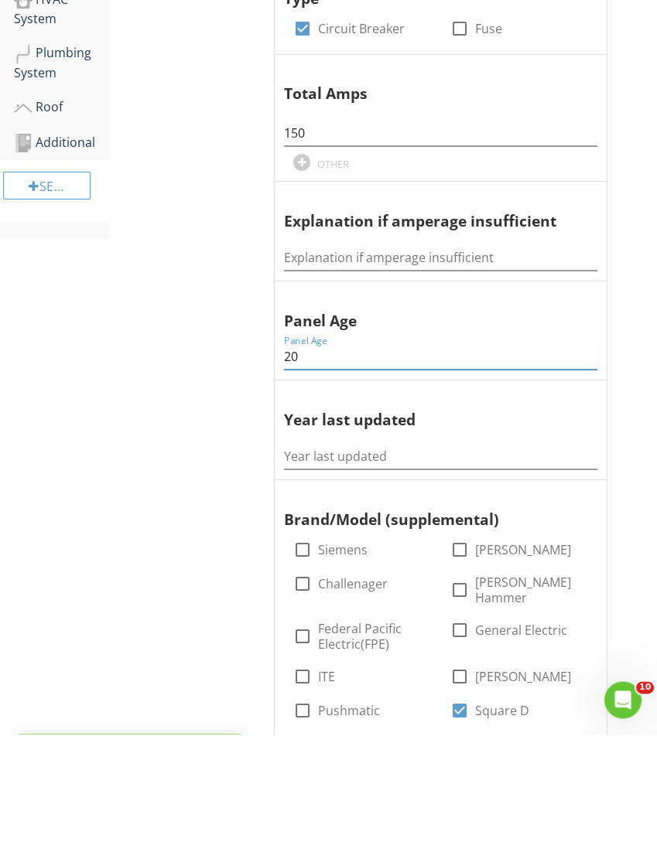
type input "20"
click at [311, 569] on input "Year last updated" at bounding box center [440, 582] width 313 height 26
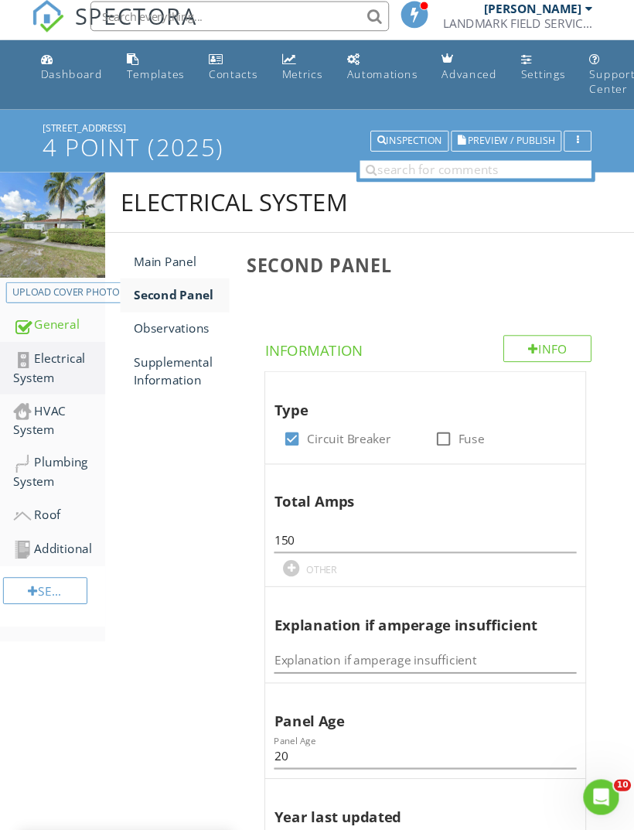
scroll to position [0, 0]
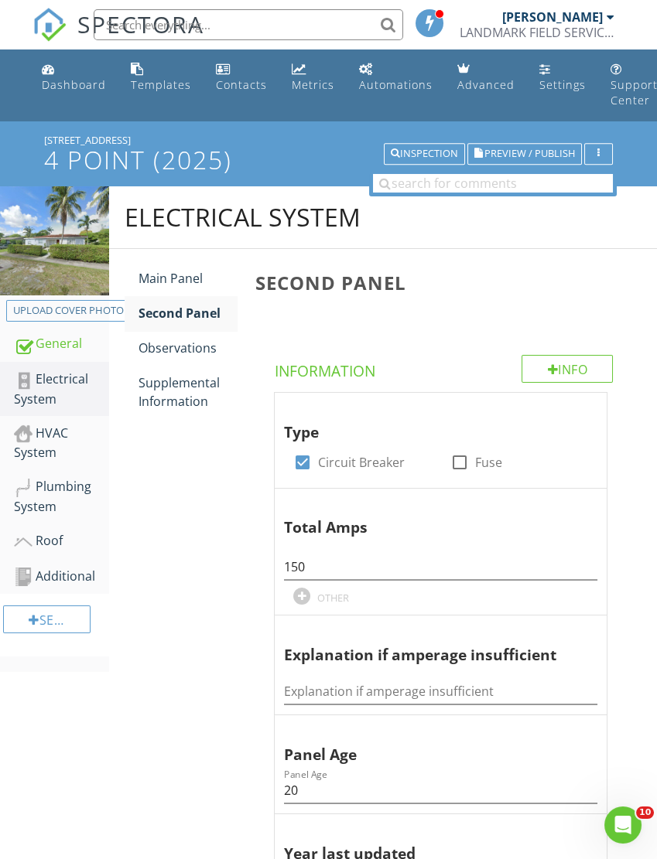
type input "2005"
click at [507, 152] on span "Preview / Publish" at bounding box center [529, 154] width 91 height 10
click at [172, 387] on div "Supplemental Information" at bounding box center [187, 392] width 98 height 37
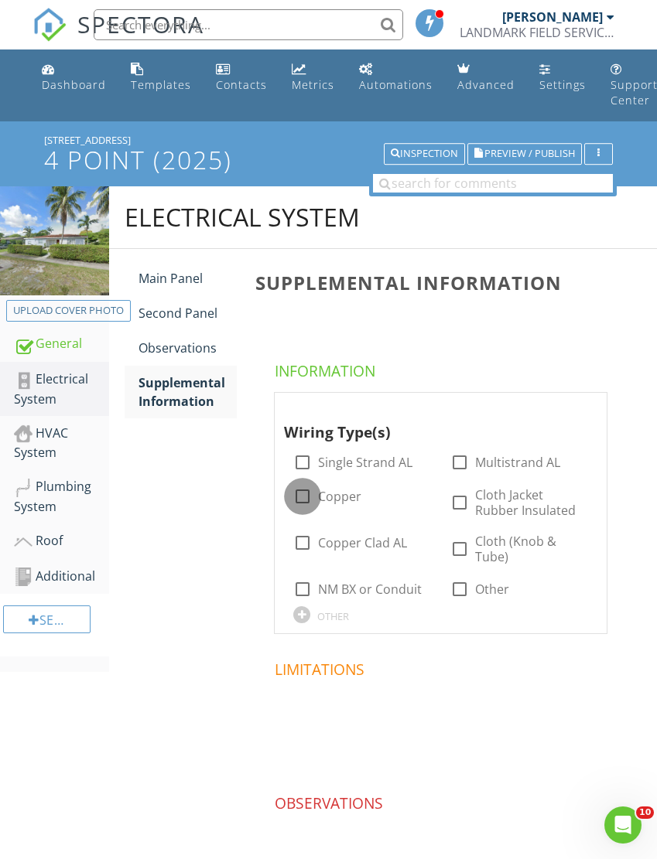
click at [300, 494] on div at bounding box center [302, 496] width 26 height 26
checkbox input "true"
click at [301, 582] on div at bounding box center [302, 589] width 26 height 26
checkbox input "true"
click at [502, 155] on span "Preview / Publish" at bounding box center [529, 154] width 91 height 10
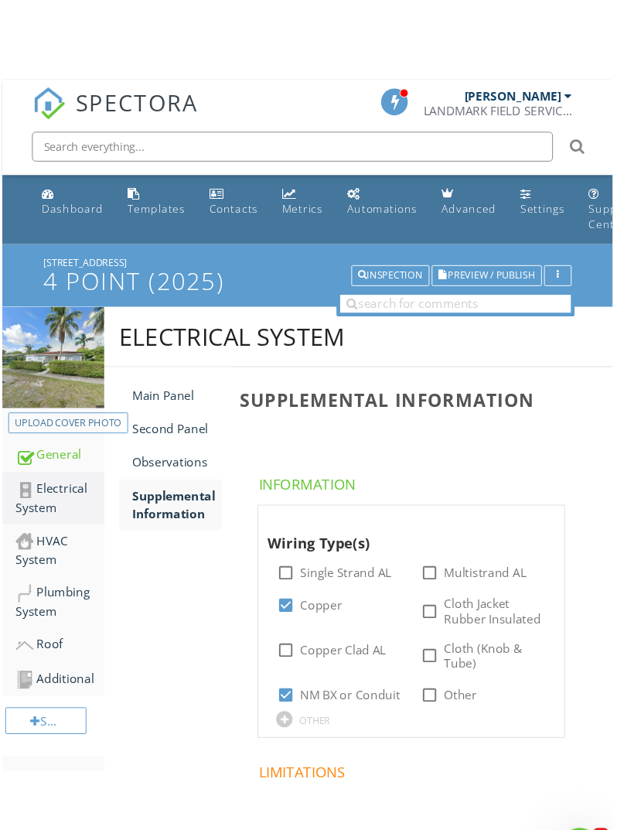
scroll to position [19, 22]
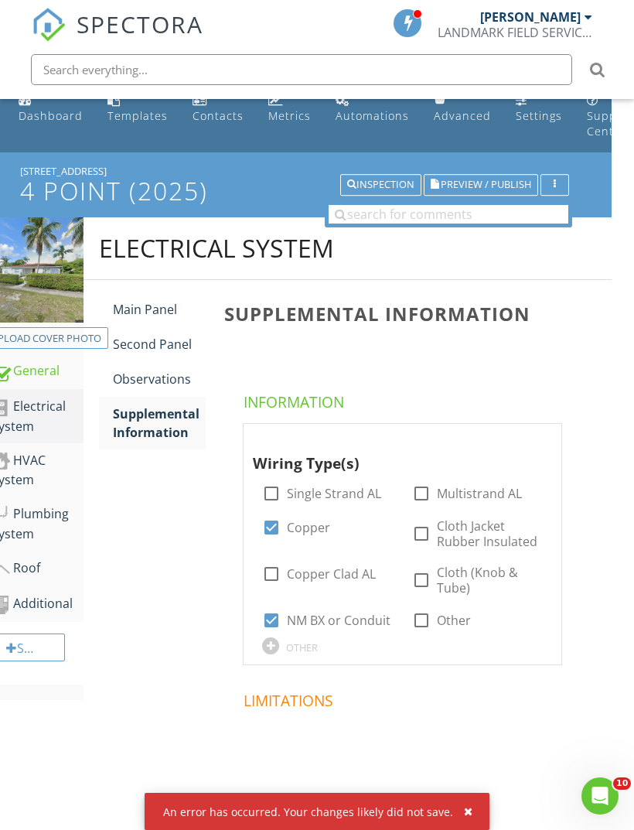
click at [46, 412] on div "Electrical System" at bounding box center [37, 416] width 92 height 39
click at [142, 314] on div "Main Panel" at bounding box center [160, 309] width 94 height 19
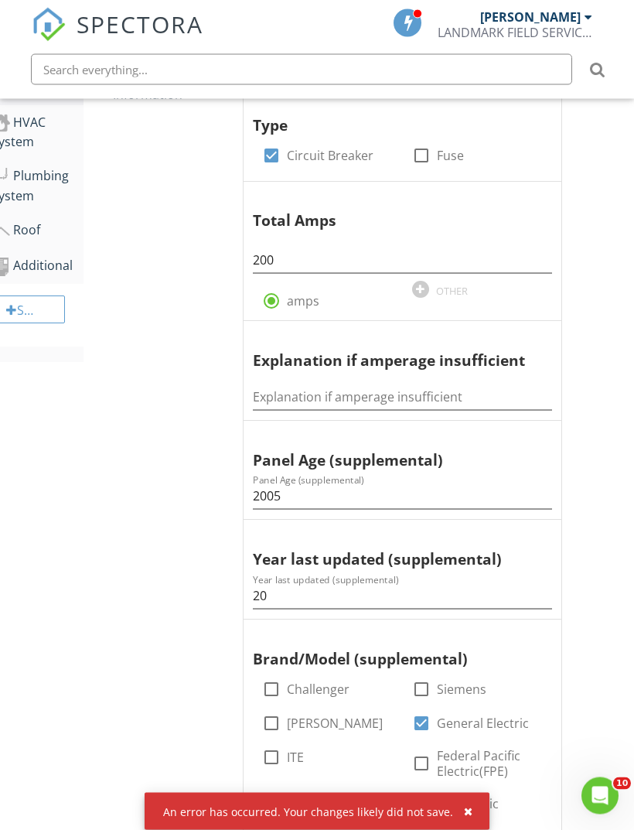
scroll to position [357, 22]
click at [289, 494] on input "2005" at bounding box center [402, 496] width 299 height 26
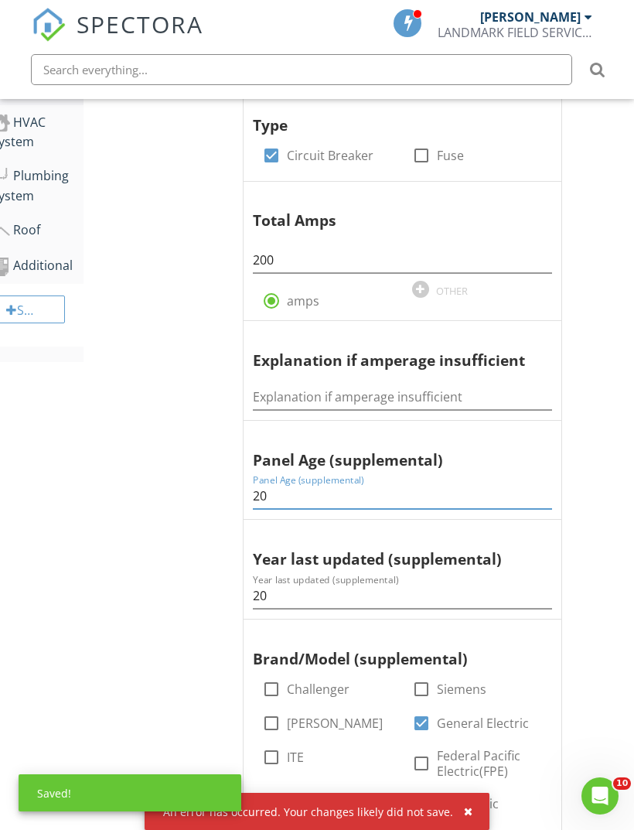
type input "20"
click at [268, 593] on input "20" at bounding box center [402, 596] width 299 height 26
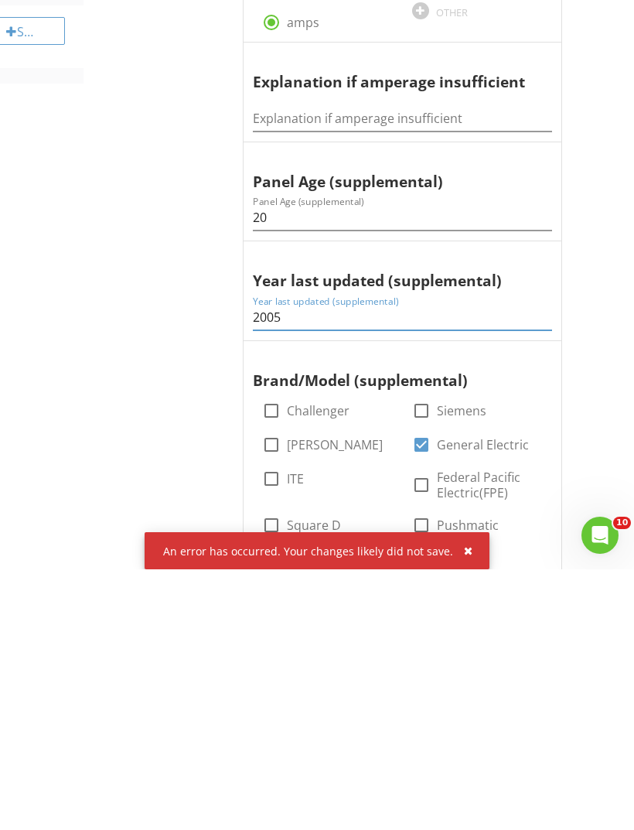
type input "2005"
click at [464, 806] on div "button" at bounding box center [468, 811] width 9 height 11
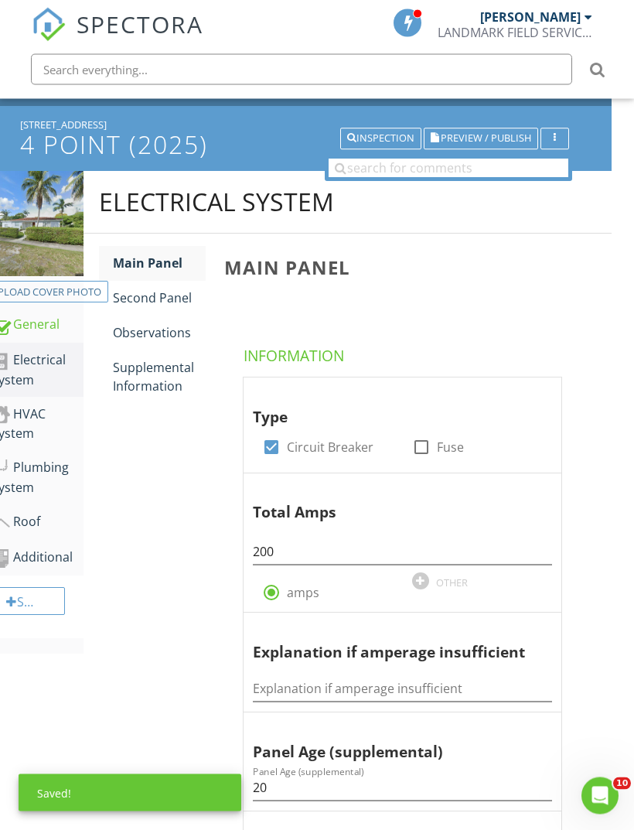
scroll to position [0, 22]
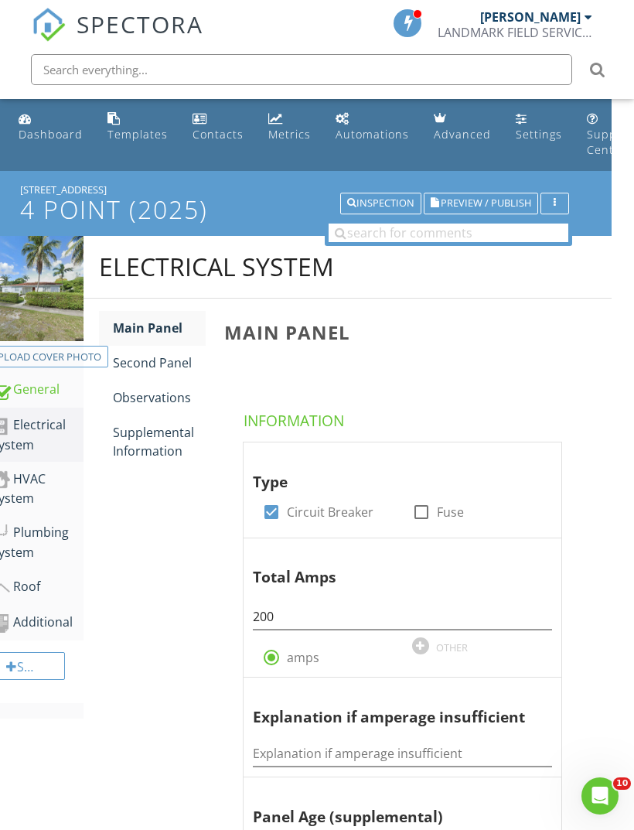
click at [470, 201] on span "Preview / Publish" at bounding box center [486, 204] width 91 height 10
click at [465, 200] on span "Preview / Publish" at bounding box center [486, 204] width 91 height 10
click at [377, 204] on div "Inspection" at bounding box center [380, 203] width 67 height 11
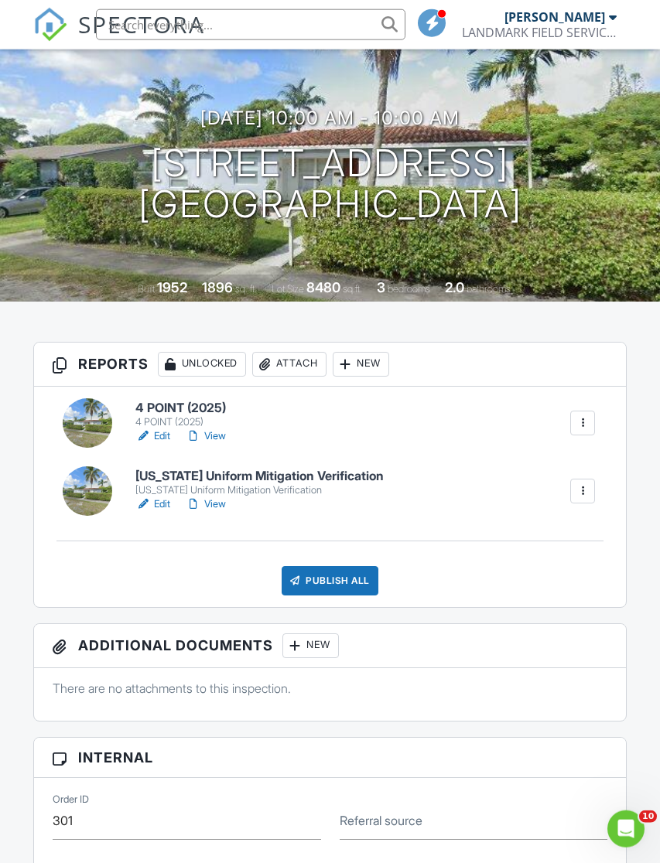
scroll to position [145, 0]
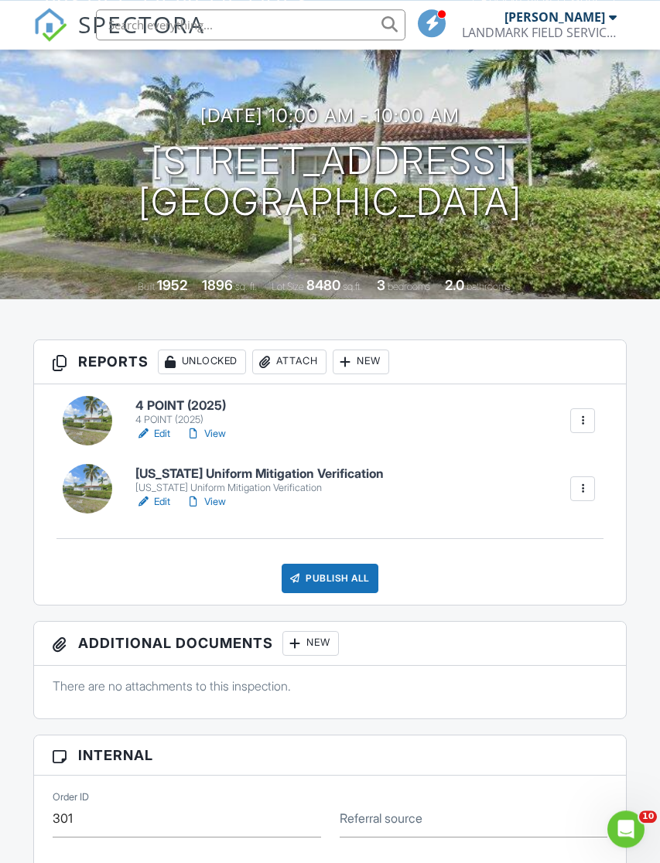
click at [330, 580] on div "Publish All" at bounding box center [330, 578] width 97 height 29
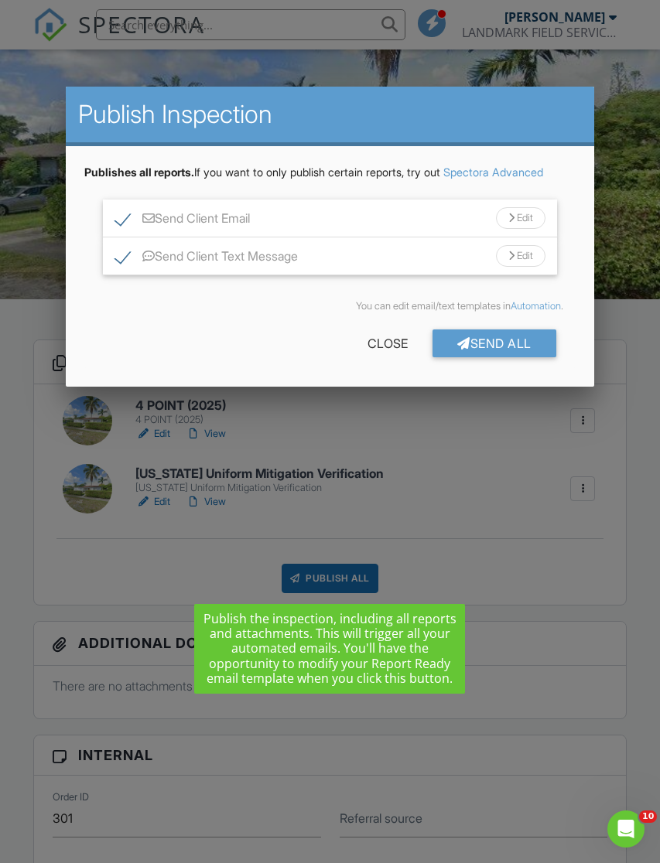
click at [517, 220] on div "Edit" at bounding box center [521, 218] width 50 height 22
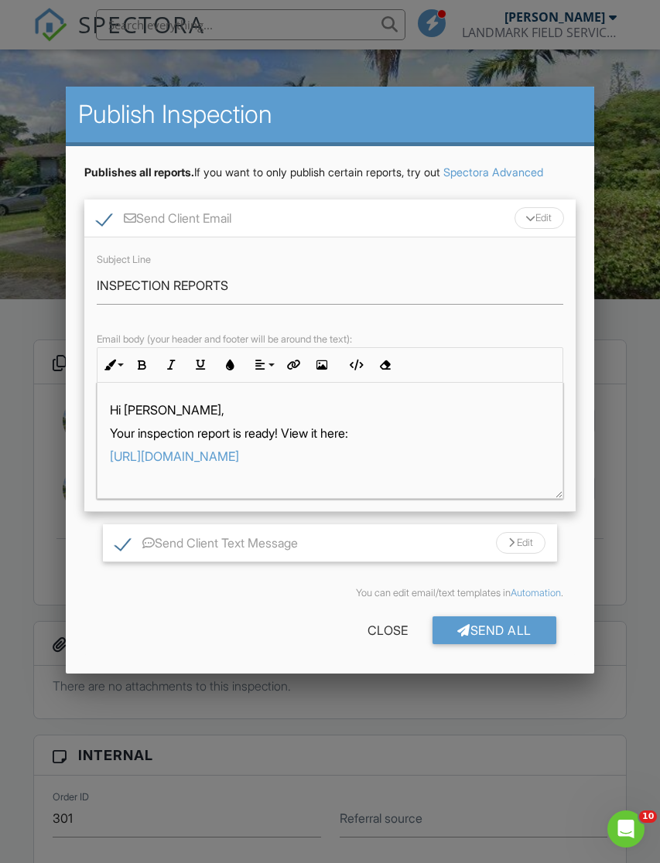
scroll to position [0, 0]
click at [545, 220] on div "Edit" at bounding box center [539, 218] width 50 height 22
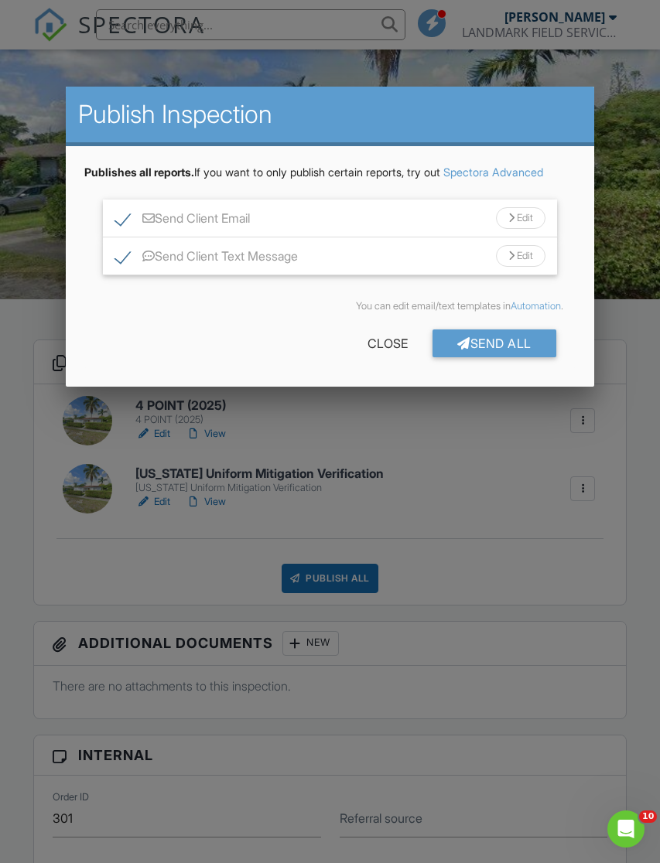
click at [518, 265] on div "Edit" at bounding box center [521, 256] width 50 height 22
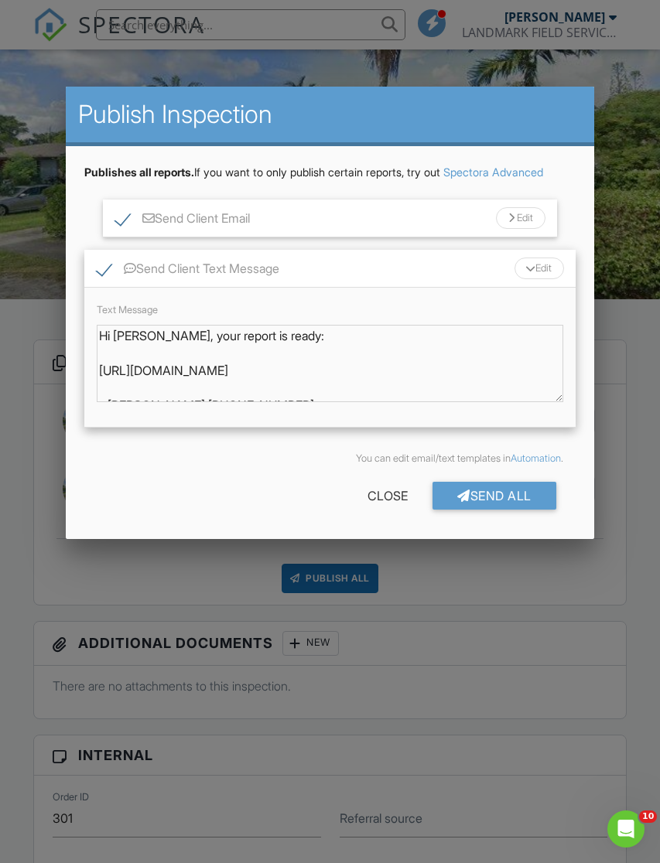
click at [531, 279] on div "Edit" at bounding box center [539, 269] width 50 height 22
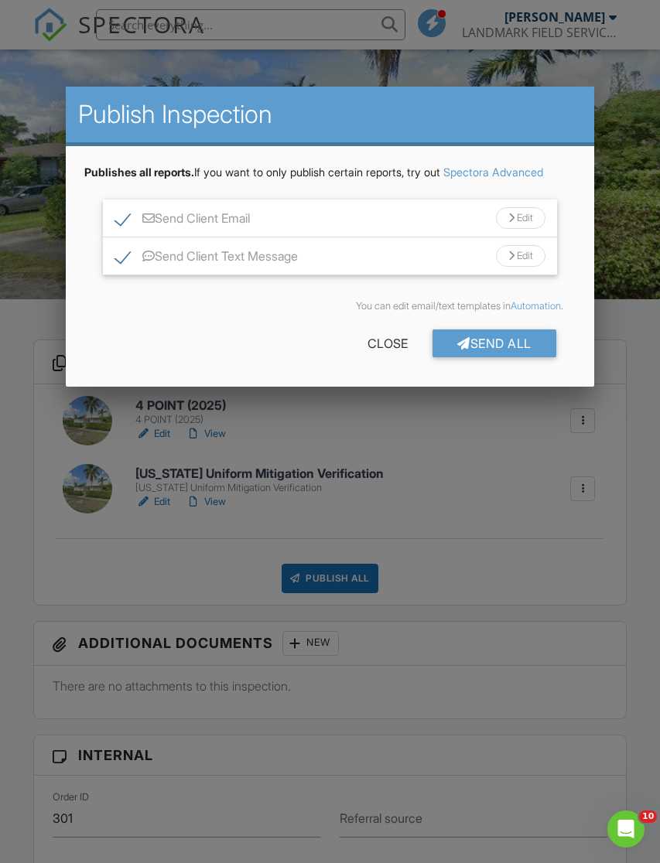
click at [483, 347] on div "Send All" at bounding box center [494, 344] width 124 height 28
